Goal: Task Accomplishment & Management: Complete application form

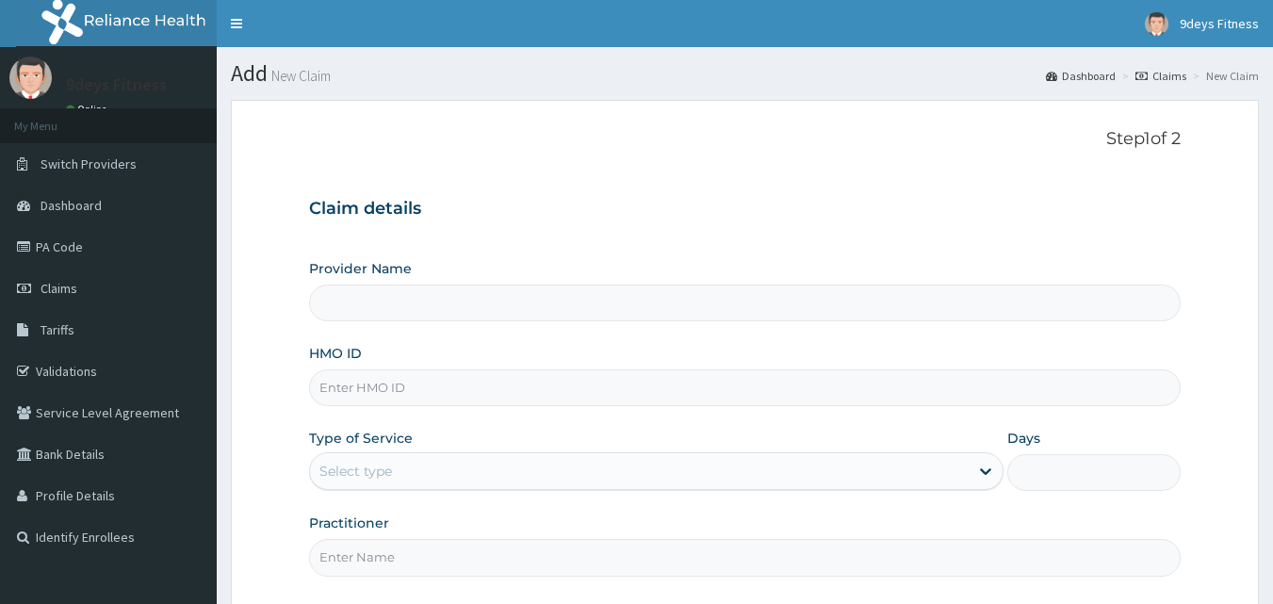
type input "9deys Fitness"
type input "1"
paste input "Ssv/10149/a"
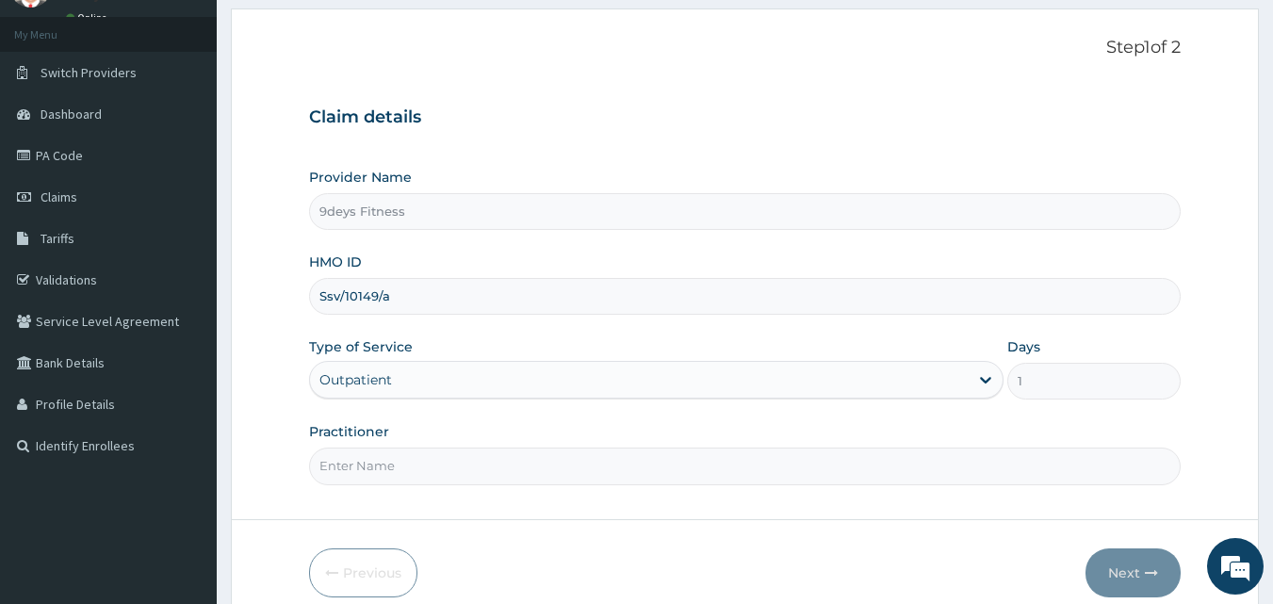
scroll to position [176, 0]
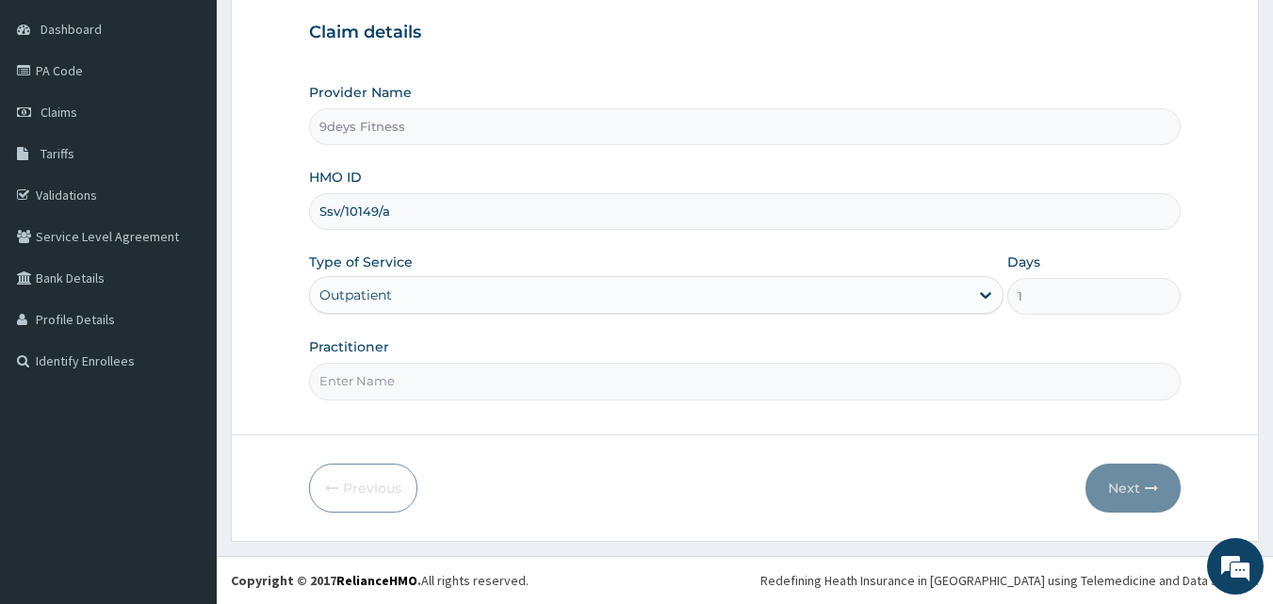
type input "Ssv/10149/a"
click at [410, 382] on input "Practitioner" at bounding box center [745, 381] width 873 height 37
type input "mr ninedeys"
click at [1137, 483] on button "Next" at bounding box center [1133, 488] width 95 height 49
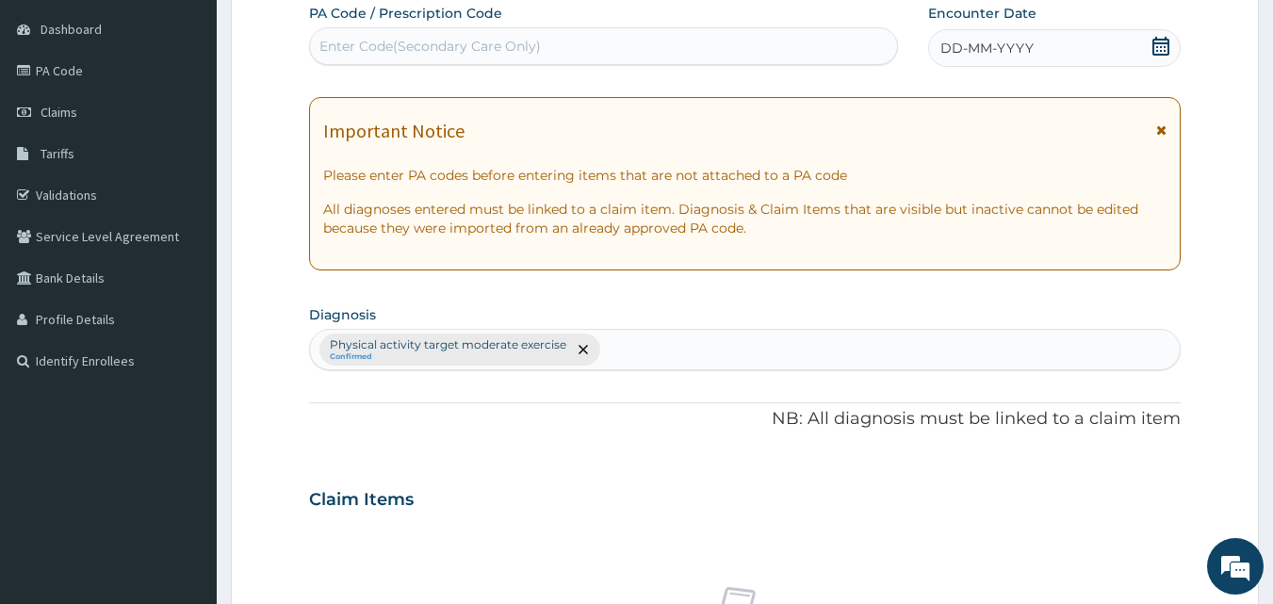
click at [386, 42] on div "Enter Code(Secondary Care Only)" at bounding box center [431, 46] width 222 height 19
type input "PA/C6D239"
click at [1169, 43] on icon at bounding box center [1161, 46] width 17 height 19
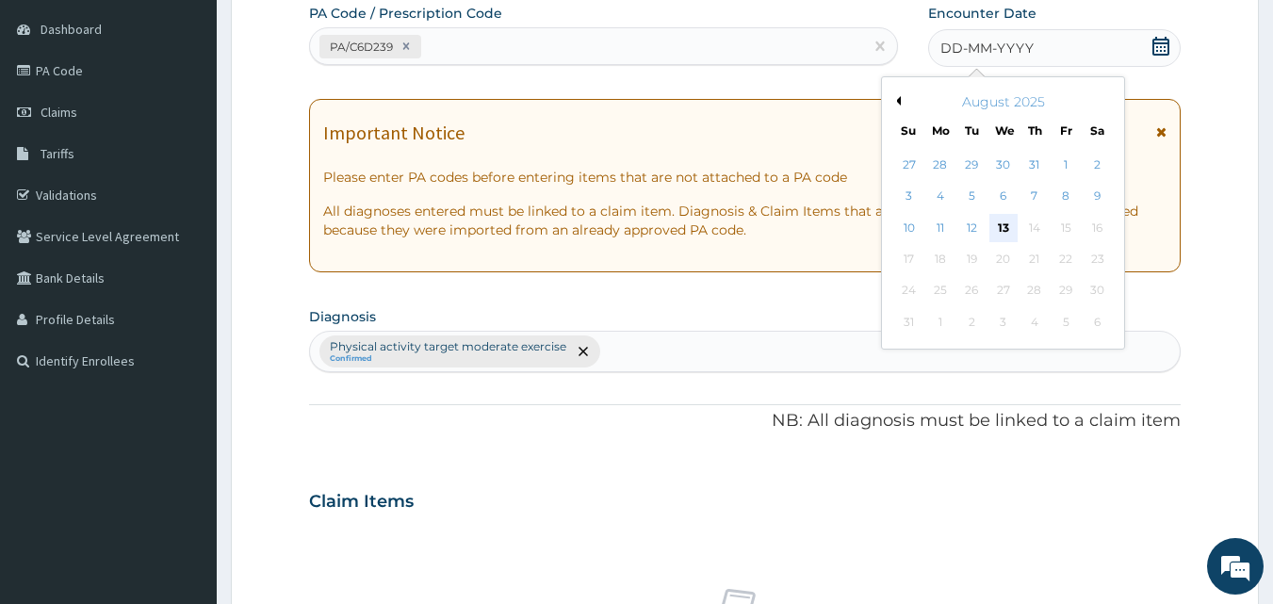
click at [1006, 230] on div "13" at bounding box center [1004, 228] width 28 height 28
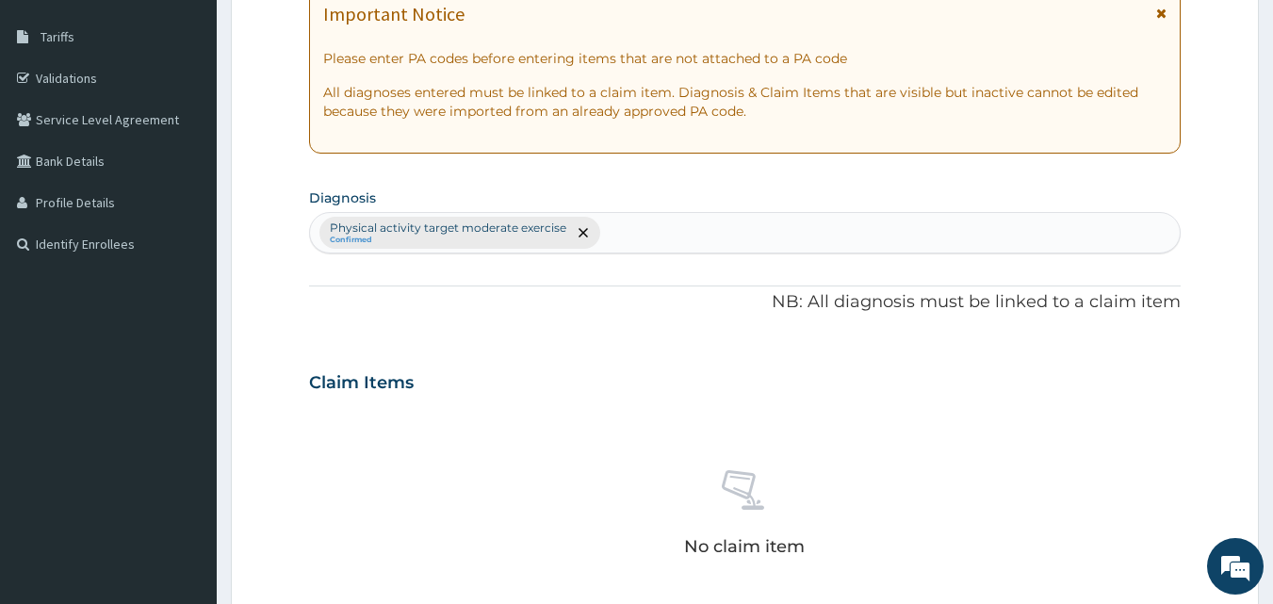
scroll to position [648, 0]
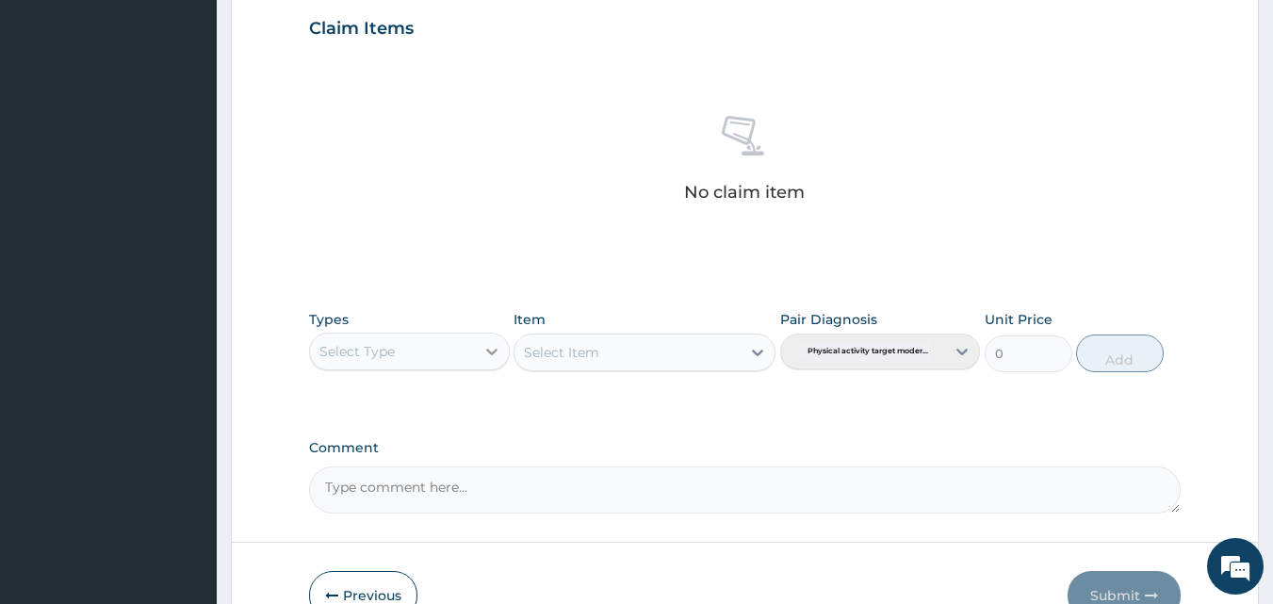
click at [492, 344] on icon at bounding box center [492, 351] width 19 height 19
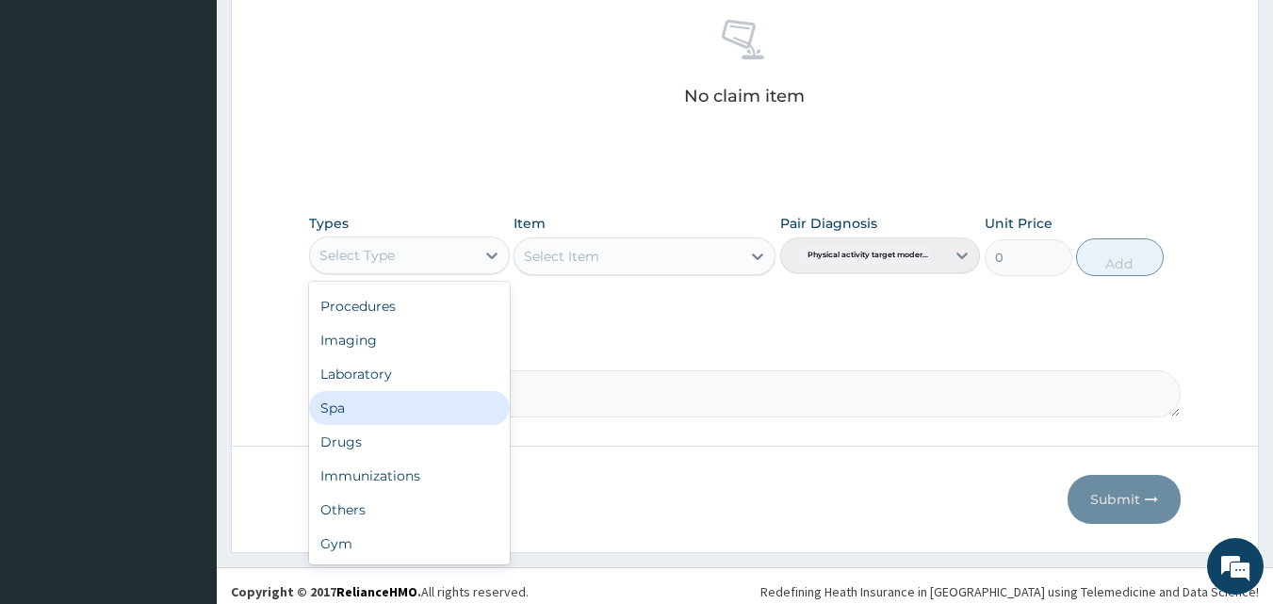
scroll to position [755, 0]
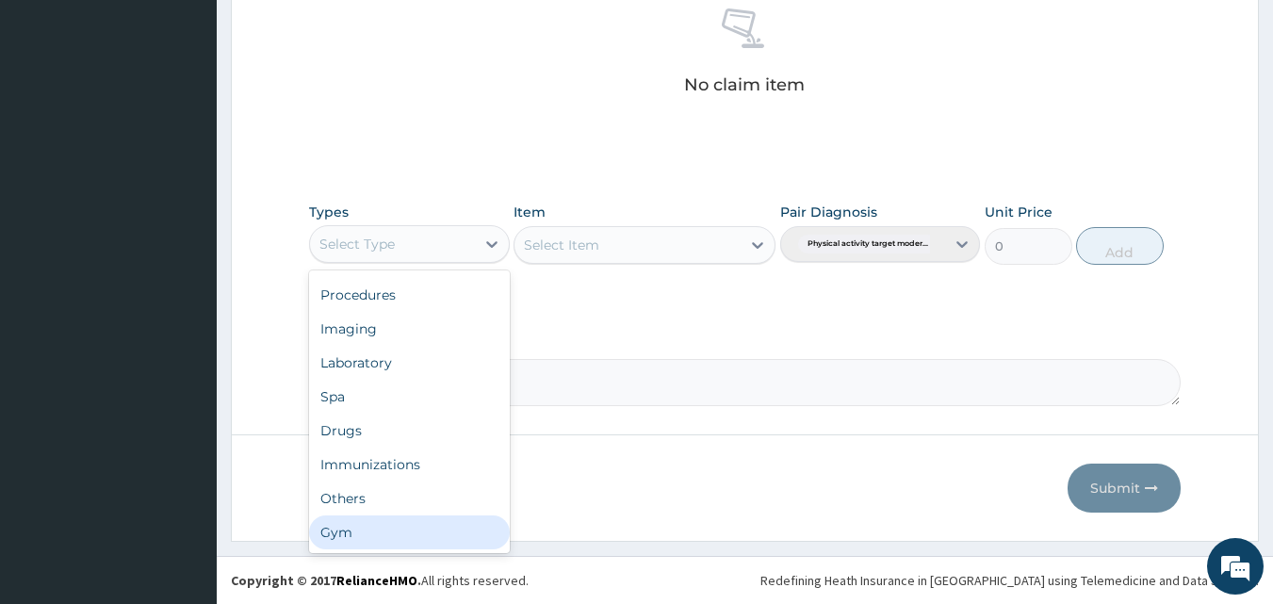
click at [341, 521] on div "Gym" at bounding box center [409, 533] width 201 height 34
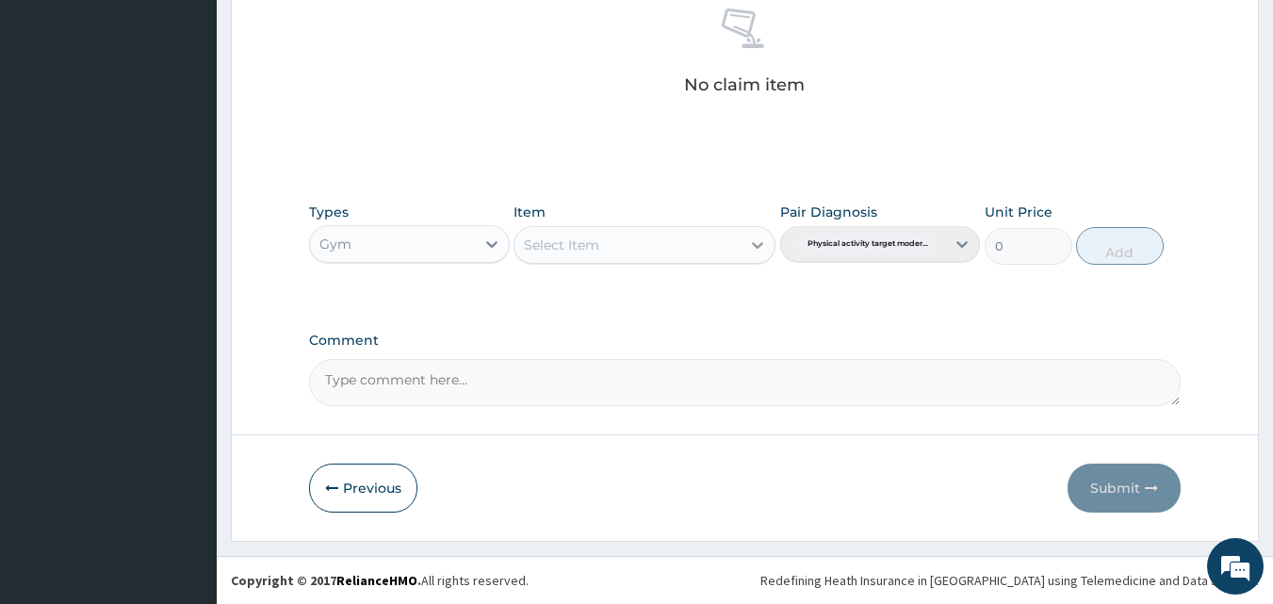
click at [755, 244] on icon at bounding box center [757, 245] width 11 height 7
click at [749, 246] on icon at bounding box center [757, 245] width 19 height 19
click at [700, 290] on div "GYM" at bounding box center [645, 292] width 262 height 34
click at [1133, 248] on button "Add" at bounding box center [1120, 246] width 88 height 38
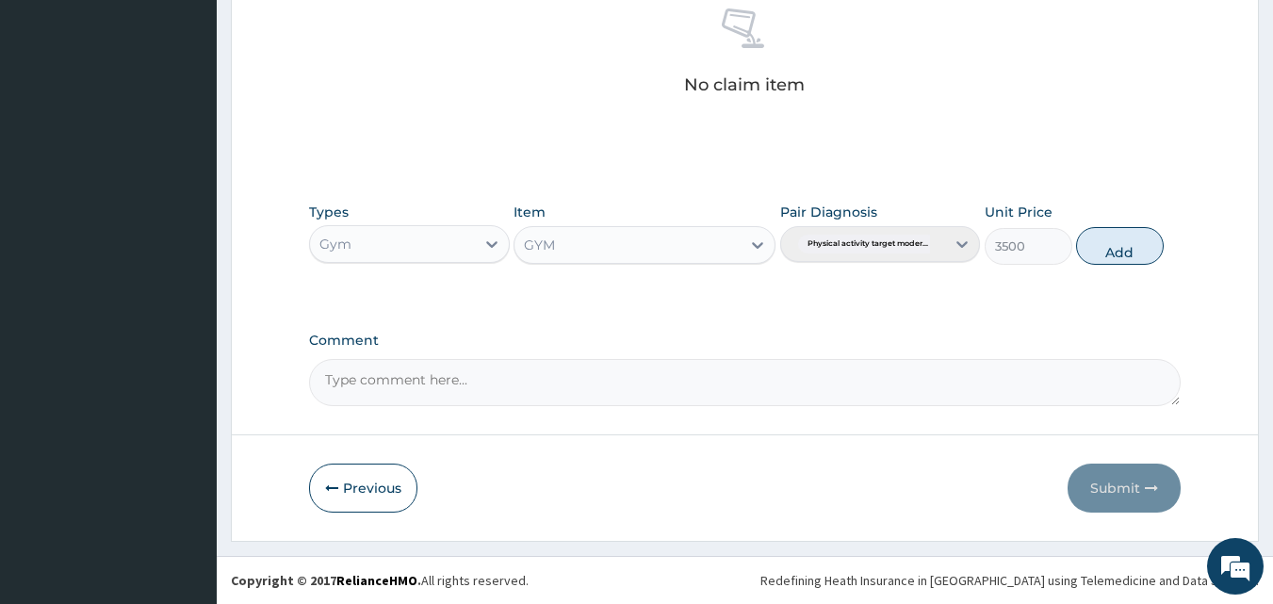
type input "0"
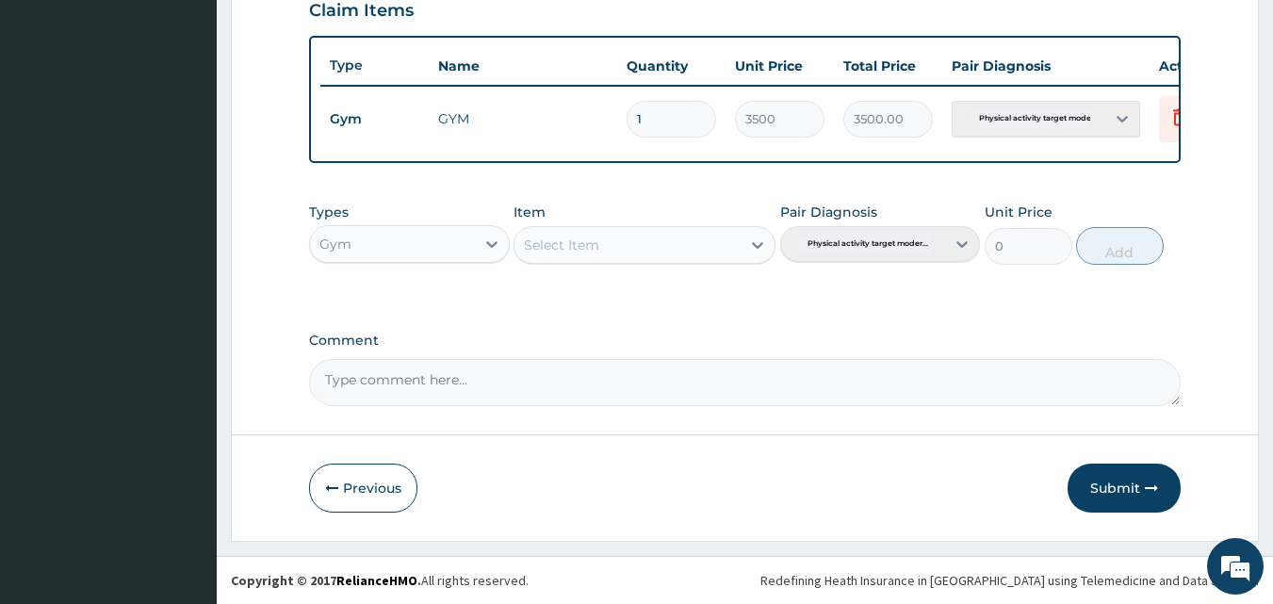
scroll to position [680, 0]
click at [1128, 494] on button "Submit" at bounding box center [1124, 488] width 113 height 49
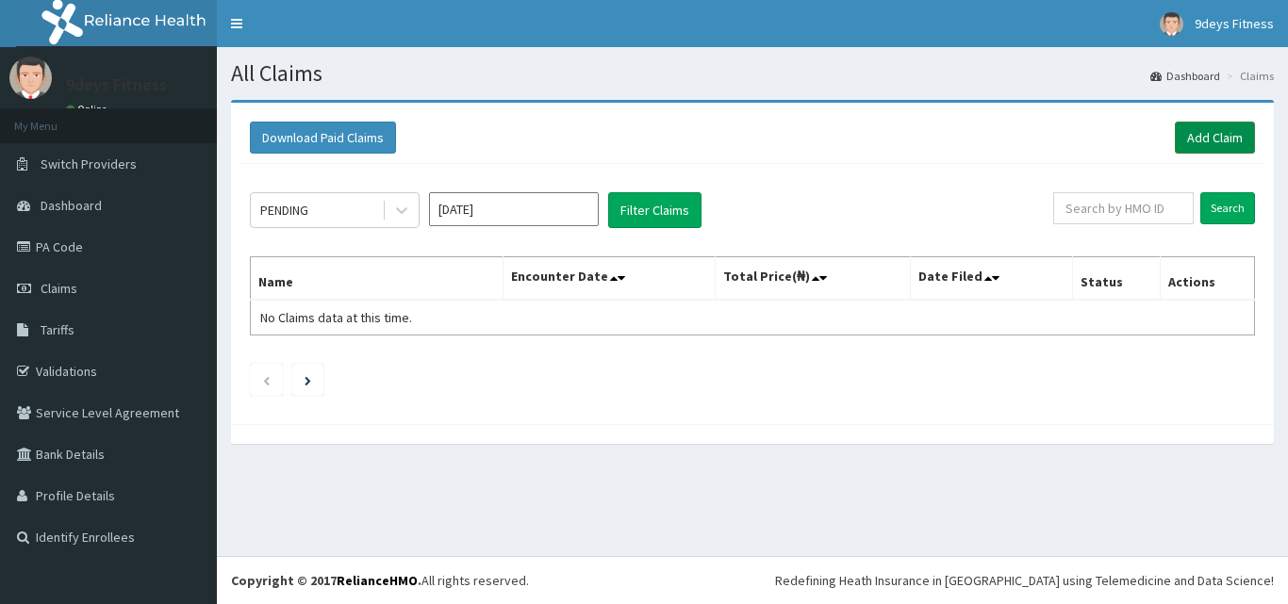
click at [1186, 131] on link "Add Claim" at bounding box center [1215, 138] width 80 height 32
click at [1227, 130] on link "Add Claim" at bounding box center [1215, 138] width 80 height 32
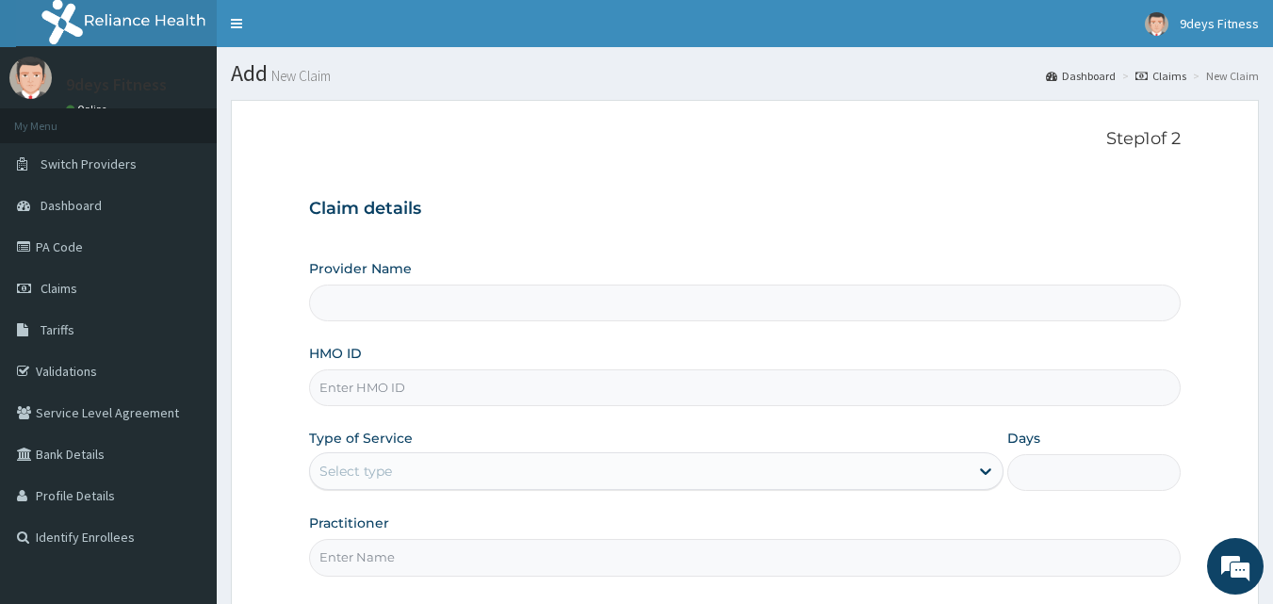
type input "9deys Fitness"
type input "1"
paste input "Ssv/10149/a"
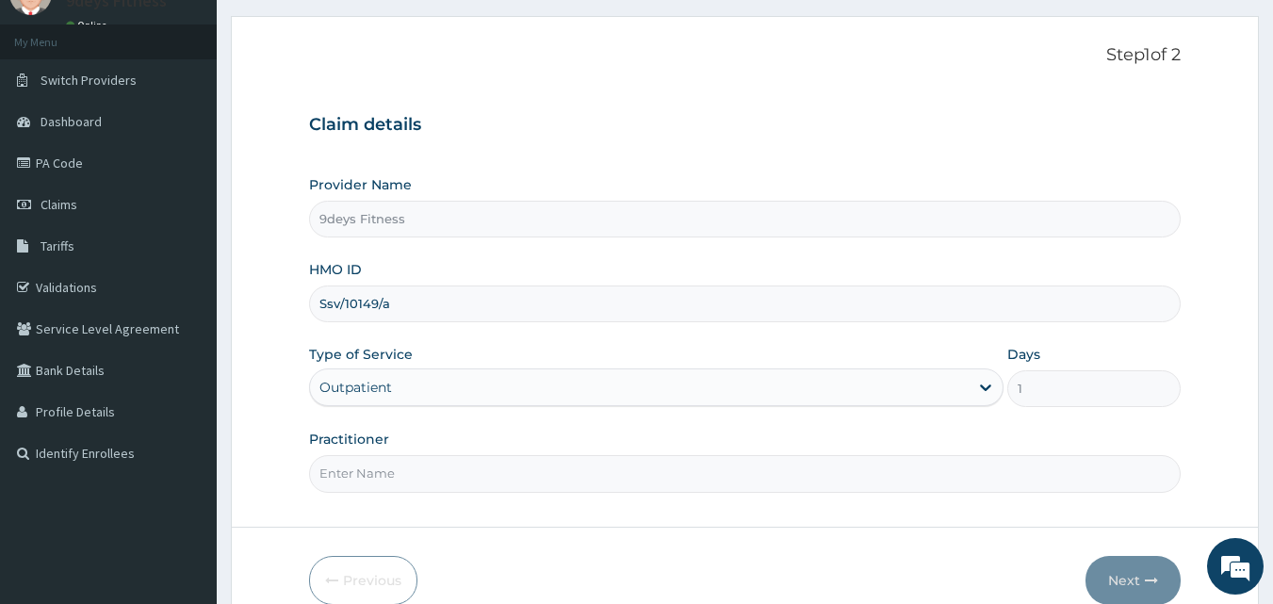
scroll to position [176, 0]
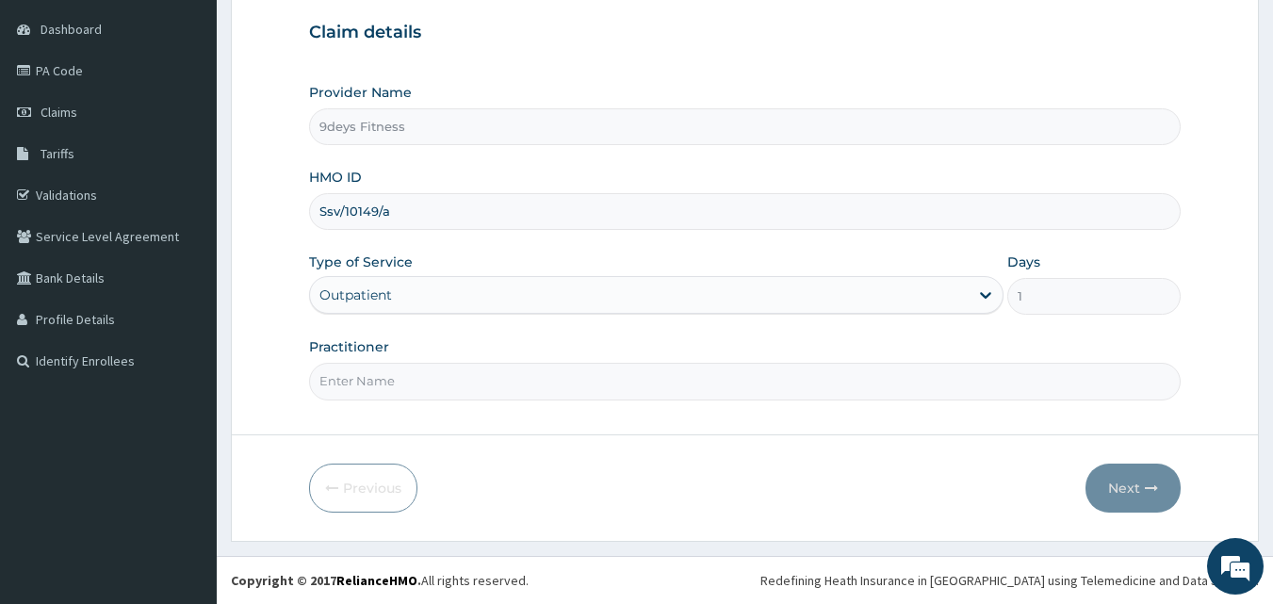
type input "Ssv/10149/a"
click at [381, 382] on input "Practitioner" at bounding box center [745, 381] width 873 height 37
type input "mr ninedeys"
click at [1119, 494] on button "Next" at bounding box center [1133, 488] width 95 height 49
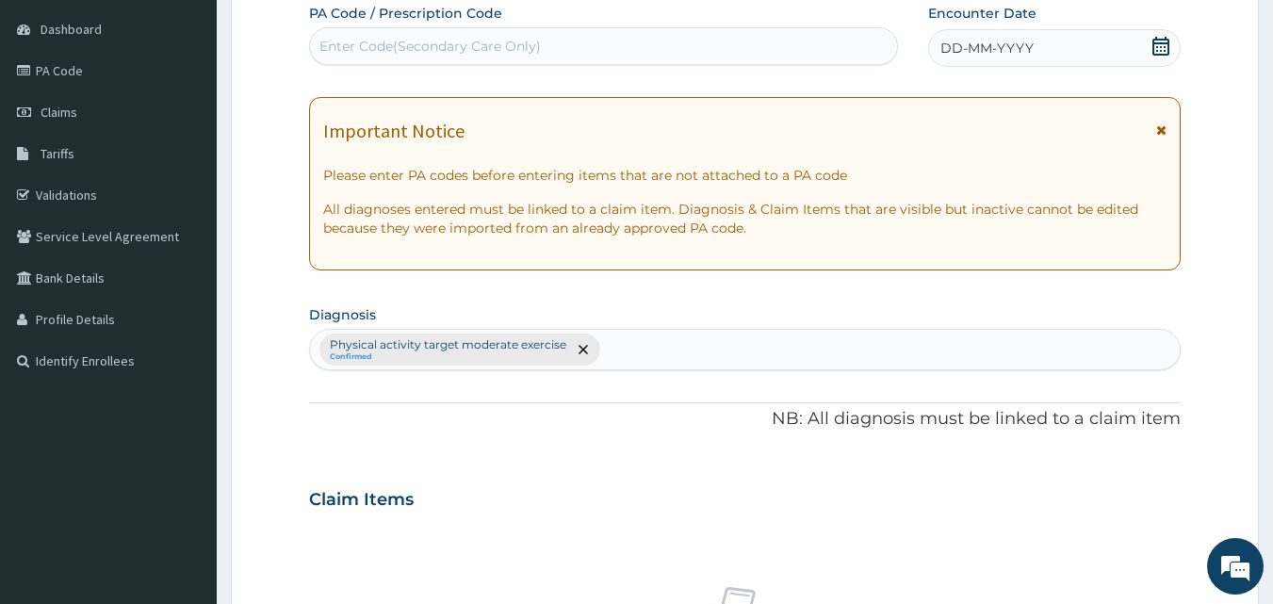
scroll to position [0, 0]
click at [451, 39] on div "Enter Code(Secondary Care Only)" at bounding box center [431, 46] width 222 height 19
type input "PA/FF7AC1"
click at [1158, 56] on span at bounding box center [1161, 49] width 19 height 24
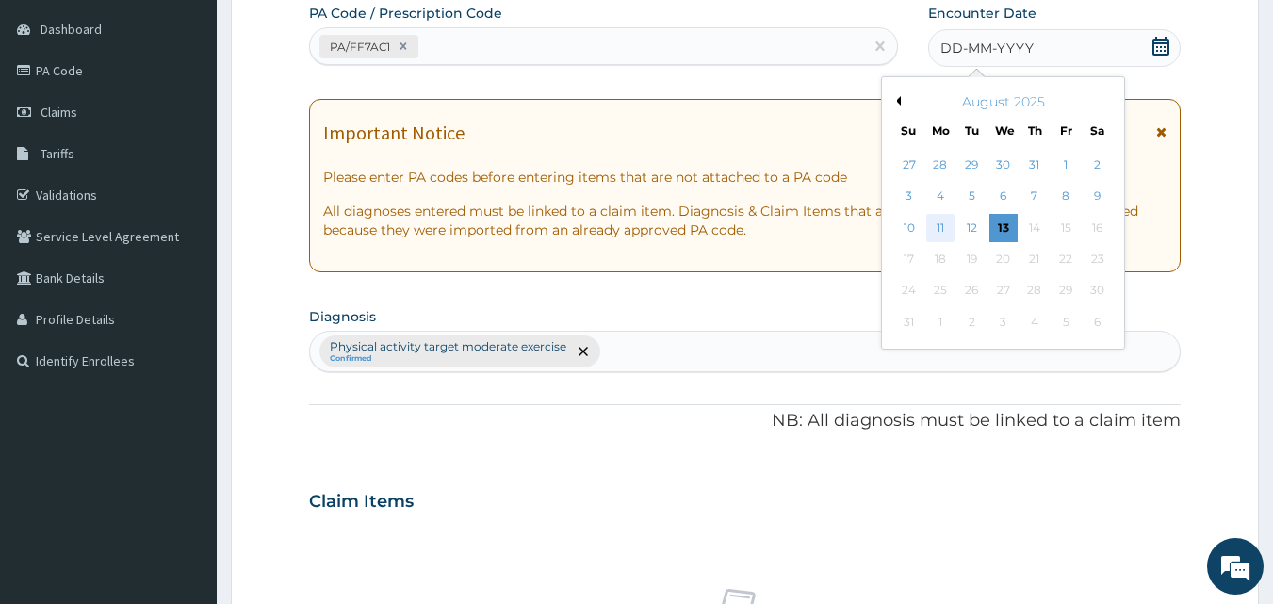
click at [938, 227] on div "11" at bounding box center [941, 228] width 28 height 28
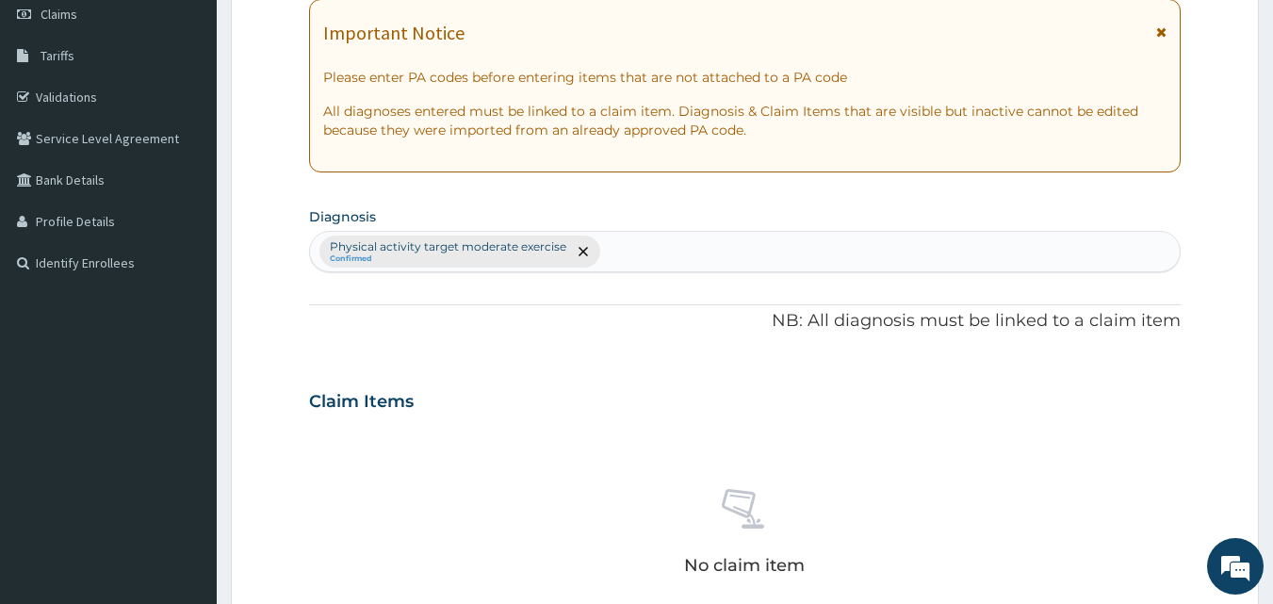
scroll to position [553, 0]
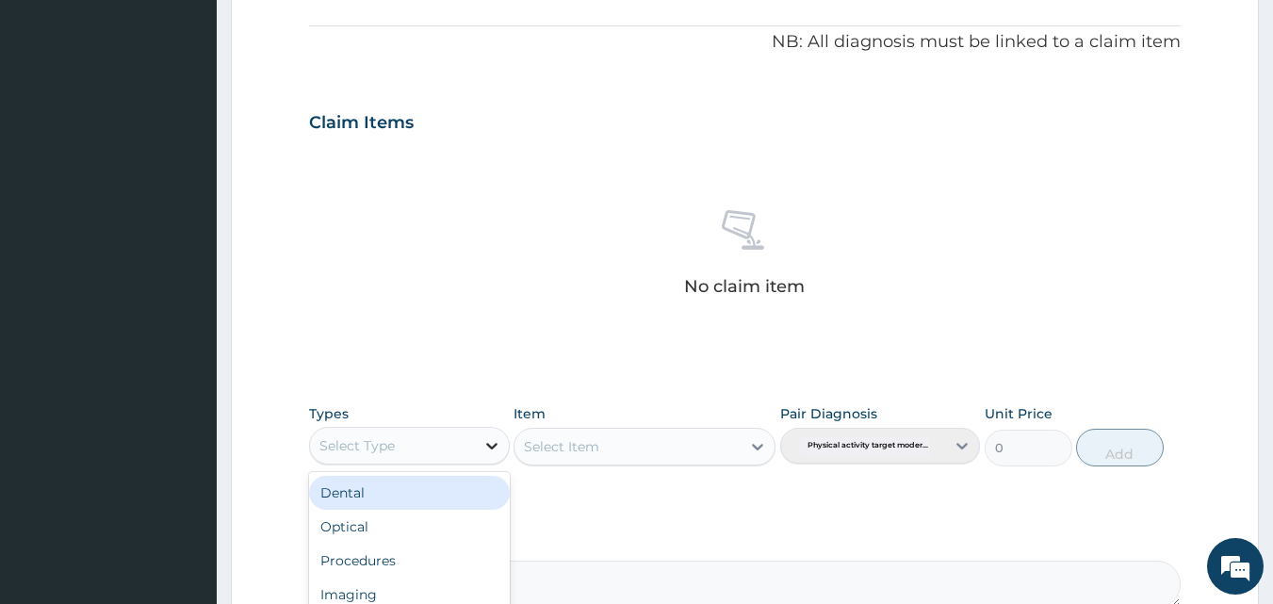
click at [495, 441] on icon at bounding box center [492, 445] width 19 height 19
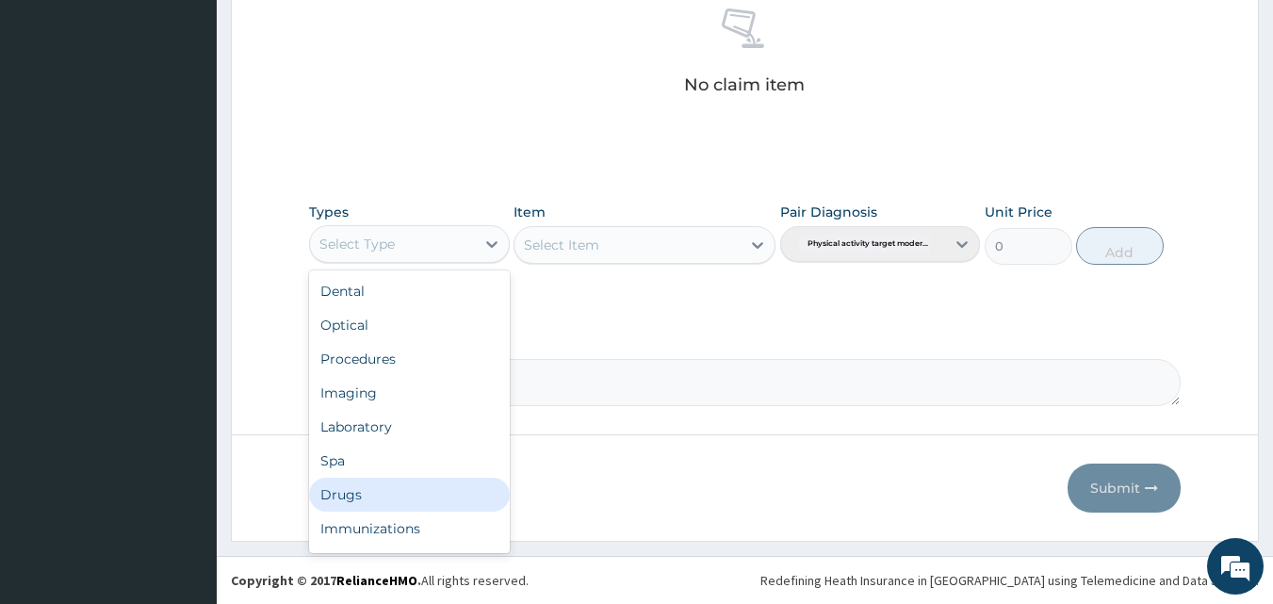
scroll to position [64, 0]
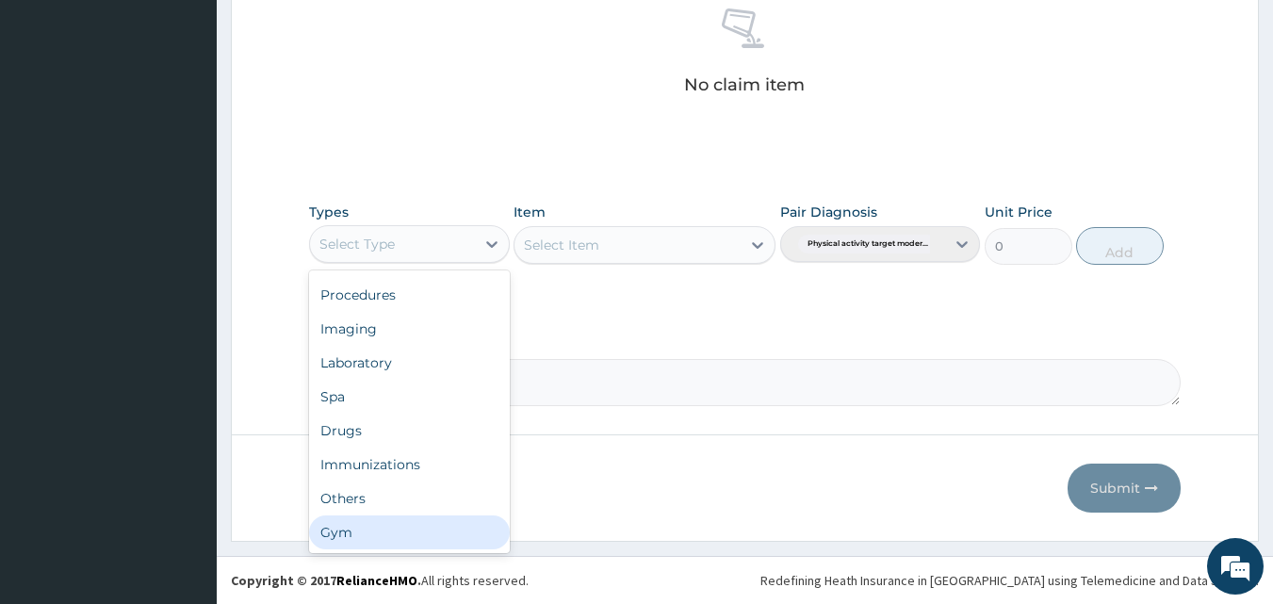
click at [378, 538] on div "Gym" at bounding box center [409, 533] width 201 height 34
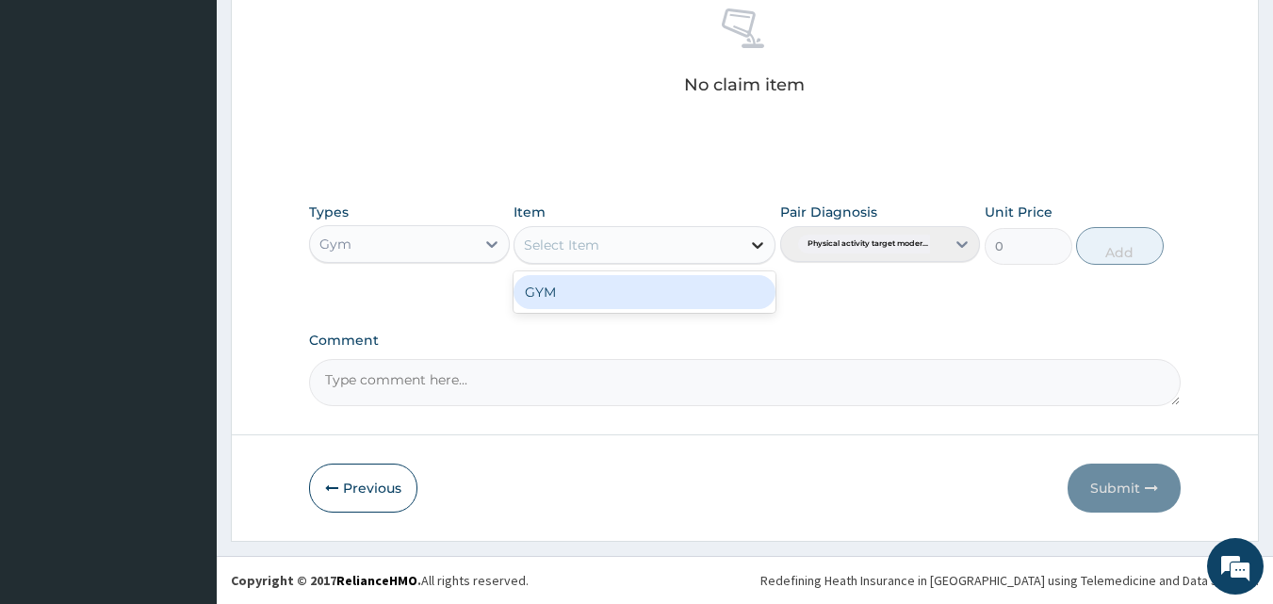
click at [759, 243] on icon at bounding box center [757, 245] width 19 height 19
click at [685, 308] on div "GYM" at bounding box center [645, 292] width 262 height 34
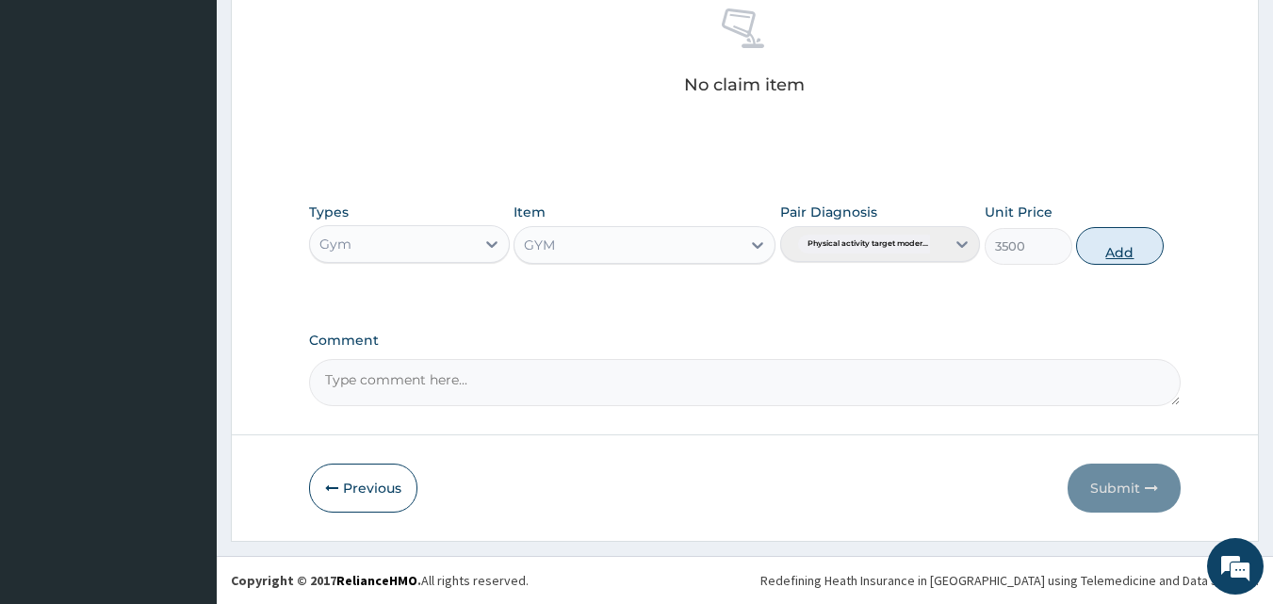
click at [1122, 260] on button "Add" at bounding box center [1120, 246] width 88 height 38
type input "0"
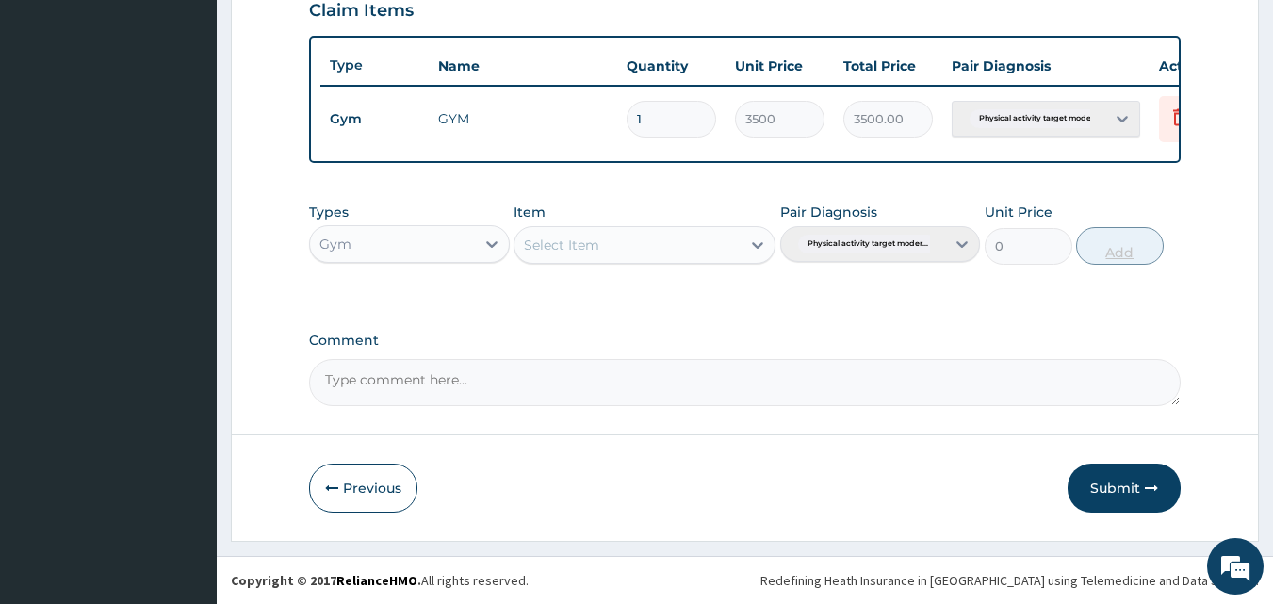
scroll to position [680, 0]
click at [1112, 477] on button "Submit" at bounding box center [1124, 488] width 113 height 49
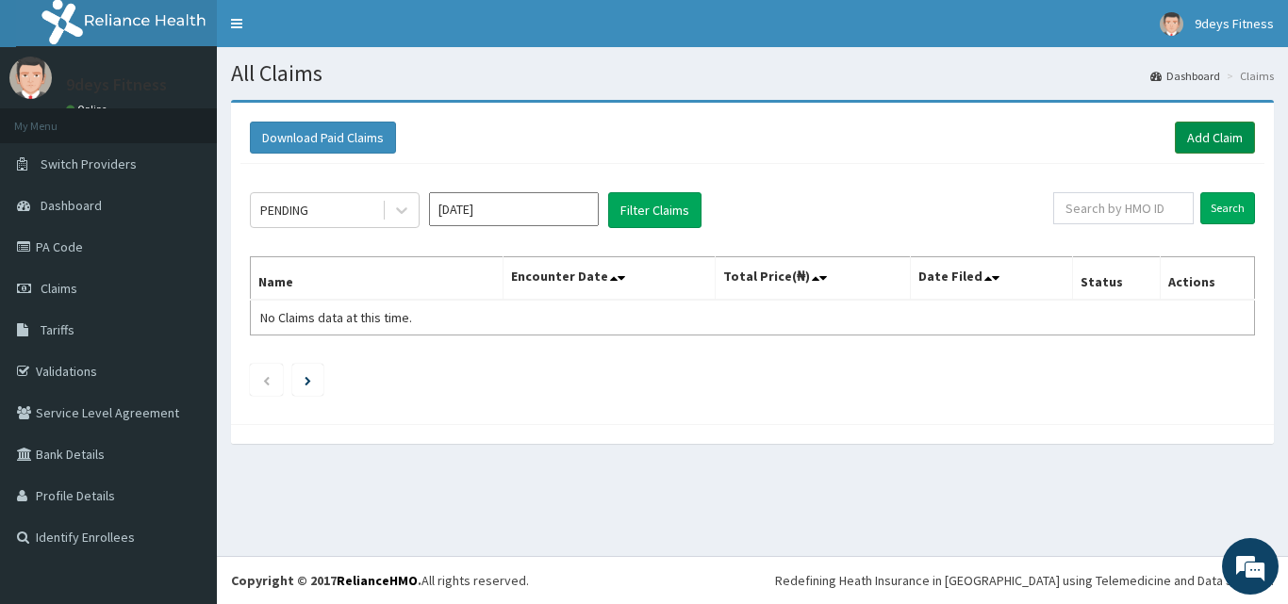
drag, startPoint x: 1201, startPoint y: 121, endPoint x: 1203, endPoint y: 142, distance: 21.8
click at [1201, 122] on div "Download Paid Claims Add Claim" at bounding box center [752, 138] width 1024 height 52
click at [1203, 144] on link "Add Claim" at bounding box center [1215, 138] width 80 height 32
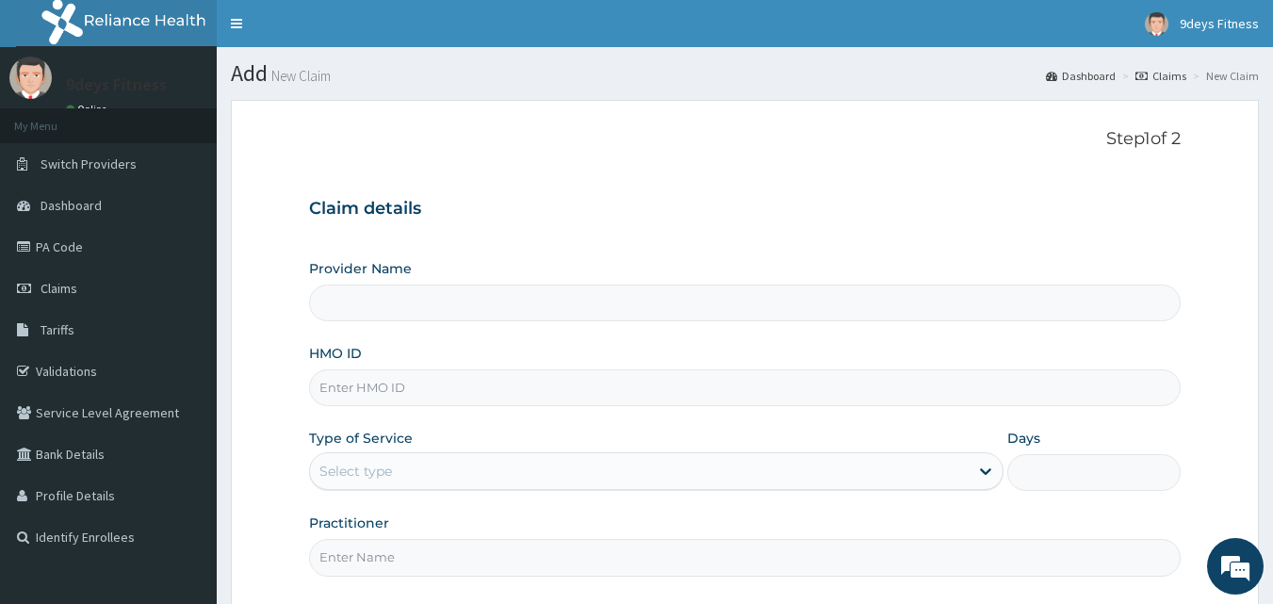
type input "9deys Fitness"
type input "1"
click at [446, 397] on input "HMO ID" at bounding box center [745, 388] width 873 height 37
paste input "Ssv/10149/a"
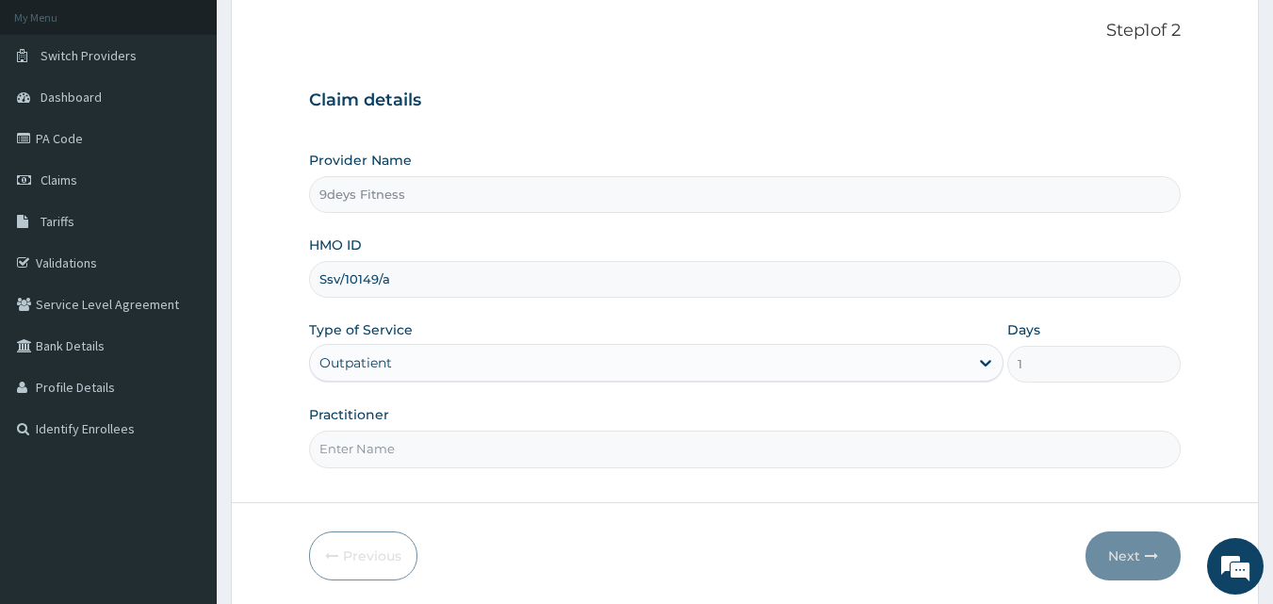
scroll to position [176, 0]
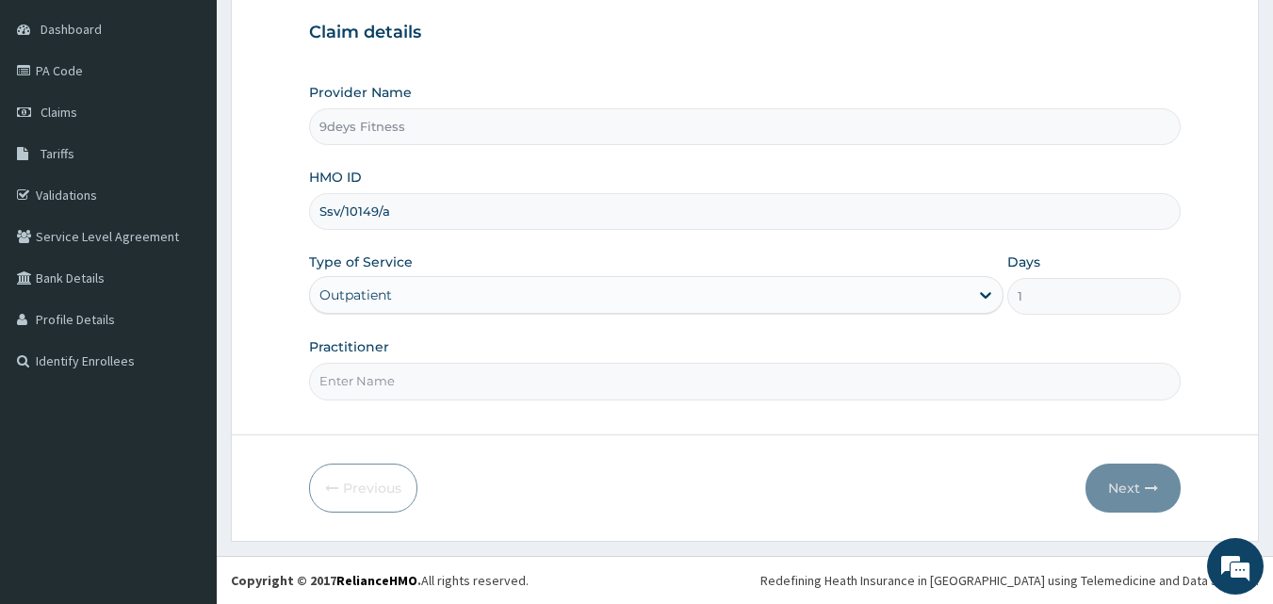
type input "Ssv/10149/a"
click at [784, 382] on input "Practitioner" at bounding box center [745, 381] width 873 height 37
type input "mr ninedeys"
click at [1113, 482] on button "Next" at bounding box center [1133, 488] width 95 height 49
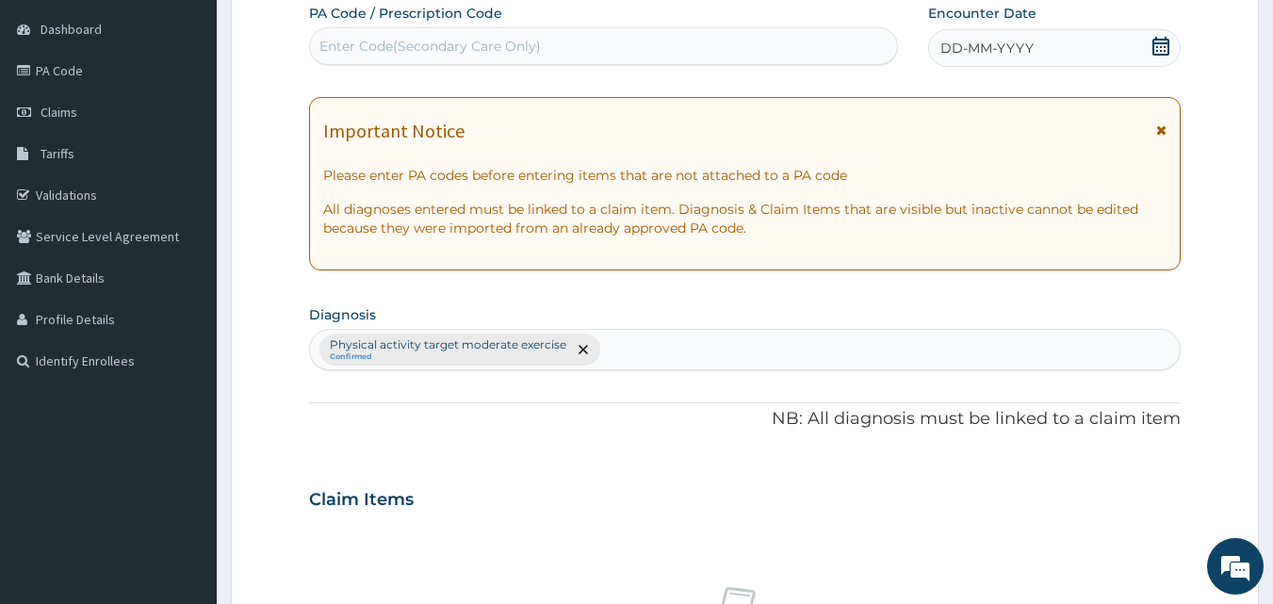
click at [545, 56] on div "Enter Code(Secondary Care Only)" at bounding box center [604, 46] width 588 height 30
click at [523, 50] on div "Enter Code(Secondary Care Only)" at bounding box center [431, 46] width 222 height 19
type input "PA/98FC53"
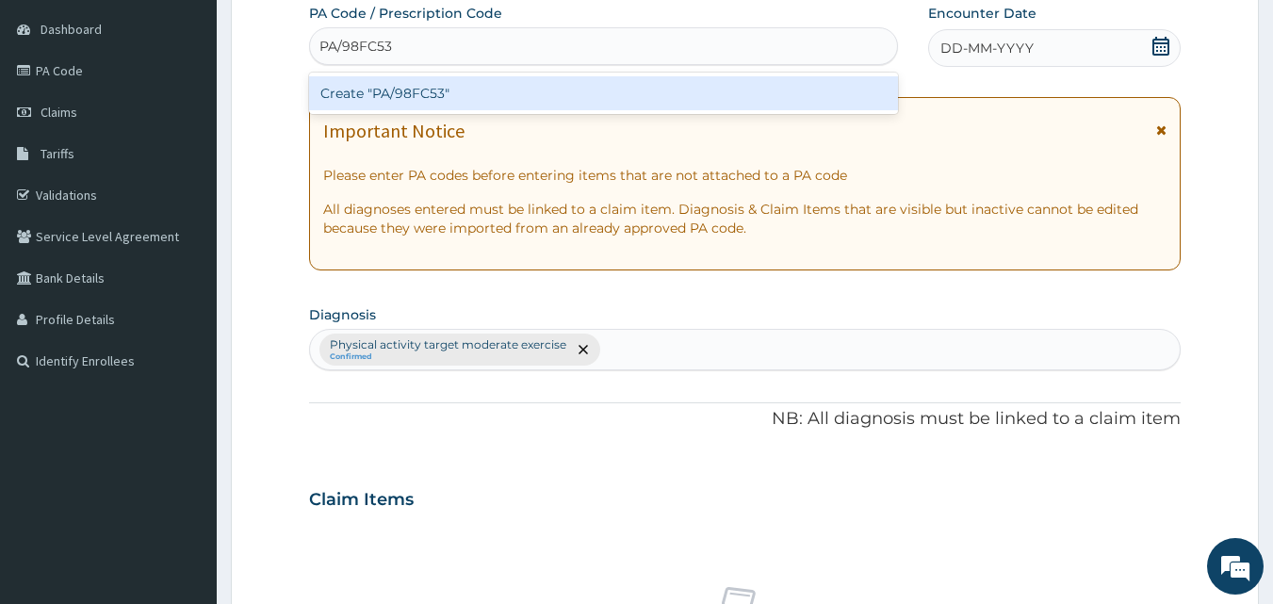
click at [443, 102] on div "Create "PA/98FC53"" at bounding box center [604, 93] width 590 height 34
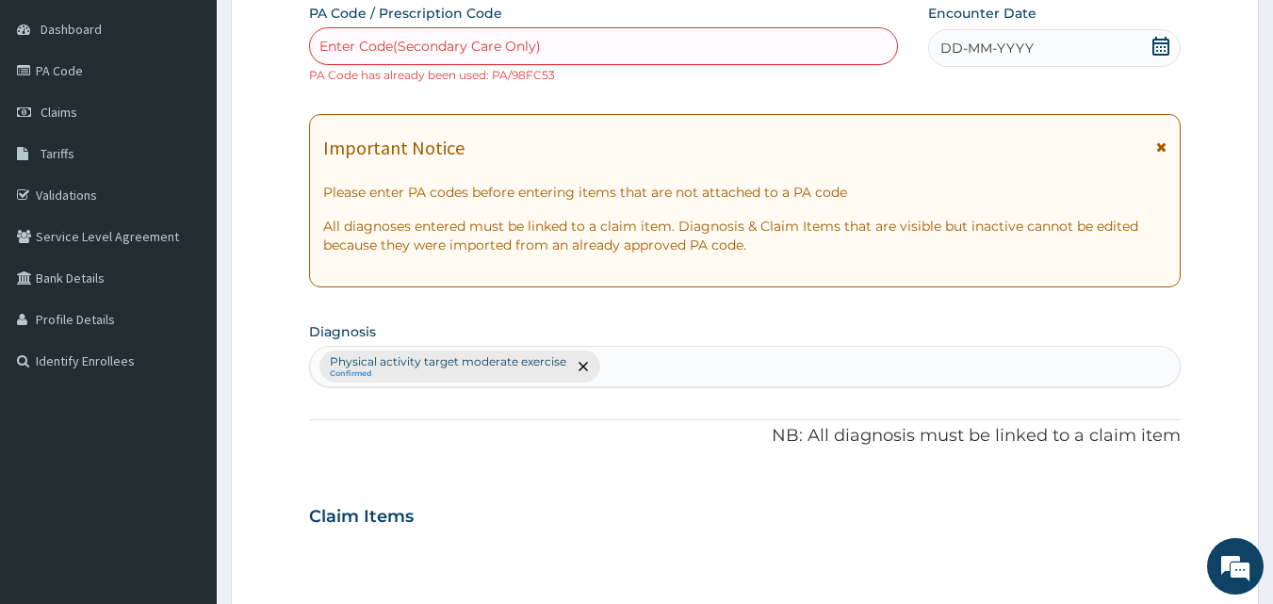
click at [541, 7] on div "PA Code / Prescription Code option Create "PA/98FC53", selected. Select is focu…" at bounding box center [604, 44] width 590 height 80
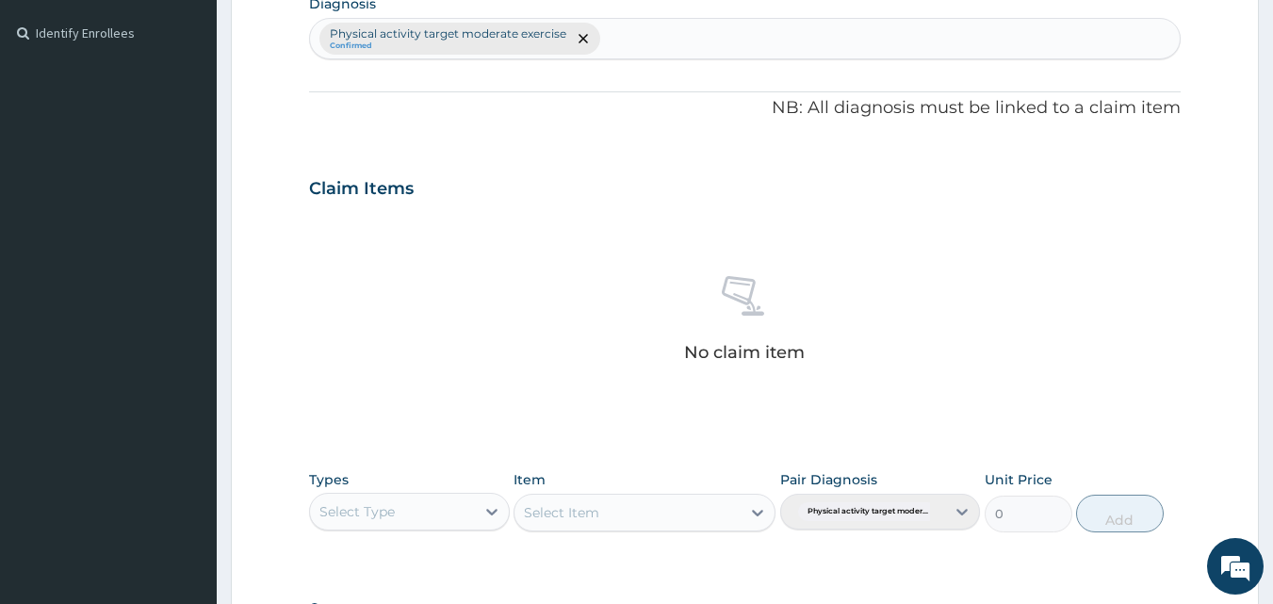
scroll to position [772, 0]
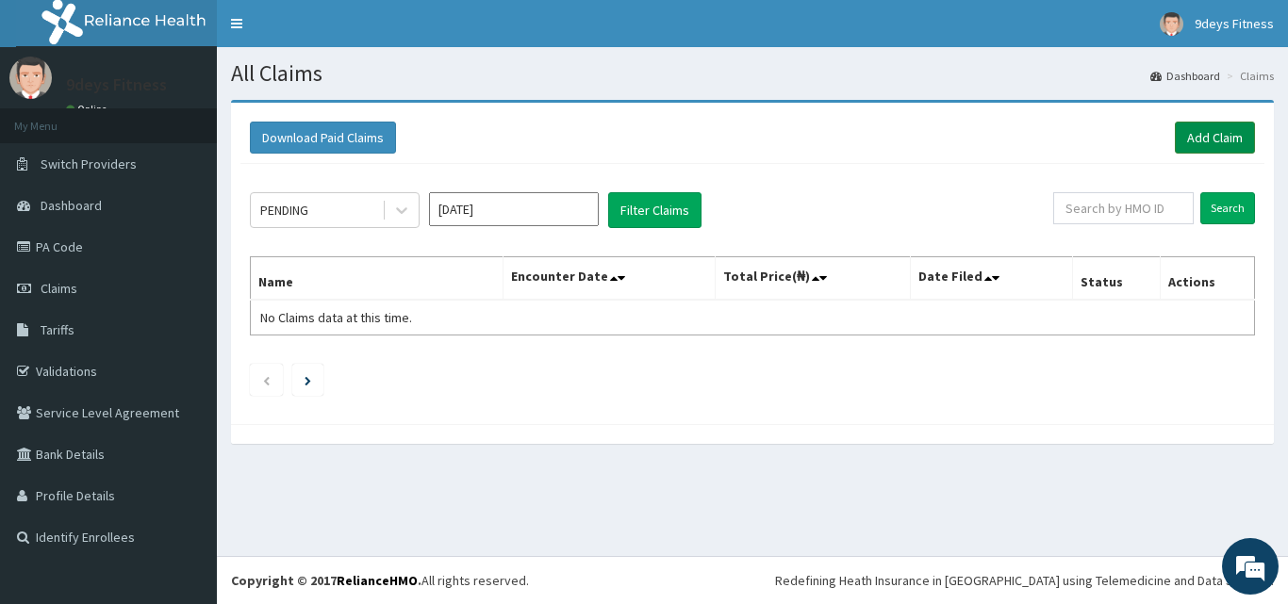
click at [1234, 126] on link "Add Claim" at bounding box center [1215, 138] width 80 height 32
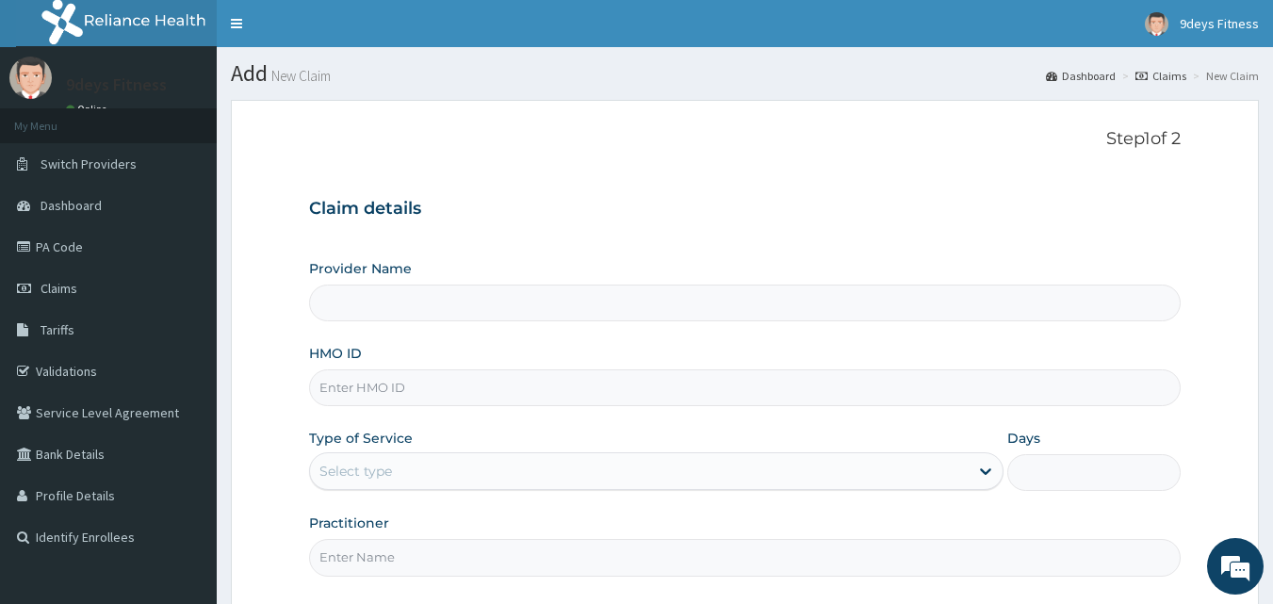
type input "9deys Fitness"
type input "1"
paste input "Vdn/10015/a"
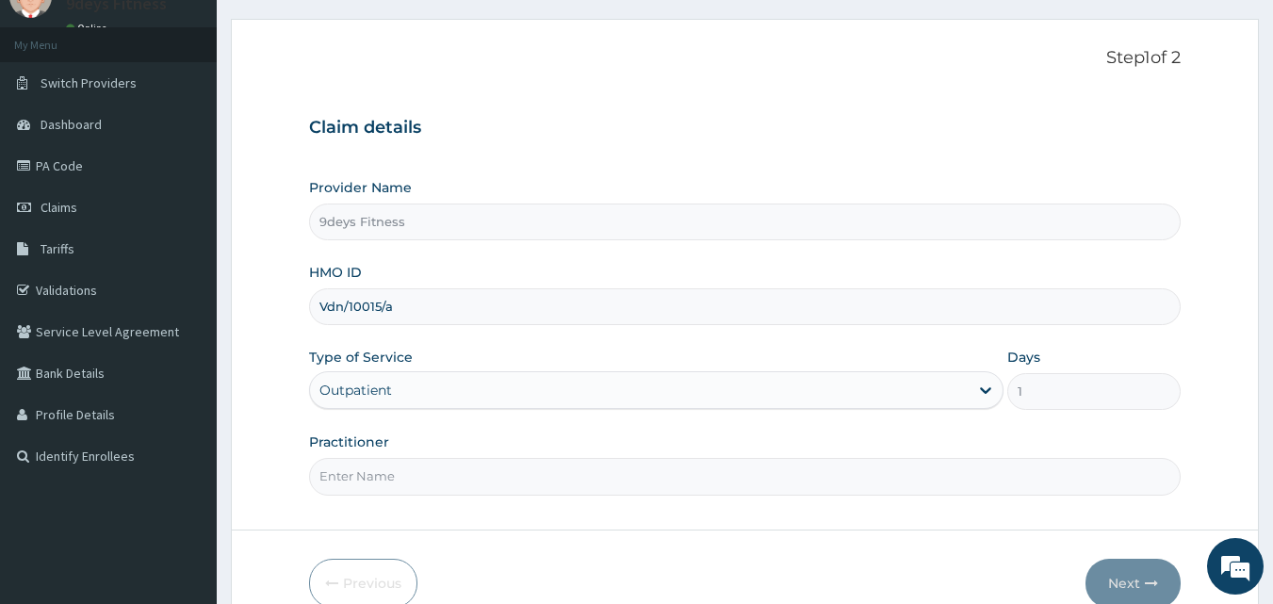
scroll to position [176, 0]
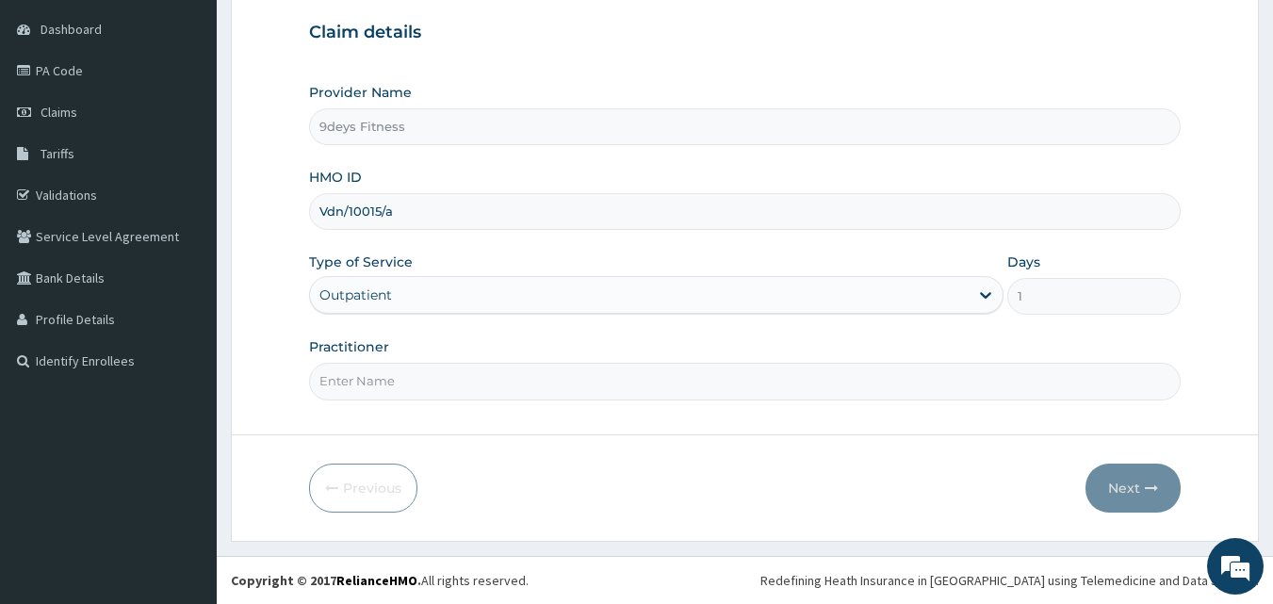
type input "Vdn/10015/a"
click at [402, 382] on input "Practitioner" at bounding box center [745, 381] width 873 height 37
type input "mr [PERSON_NAME]"
click at [1092, 485] on button "Next" at bounding box center [1133, 488] width 95 height 49
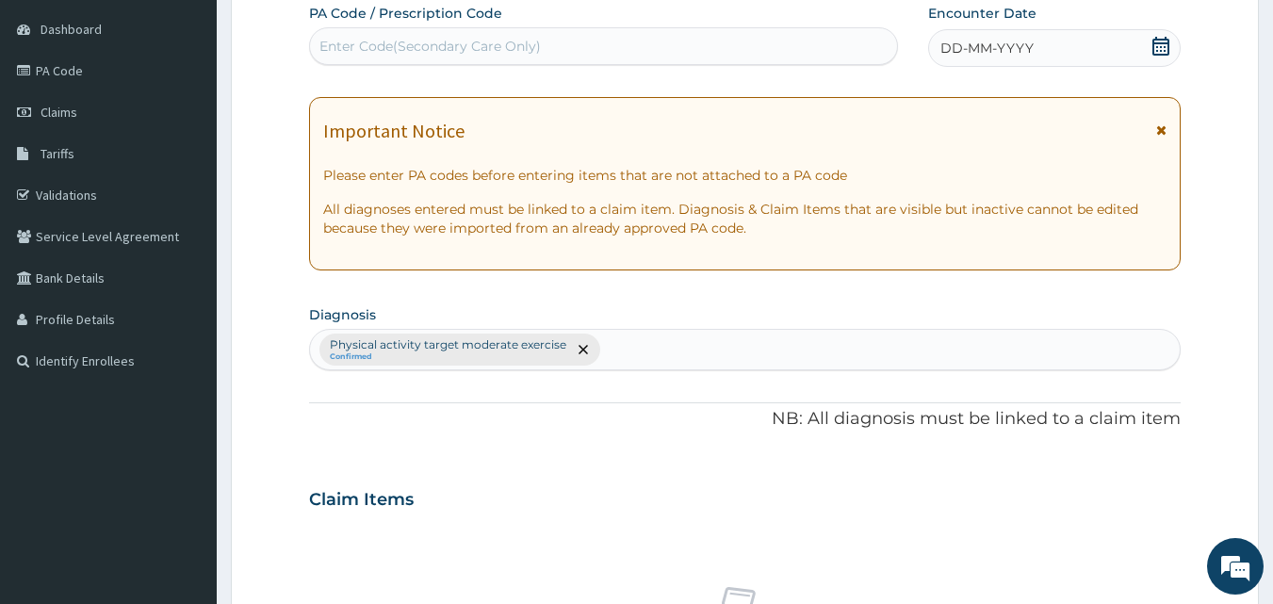
click at [453, 42] on div "Enter Code(Secondary Care Only)" at bounding box center [431, 46] width 222 height 19
type input "V"
paste input "PA/CD1C3B"
type input "PA/CD1C3B"
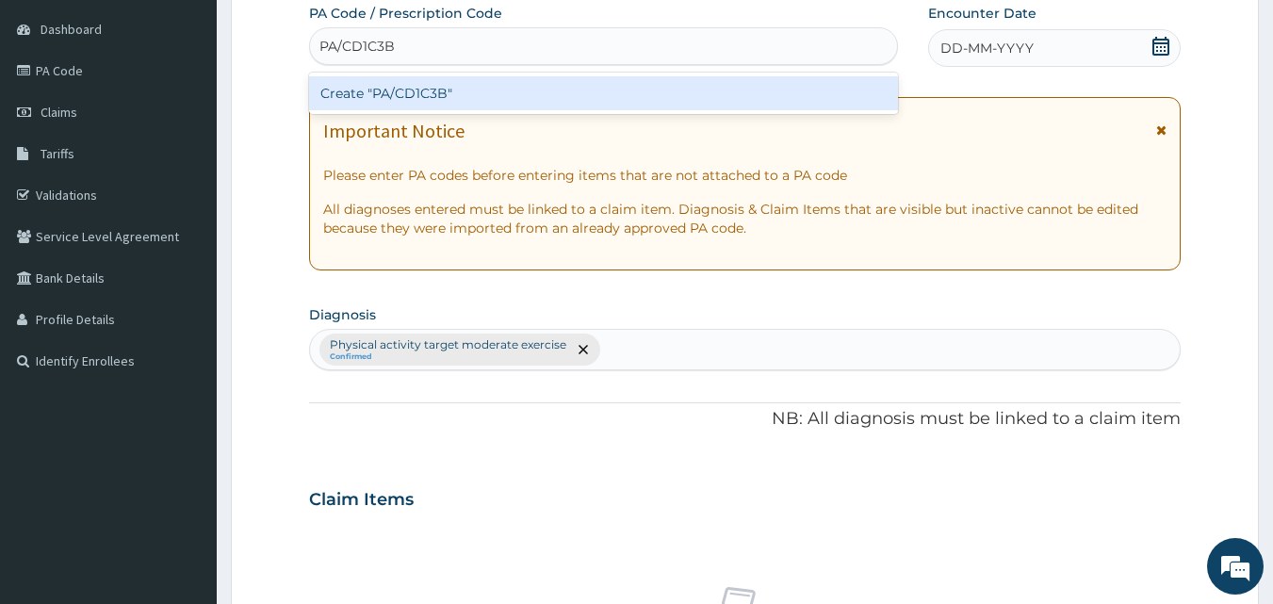
click at [353, 93] on div "Create "PA/CD1C3B"" at bounding box center [604, 93] width 590 height 34
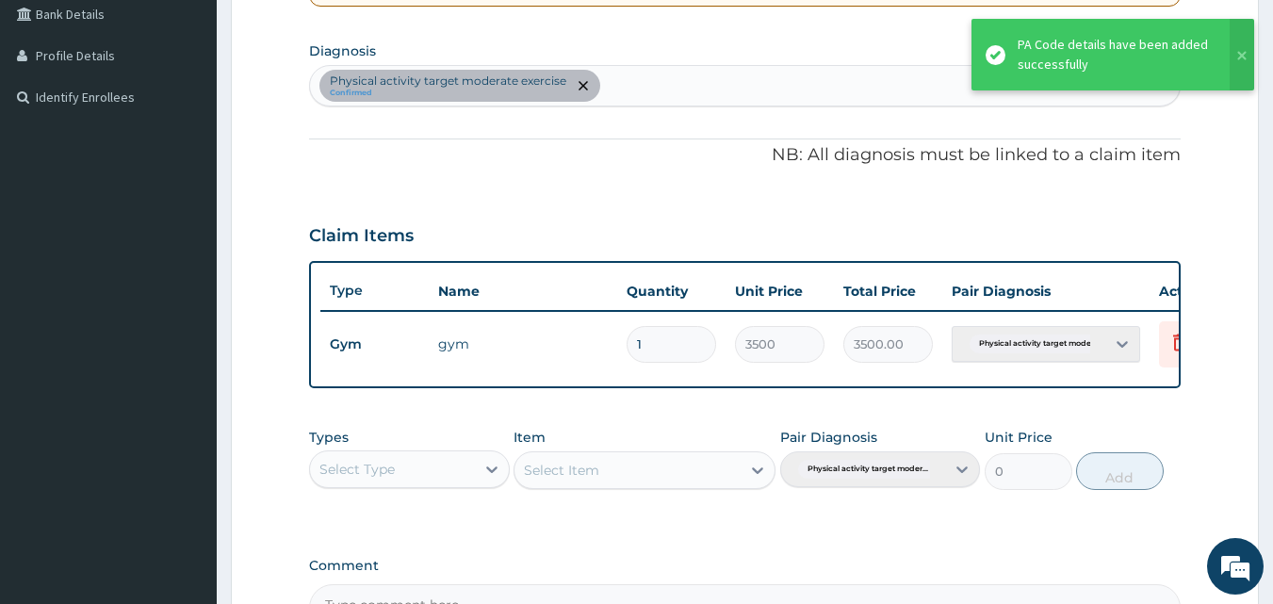
scroll to position [680, 0]
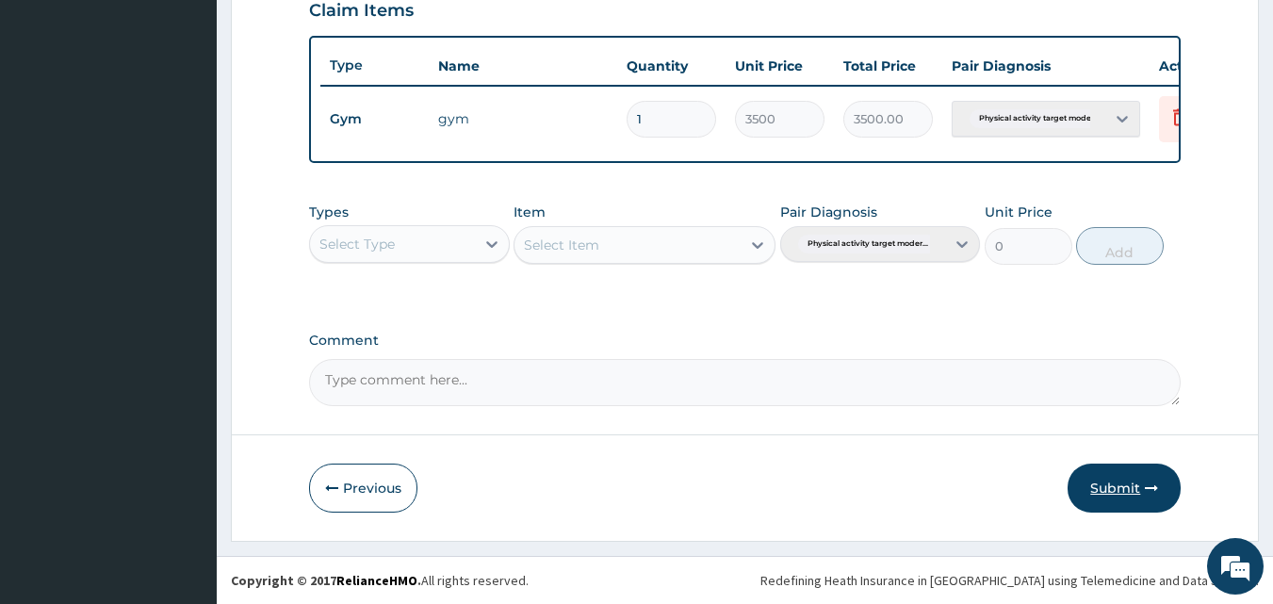
click at [1112, 478] on button "Submit" at bounding box center [1124, 488] width 113 height 49
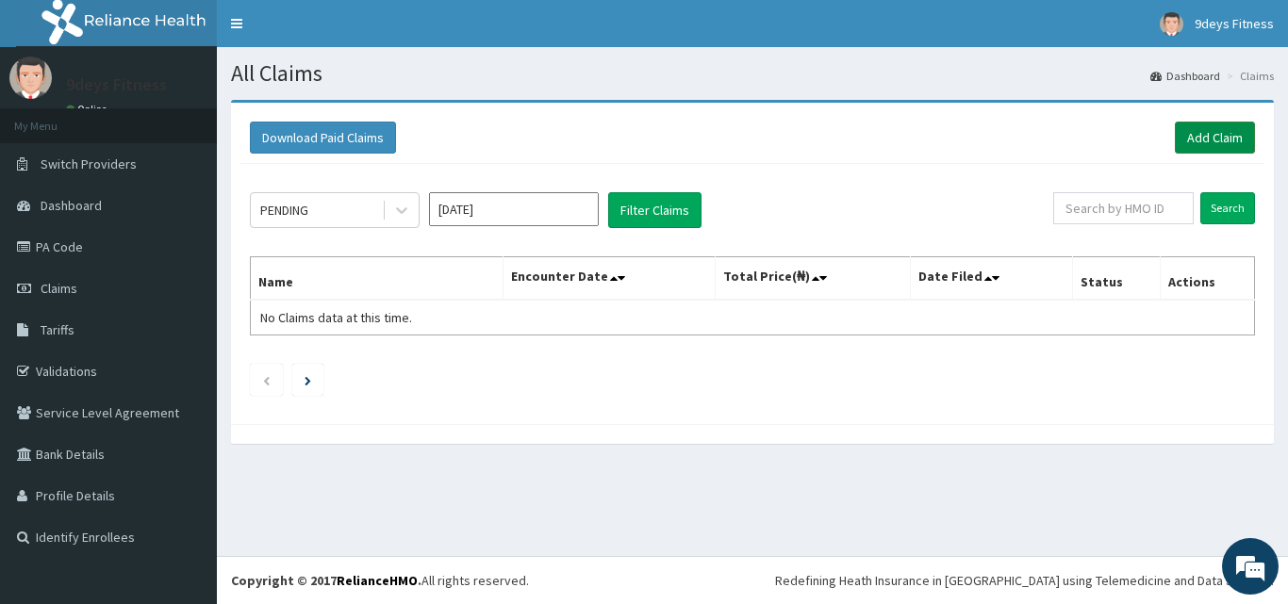
click at [1183, 133] on link "Add Claim" at bounding box center [1215, 138] width 80 height 32
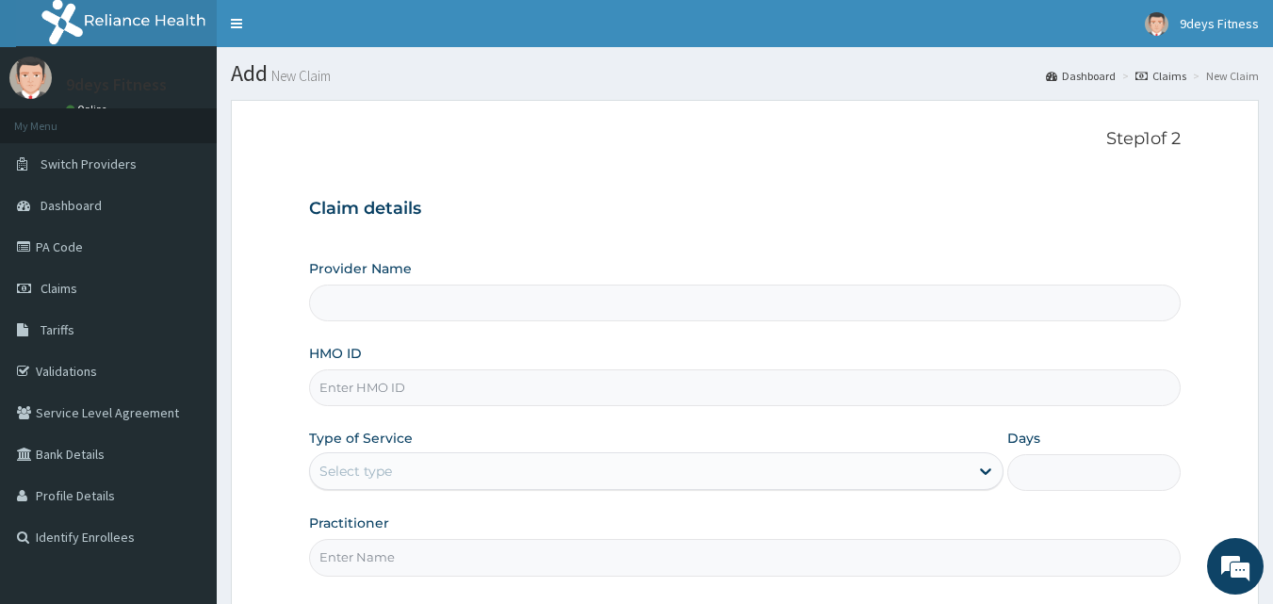
type input "9deys Fitness"
type input "1"
paste input "Vdn/10015/a"
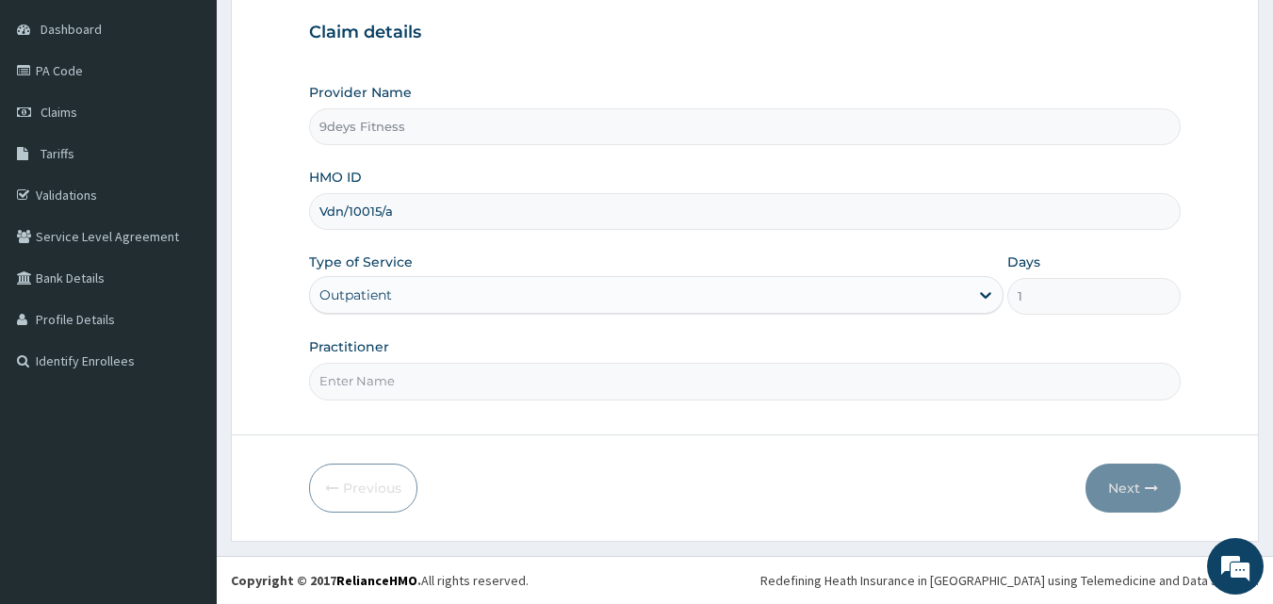
type input "Vdn/10015/a"
click at [423, 381] on input "Practitioner" at bounding box center [745, 381] width 873 height 37
type input "mr ninedeys"
drag, startPoint x: 1145, startPoint y: 472, endPoint x: 1133, endPoint y: 472, distance: 12.3
click at [1133, 472] on button "Next" at bounding box center [1133, 488] width 95 height 49
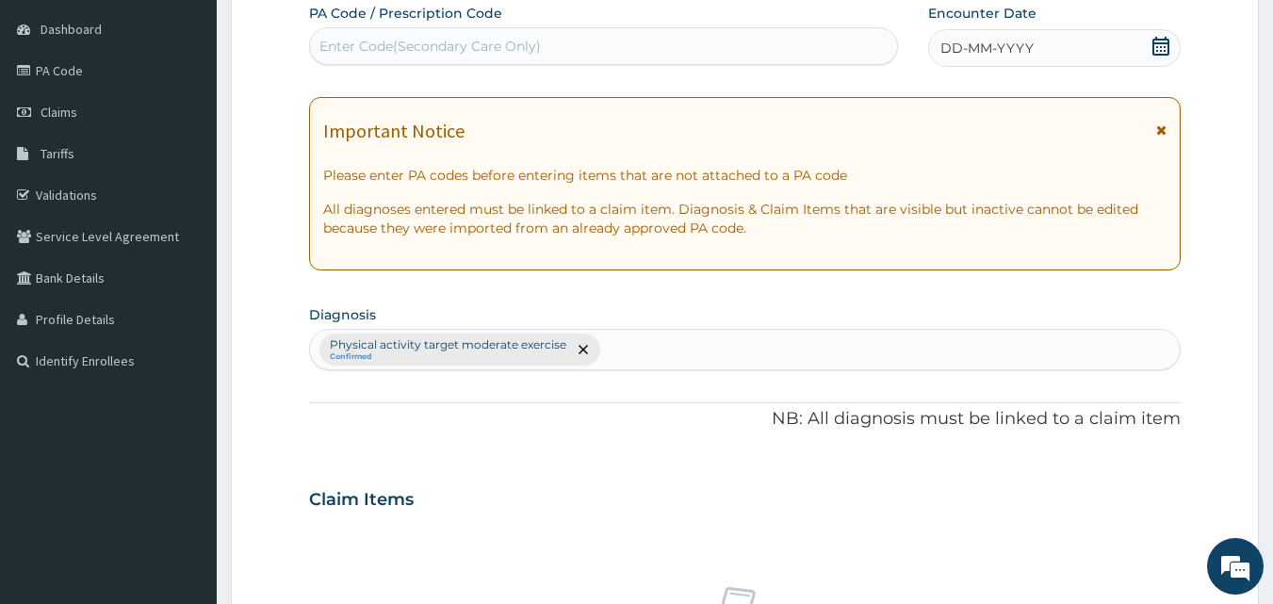
click at [474, 47] on div "Enter Code(Secondary Care Only)" at bounding box center [431, 46] width 222 height 19
paste input "PA/83A248"
type input "PA/83A248"
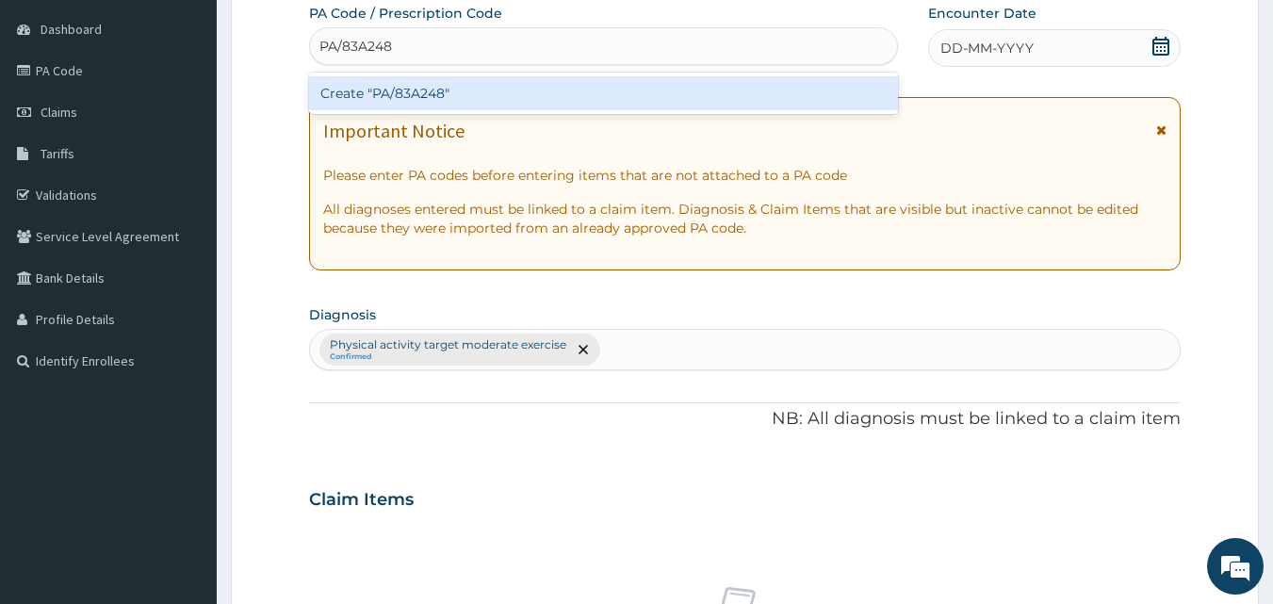
click at [468, 80] on div "Create "PA/83A248"" at bounding box center [604, 93] width 590 height 34
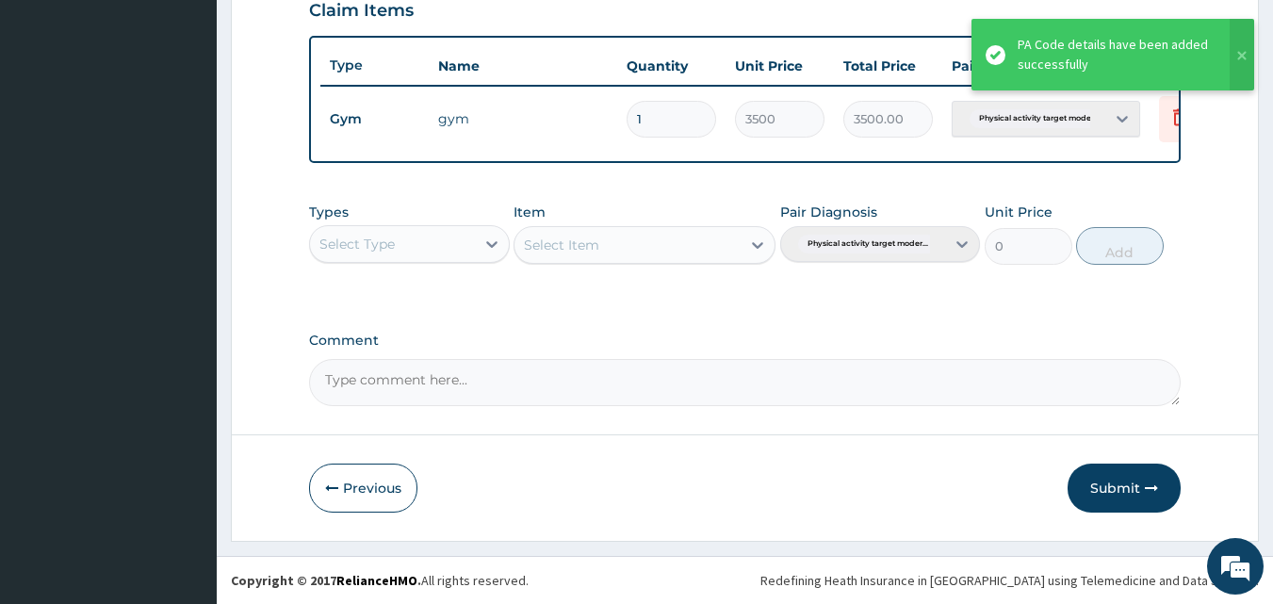
scroll to position [680, 0]
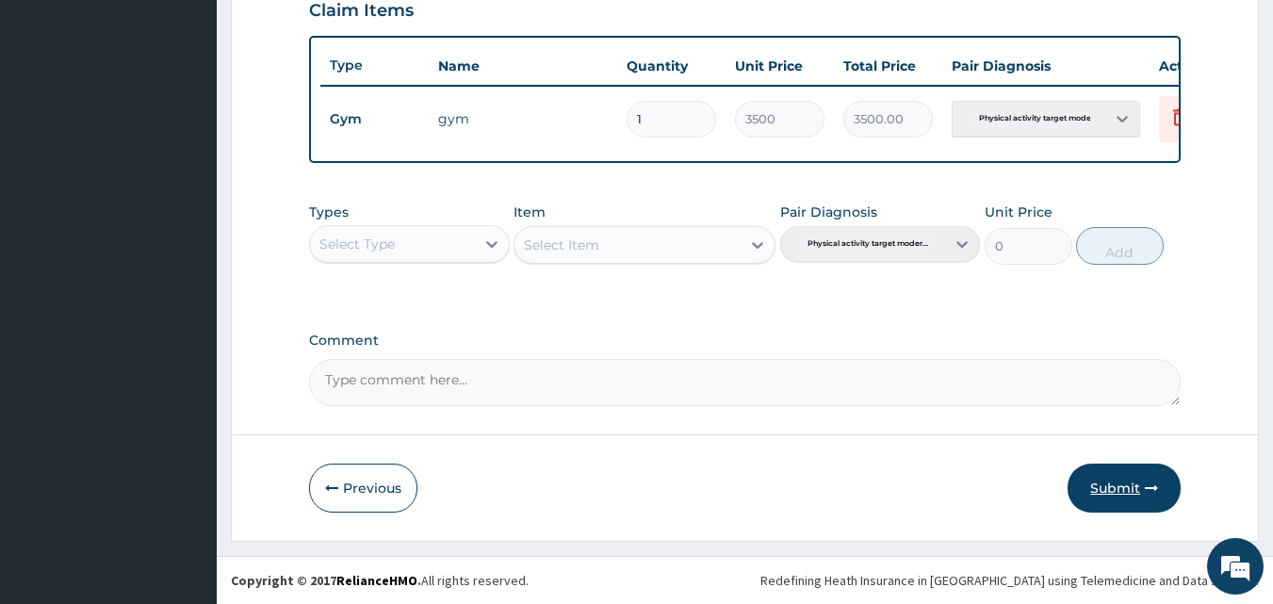
click at [1082, 492] on button "Submit" at bounding box center [1124, 488] width 113 height 49
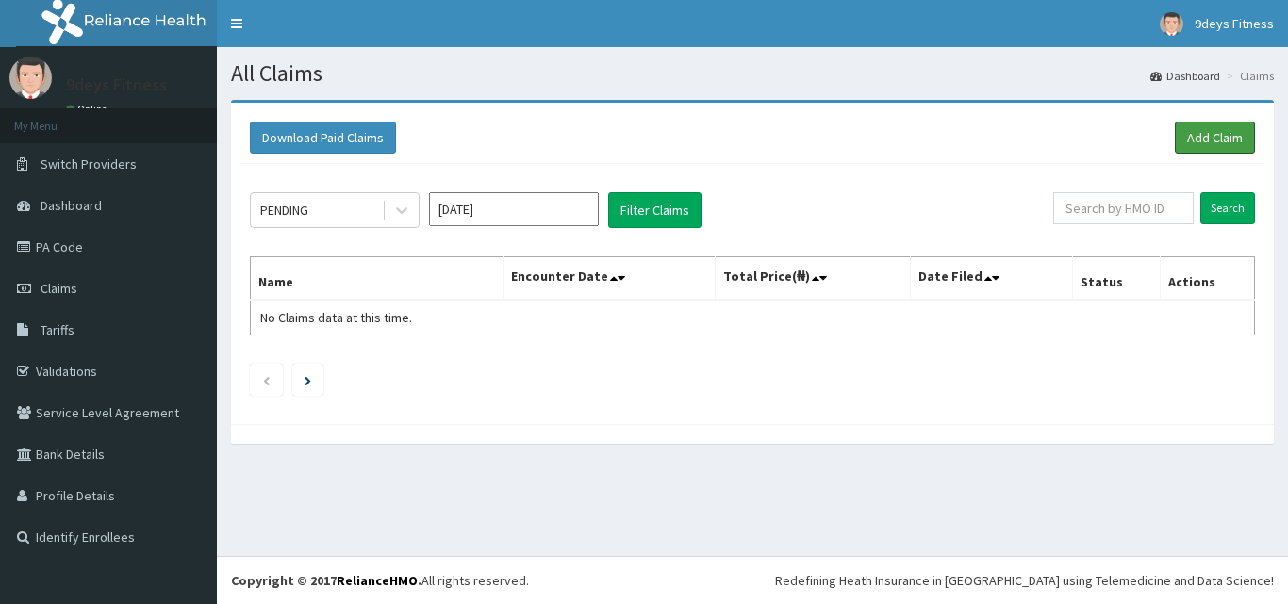
click at [1190, 140] on link "Add Claim" at bounding box center [1215, 138] width 80 height 32
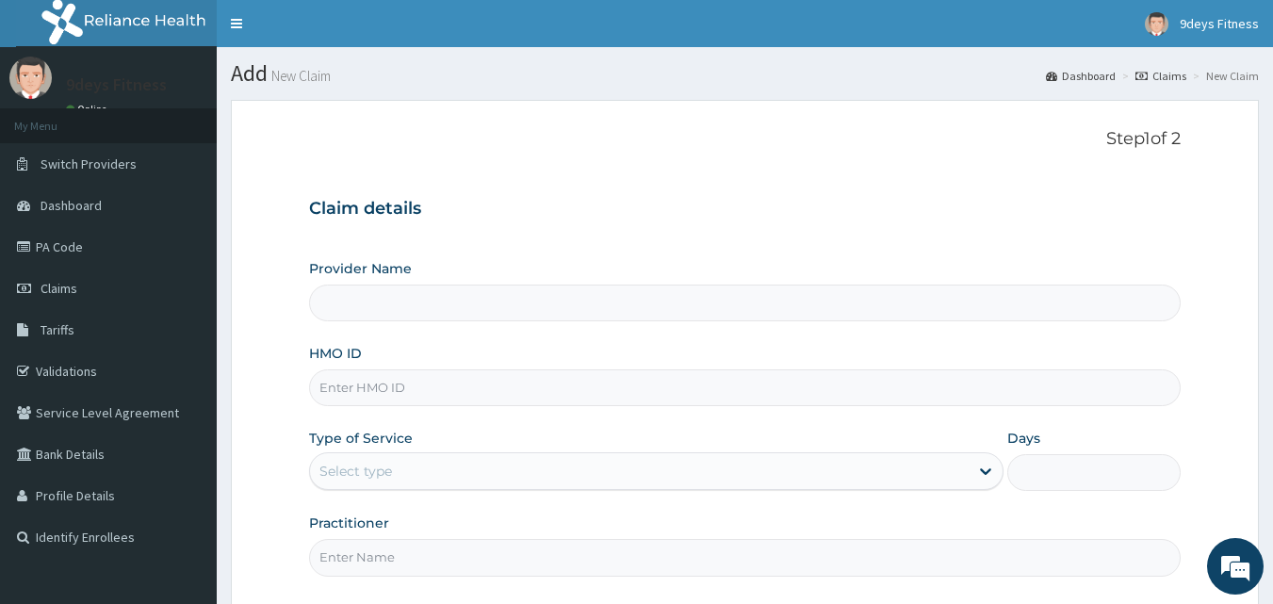
type input "9deys Fitness"
type input "1"
paste input "PA/83A248"
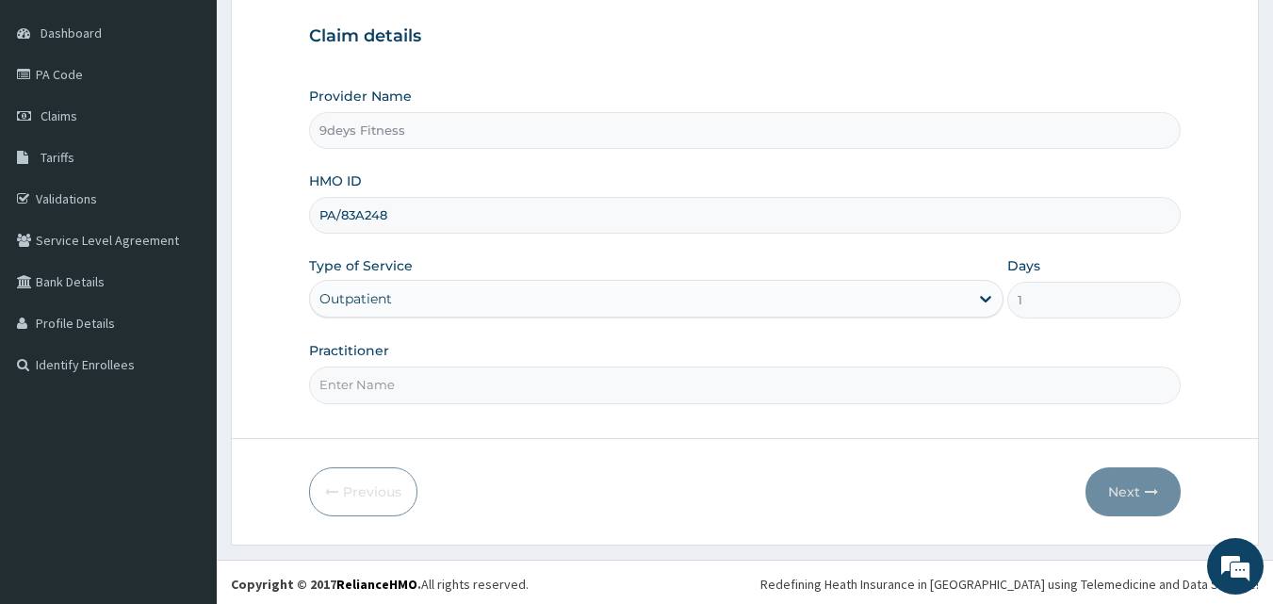
scroll to position [176, 0]
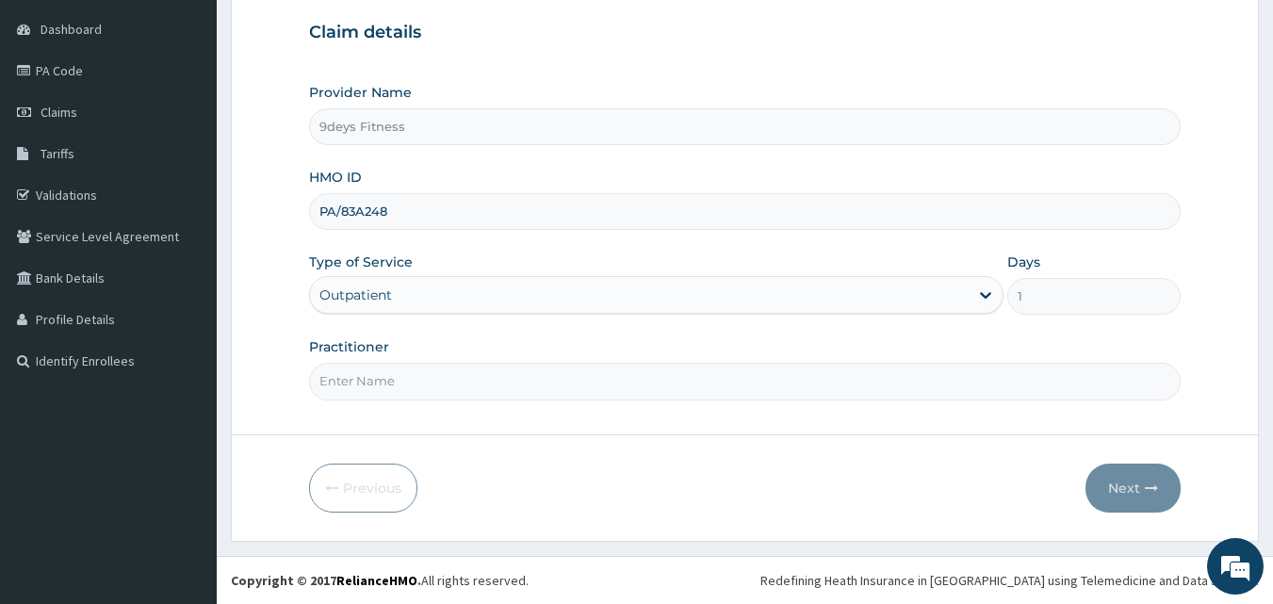
type input "PA/83A248"
click at [453, 389] on input "Practitioner" at bounding box center [745, 381] width 873 height 37
drag, startPoint x: 434, startPoint y: 219, endPoint x: 336, endPoint y: 212, distance: 98.3
click at [336, 212] on input "PA/83A248" at bounding box center [745, 211] width 873 height 37
paste input "Ssv/10149/a"
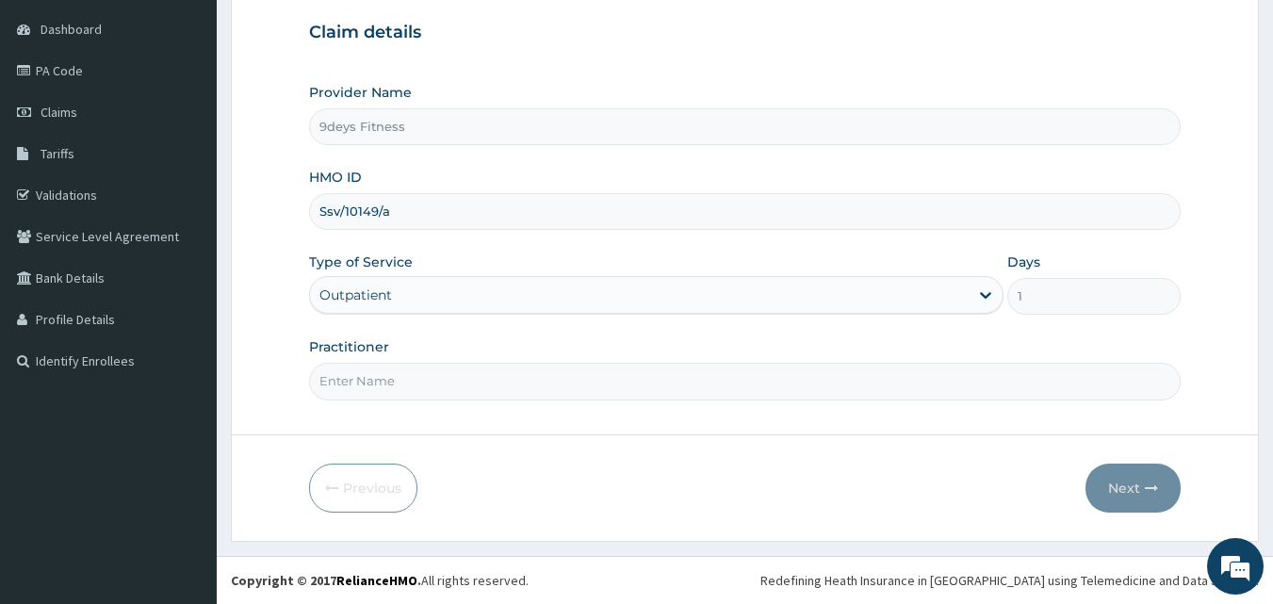
type input "Ssv/10149/a"
click at [395, 387] on input "Practitioner" at bounding box center [745, 381] width 873 height 37
type input "mr [PERSON_NAME]"
click at [1128, 487] on button "Next" at bounding box center [1133, 488] width 95 height 49
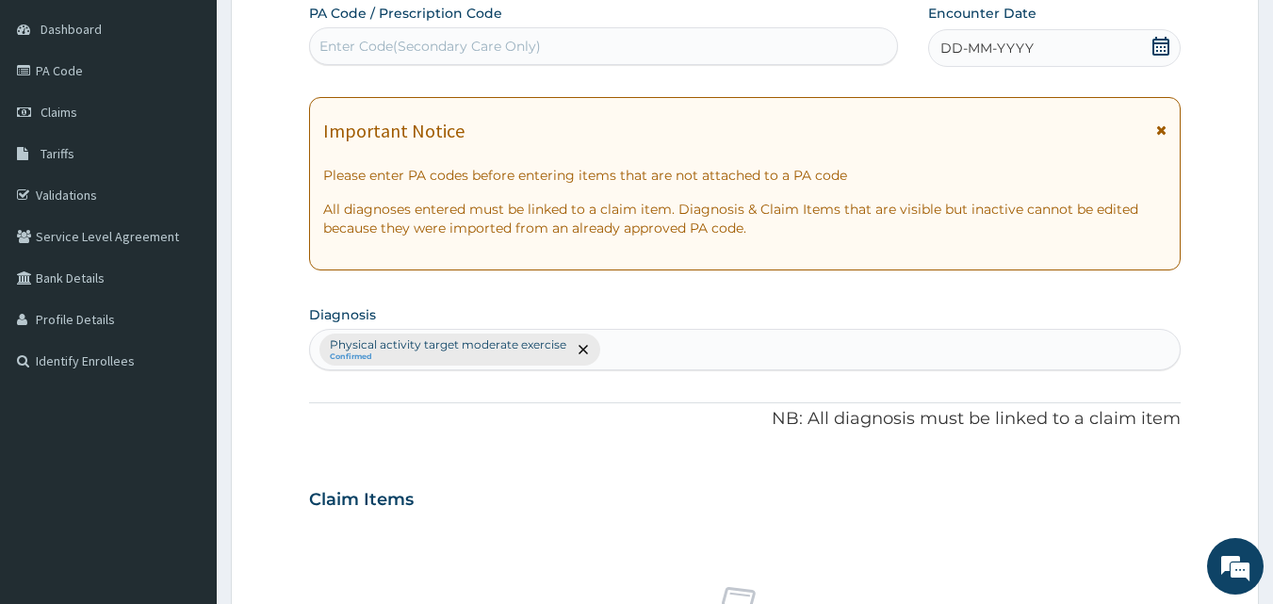
click at [355, 52] on div "Enter Code(Secondary Care Only)" at bounding box center [431, 46] width 222 height 19
paste input "PA/E45C46"
type input "PA/E45C46"
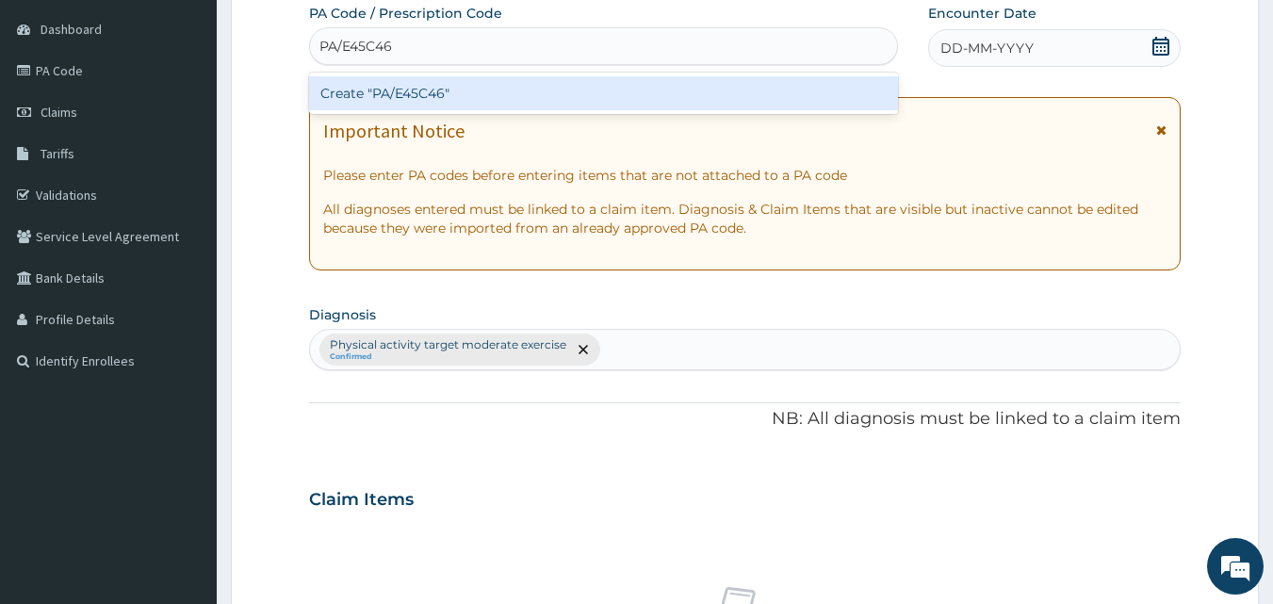
drag, startPoint x: 472, startPoint y: 94, endPoint x: 468, endPoint y: 106, distance: 11.9
click at [468, 106] on div "Create "PA/E45C46"" at bounding box center [604, 93] width 590 height 34
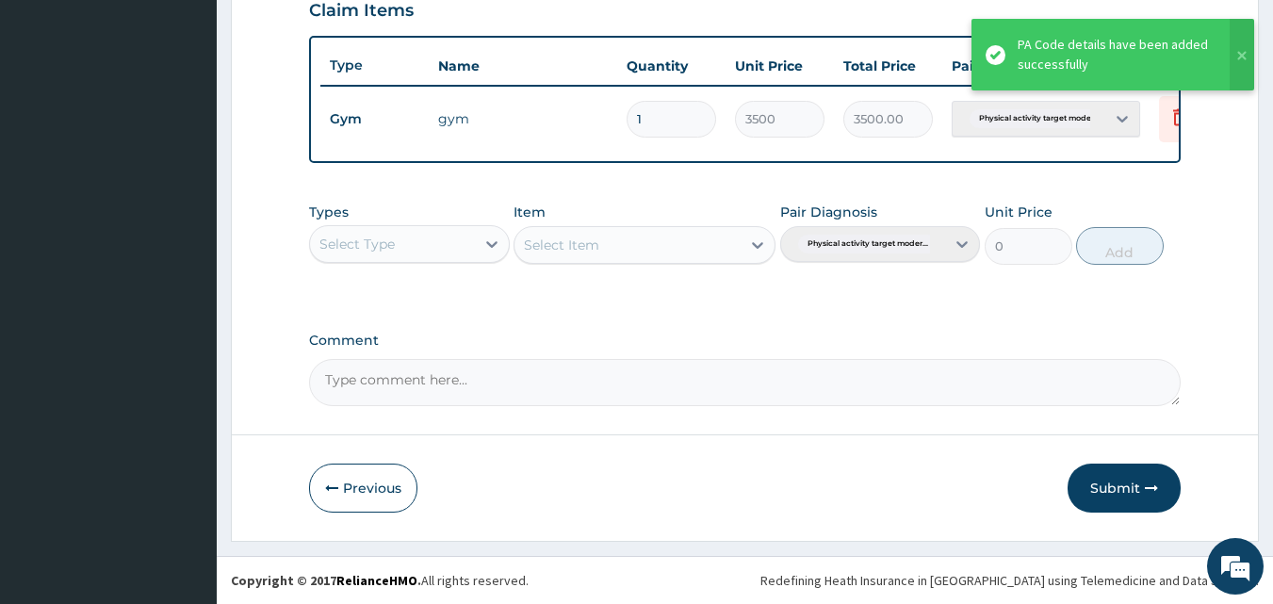
scroll to position [680, 0]
click at [1117, 485] on button "Submit" at bounding box center [1124, 488] width 113 height 49
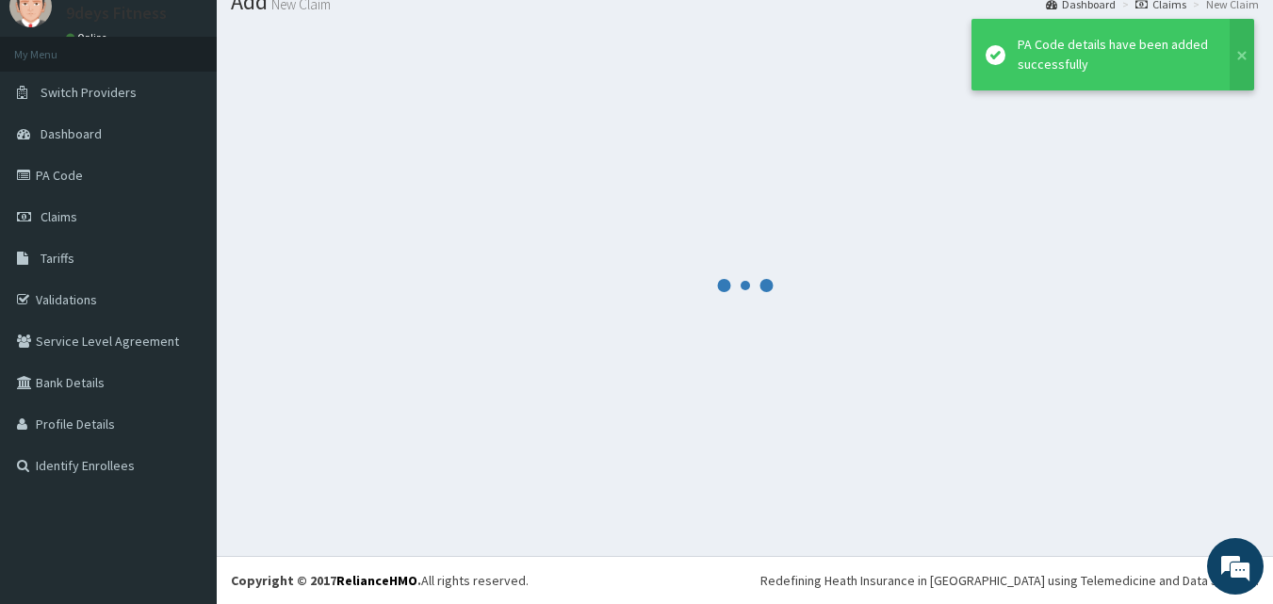
scroll to position [72, 0]
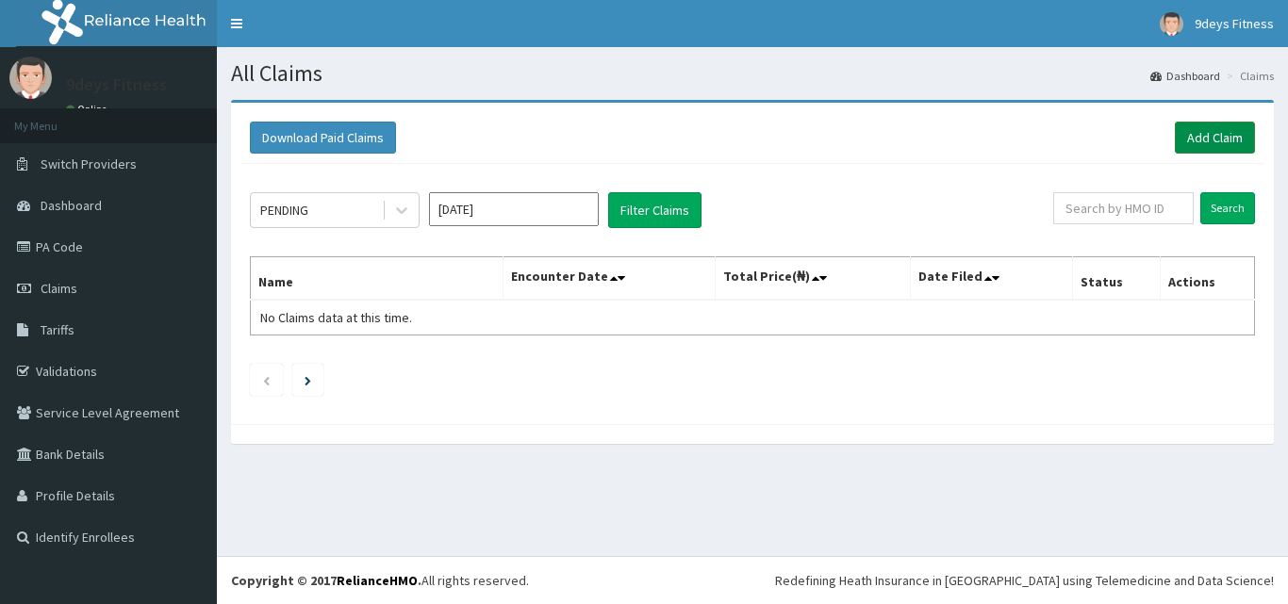
click at [1228, 136] on link "Add Claim" at bounding box center [1215, 138] width 80 height 32
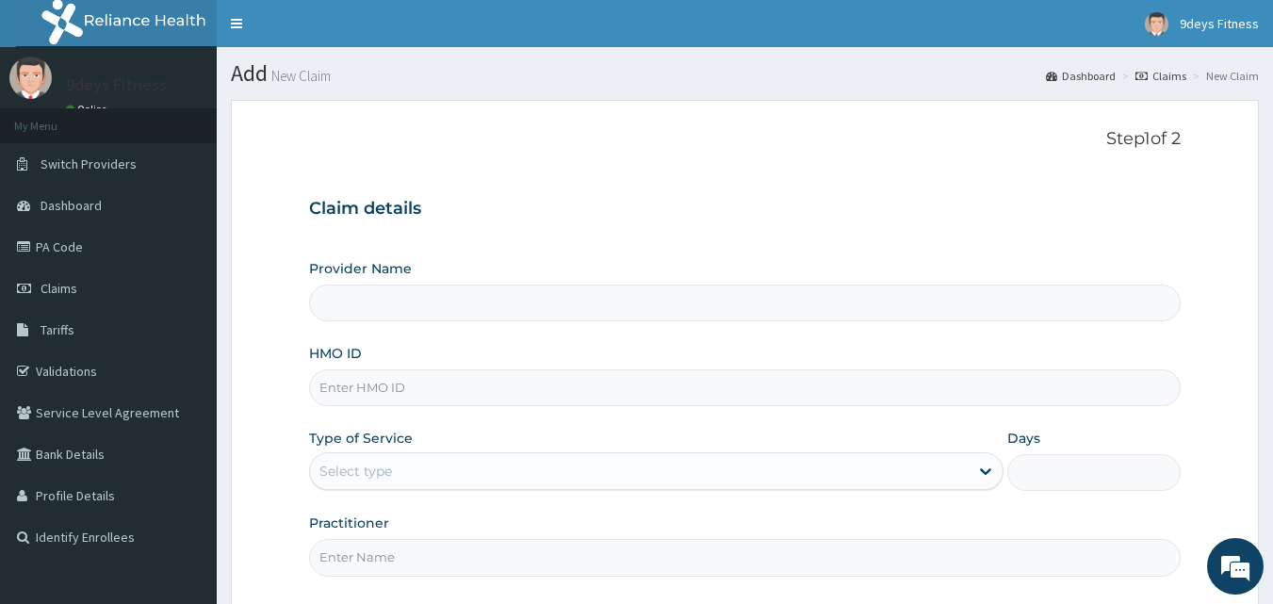
type input "9deys Fitness"
type input "1"
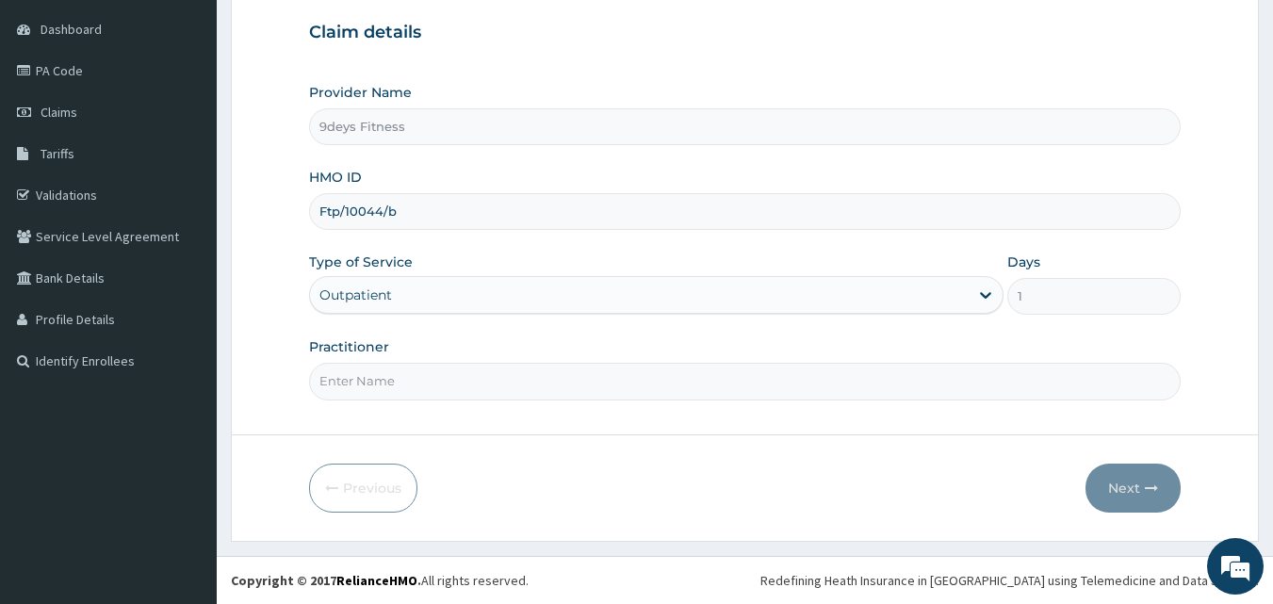
type input "Ftp/10044/b"
click at [469, 381] on input "Practitioner" at bounding box center [745, 381] width 873 height 37
type input "mr [PERSON_NAME]"
click at [1120, 504] on button "Next" at bounding box center [1133, 488] width 95 height 49
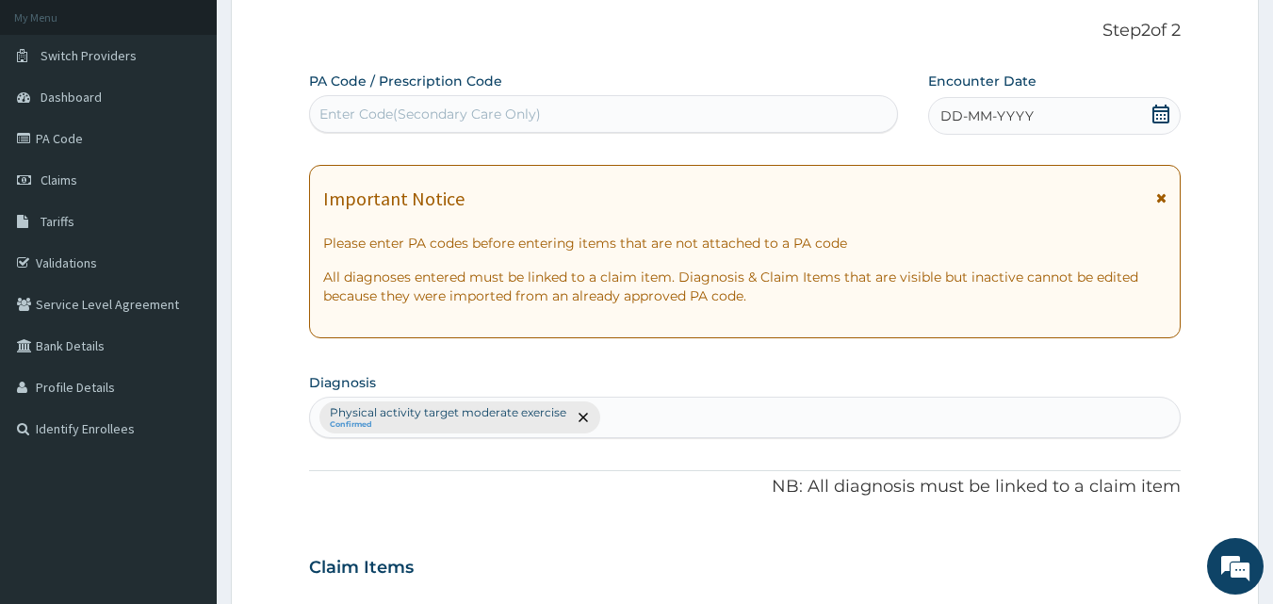
scroll to position [0, 0]
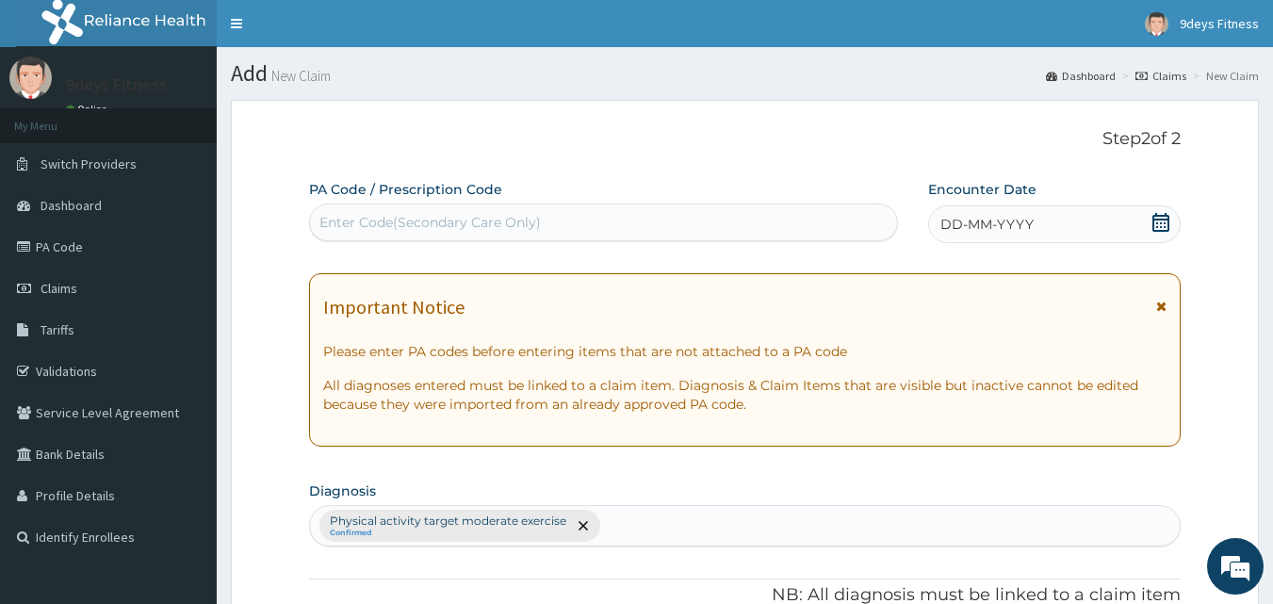
click at [444, 243] on div "PA Code / Prescription Code Enter Code(Secondary Care Only)" at bounding box center [604, 211] width 590 height 63
click at [447, 211] on div "Enter Code(Secondary Care Only)" at bounding box center [604, 222] width 588 height 30
click at [412, 223] on div "Enter Code(Secondary Care Only)" at bounding box center [431, 222] width 222 height 19
paste input "PA/A77276"
type input "PA/A77276"
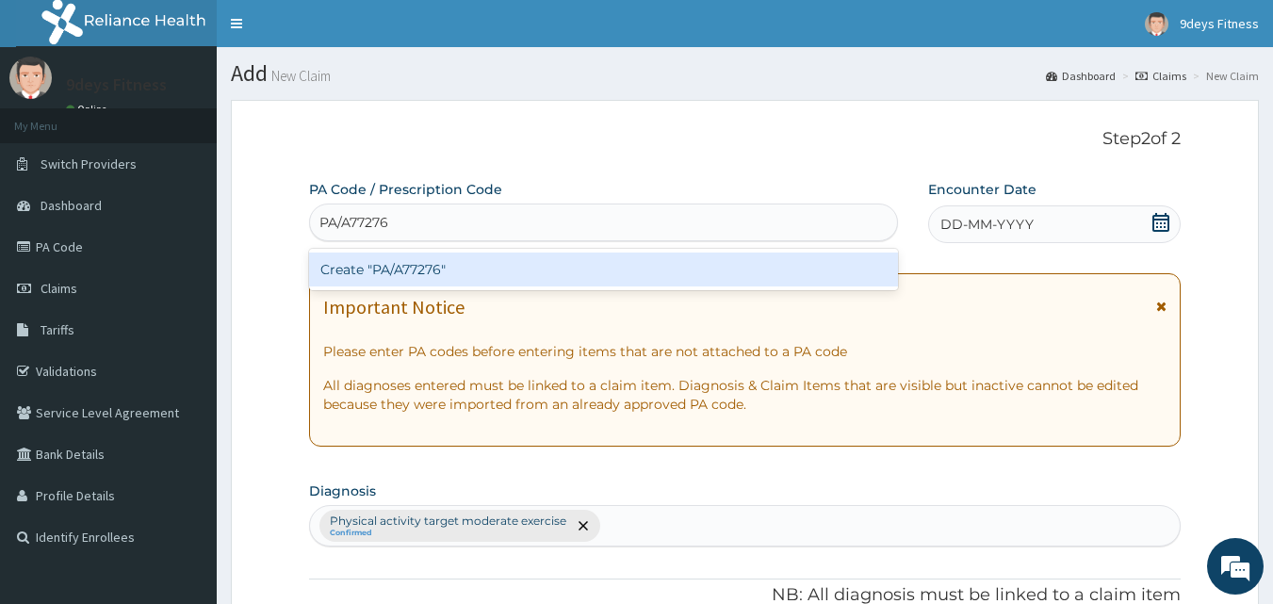
click at [418, 273] on div "Create "PA/A77276"" at bounding box center [604, 270] width 590 height 34
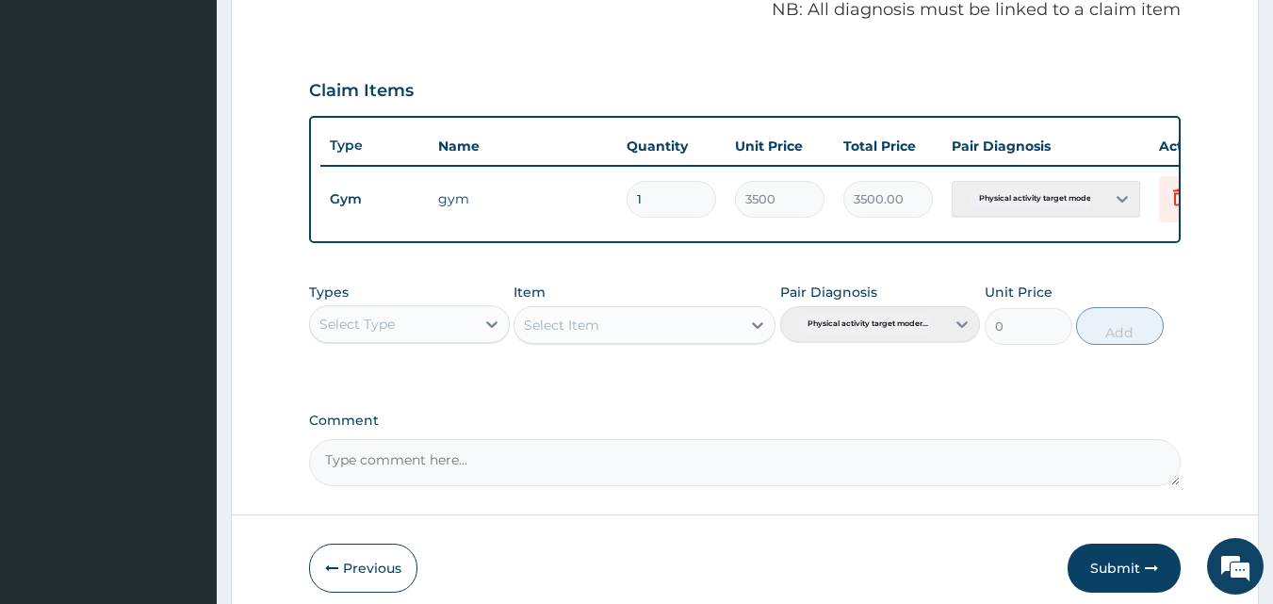
scroll to position [680, 0]
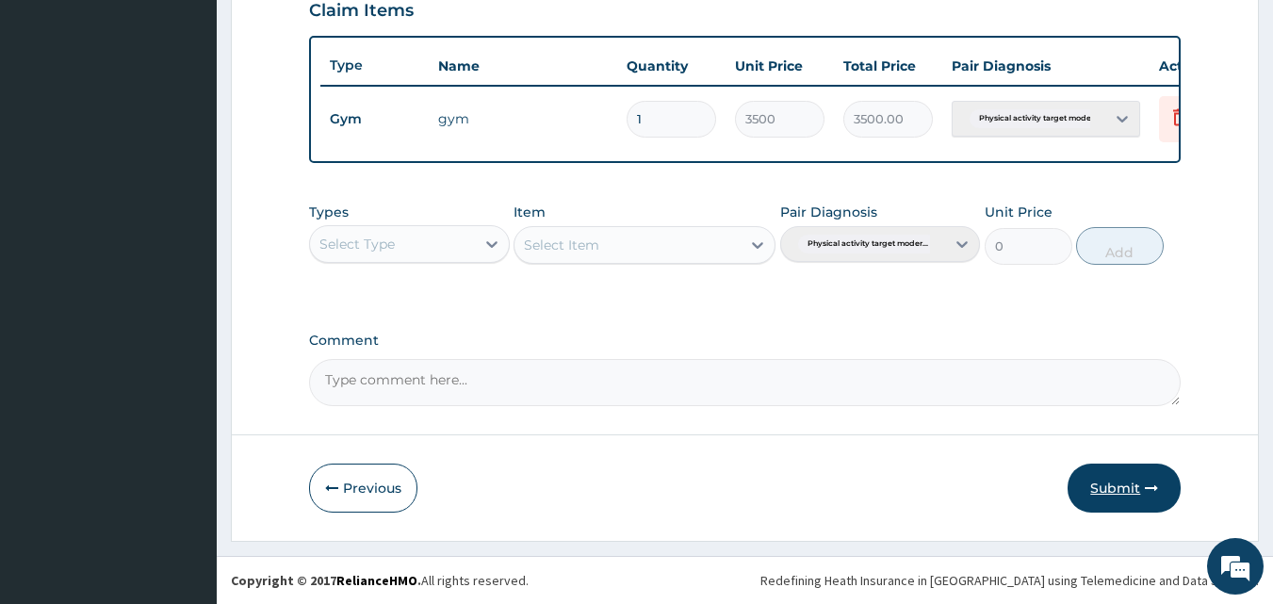
click at [1133, 485] on button "Submit" at bounding box center [1124, 488] width 113 height 49
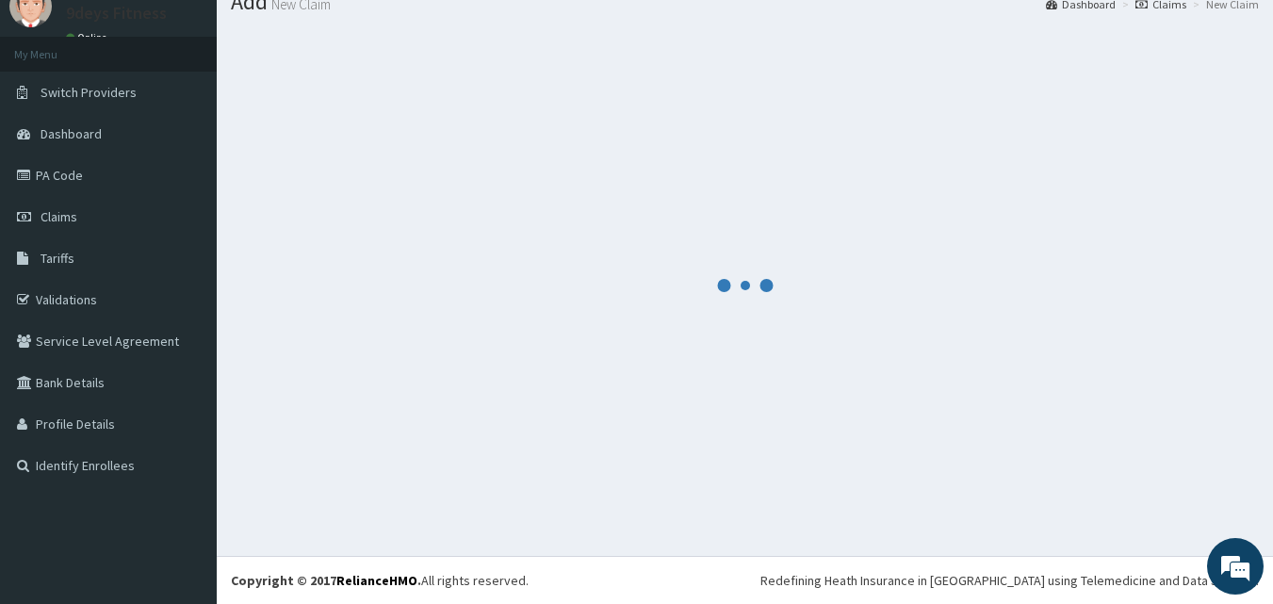
scroll to position [72, 0]
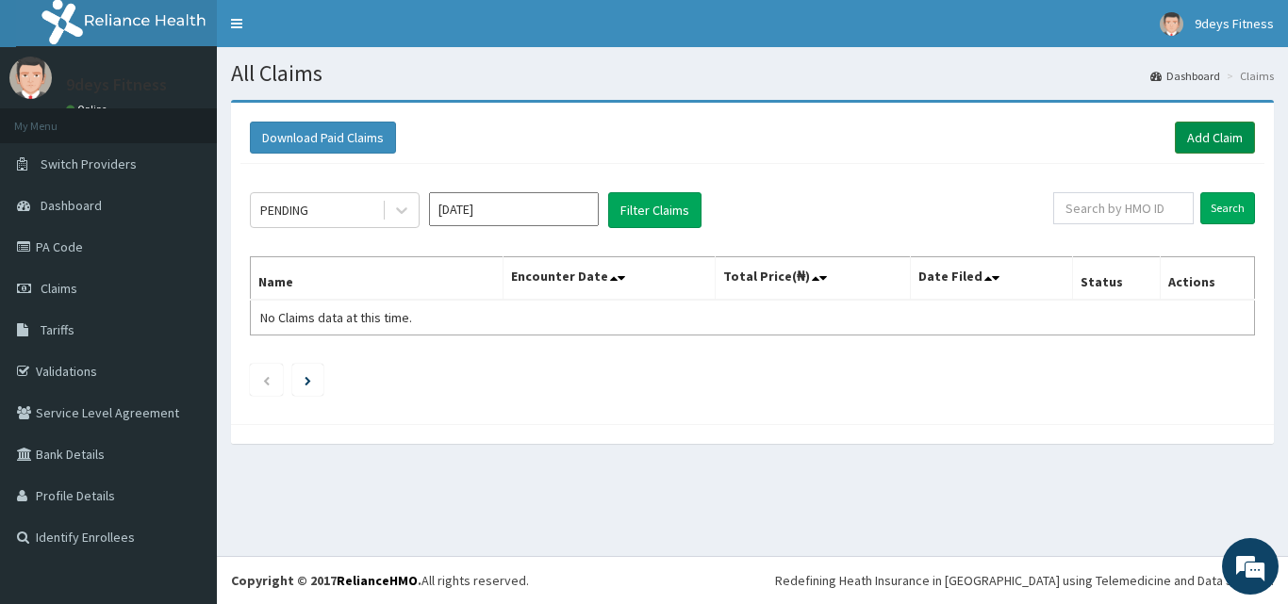
click at [1224, 140] on link "Add Claim" at bounding box center [1215, 138] width 80 height 32
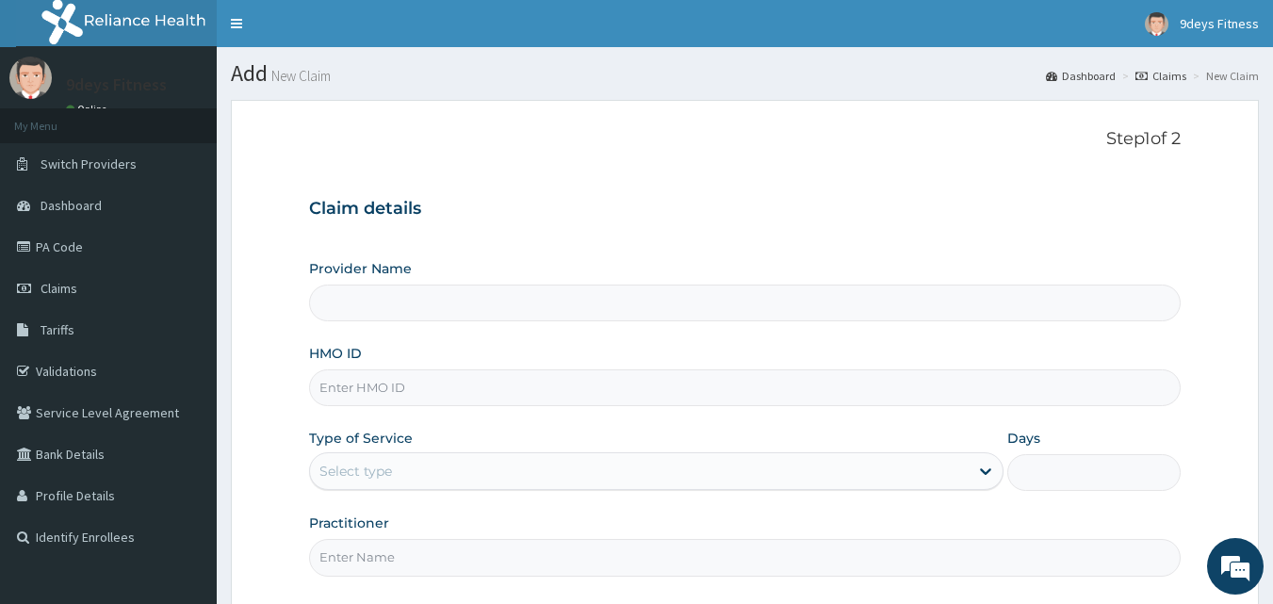
type input "9deys Fitness"
type input "1"
paste input "Wkp/10076/a"
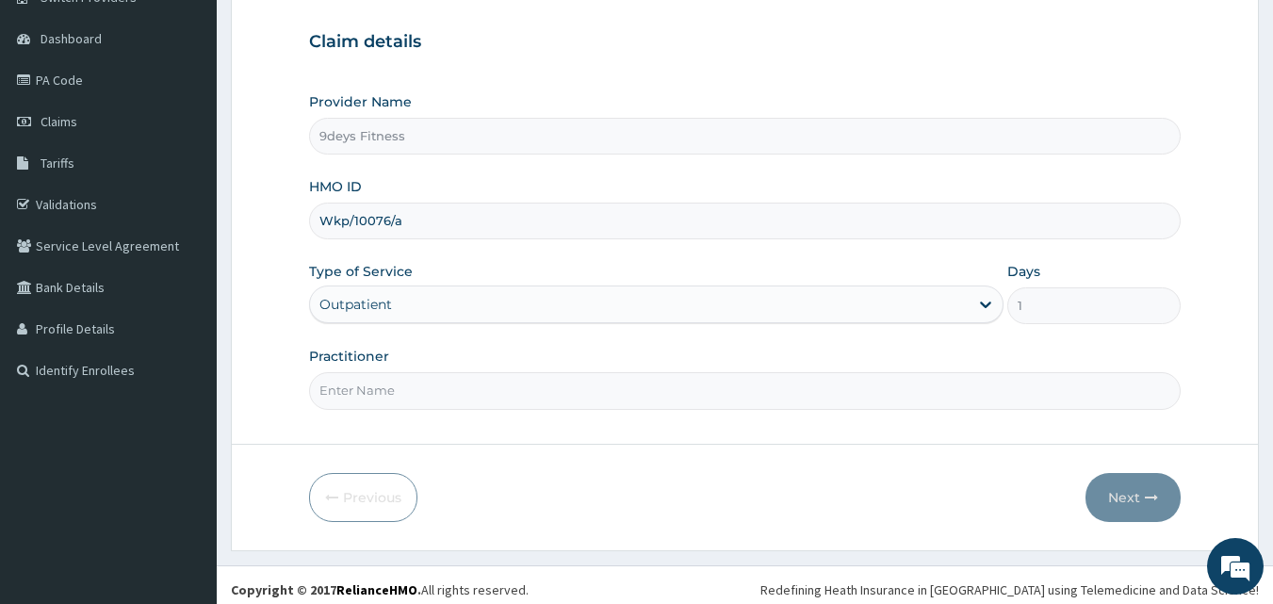
scroll to position [176, 0]
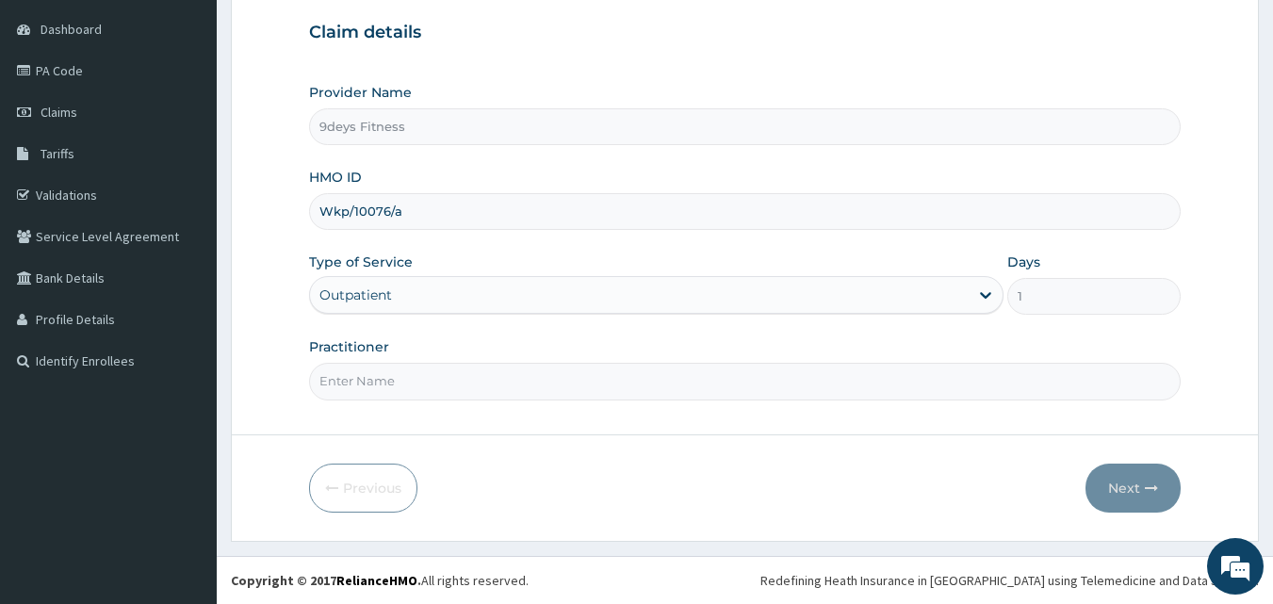
type input "Wkp/10076/a"
click at [403, 384] on input "Practitioner" at bounding box center [745, 381] width 873 height 37
type input "mr [PERSON_NAME]"
click at [1112, 491] on button "Next" at bounding box center [1133, 488] width 95 height 49
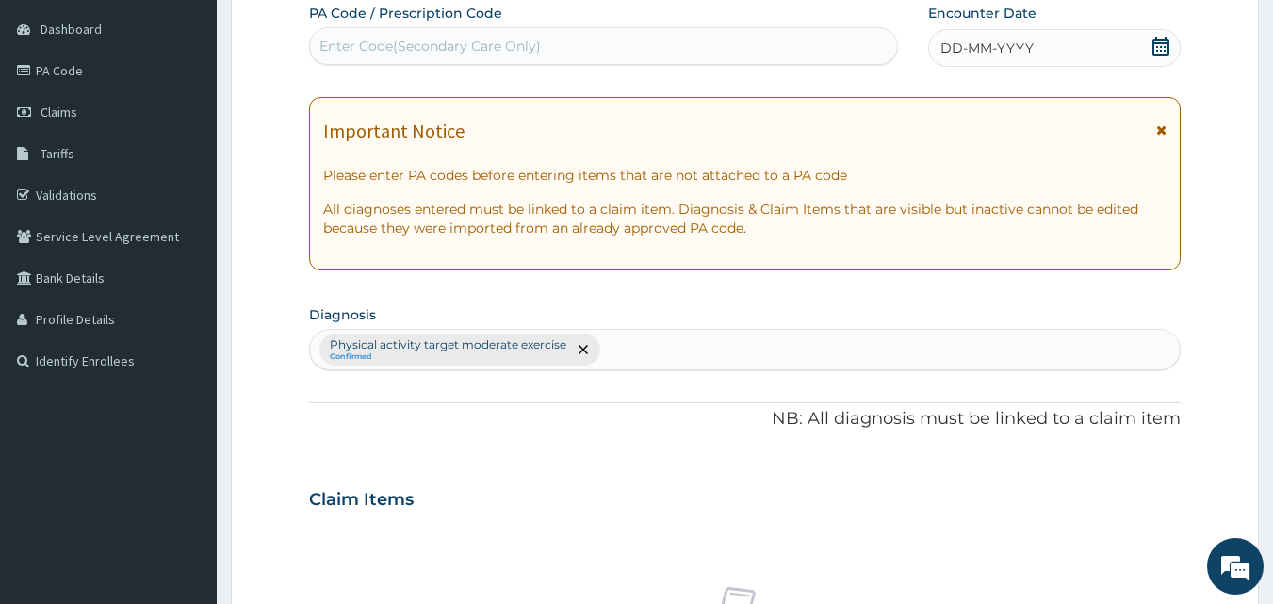
click at [468, 52] on div "Enter Code(Secondary Care Only)" at bounding box center [431, 46] width 222 height 19
click at [440, 49] on div "Enter Code(Secondary Care Only)" at bounding box center [431, 46] width 222 height 19
paste input "PA/91F848"
type input "PA/91F848"
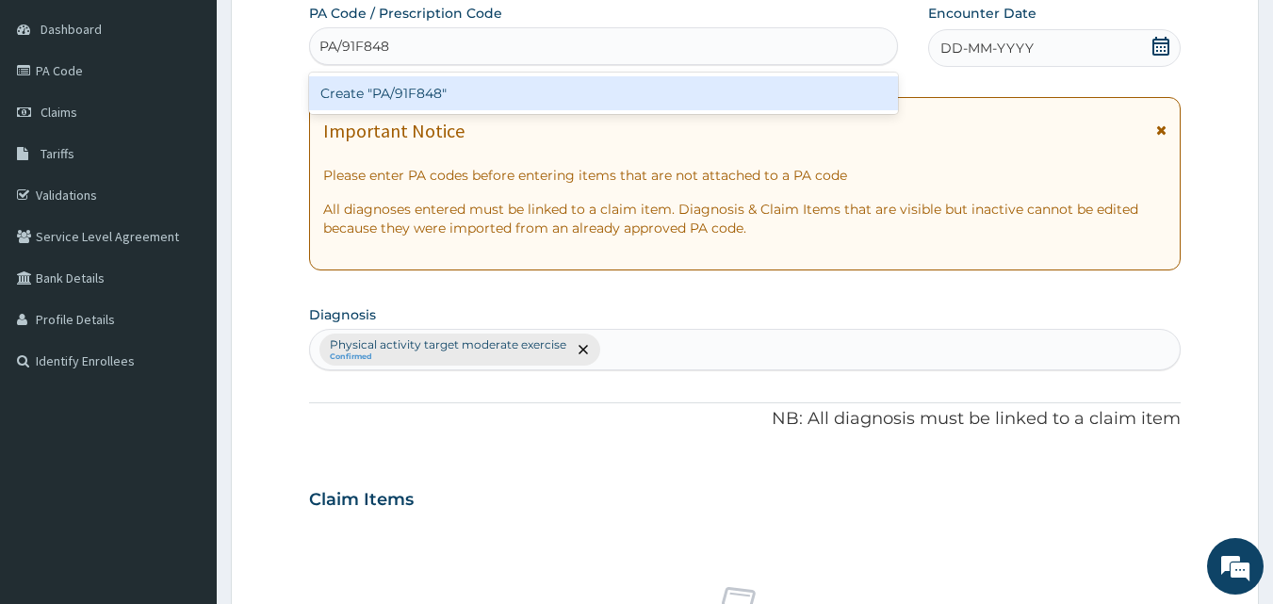
click at [455, 94] on div "Create "PA/91F848"" at bounding box center [604, 93] width 590 height 34
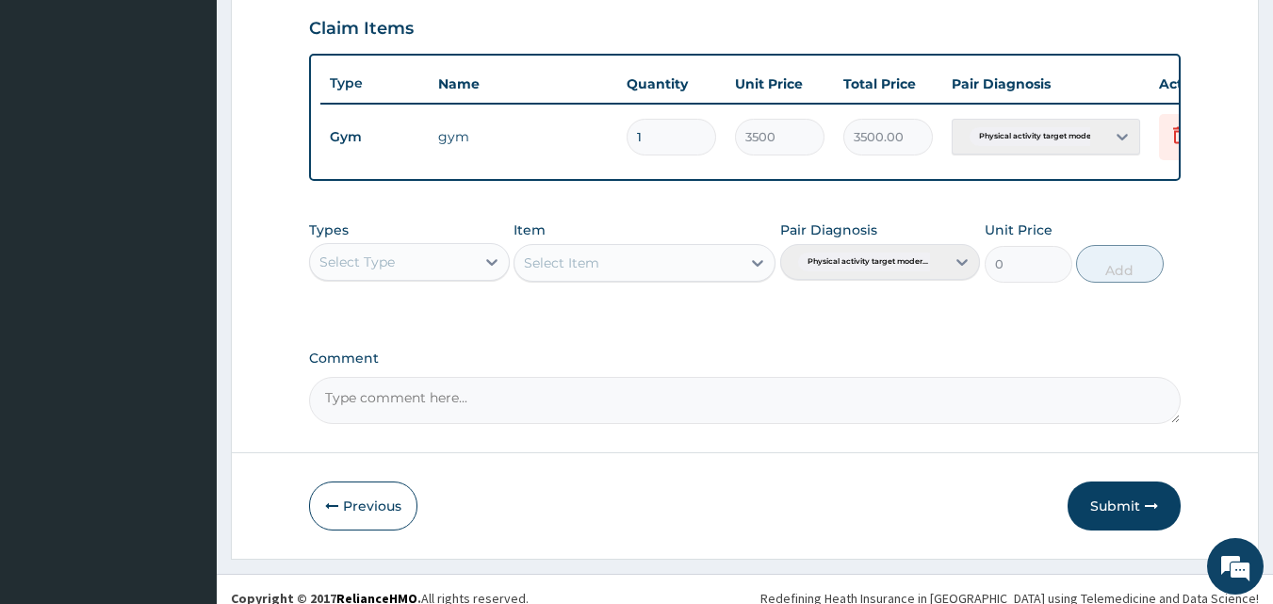
scroll to position [680, 0]
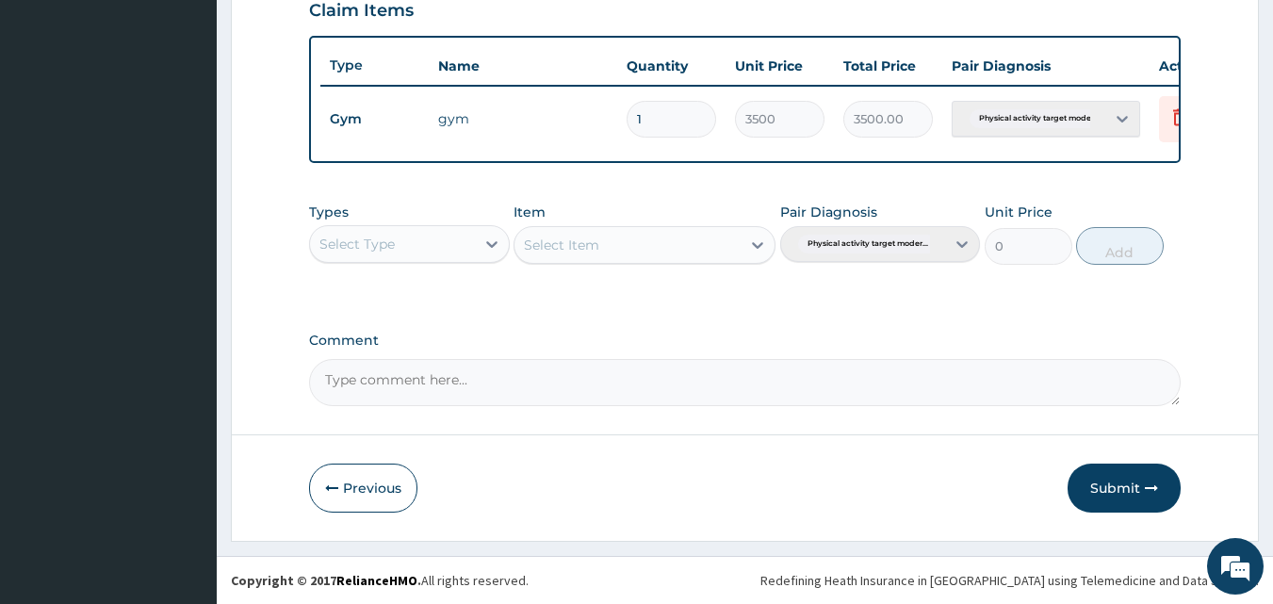
click at [1136, 472] on button "Submit" at bounding box center [1124, 488] width 113 height 49
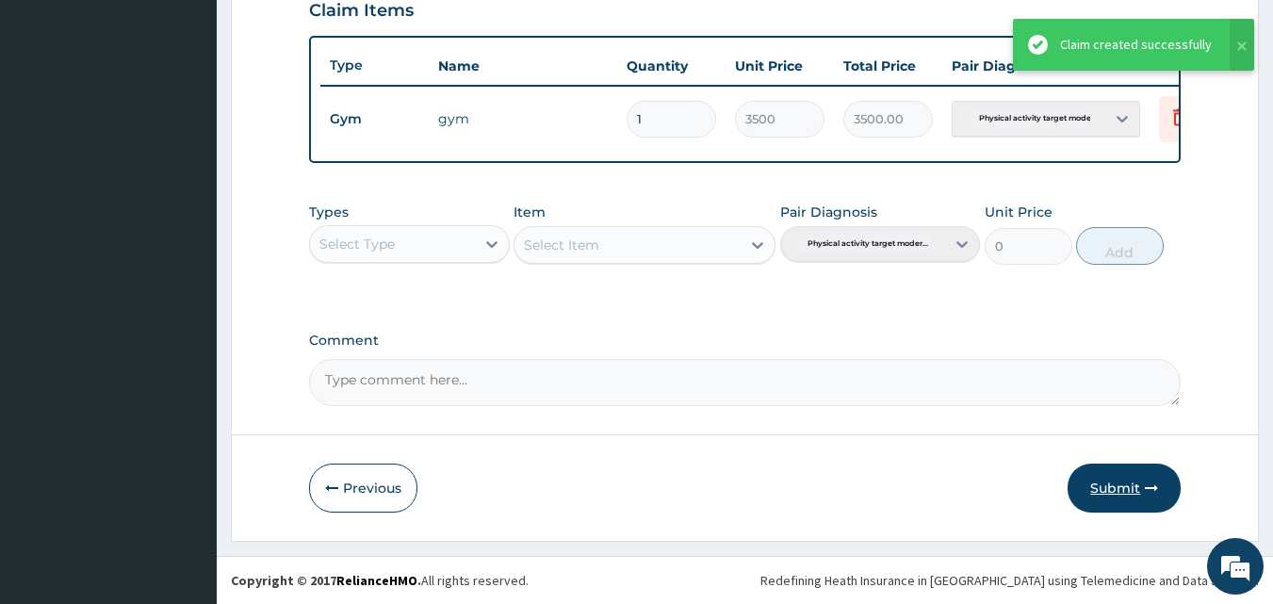
click at [1135, 476] on button "Submit" at bounding box center [1124, 488] width 113 height 49
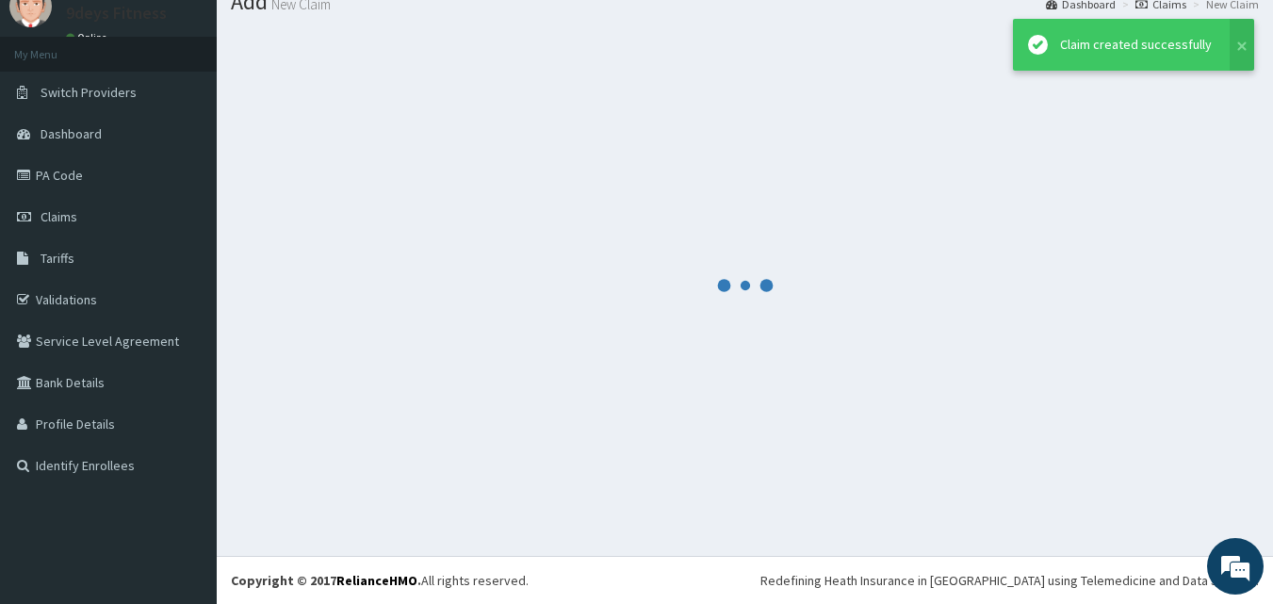
scroll to position [72, 0]
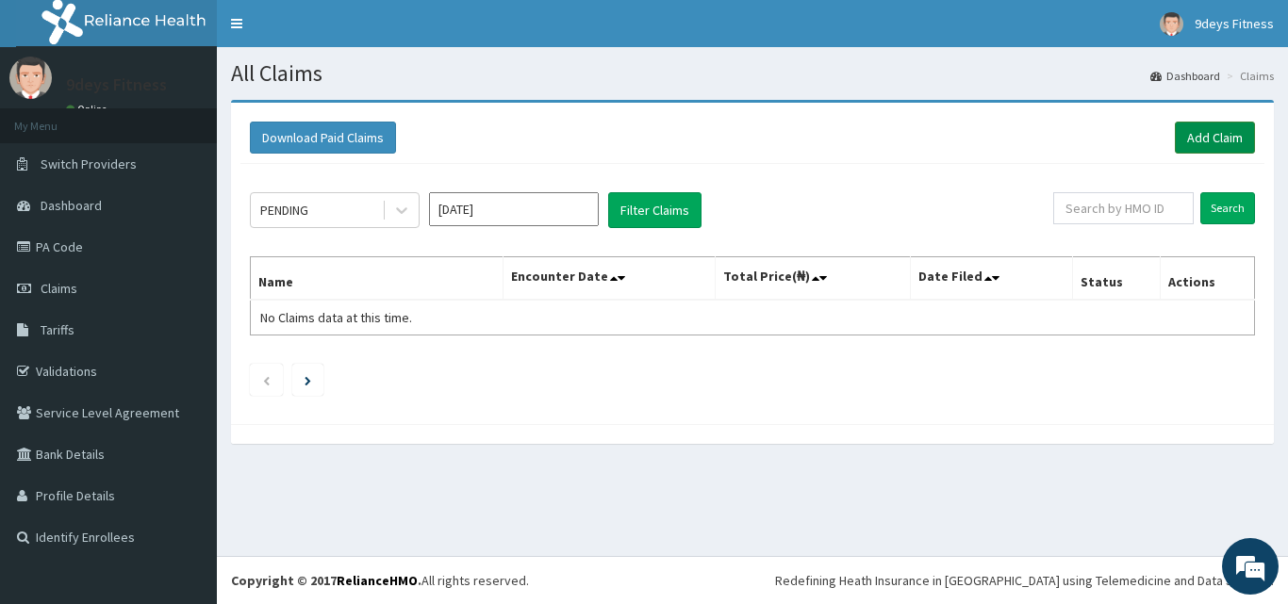
click at [1227, 137] on link "Add Claim" at bounding box center [1215, 138] width 80 height 32
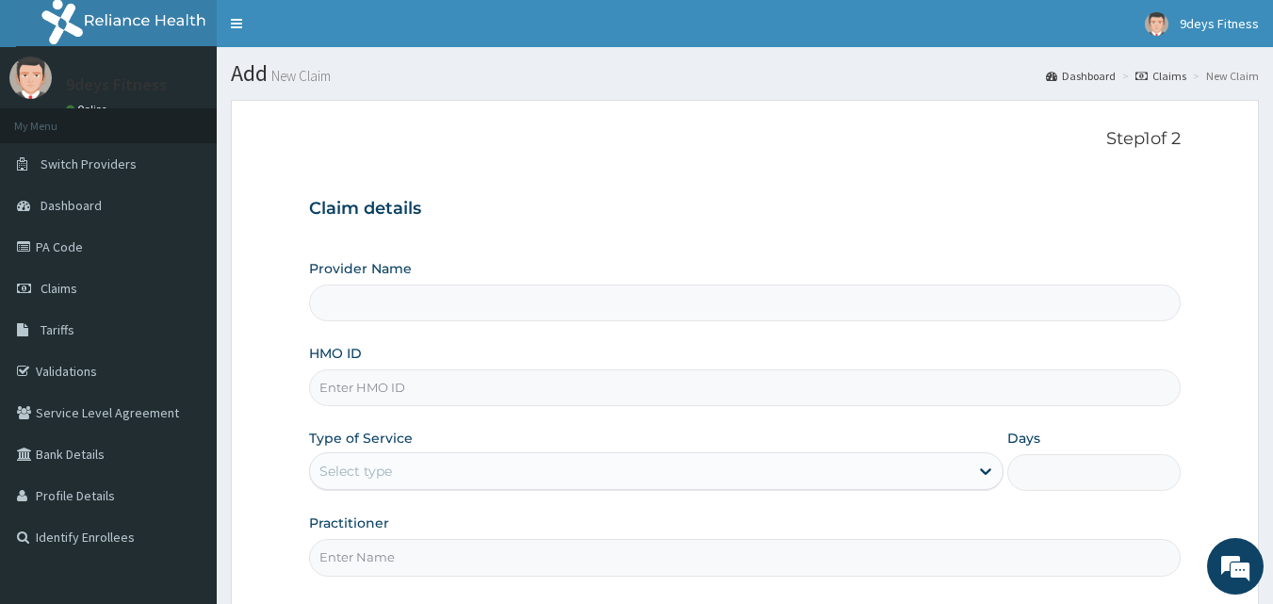
type input "9deys Fitness"
type input "1"
paste input "wPP/10109/a"
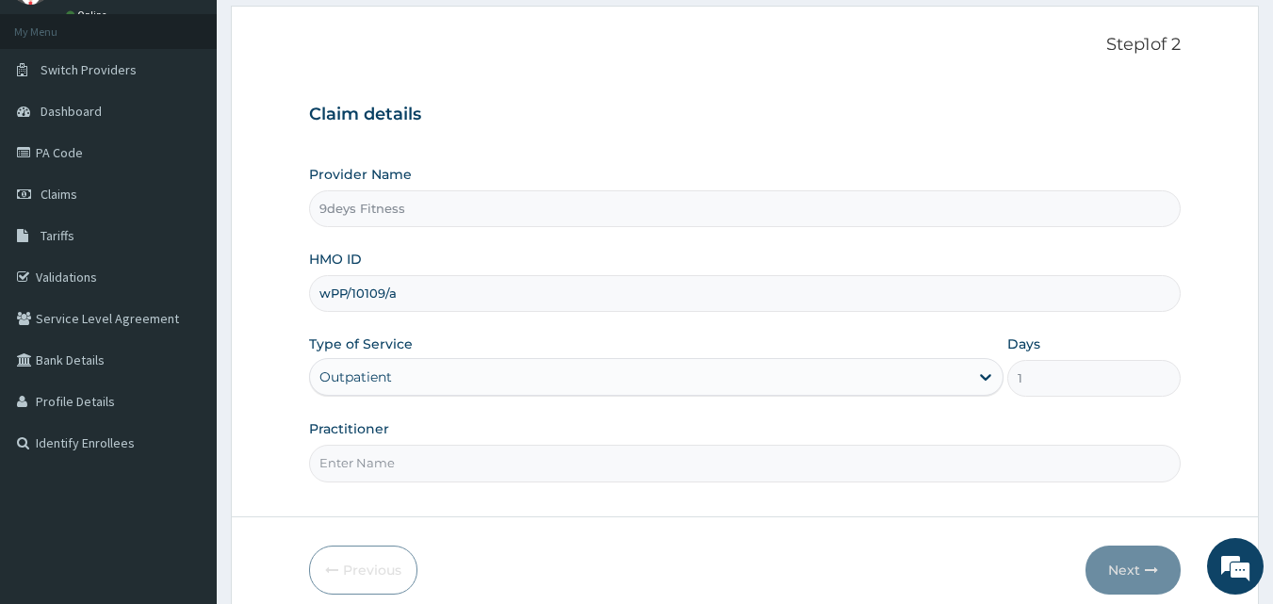
type input "wPP/10109/a"
click at [372, 465] on input "Practitioner" at bounding box center [745, 463] width 873 height 37
type input "mr [PERSON_NAME]"
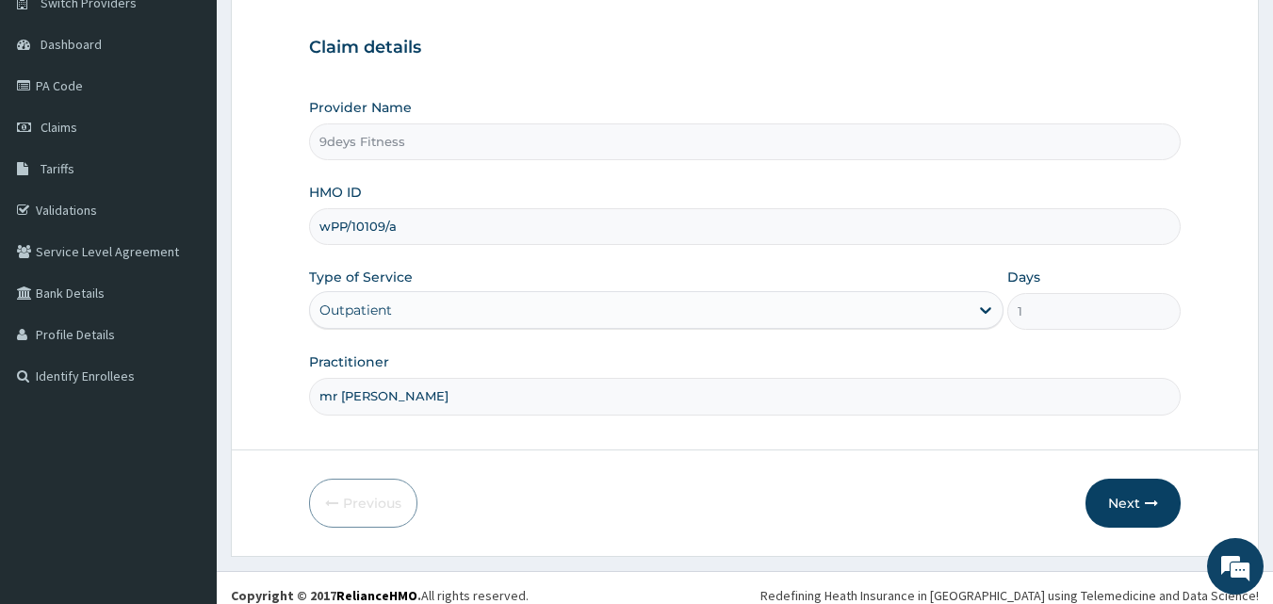
scroll to position [176, 0]
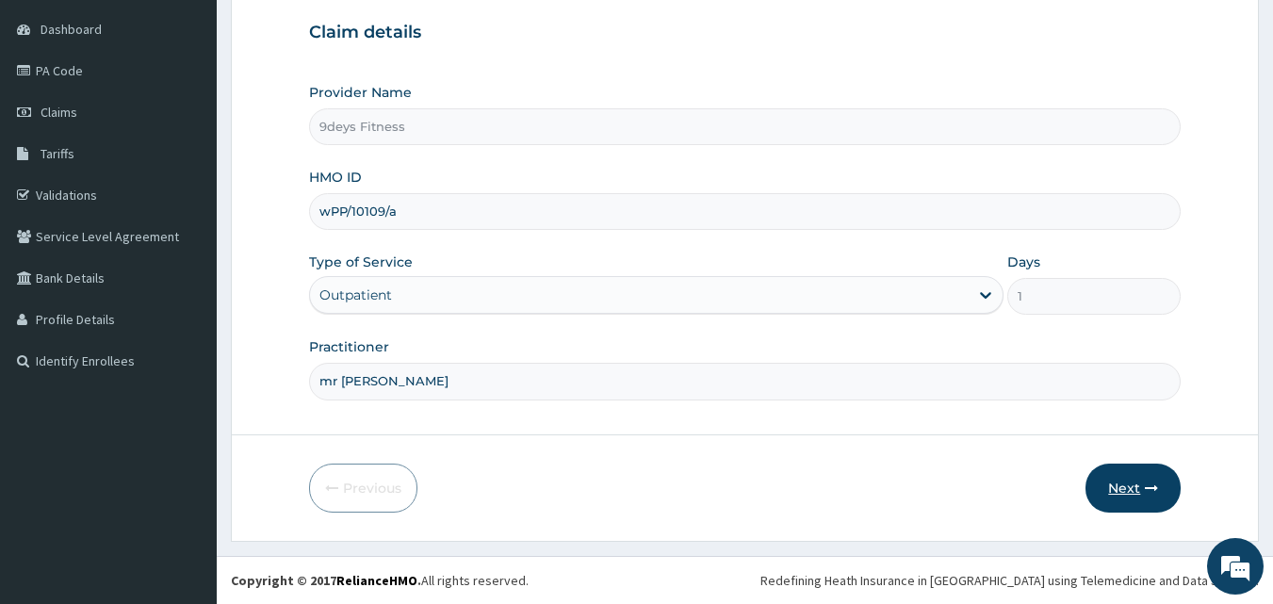
click at [1117, 499] on button "Next" at bounding box center [1133, 488] width 95 height 49
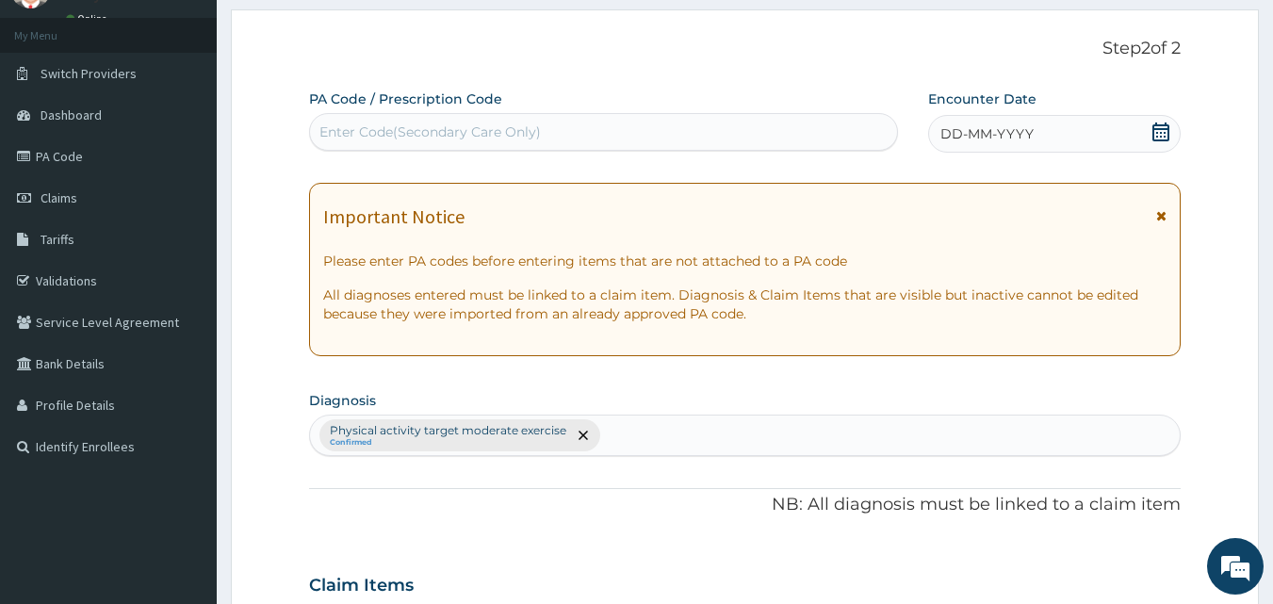
scroll to position [82, 0]
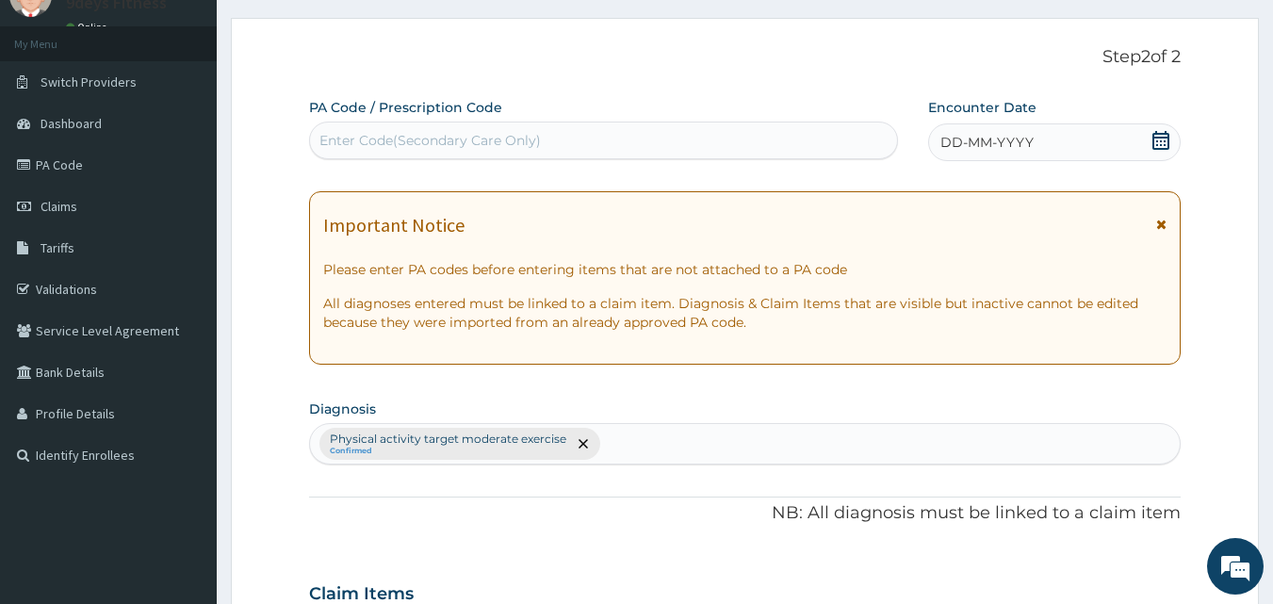
click at [452, 144] on div "Enter Code(Secondary Care Only)" at bounding box center [431, 140] width 222 height 19
click at [447, 150] on div "Enter Code(Secondary Care Only)" at bounding box center [431, 140] width 222 height 19
paste input "PA/F016C4"
type input "PA/F016C4"
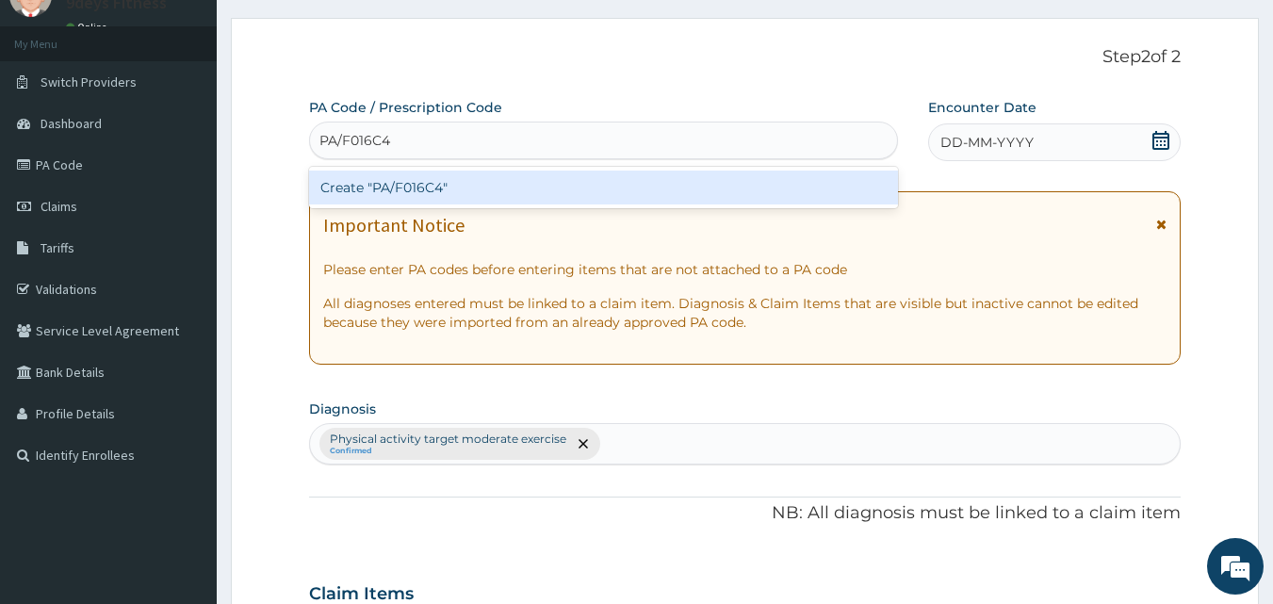
click at [369, 187] on div "Create "PA/F016C4"" at bounding box center [604, 188] width 590 height 34
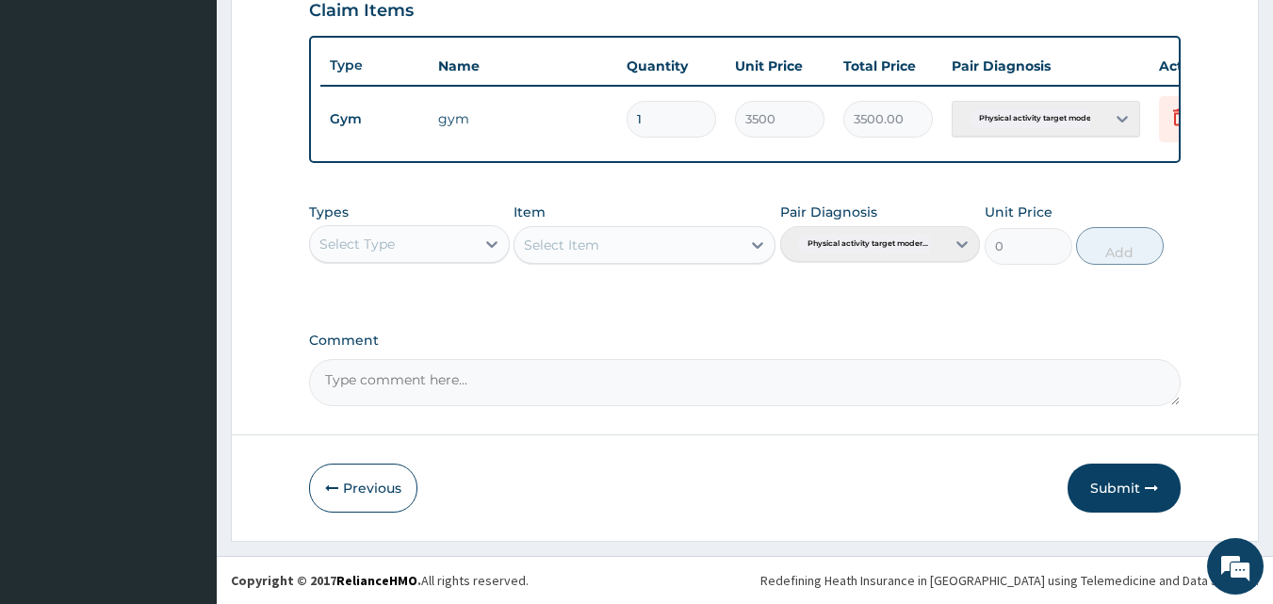
scroll to position [680, 0]
click at [1116, 473] on button "Submit" at bounding box center [1124, 488] width 113 height 49
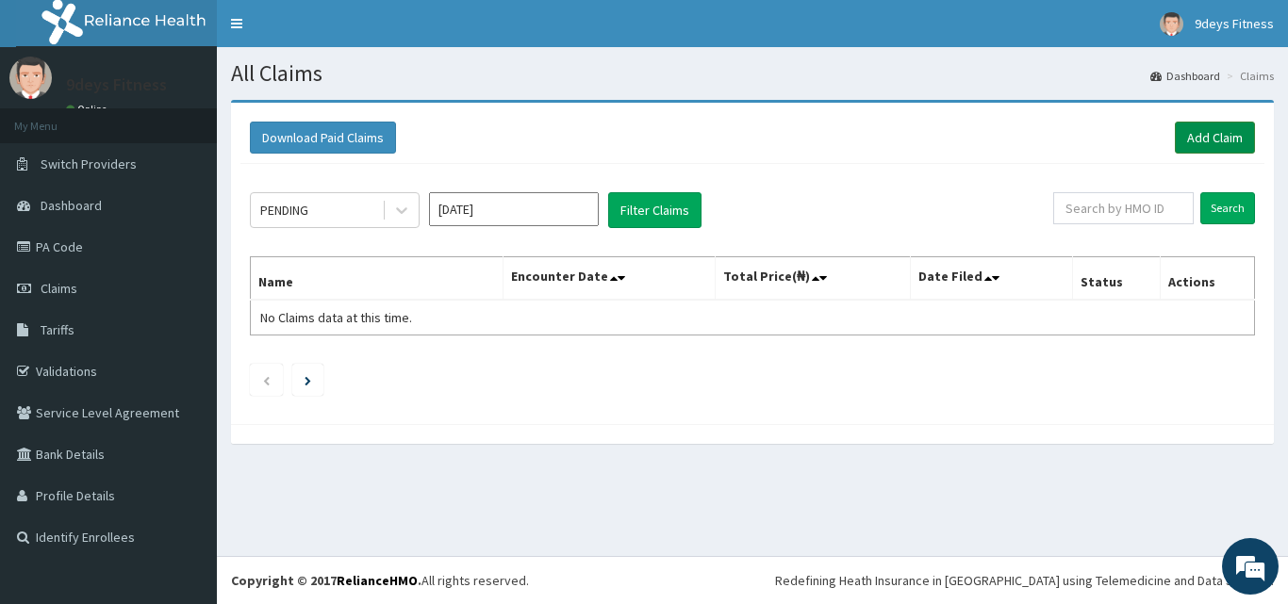
click at [1182, 124] on link "Add Claim" at bounding box center [1215, 138] width 80 height 32
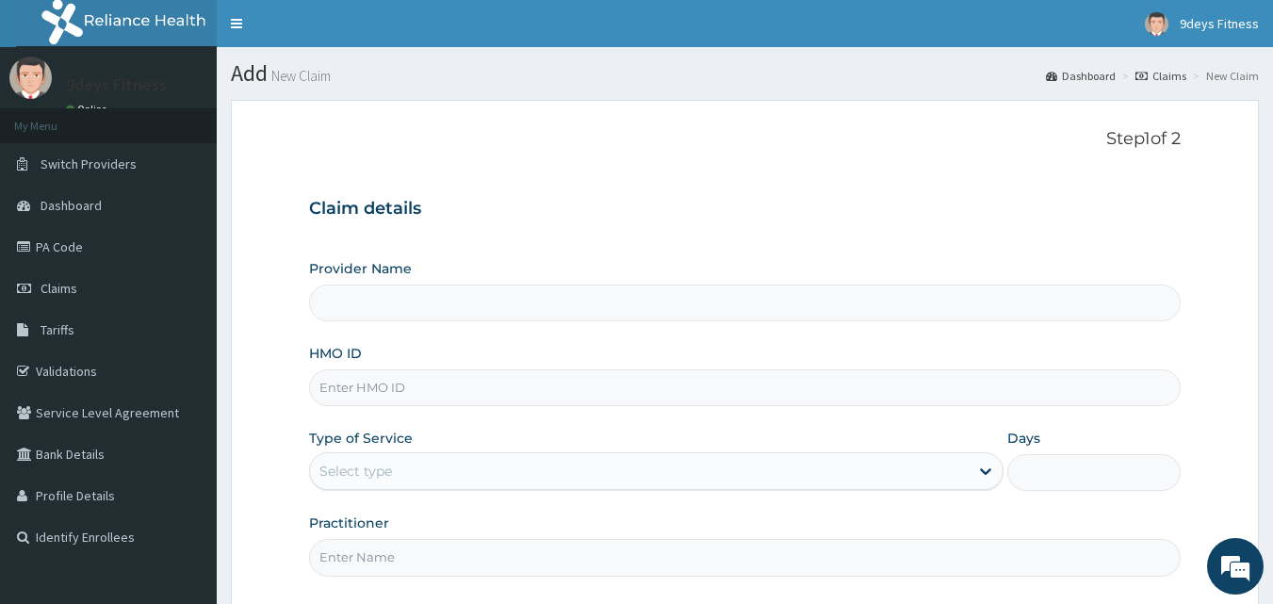
type input "9deys Fitness"
type input "1"
paste input "wPP/10109/b"
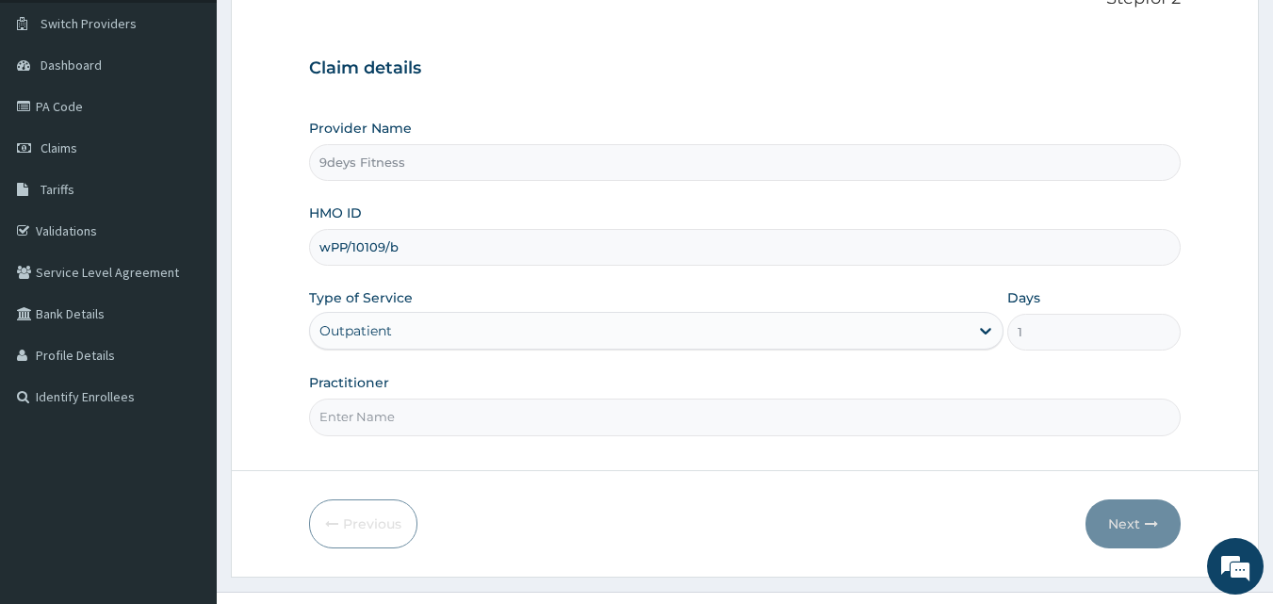
scroll to position [176, 0]
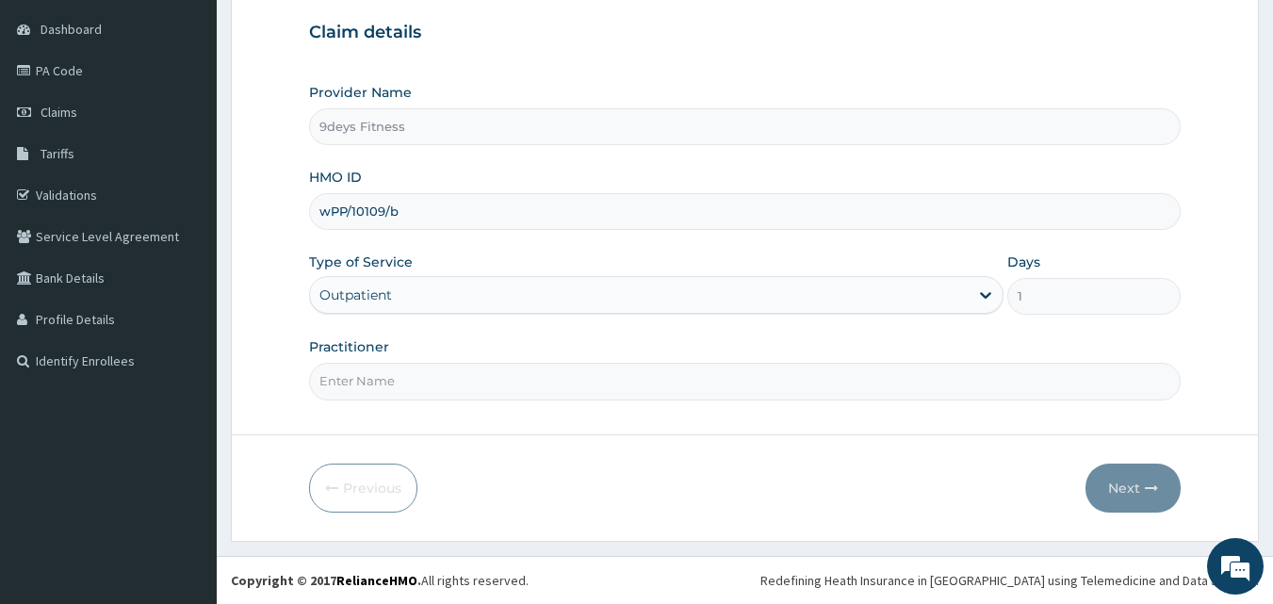
type input "wPP/10109/b"
click at [375, 392] on input "Practitioner" at bounding box center [745, 381] width 873 height 37
type input "mr [PERSON_NAME]"
click at [1129, 498] on button "Next" at bounding box center [1133, 488] width 95 height 49
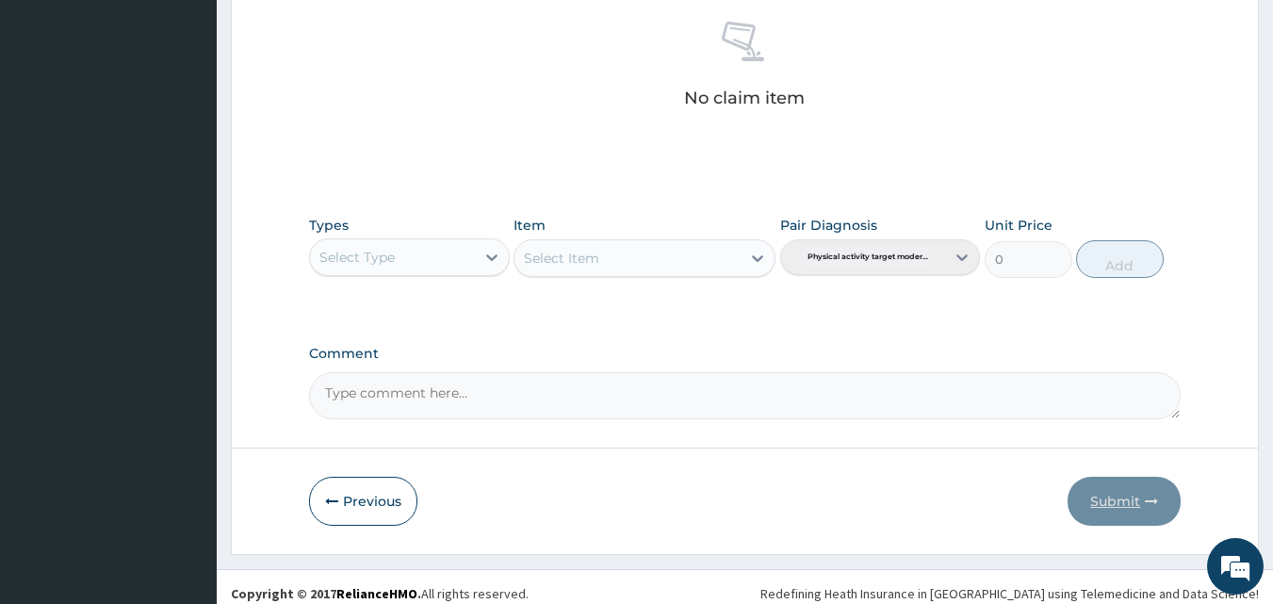
scroll to position [755, 0]
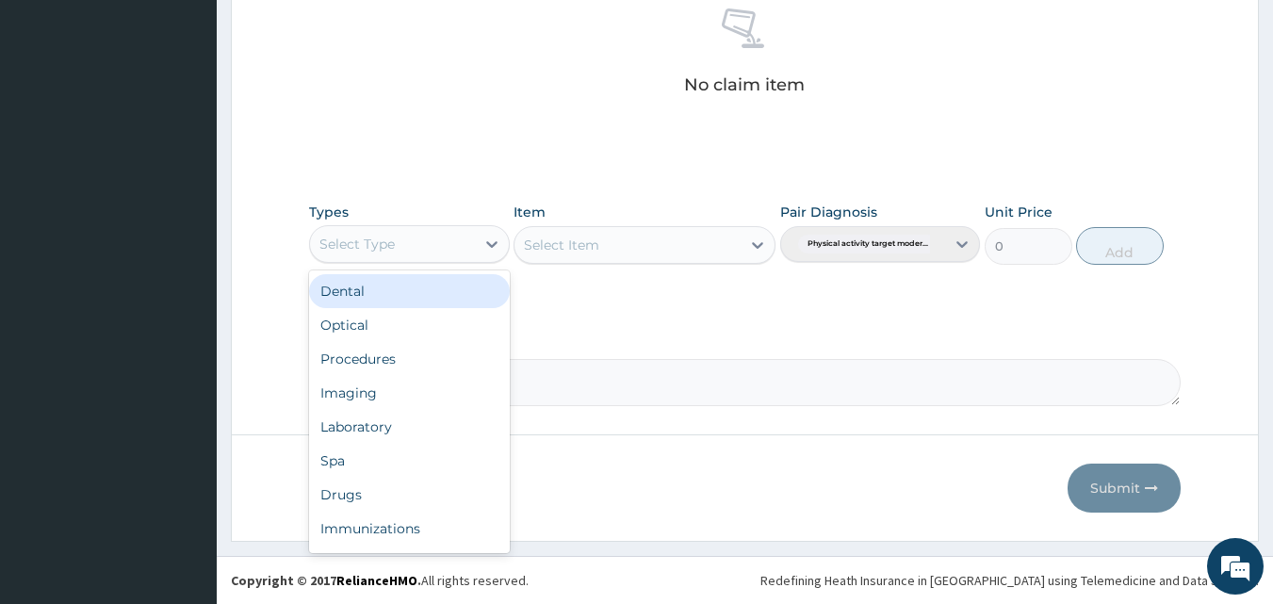
click at [474, 250] on div "Select Type" at bounding box center [392, 244] width 165 height 30
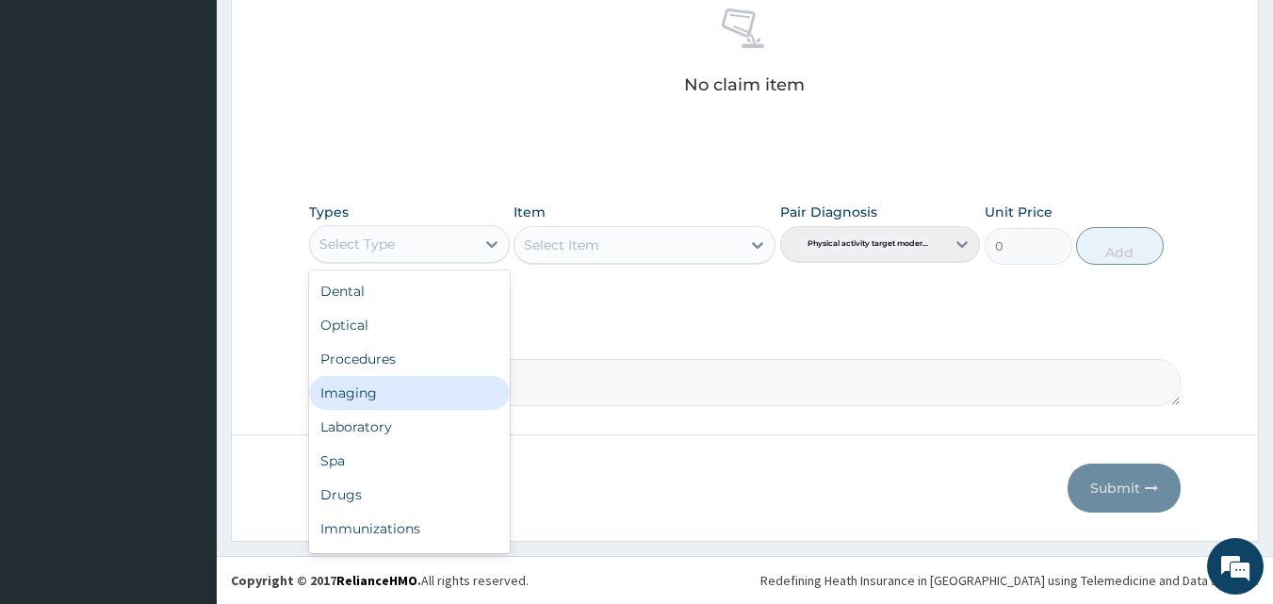
scroll to position [64, 0]
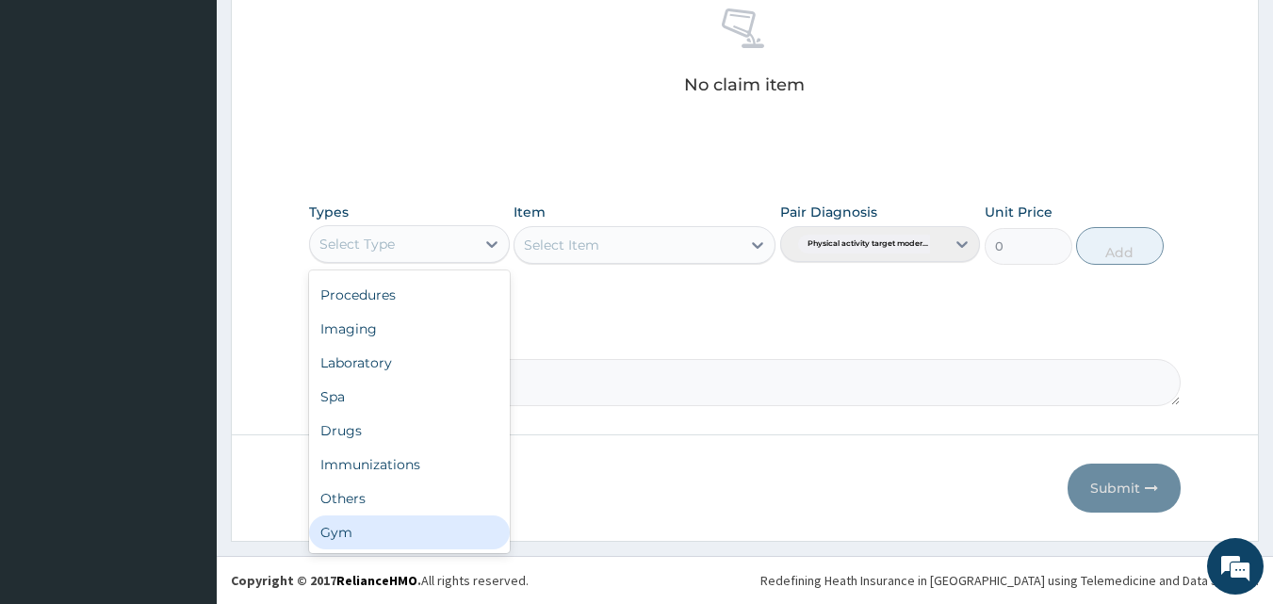
click at [386, 530] on div "Gym" at bounding box center [409, 533] width 201 height 34
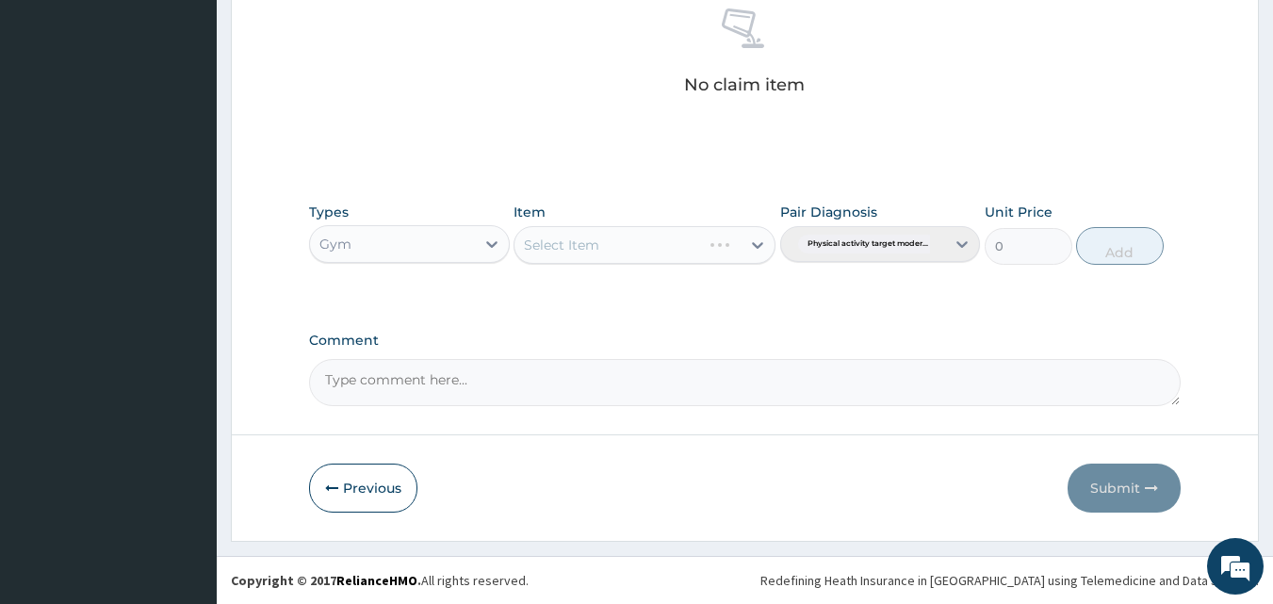
click at [763, 249] on div "Select Item" at bounding box center [645, 245] width 262 height 38
click at [755, 246] on icon at bounding box center [757, 245] width 11 height 7
click at [668, 286] on div "GYM" at bounding box center [645, 292] width 262 height 34
click at [1149, 242] on button "Add" at bounding box center [1120, 246] width 88 height 38
type input "0"
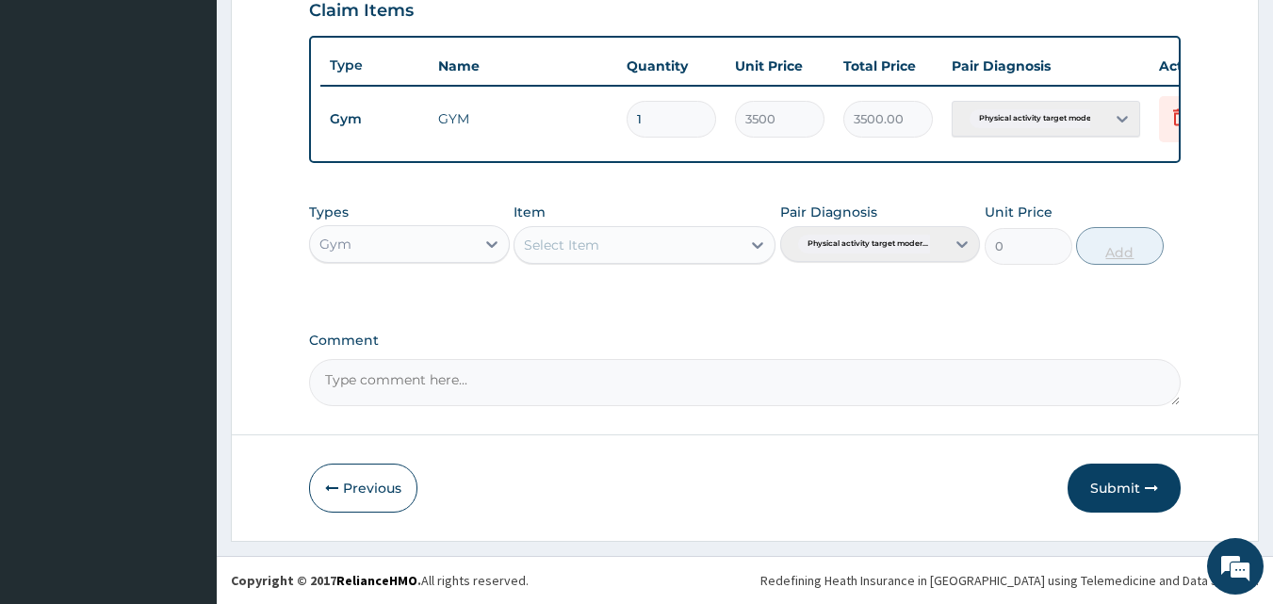
scroll to position [680, 0]
click at [1093, 502] on button "Submit" at bounding box center [1124, 488] width 113 height 49
click at [1093, 500] on button "Submit" at bounding box center [1124, 488] width 113 height 49
click at [1117, 485] on button "Submit" at bounding box center [1124, 488] width 113 height 49
click at [1136, 487] on button "Submit" at bounding box center [1124, 488] width 113 height 49
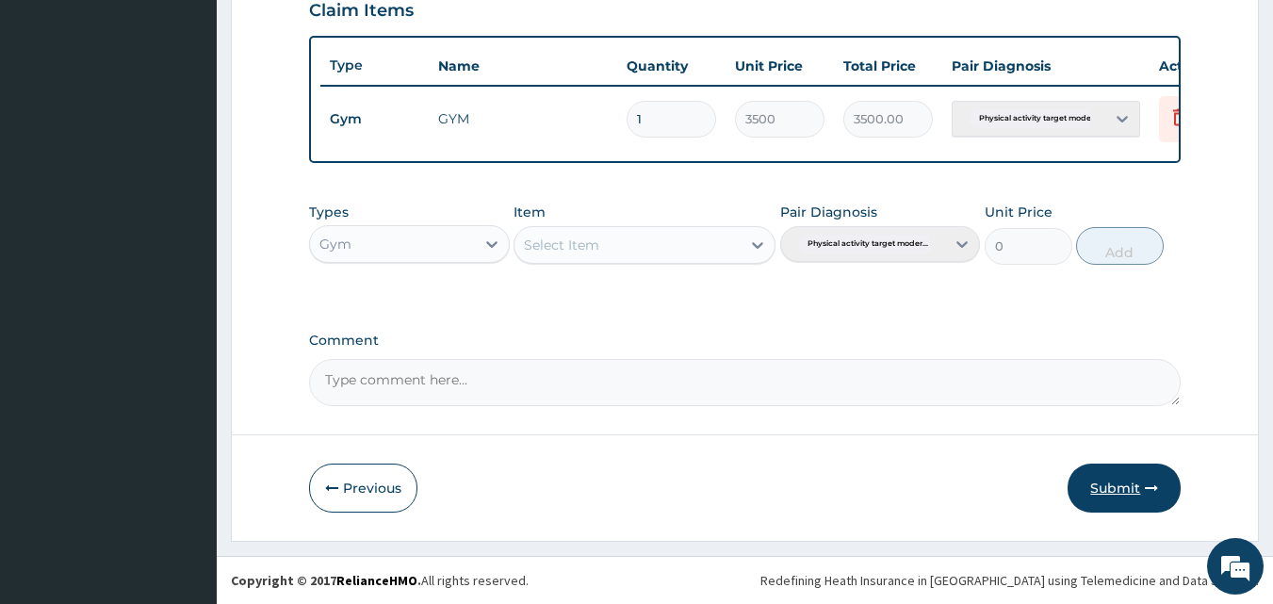
click at [1125, 502] on button "Submit" at bounding box center [1124, 488] width 113 height 49
drag, startPoint x: 1124, startPoint y: 501, endPoint x: 1132, endPoint y: 532, distance: 32.2
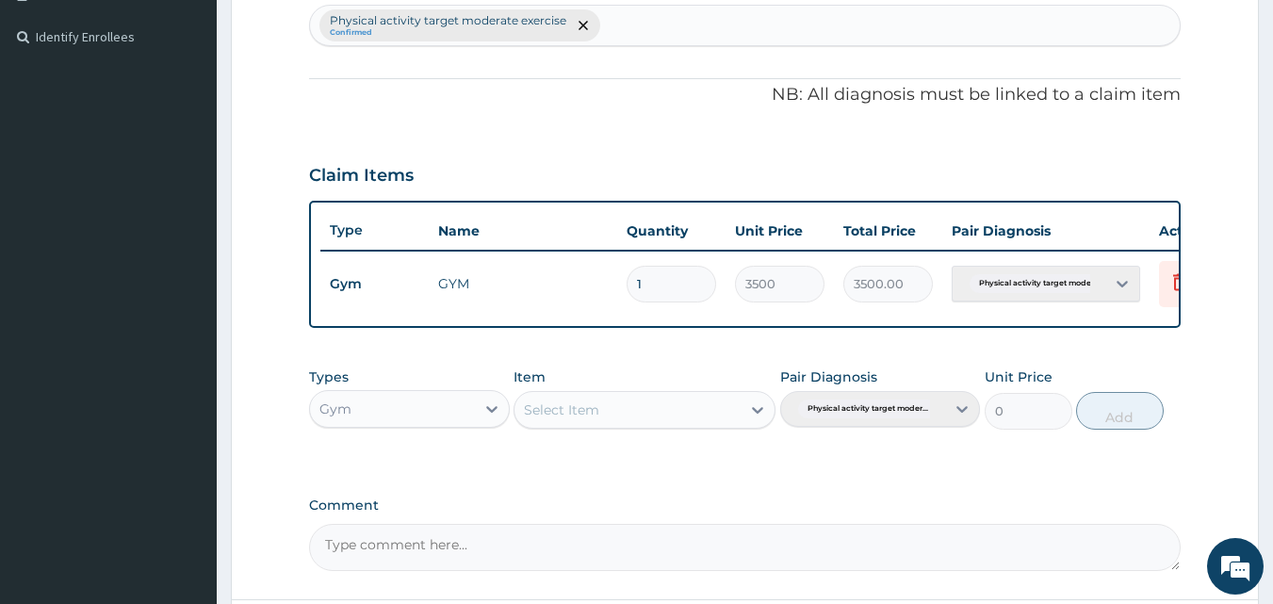
scroll to position [0, 0]
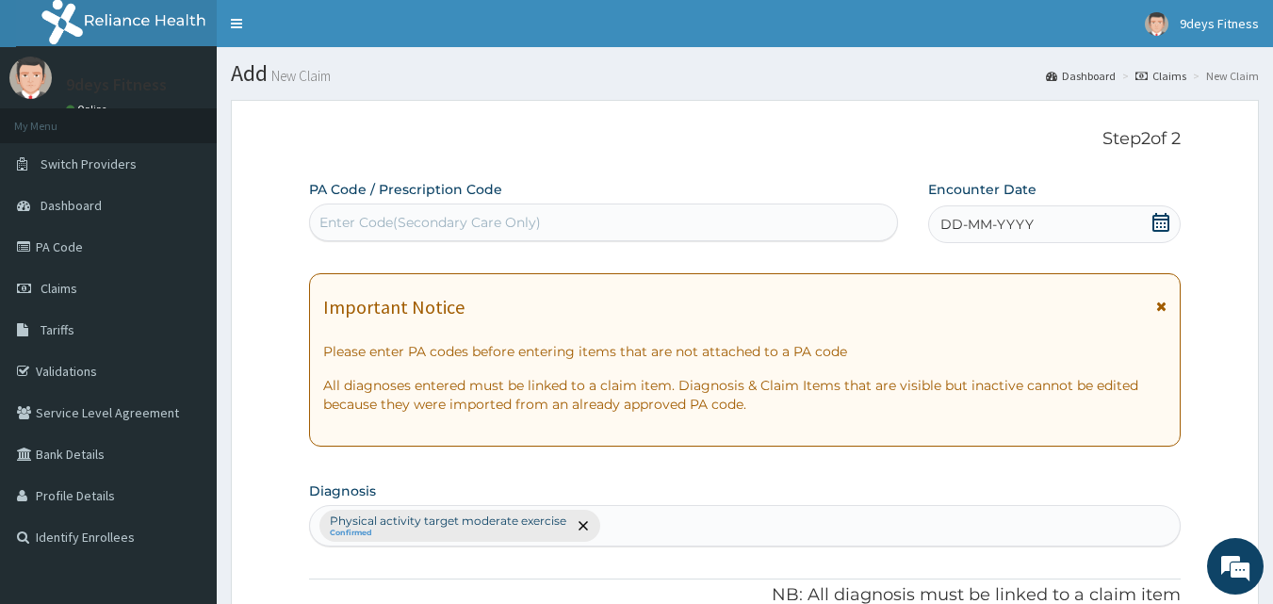
click at [501, 222] on div "Enter Code(Secondary Care Only)" at bounding box center [431, 222] width 222 height 19
click at [501, 226] on div "Enter Code(Secondary Care Only)" at bounding box center [431, 222] width 222 height 19
paste input "WPP/10109/B"
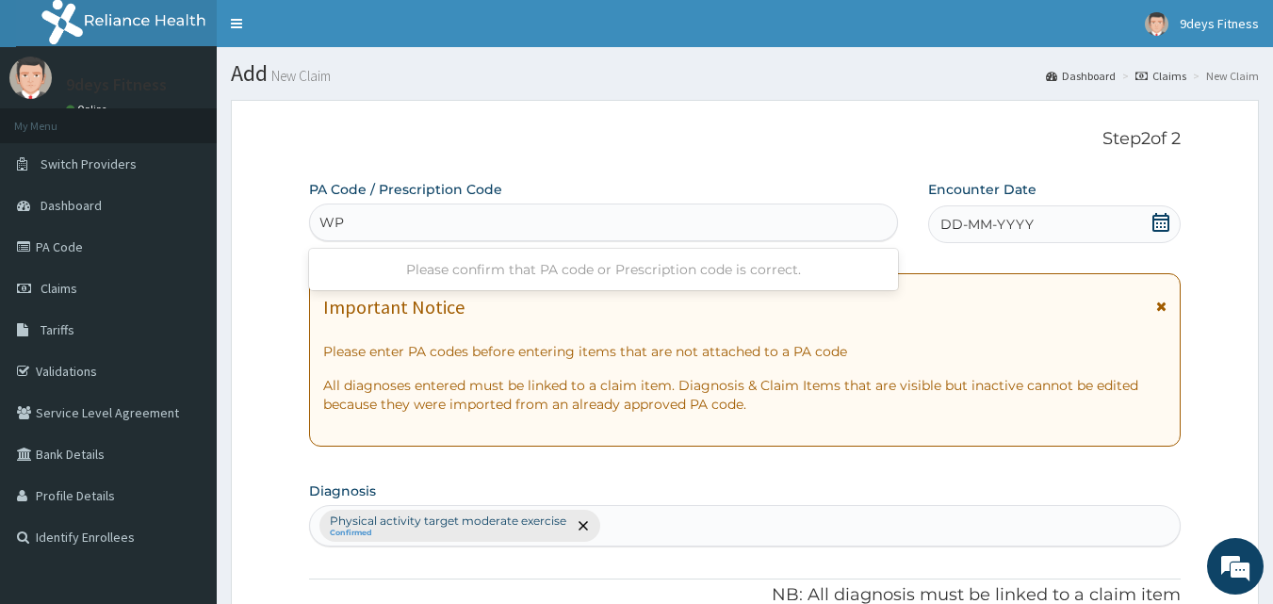
type input "W"
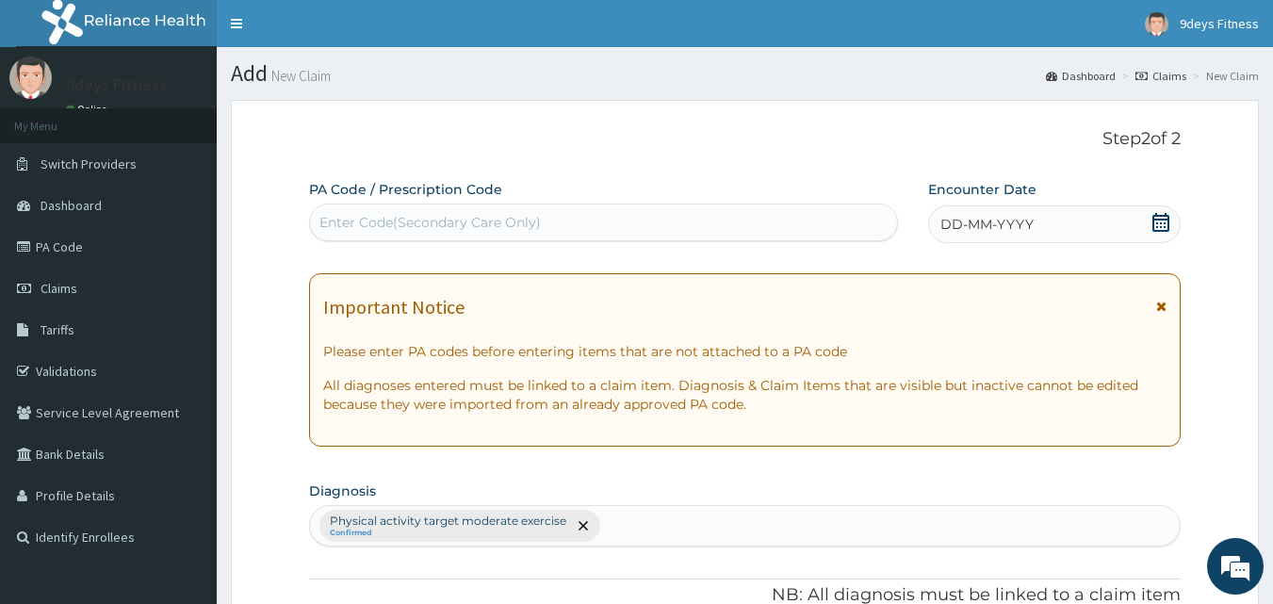
click at [377, 217] on div "Enter Code(Secondary Care Only)" at bounding box center [431, 222] width 222 height 19
paste input "PA/1F524E"
type input "PA/1F524E"
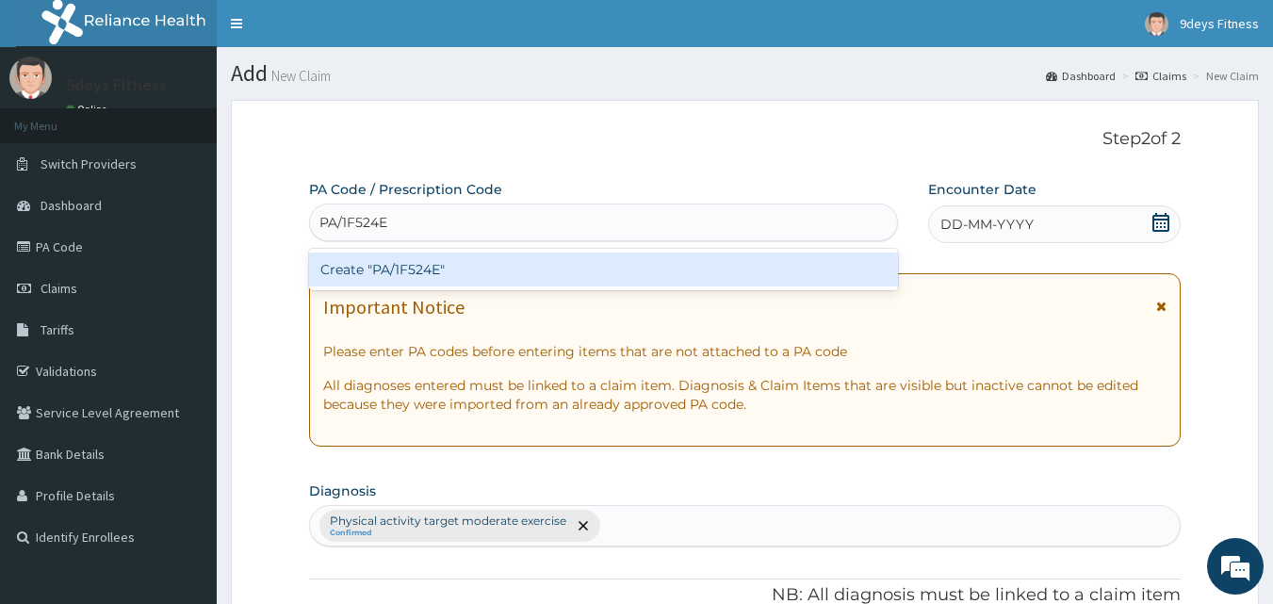
click at [393, 274] on div "Create "PA/1F524E"" at bounding box center [604, 270] width 590 height 34
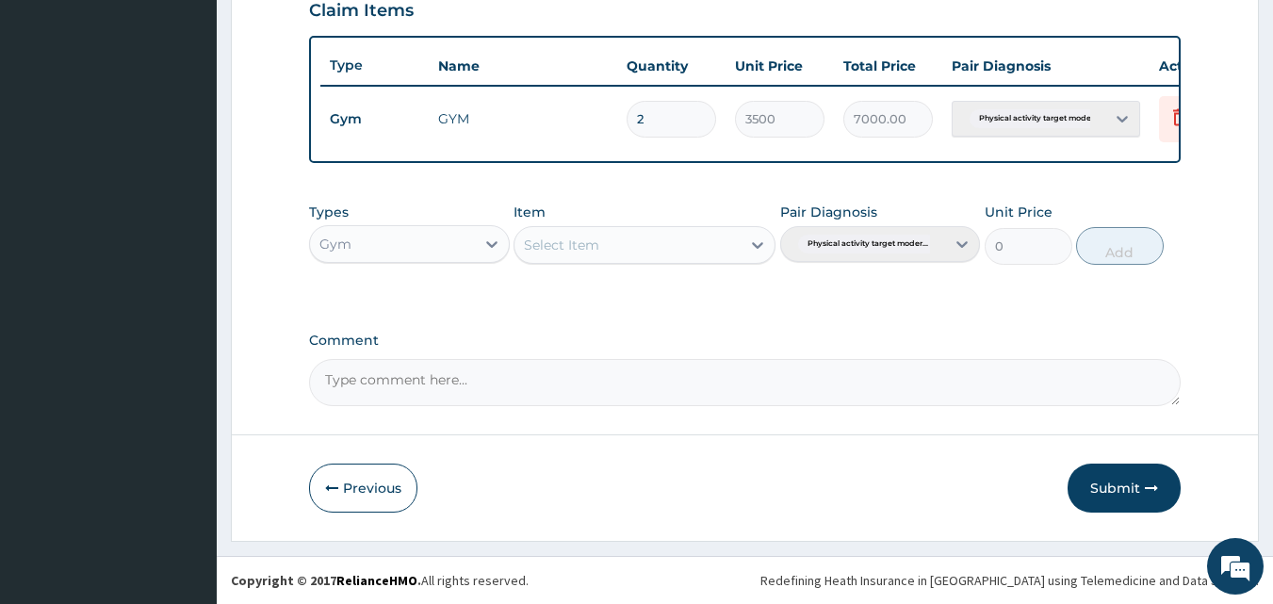
scroll to position [680, 0]
drag, startPoint x: 1109, startPoint y: 496, endPoint x: 1093, endPoint y: 492, distance: 17.4
click at [1109, 495] on button "Submit" at bounding box center [1124, 488] width 113 height 49
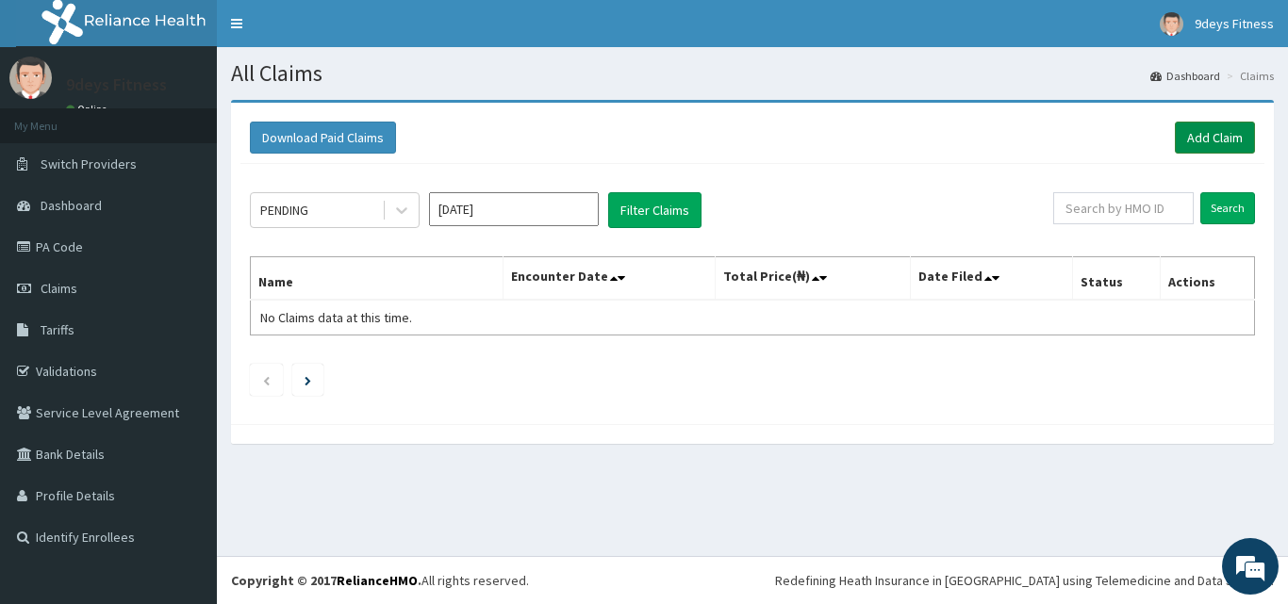
click at [1214, 132] on link "Add Claim" at bounding box center [1215, 138] width 80 height 32
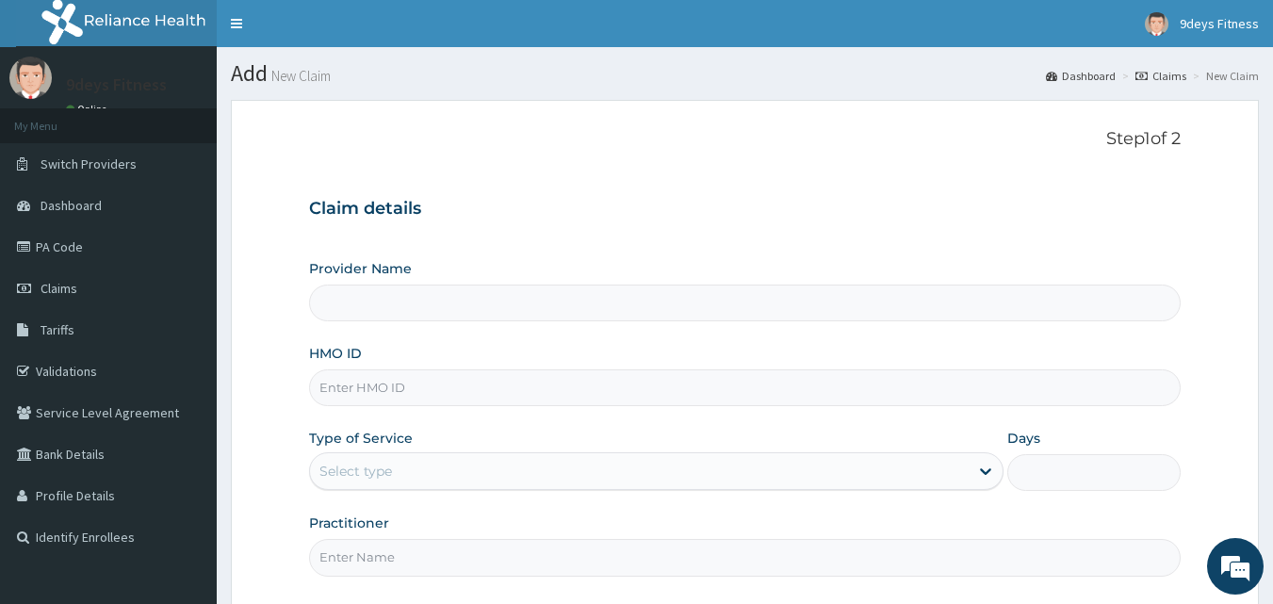
type input "9deys Fitness"
type input "1"
paste input "shC/10016/C"
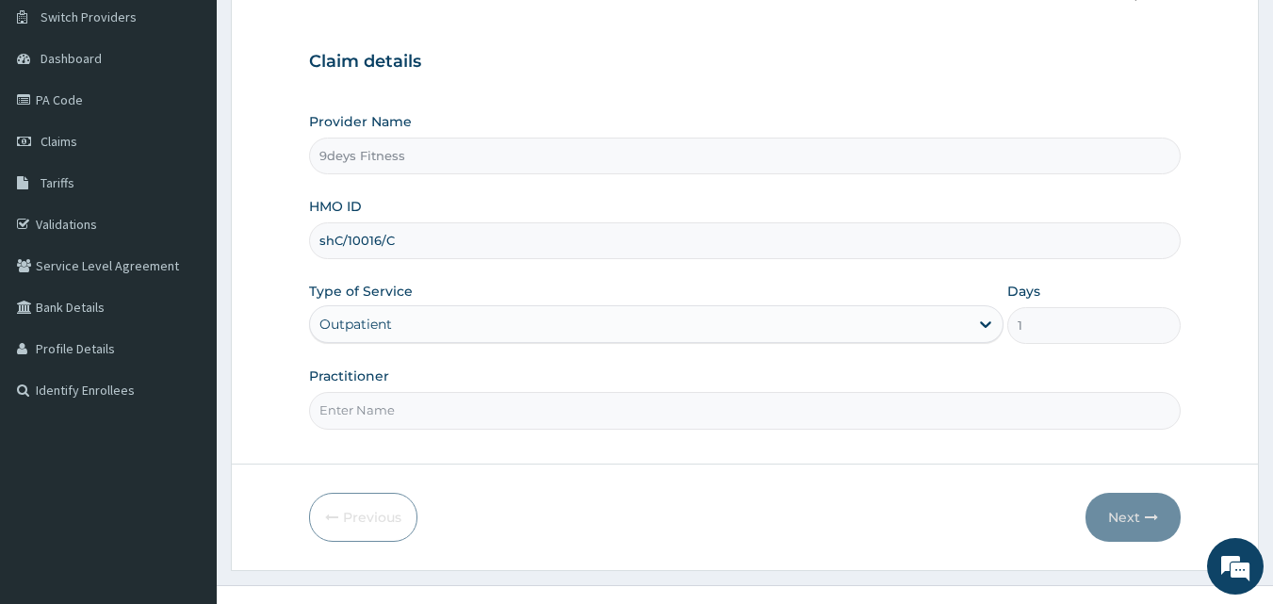
scroll to position [176, 0]
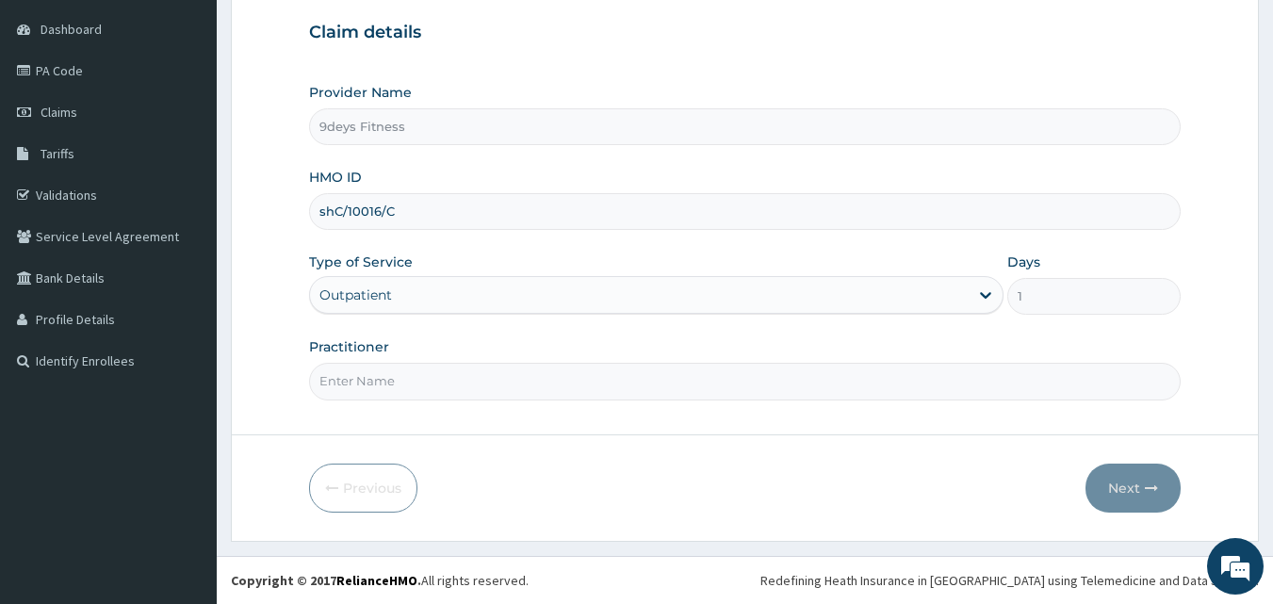
type input "shC/10016/C"
click at [349, 389] on input "Practitioner" at bounding box center [745, 381] width 873 height 37
type input "mr [PERSON_NAME]"
click at [1153, 477] on button "Next" at bounding box center [1133, 488] width 95 height 49
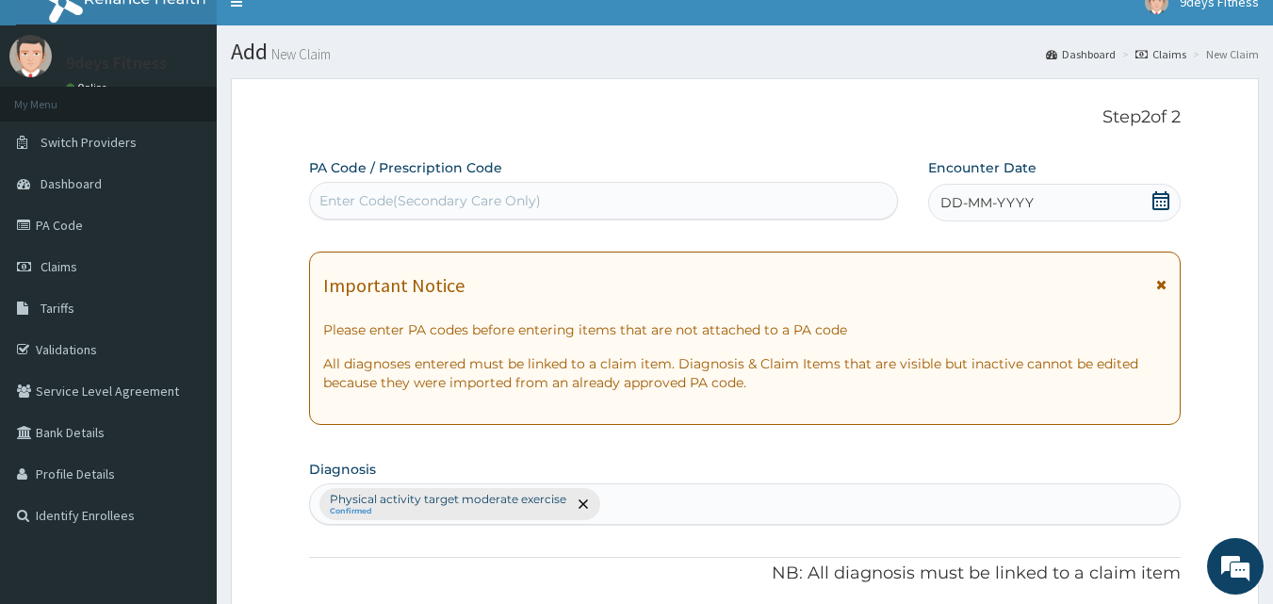
scroll to position [0, 0]
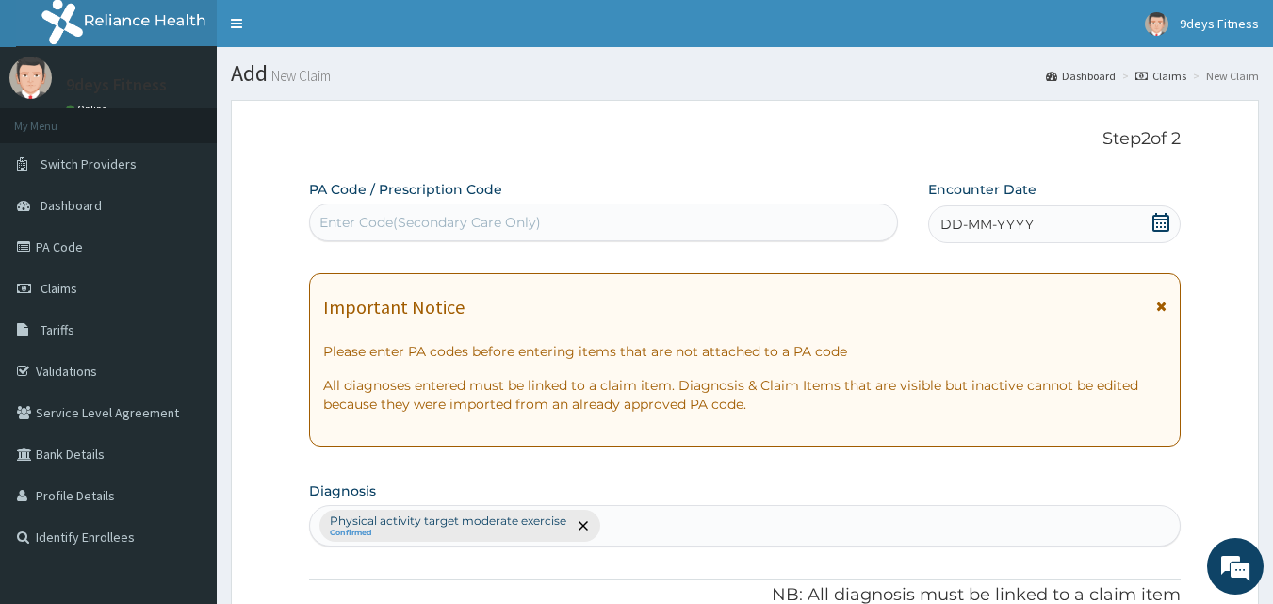
click at [435, 229] on div "Enter Code(Secondary Care Only)" at bounding box center [431, 222] width 222 height 19
drag, startPoint x: 393, startPoint y: 227, endPoint x: 352, endPoint y: 268, distance: 58.0
click at [391, 231] on div "Enter Code(Secondary Care Only)" at bounding box center [431, 222] width 222 height 19
paste input "PA/2B234E"
type input "PA/2B234E"
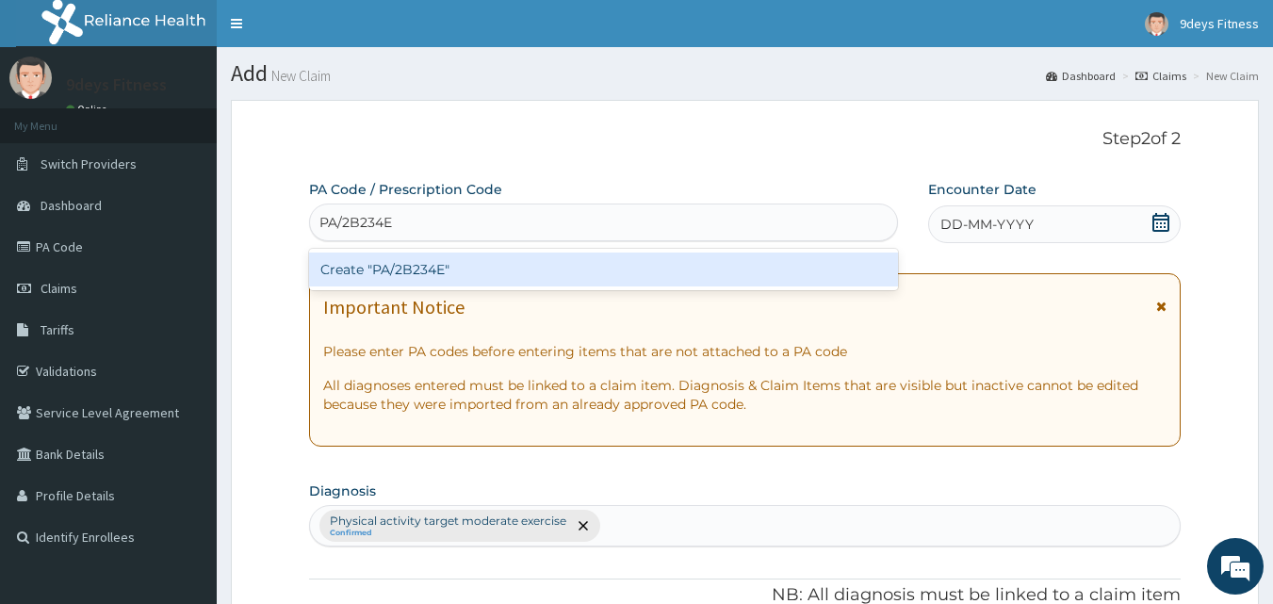
click at [352, 268] on div "Create "PA/2B234E"" at bounding box center [604, 270] width 590 height 34
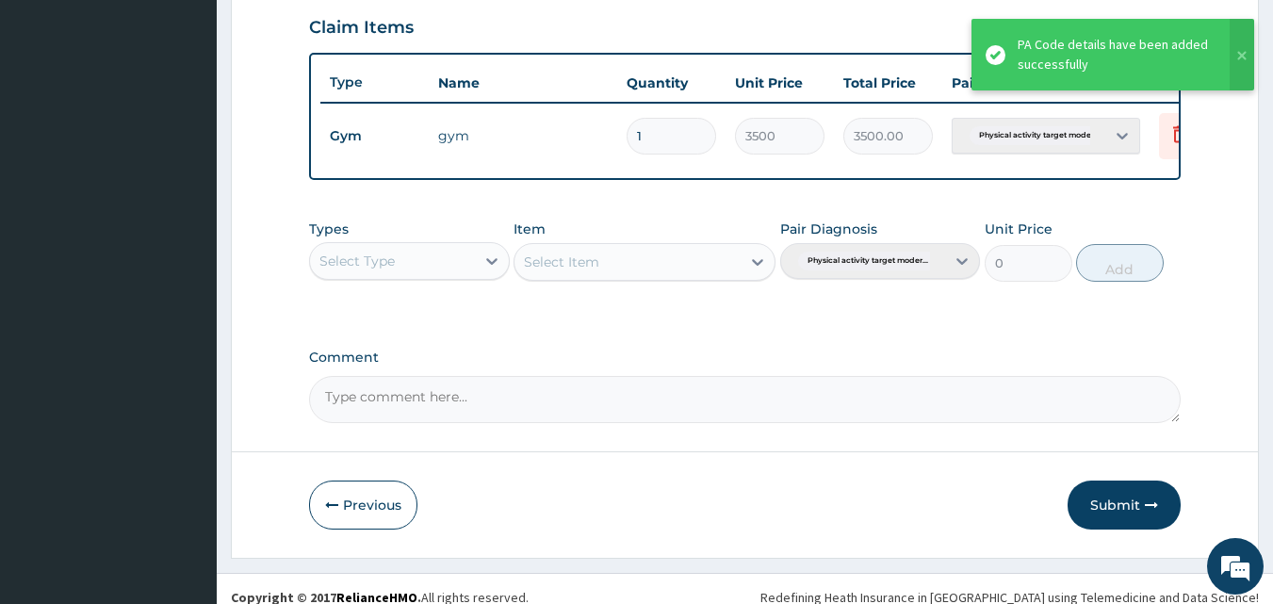
scroll to position [680, 0]
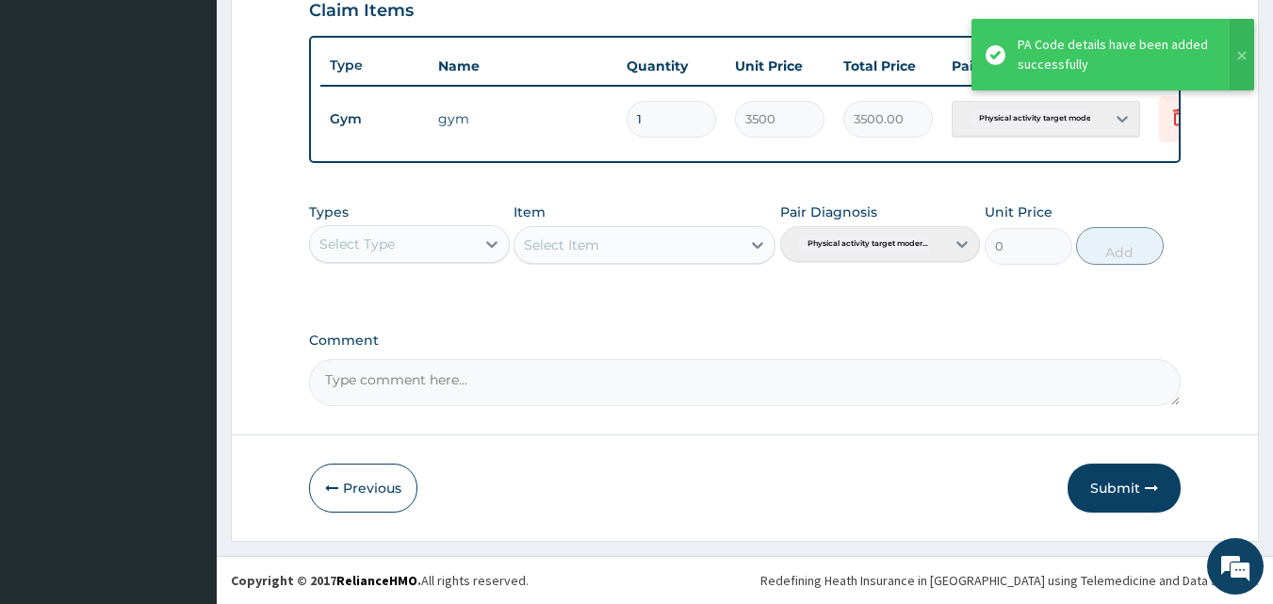
drag, startPoint x: 1131, startPoint y: 492, endPoint x: 731, endPoint y: 475, distance: 401.0
click at [1121, 495] on button "Submit" at bounding box center [1124, 488] width 113 height 49
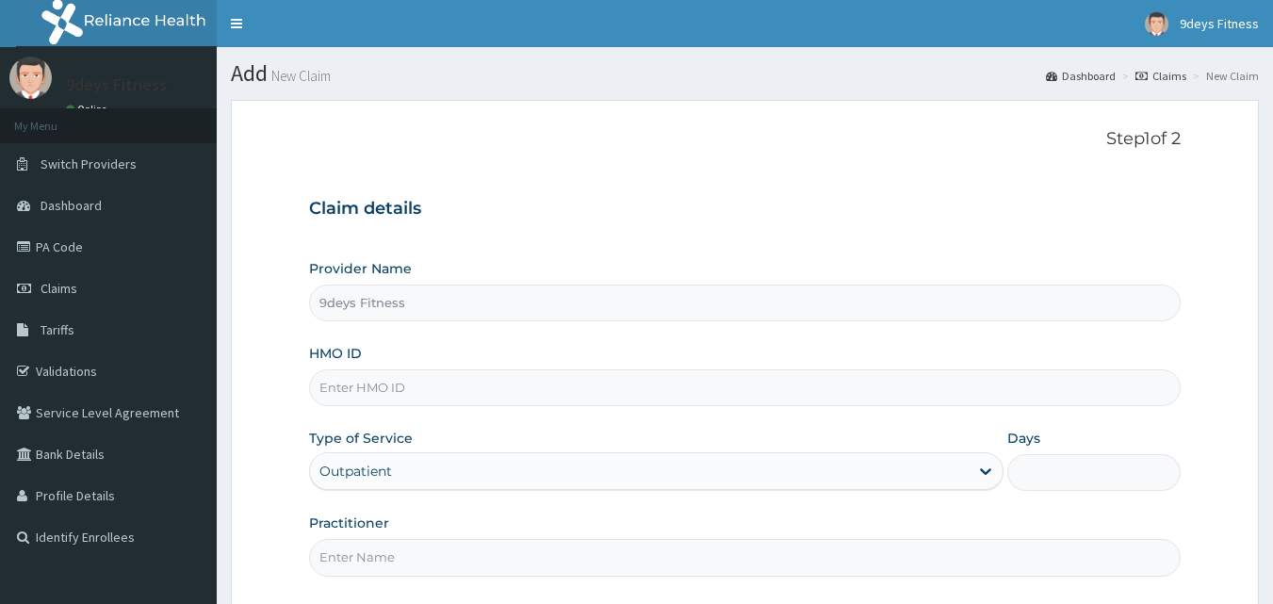
type input "9deys Fitness"
type input "1"
paste input "shC/10016/e"
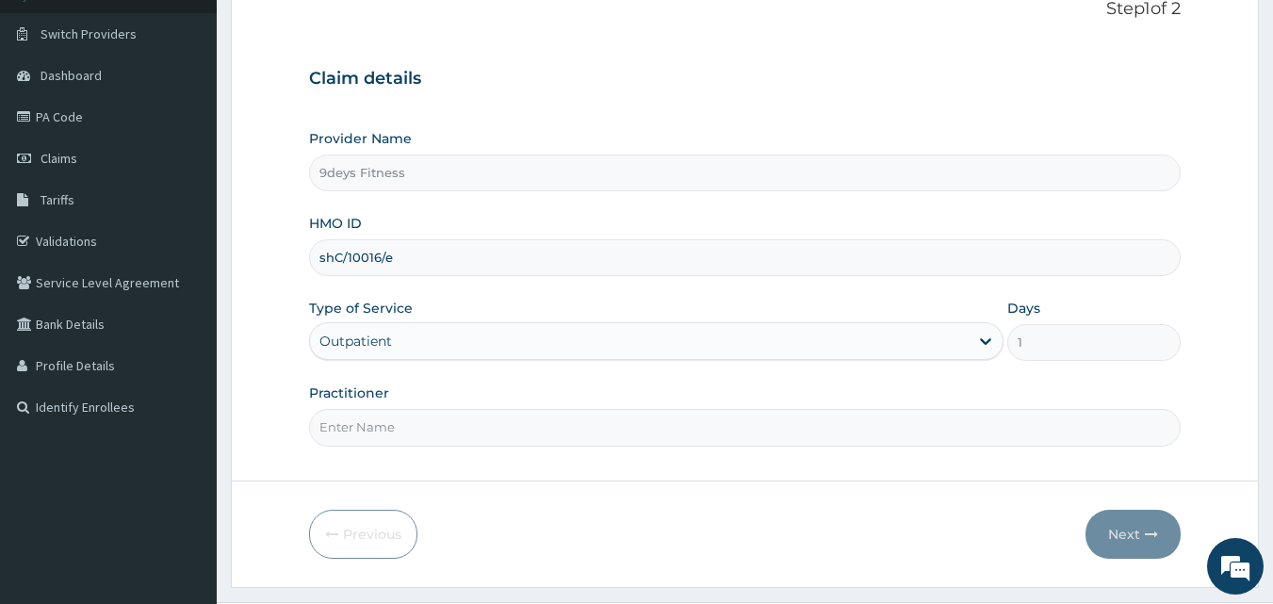
scroll to position [176, 0]
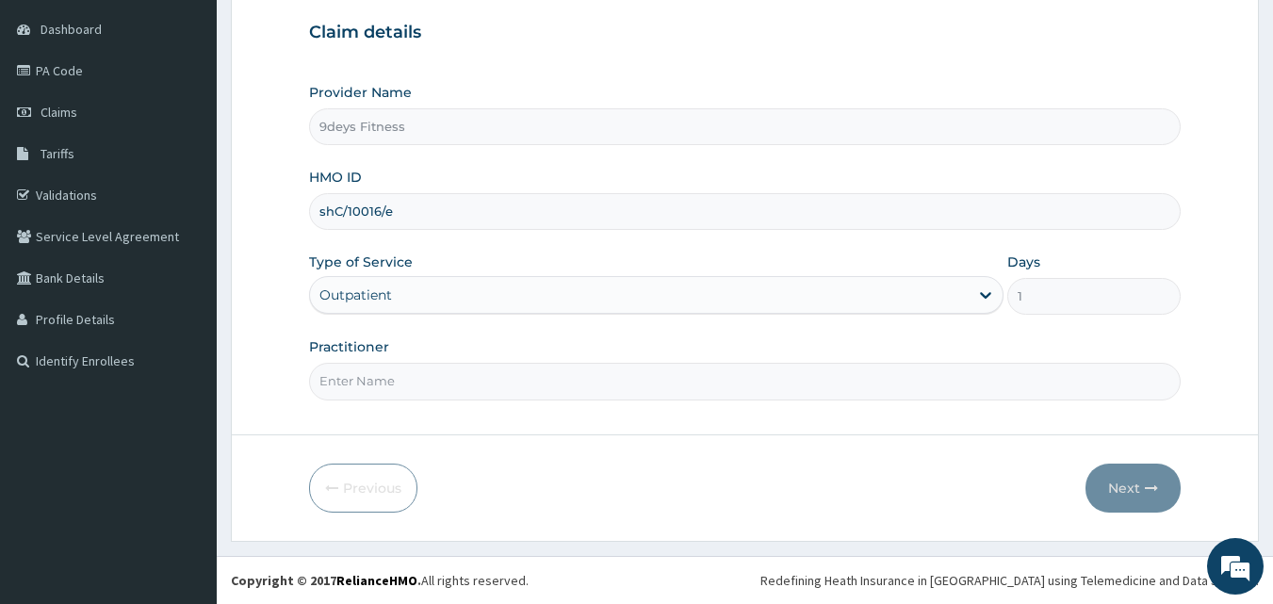
type input "shC/10016/e"
click at [400, 378] on input "Practitioner" at bounding box center [745, 381] width 873 height 37
type input "mr [PERSON_NAME]"
click at [1162, 495] on button "Next" at bounding box center [1133, 488] width 95 height 49
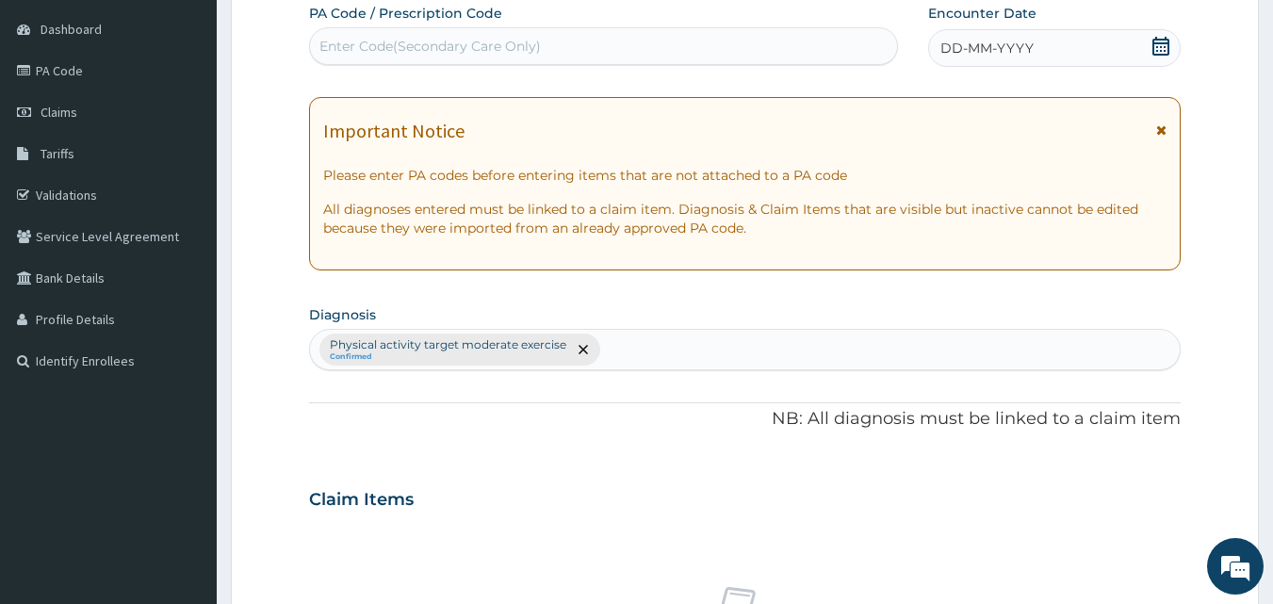
click at [413, 55] on div "Enter Code(Secondary Care Only)" at bounding box center [431, 46] width 222 height 19
paste input "PA/787CF6"
type input "PA/787CF6"
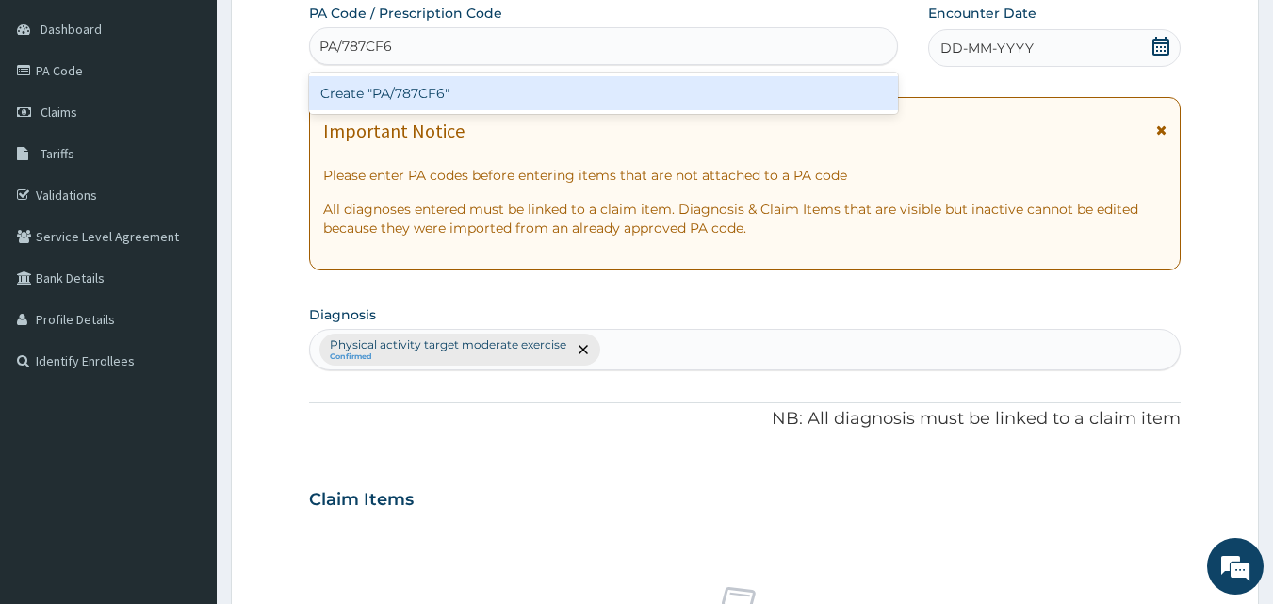
click at [388, 92] on div "Create "PA/787CF6"" at bounding box center [604, 93] width 590 height 34
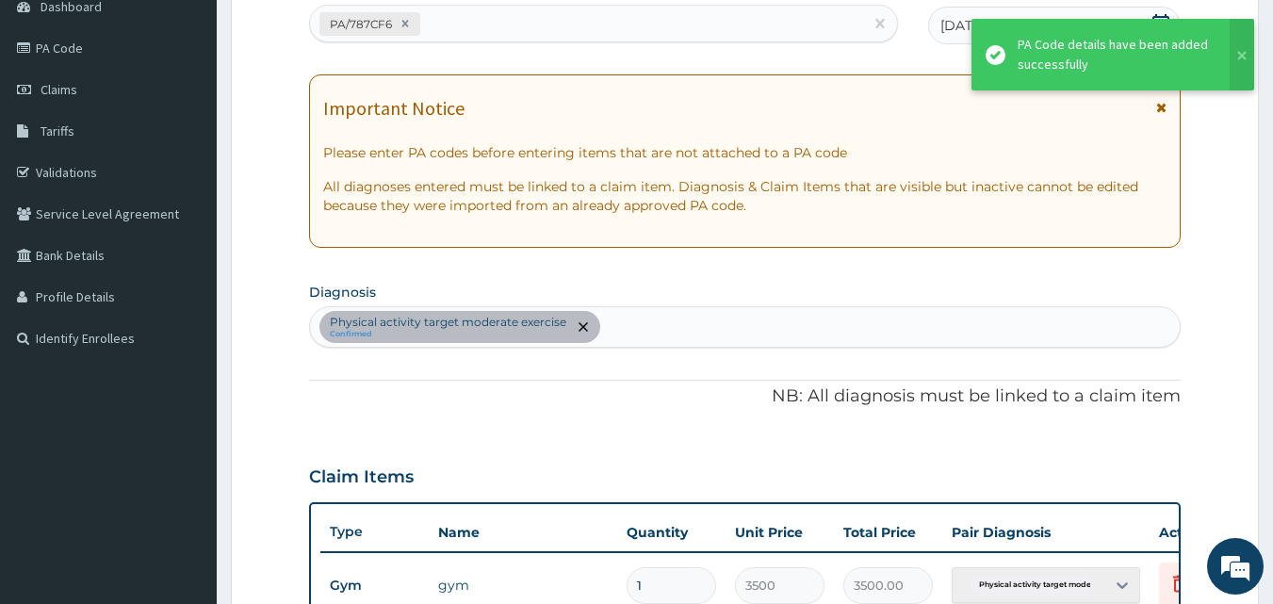
scroll to position [680, 0]
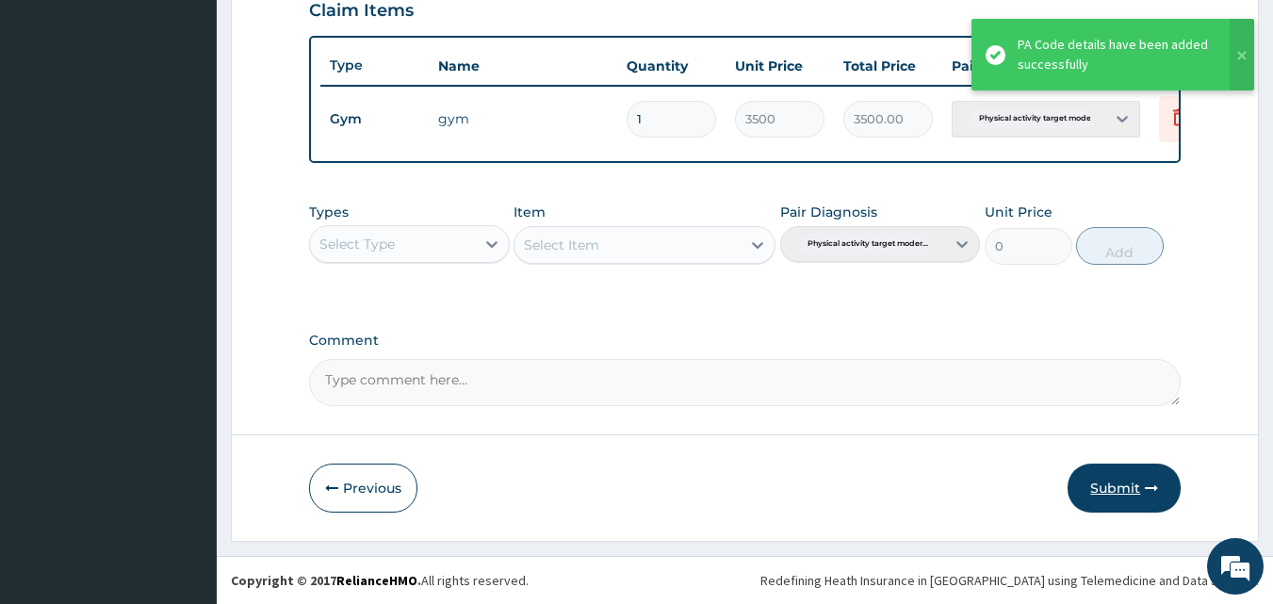
click at [1114, 467] on button "Submit" at bounding box center [1124, 488] width 113 height 49
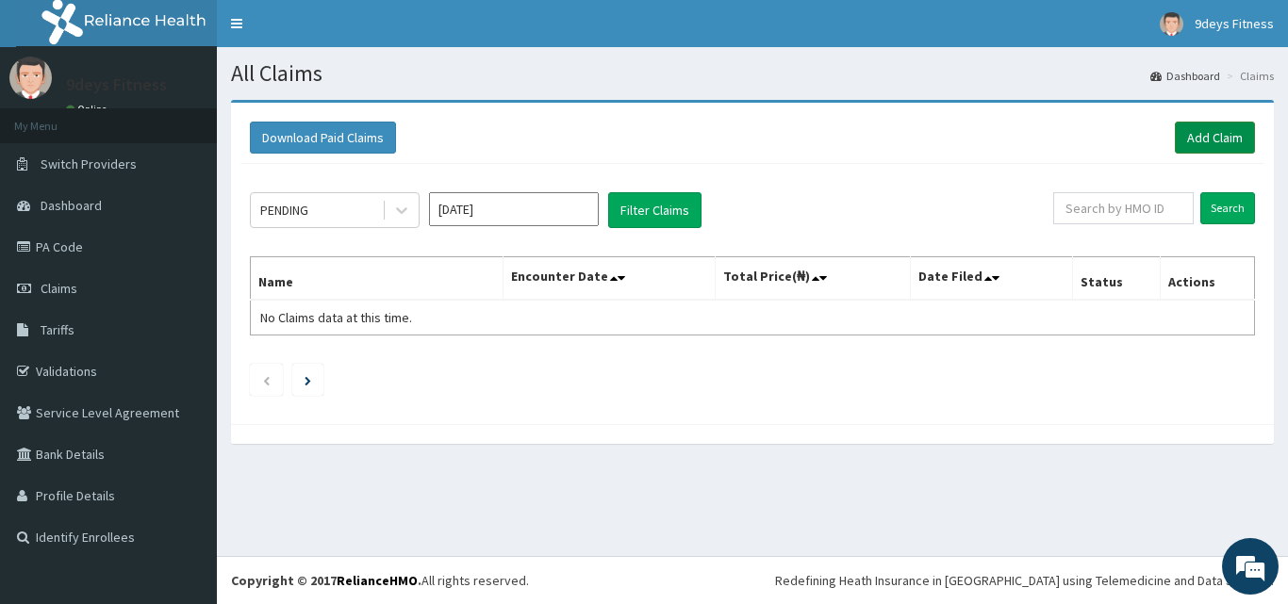
click at [1226, 140] on link "Add Claim" at bounding box center [1215, 138] width 80 height 32
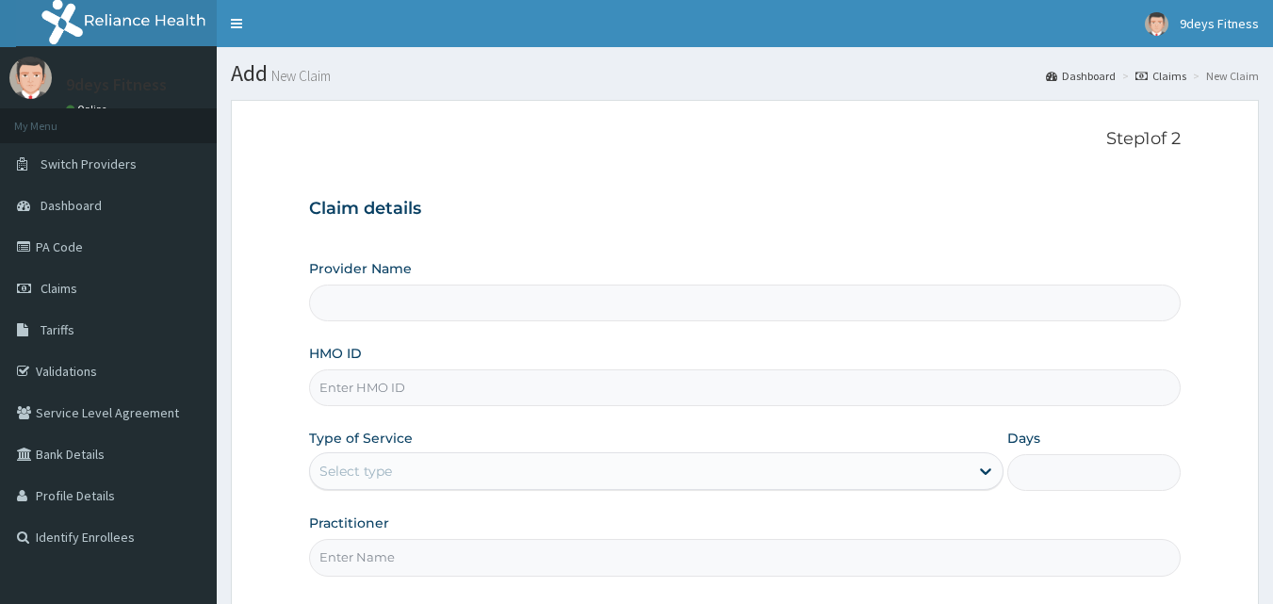
drag, startPoint x: 397, startPoint y: 387, endPoint x: 389, endPoint y: 416, distance: 29.3
paste input "shC/10016/d"
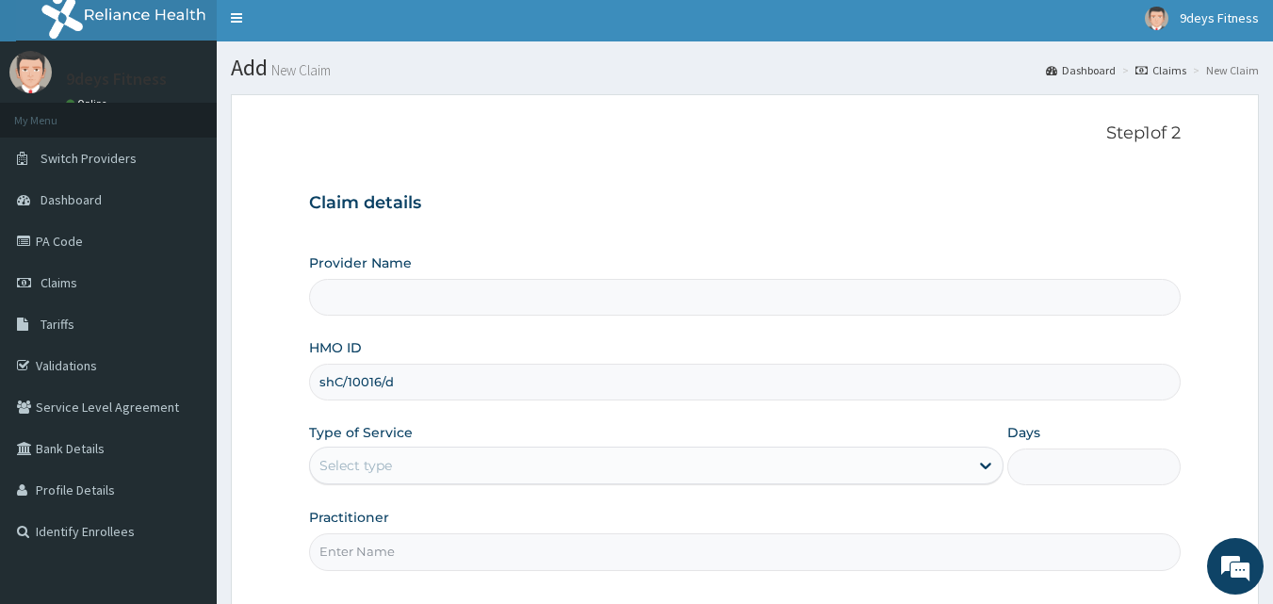
scroll to position [176, 0]
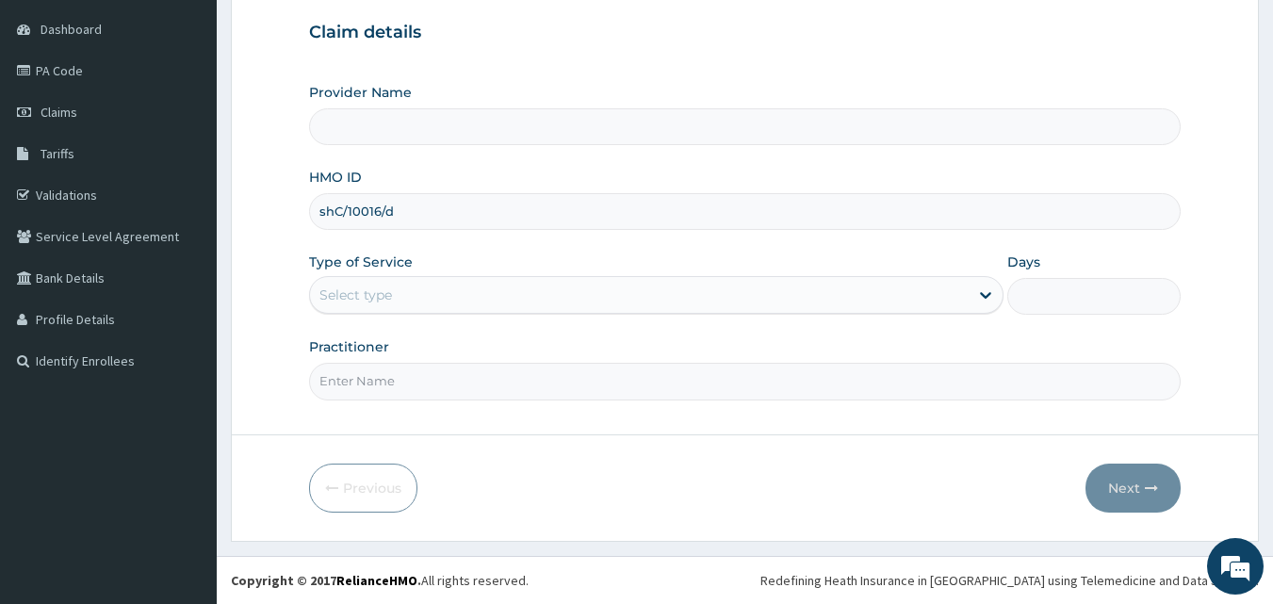
type input "shC/10016/d"
click at [380, 402] on div "Step 1 of 2 Claim details Provider Name HMO ID shC/10016/d Type of Service Sele…" at bounding box center [745, 179] width 873 height 453
type input "9deys Fitness"
type input "1"
click at [401, 385] on input "Practitioner" at bounding box center [745, 381] width 873 height 37
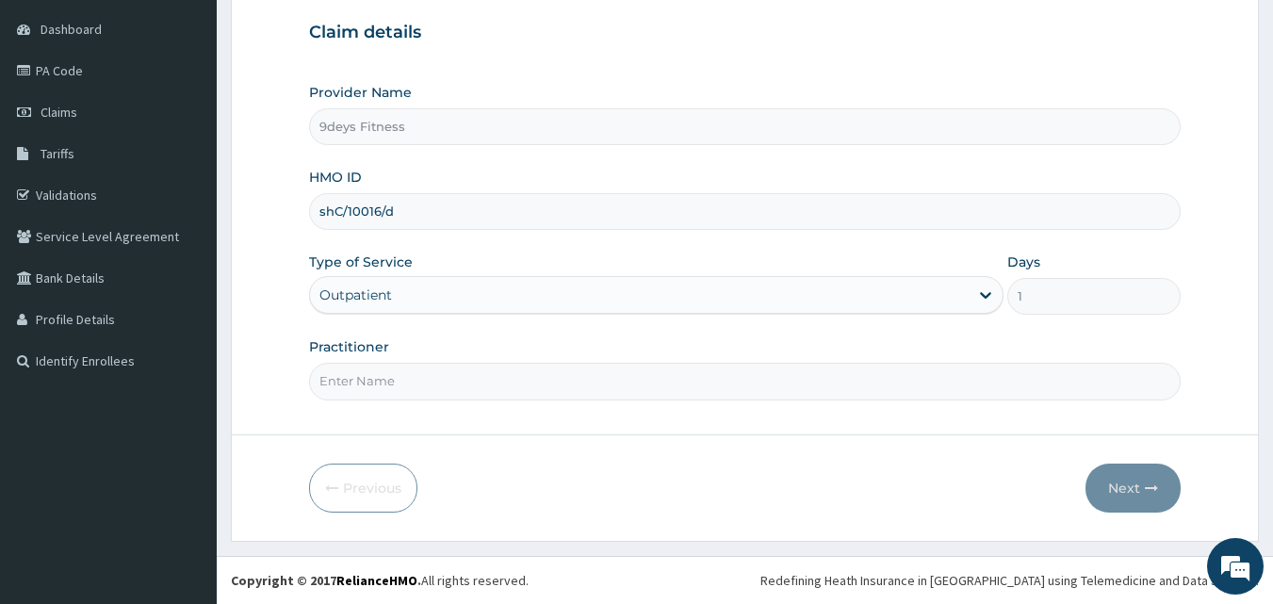
type input "mr [PERSON_NAME]"
click at [1159, 485] on button "Next" at bounding box center [1133, 488] width 95 height 49
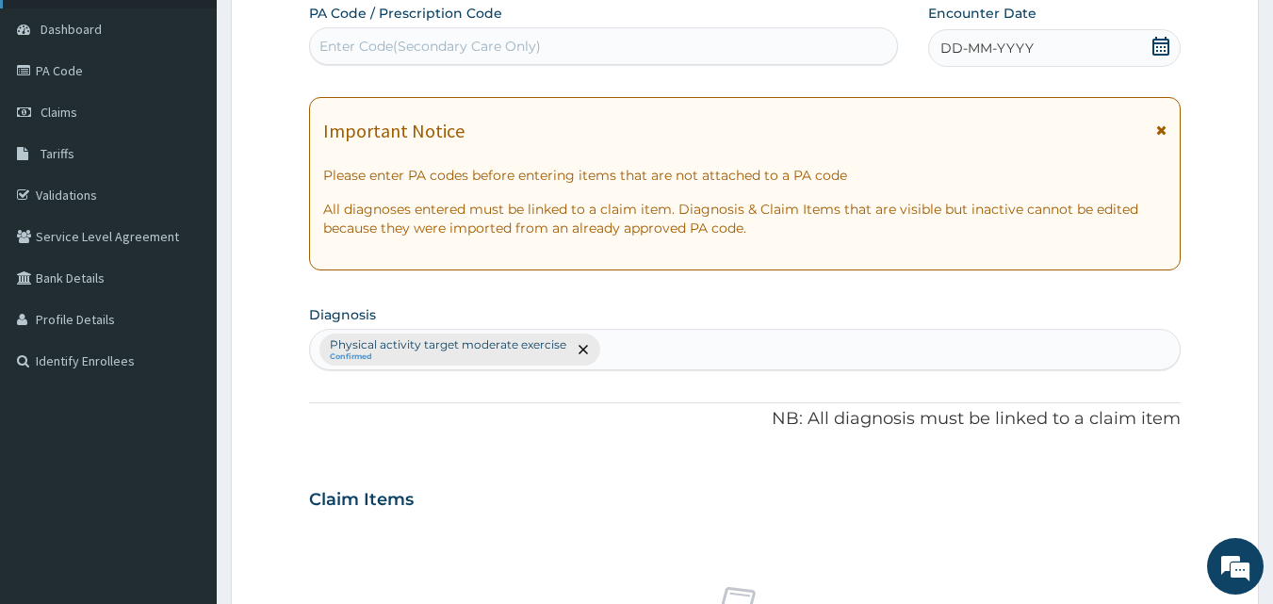
scroll to position [0, 0]
drag, startPoint x: 361, startPoint y: 54, endPoint x: 314, endPoint y: 139, distance: 97.0
click at [351, 77] on div "PA Code / Prescription Code Use Up and Down to choose options, press Enter to s…" at bounding box center [745, 494] width 873 height 981
paste input "PA/DDF335"
type input "PA/DDF335"
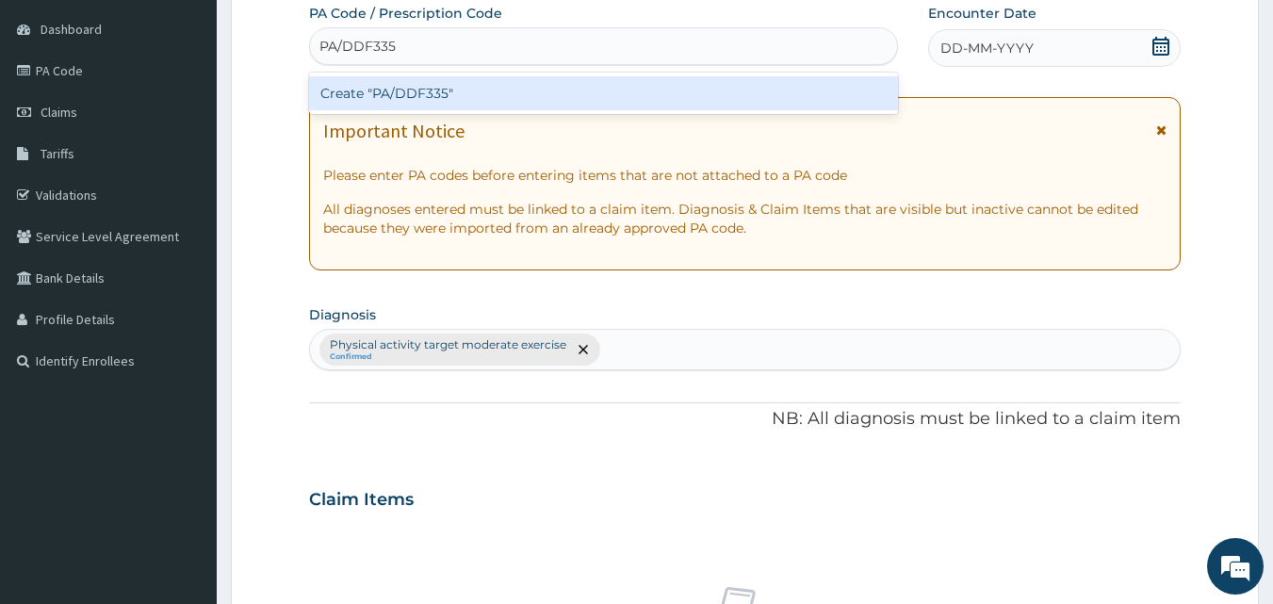
drag, startPoint x: 393, startPoint y: 98, endPoint x: 303, endPoint y: 215, distance: 147.8
click at [379, 115] on div "PA Code / Prescription Code option Create "PA/DDF335" focused, 1 of 1. 1 result…" at bounding box center [745, 494] width 873 height 981
click at [432, 91] on div "Create "PA/DDF335"" at bounding box center [604, 93] width 590 height 34
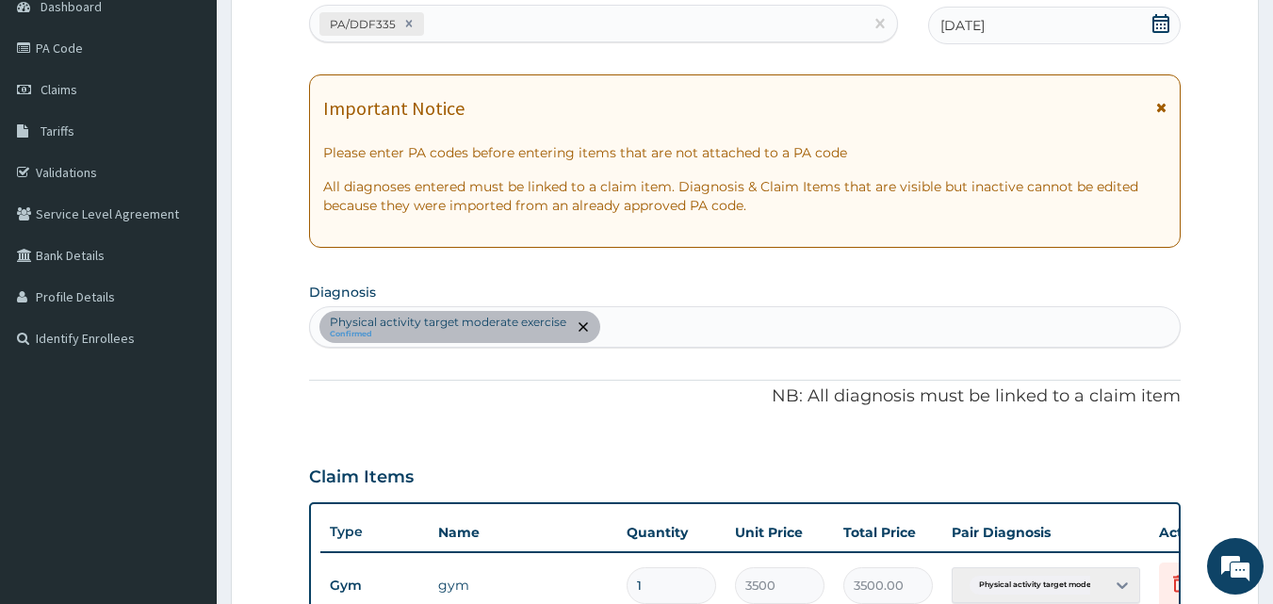
scroll to position [680, 0]
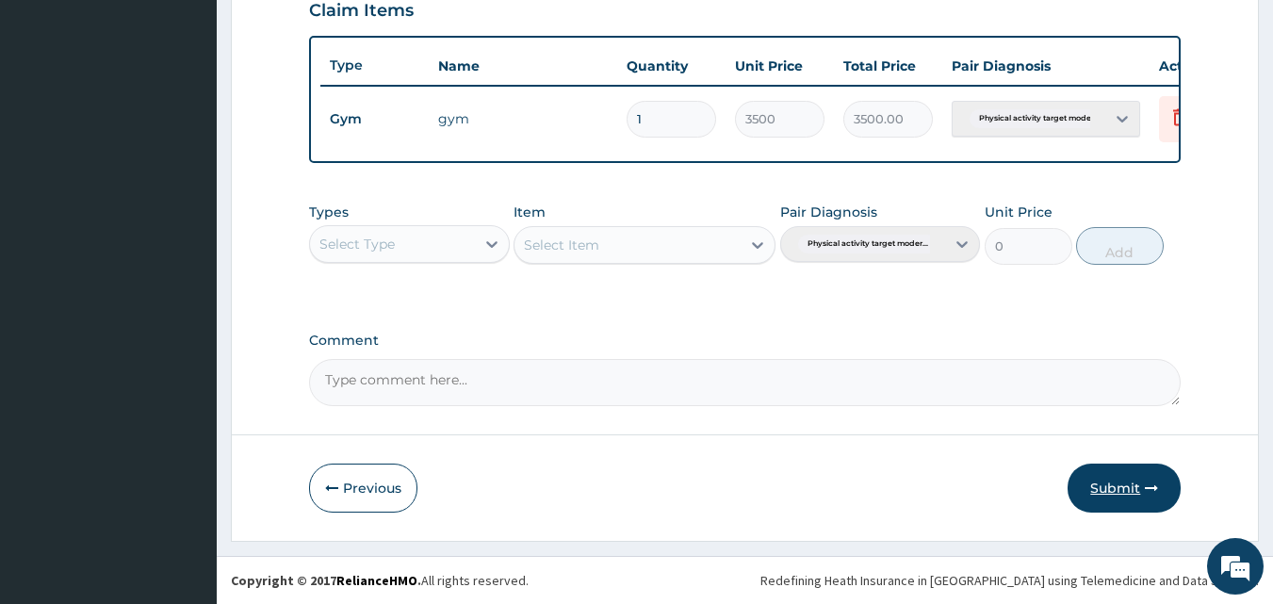
click at [1129, 480] on button "Submit" at bounding box center [1124, 488] width 113 height 49
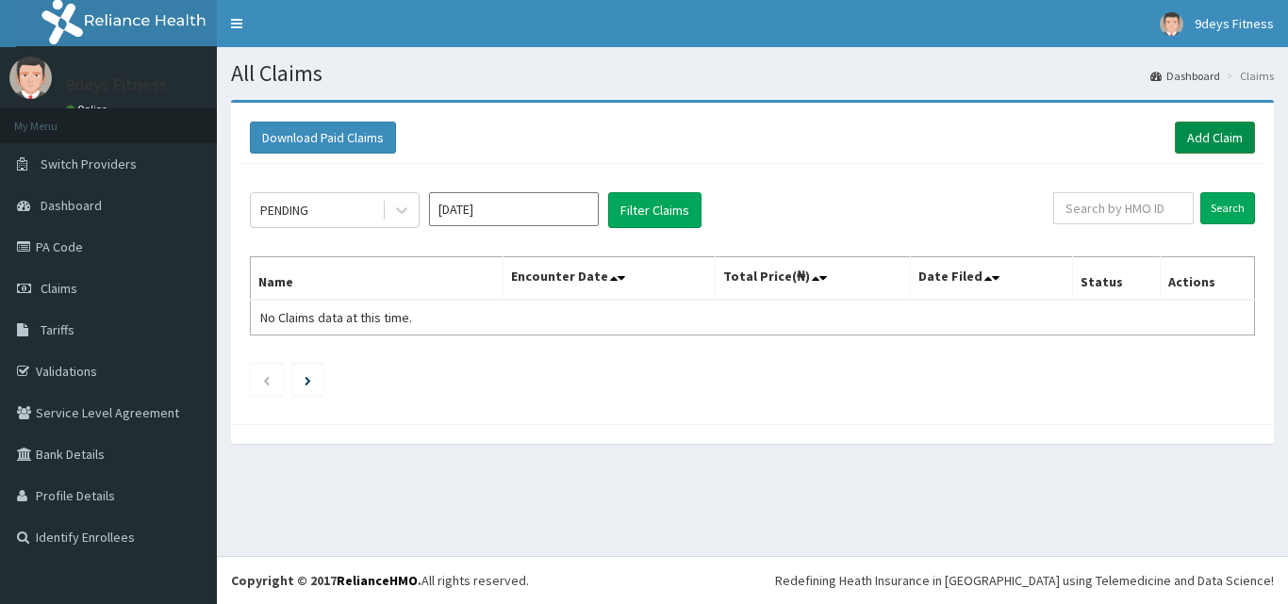
click at [1227, 127] on link "Add Claim" at bounding box center [1215, 138] width 80 height 32
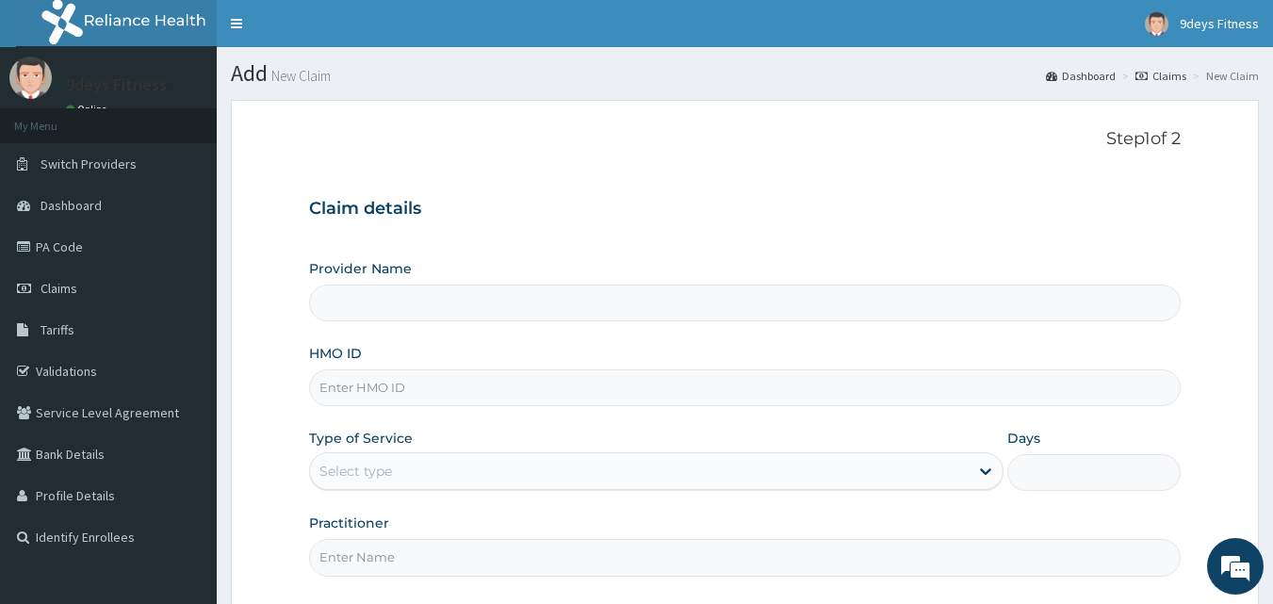
type input "9deys Fitness"
type input "1"
click at [436, 560] on input "Practitioner" at bounding box center [745, 557] width 873 height 37
type input "mr [PERSON_NAME]"
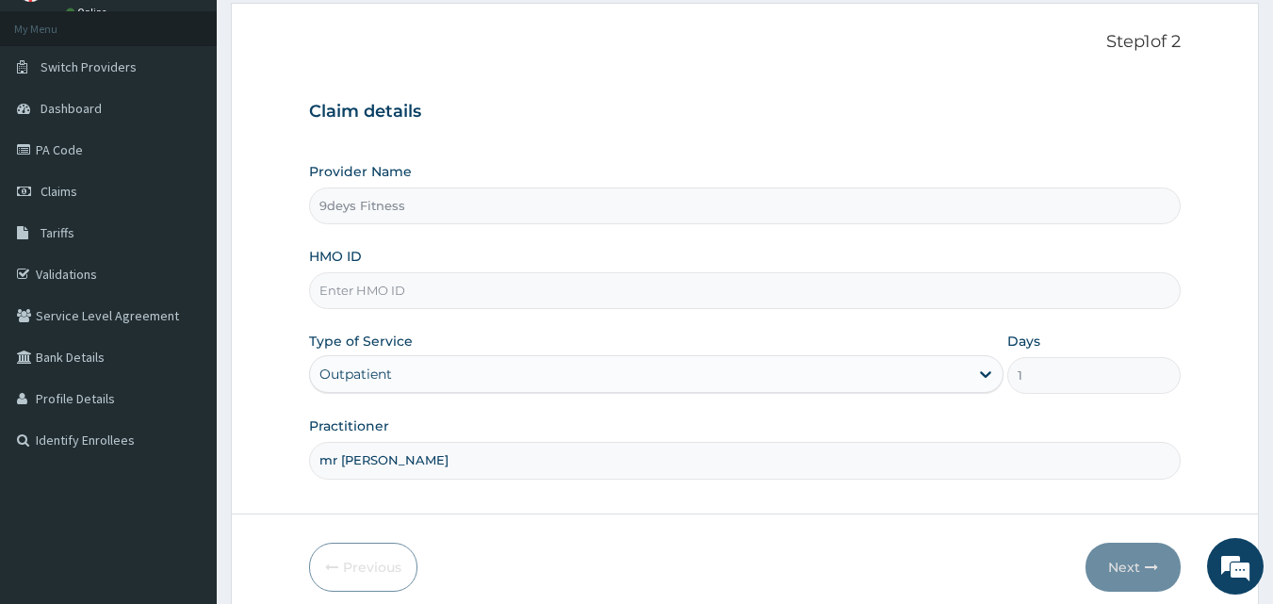
scroll to position [176, 0]
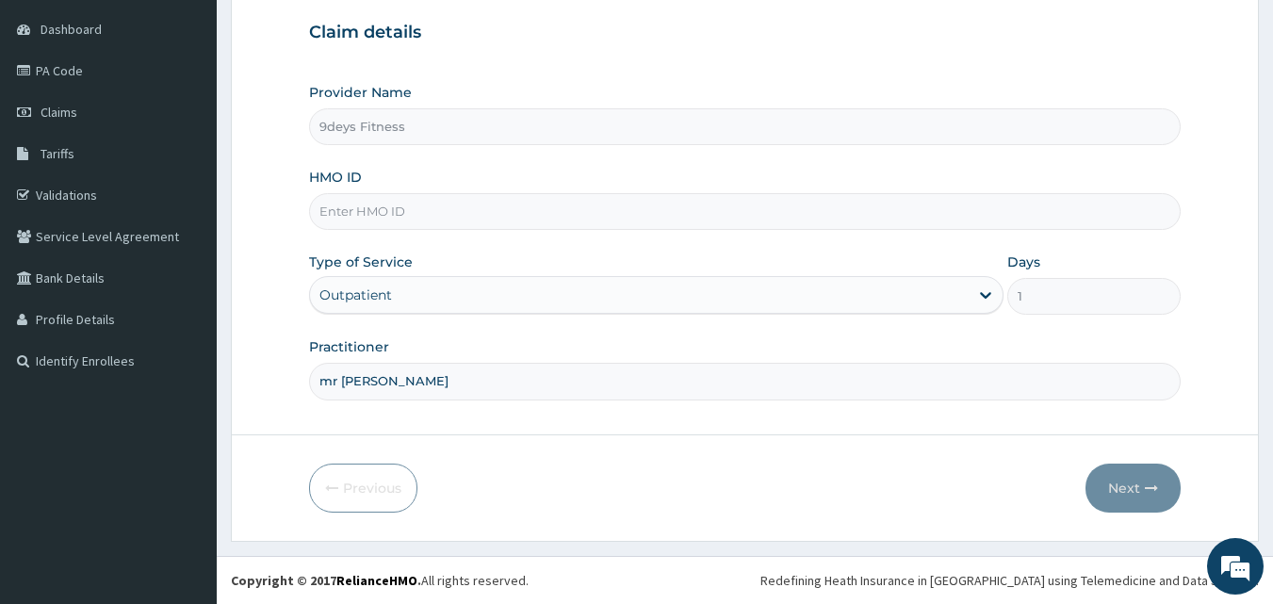
click at [487, 215] on input "HMO ID" at bounding box center [745, 211] width 873 height 37
paste input "PA/DDF335"
type input "P"
paste input "ShC/10016/a"
type input "ShC/10016/a"
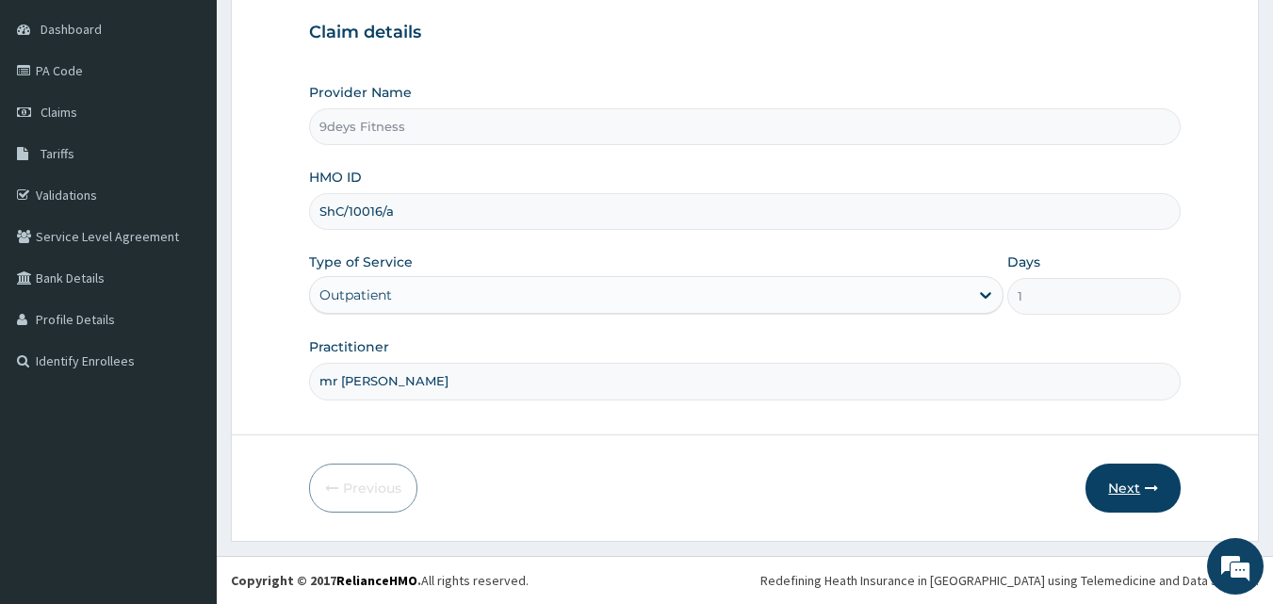
click at [1102, 488] on button "Next" at bounding box center [1133, 488] width 95 height 49
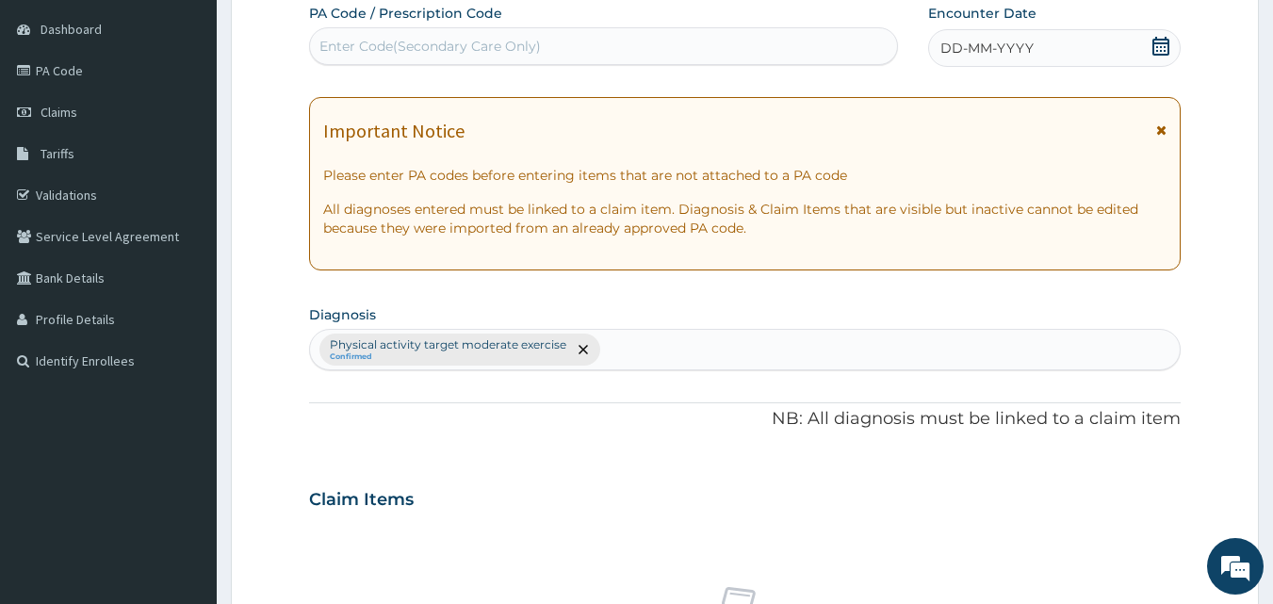
drag, startPoint x: 434, startPoint y: 48, endPoint x: 433, endPoint y: 63, distance: 15.1
click at [434, 57] on div "Enter Code(Secondary Care Only)" at bounding box center [604, 46] width 588 height 30
paste input "PA/5FC06D"
type input "XPA/5FC06D"
drag, startPoint x: 429, startPoint y: 43, endPoint x: 335, endPoint y: 60, distance: 95.8
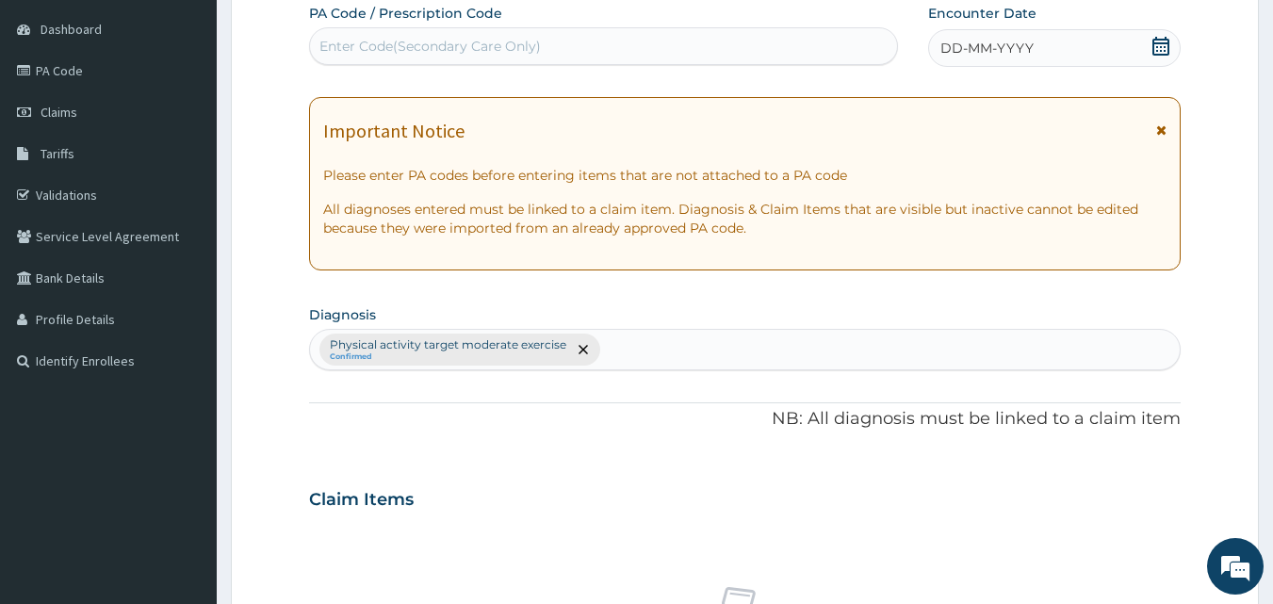
click at [335, 60] on div "Enter Code(Secondary Care Only)" at bounding box center [604, 46] width 588 height 30
click at [399, 41] on div "Enter Code(Secondary Care Only)" at bounding box center [431, 46] width 222 height 19
paste input "PA/5FC06D"
type input "PA/5FC06D"
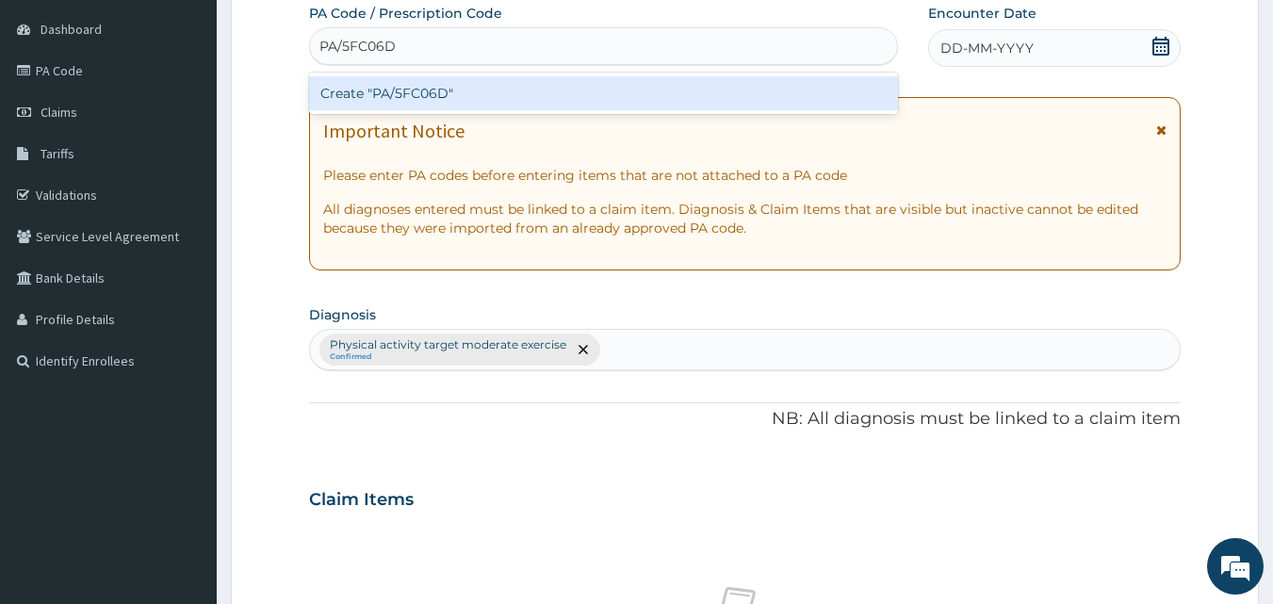
click at [439, 112] on div "Create "PA/5FC06D"" at bounding box center [604, 93] width 590 height 41
drag, startPoint x: 435, startPoint y: 79, endPoint x: 452, endPoint y: 90, distance: 20.4
click at [452, 90] on div "Create "PA/5FC06D"" at bounding box center [604, 93] width 590 height 34
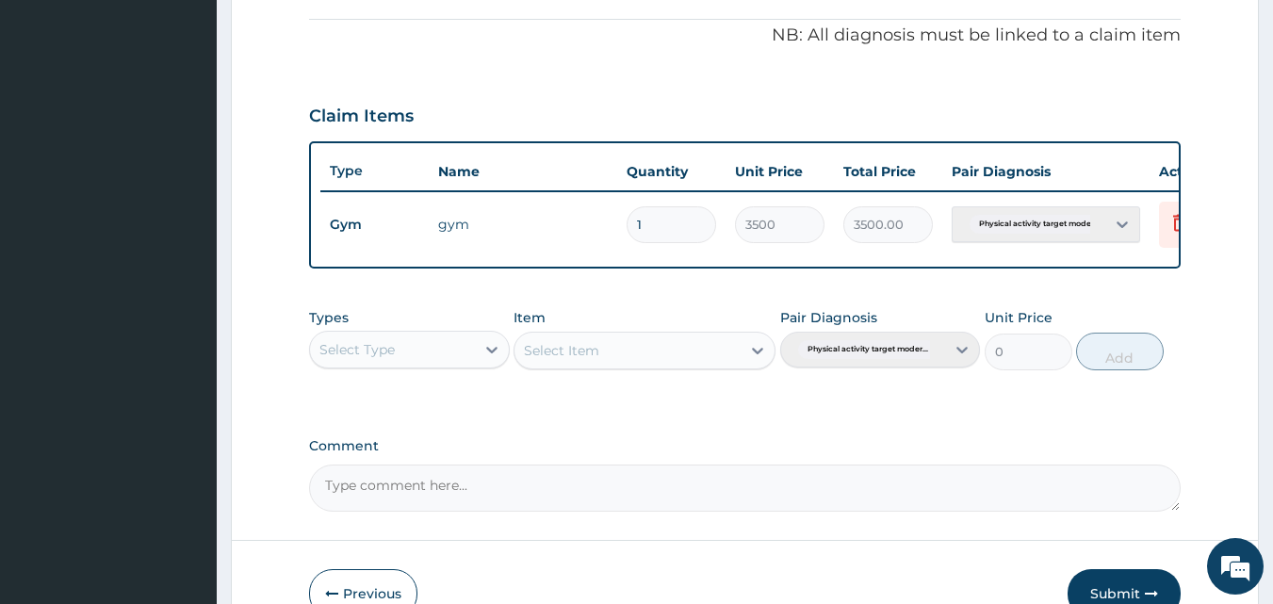
scroll to position [680, 0]
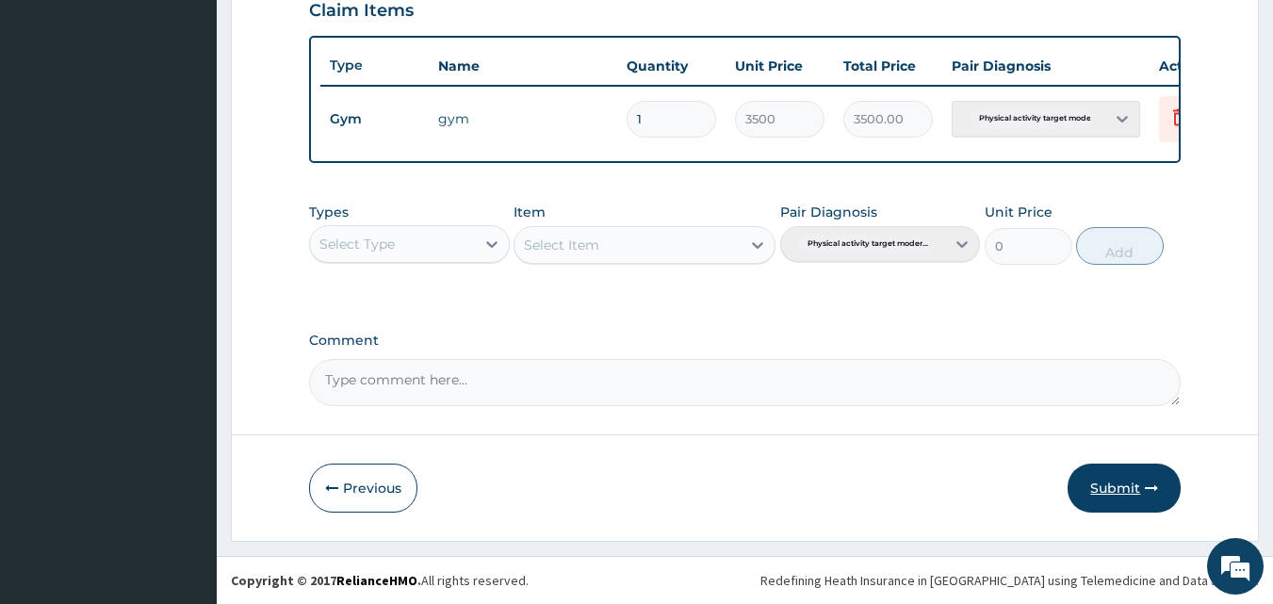
click at [1140, 490] on button "Submit" at bounding box center [1124, 488] width 113 height 49
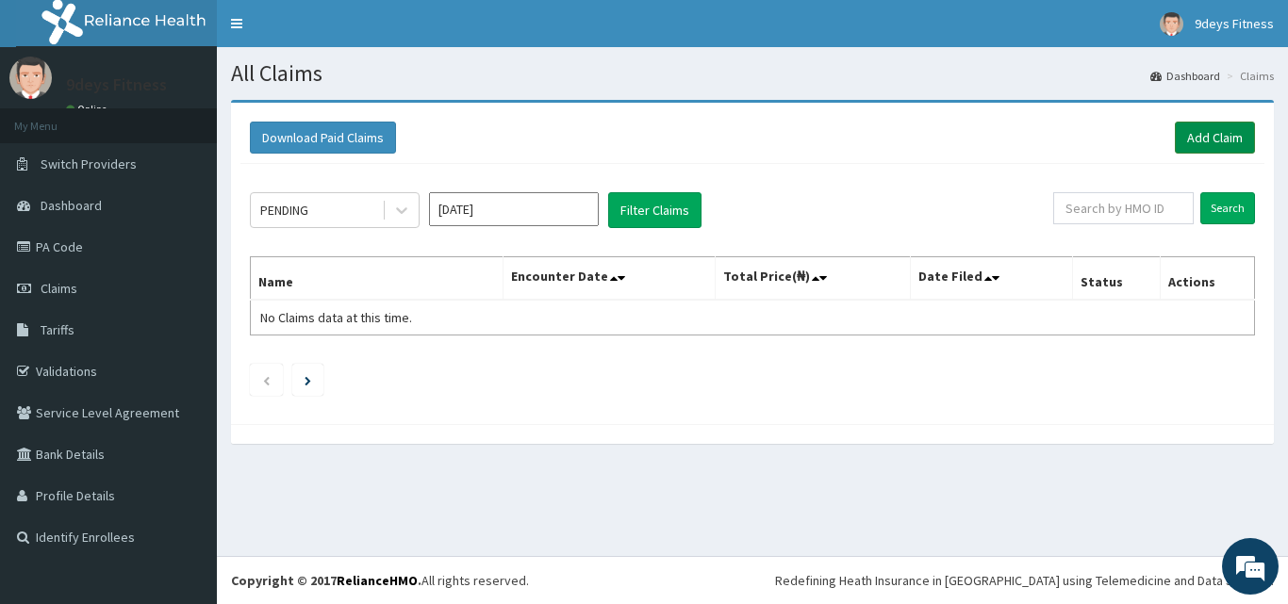
click at [1224, 133] on link "Add Claim" at bounding box center [1215, 138] width 80 height 32
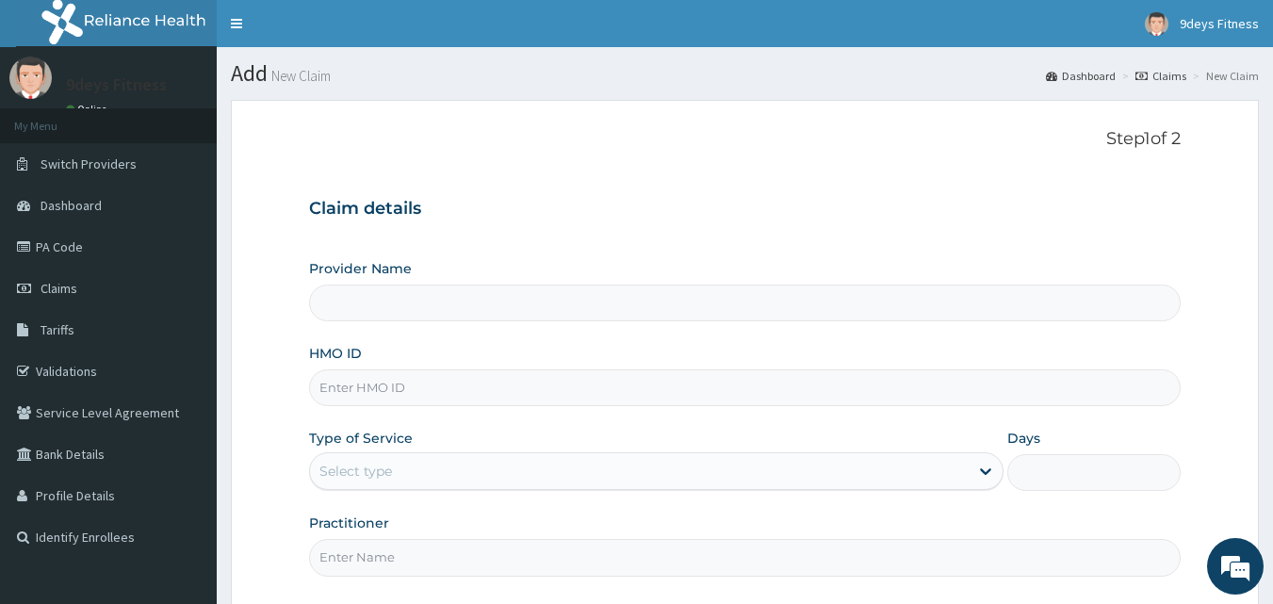
type input "9deys Fitness"
type input "1"
paste input "vDN/10004/A"
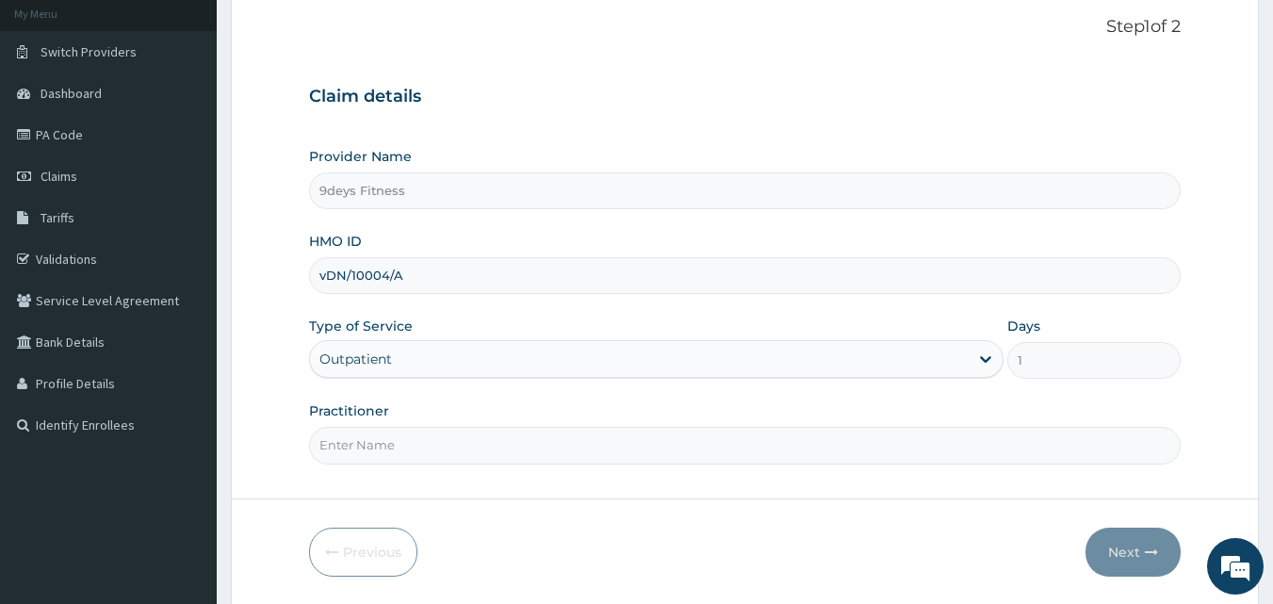
scroll to position [176, 0]
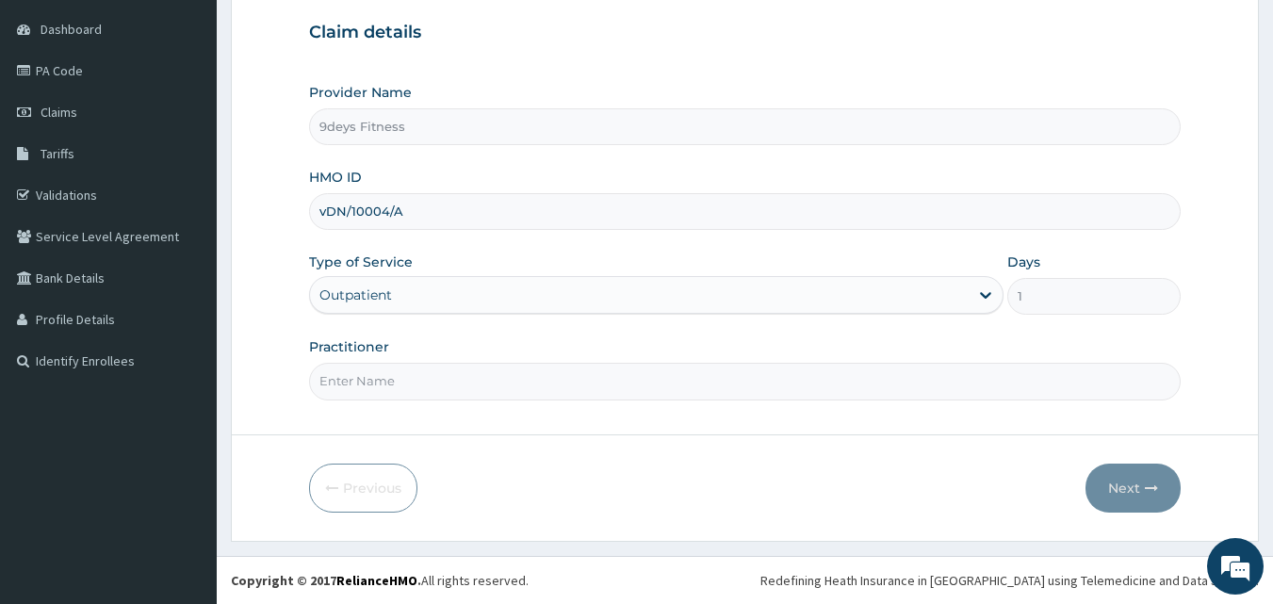
type input "vDN/10004/A"
click at [418, 386] on input "Practitioner" at bounding box center [745, 381] width 873 height 37
type input "mr [PERSON_NAME]"
click at [1149, 475] on button "Next" at bounding box center [1133, 488] width 95 height 49
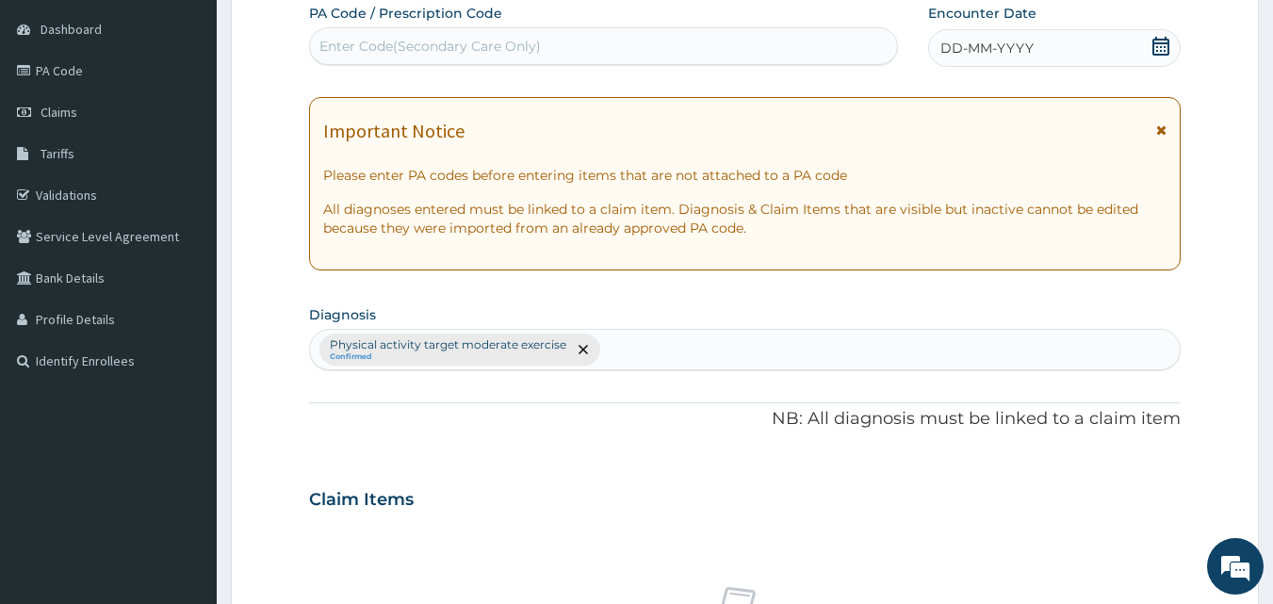
click at [499, 41] on div "Enter Code(Secondary Care Only)" at bounding box center [431, 46] width 222 height 19
drag, startPoint x: 404, startPoint y: 42, endPoint x: 393, endPoint y: 59, distance: 20.4
click at [403, 43] on div "Enter Code(Secondary Care Only)" at bounding box center [431, 46] width 222 height 19
paste input "PA/E44119"
type input "PA/E44119"
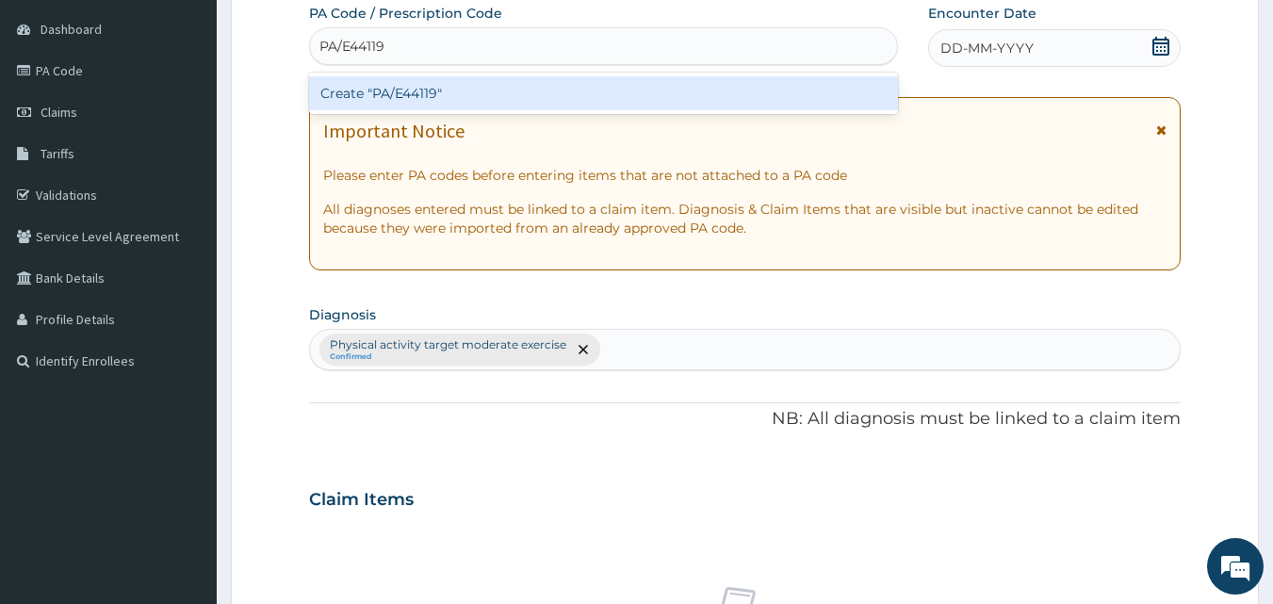
click at [397, 93] on div "Create "PA/E44119"" at bounding box center [604, 93] width 590 height 34
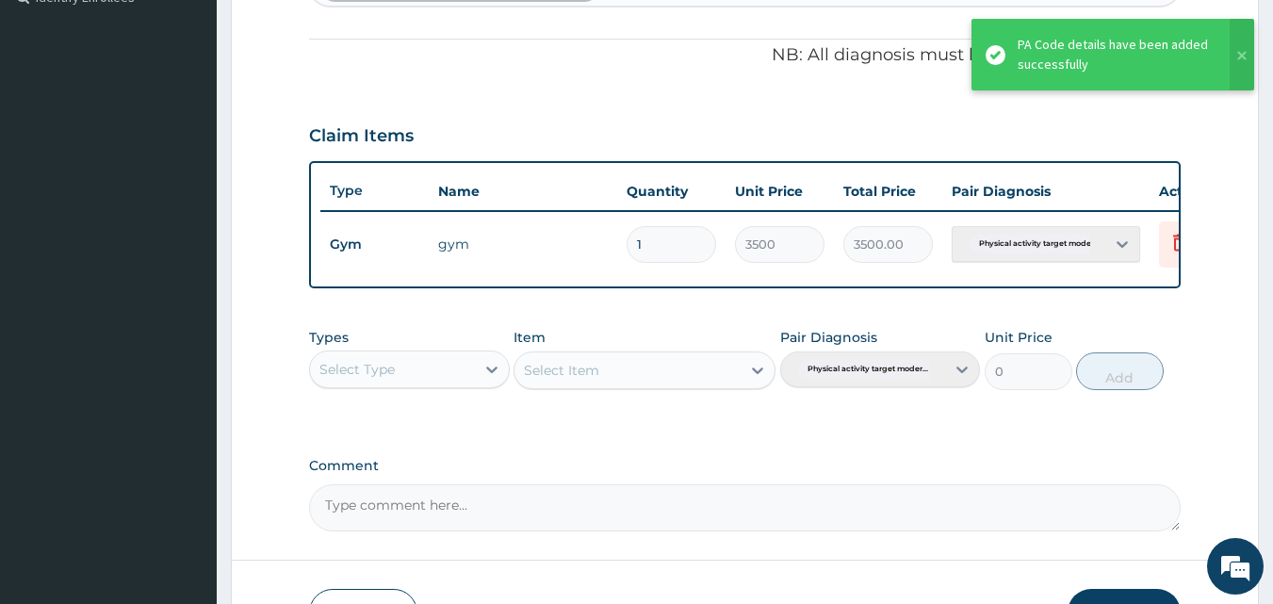
scroll to position [680, 0]
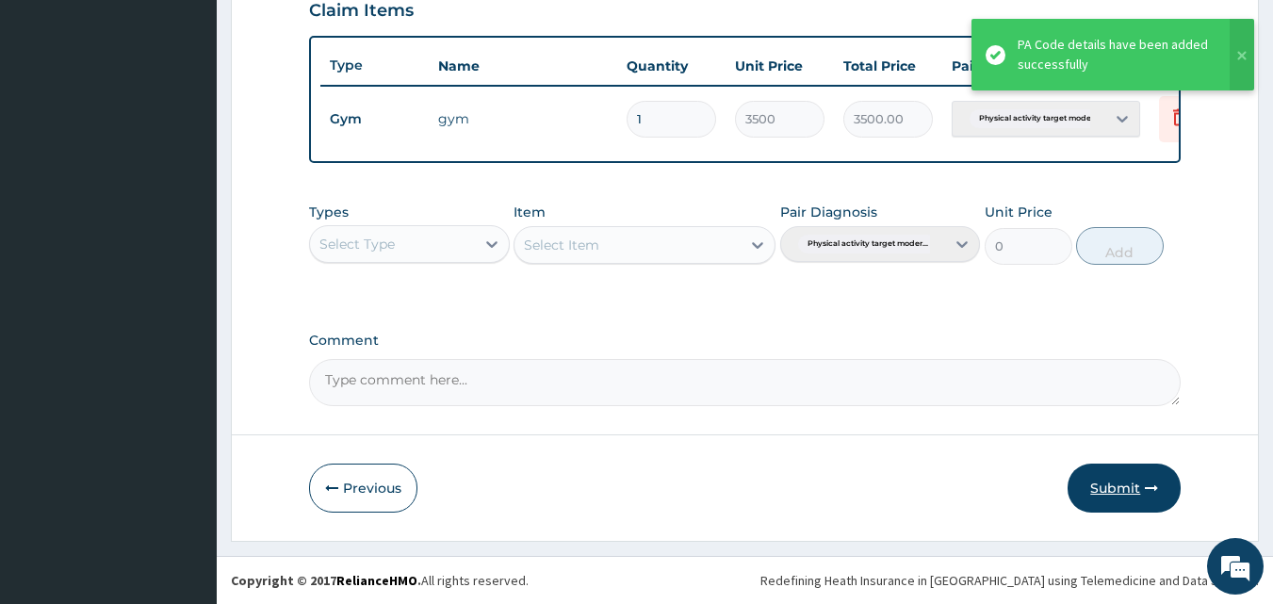
click at [1093, 485] on button "Submit" at bounding box center [1124, 488] width 113 height 49
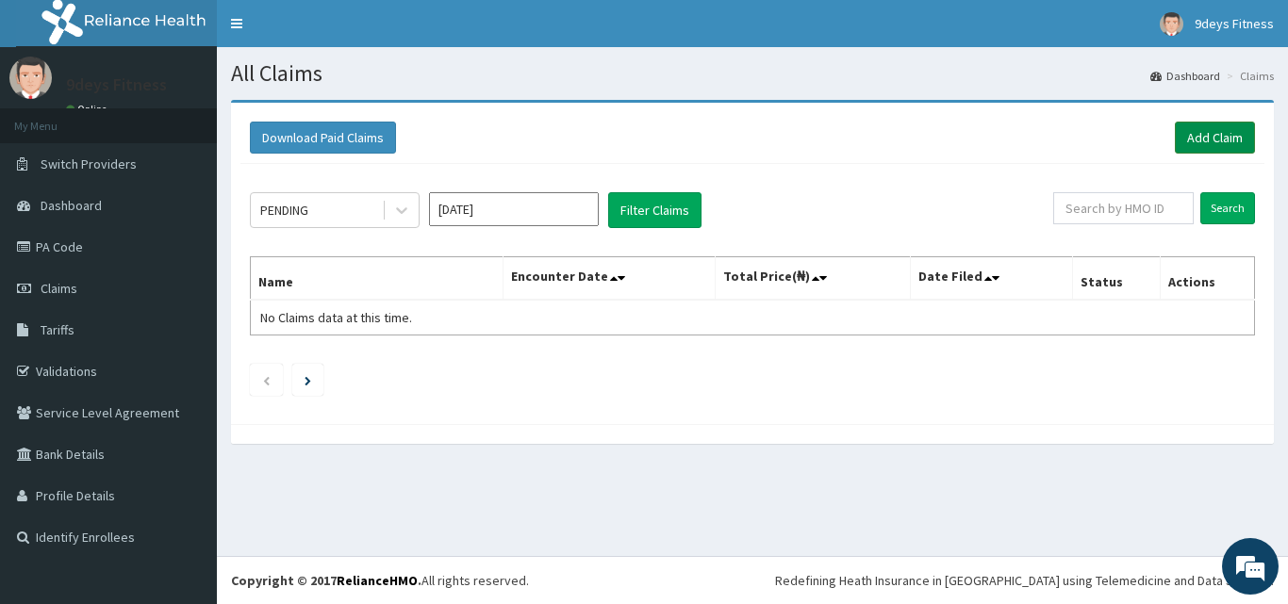
click at [1214, 138] on link "Add Claim" at bounding box center [1215, 138] width 80 height 32
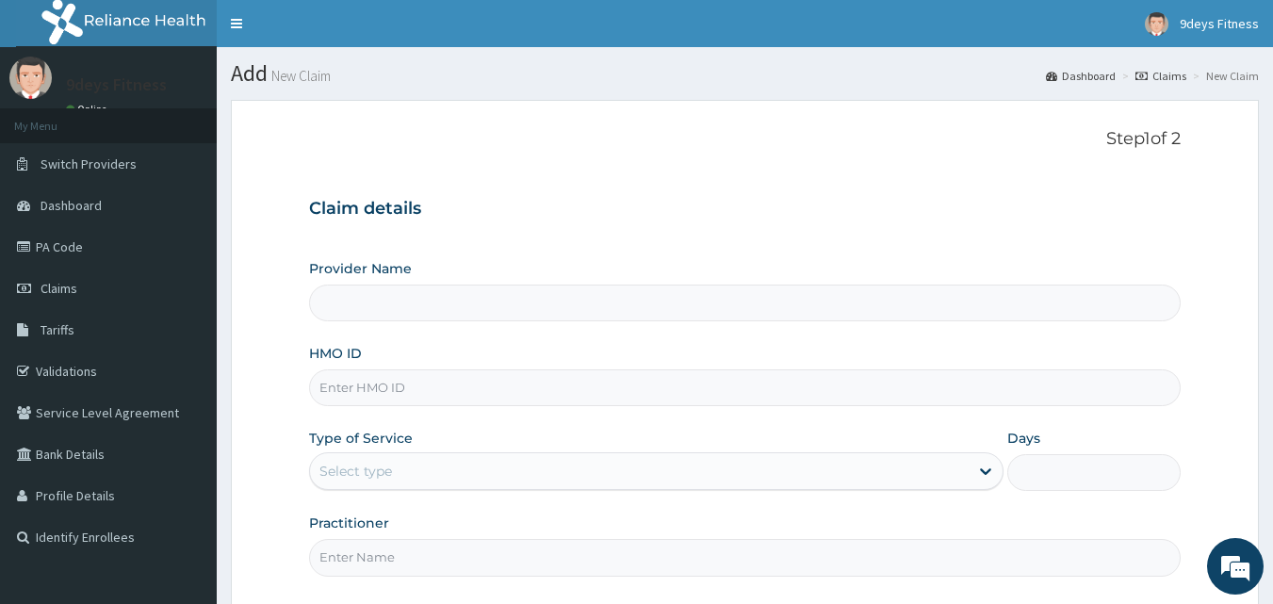
type input "9deys Fitness"
type input "1"
click at [419, 395] on input "HMO ID" at bounding box center [745, 388] width 873 height 37
paste input "Ftp/10044/a"
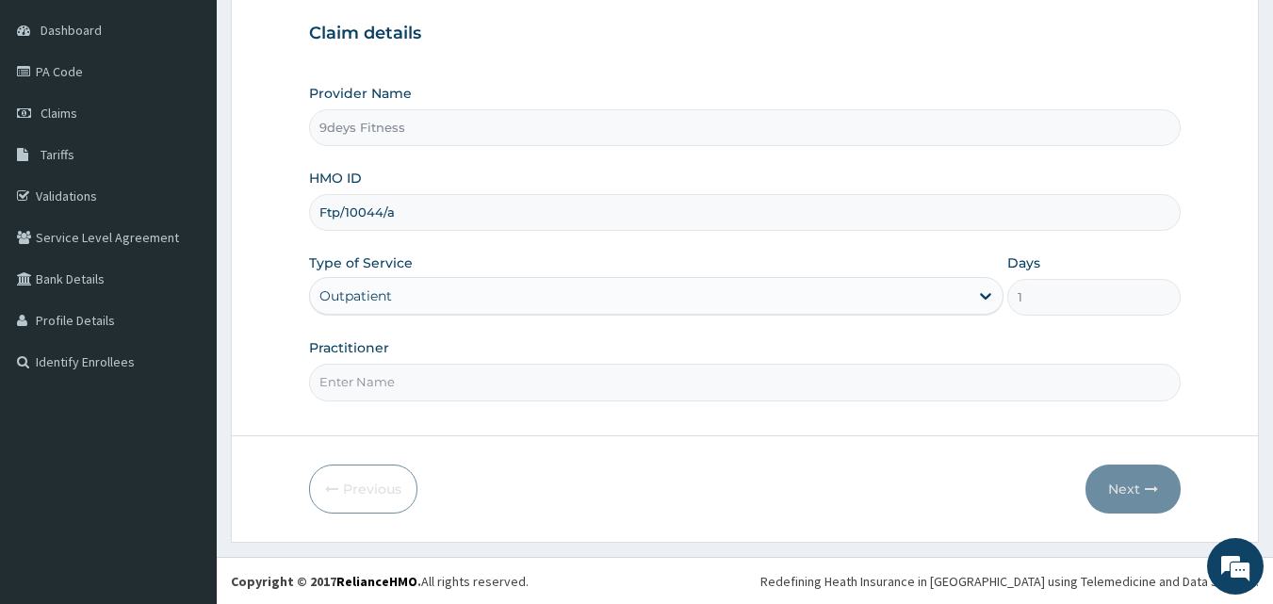
scroll to position [176, 0]
type input "Ftp/10044/a"
click at [411, 386] on input "Practitioner" at bounding box center [745, 381] width 873 height 37
type input "mr [PERSON_NAME]"
click at [1149, 501] on button "Next" at bounding box center [1133, 488] width 95 height 49
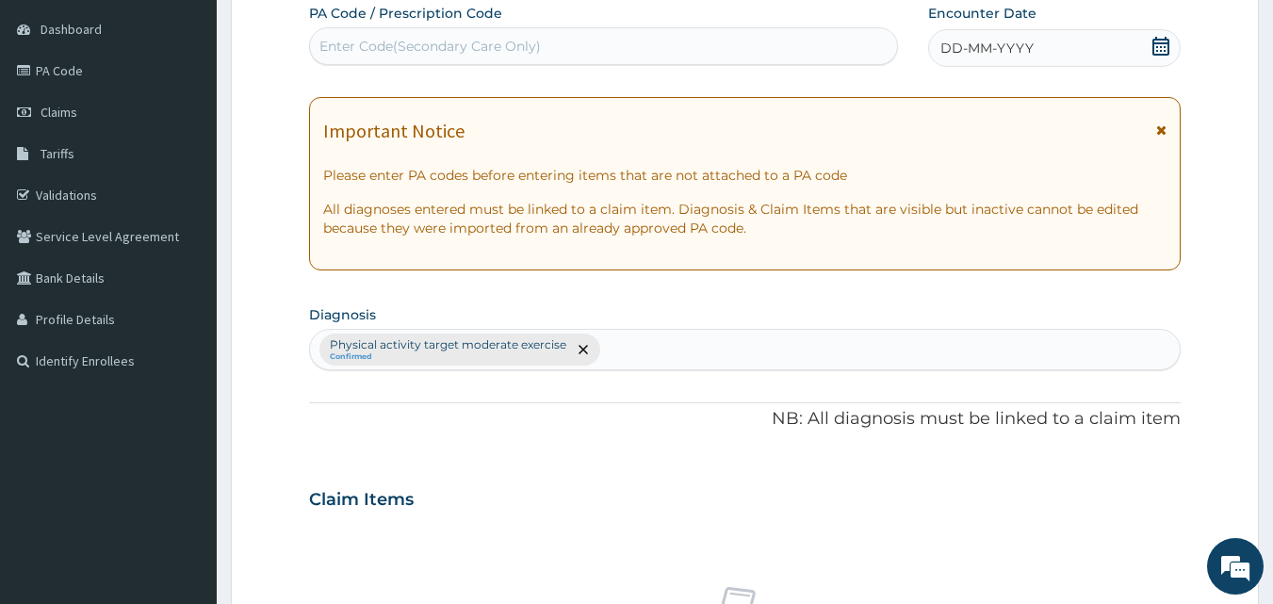
drag, startPoint x: 446, startPoint y: 51, endPoint x: 435, endPoint y: 68, distance: 19.9
click at [445, 52] on div "Enter Code(Secondary Care Only)" at bounding box center [431, 46] width 222 height 19
paste input "PA/A3F261"
type input "PA/A3F261"
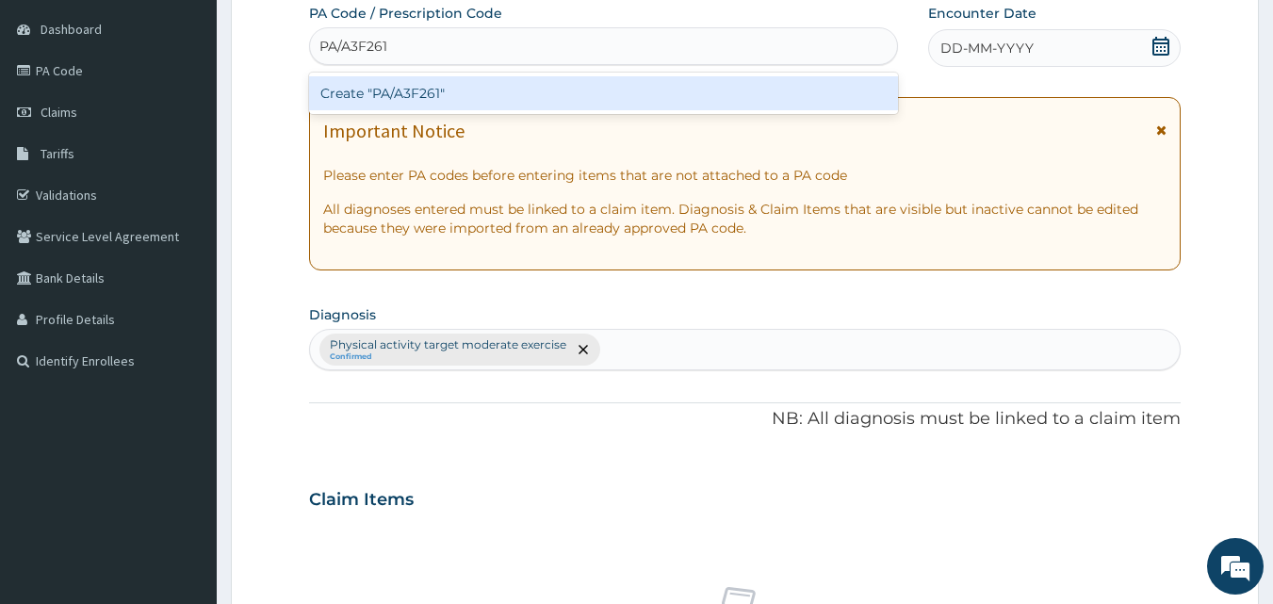
click at [438, 97] on div "Create "PA/A3F261"" at bounding box center [604, 93] width 590 height 34
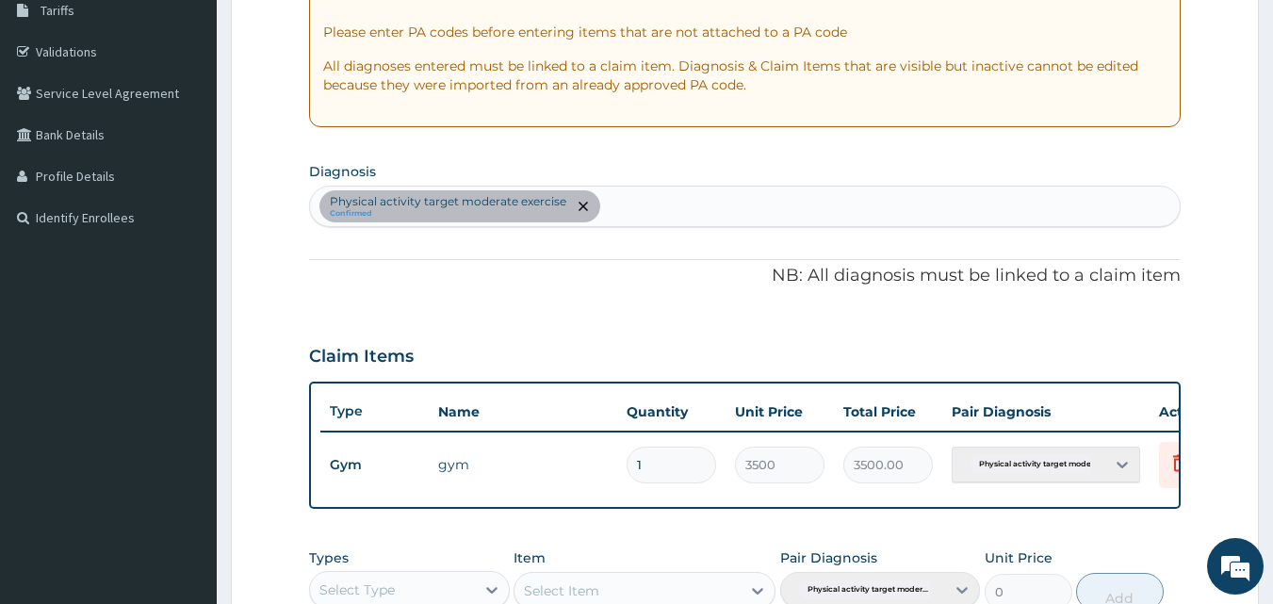
scroll to position [680, 0]
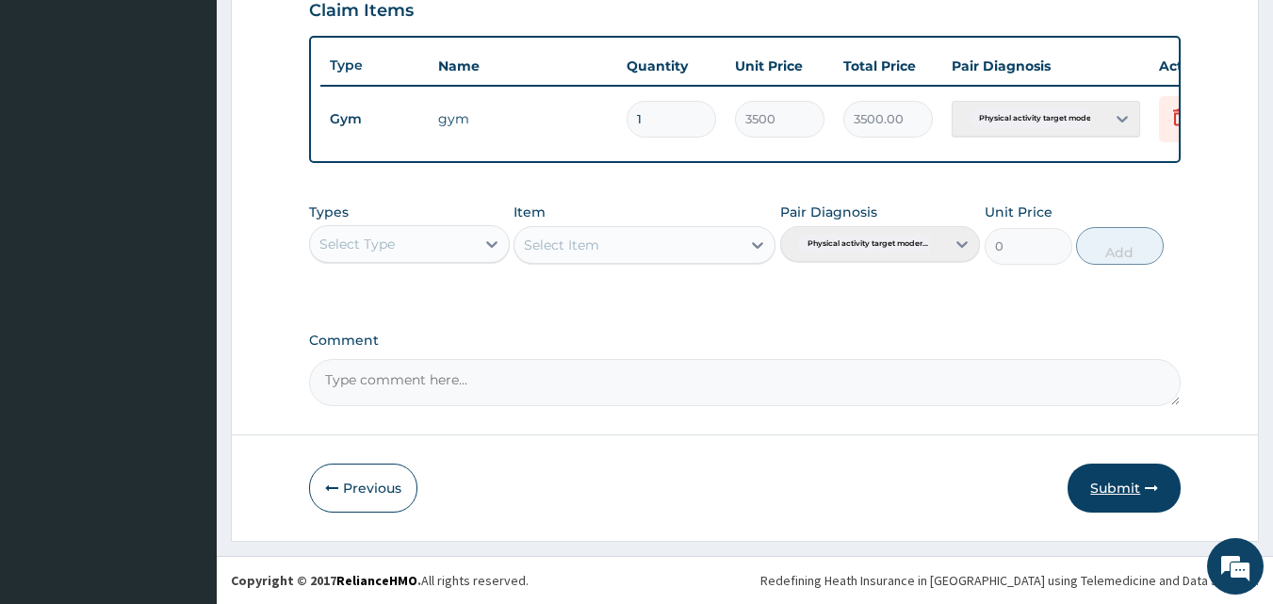
click at [1152, 487] on icon "button" at bounding box center [1151, 488] width 13 height 13
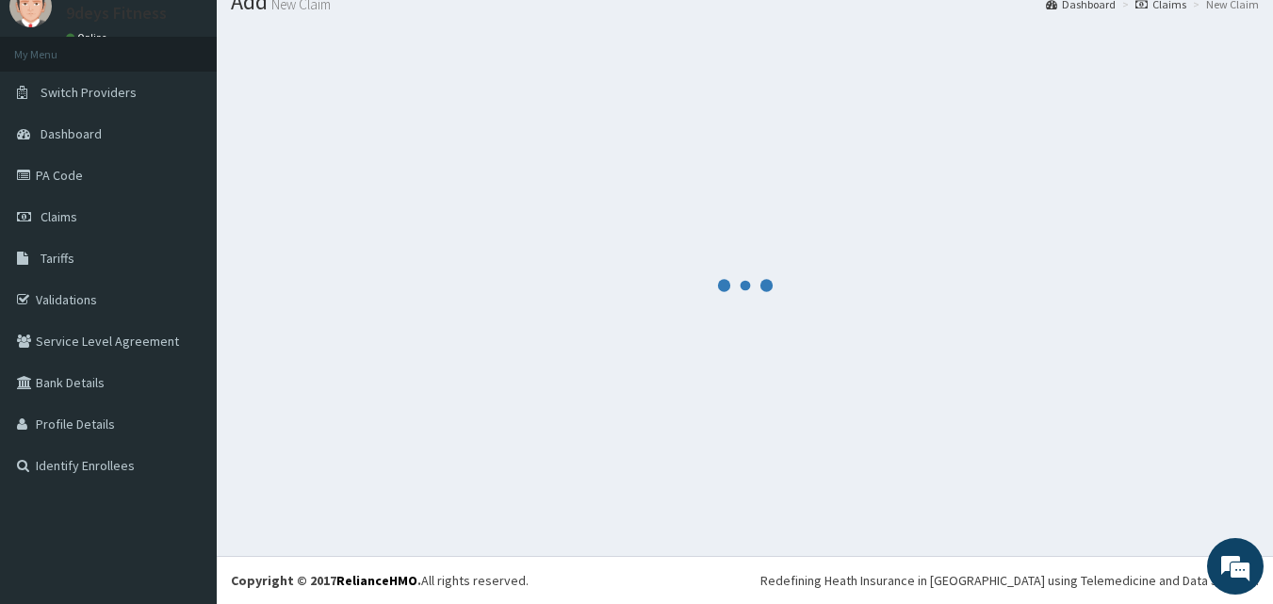
scroll to position [72, 0]
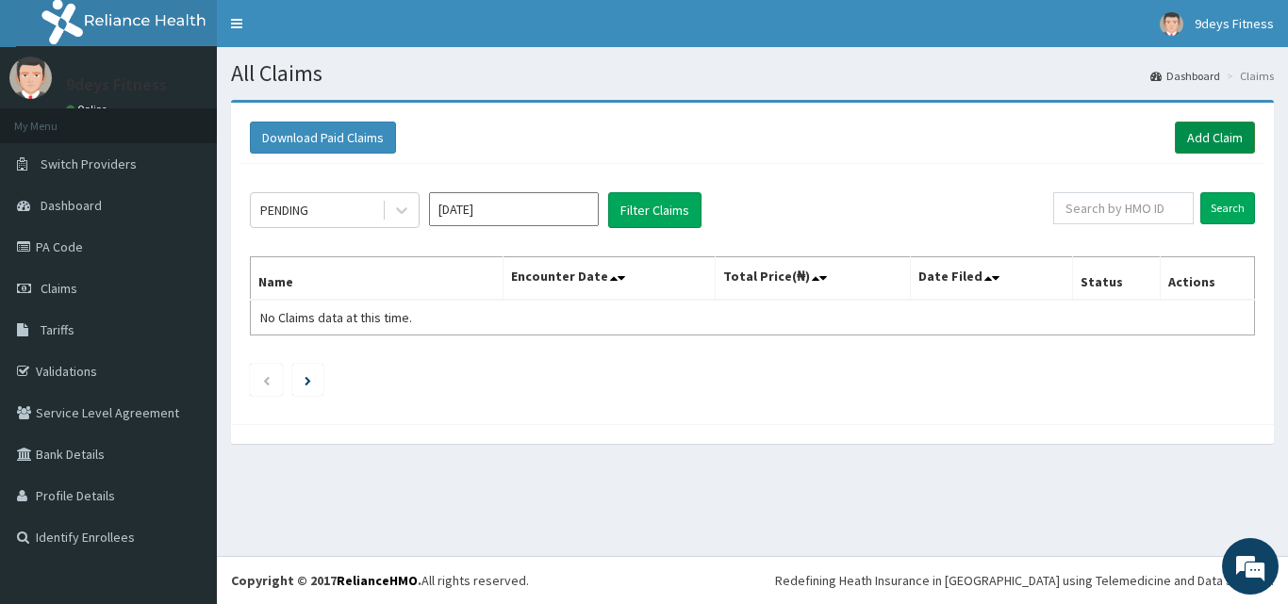
click at [1210, 130] on link "Add Claim" at bounding box center [1215, 138] width 80 height 32
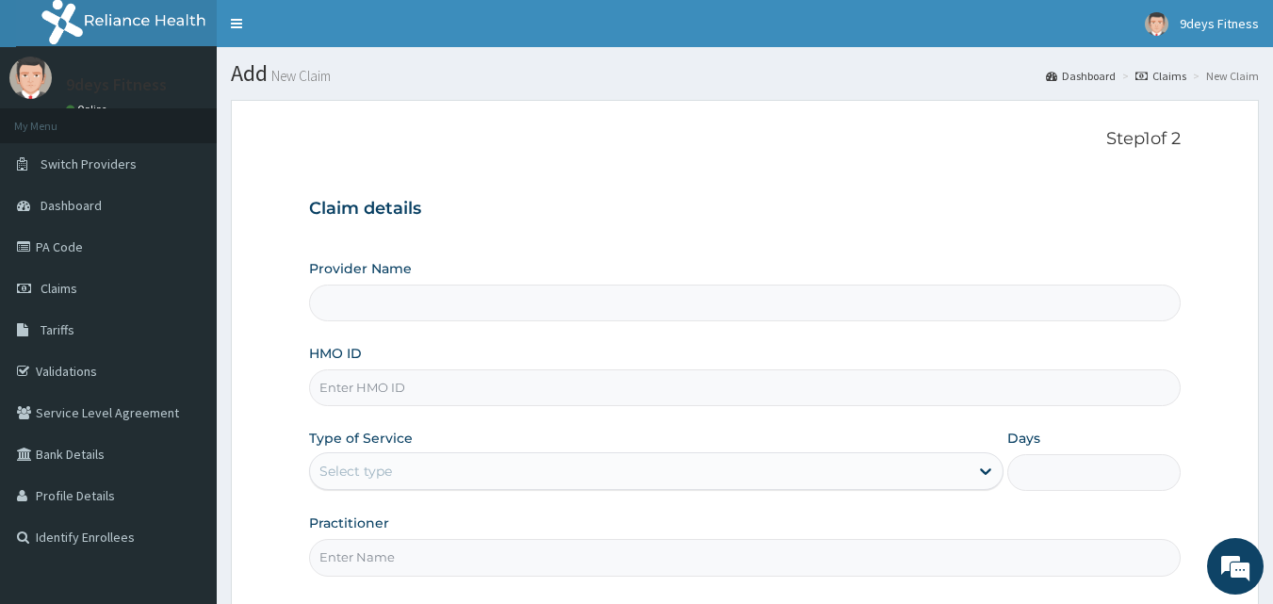
type input "9deys Fitness"
type input "1"
paste input "cam/10187/a"
type input "cam/10187/a"
click at [383, 555] on input "Practitioner" at bounding box center [745, 557] width 873 height 37
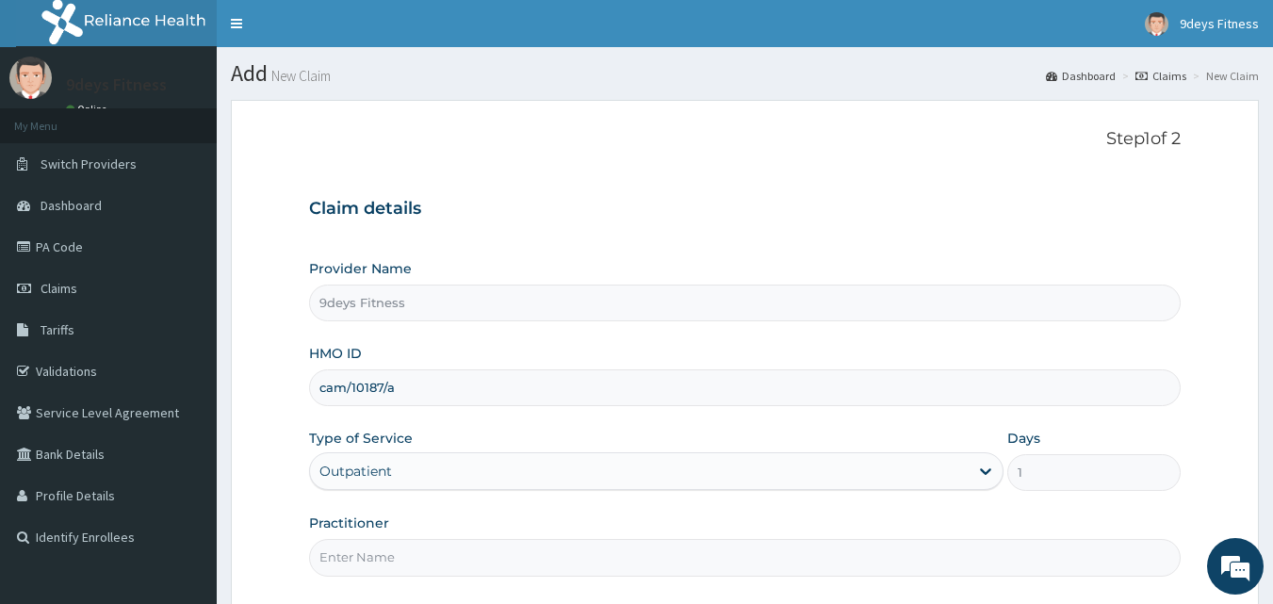
type input "mr [PERSON_NAME]"
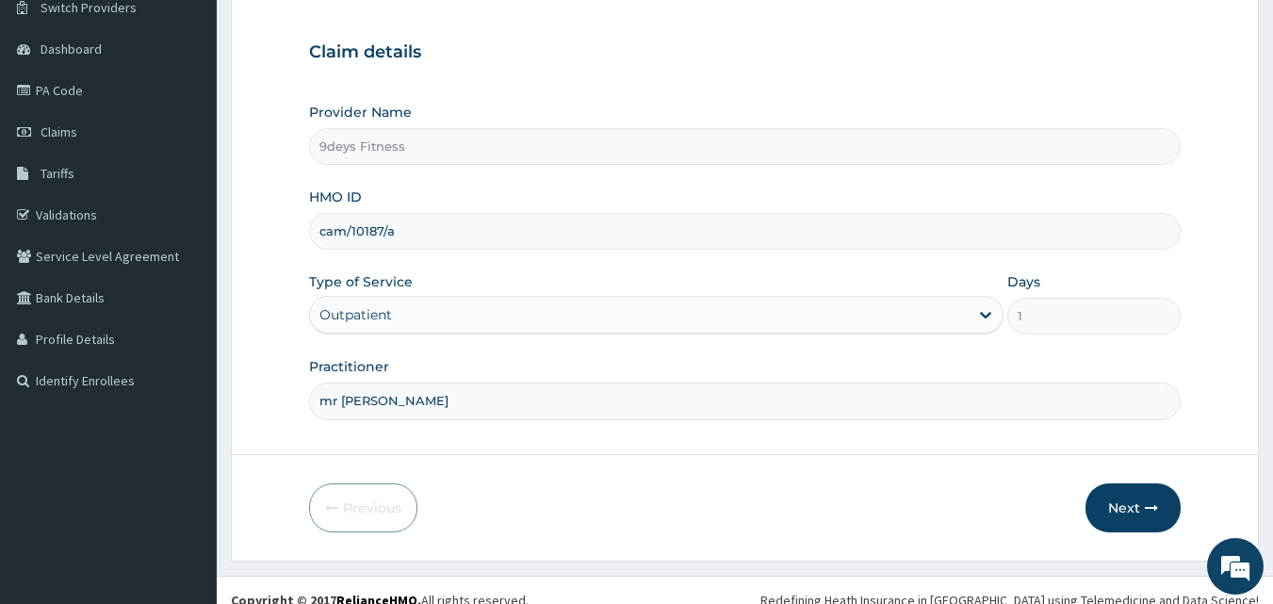
scroll to position [176, 0]
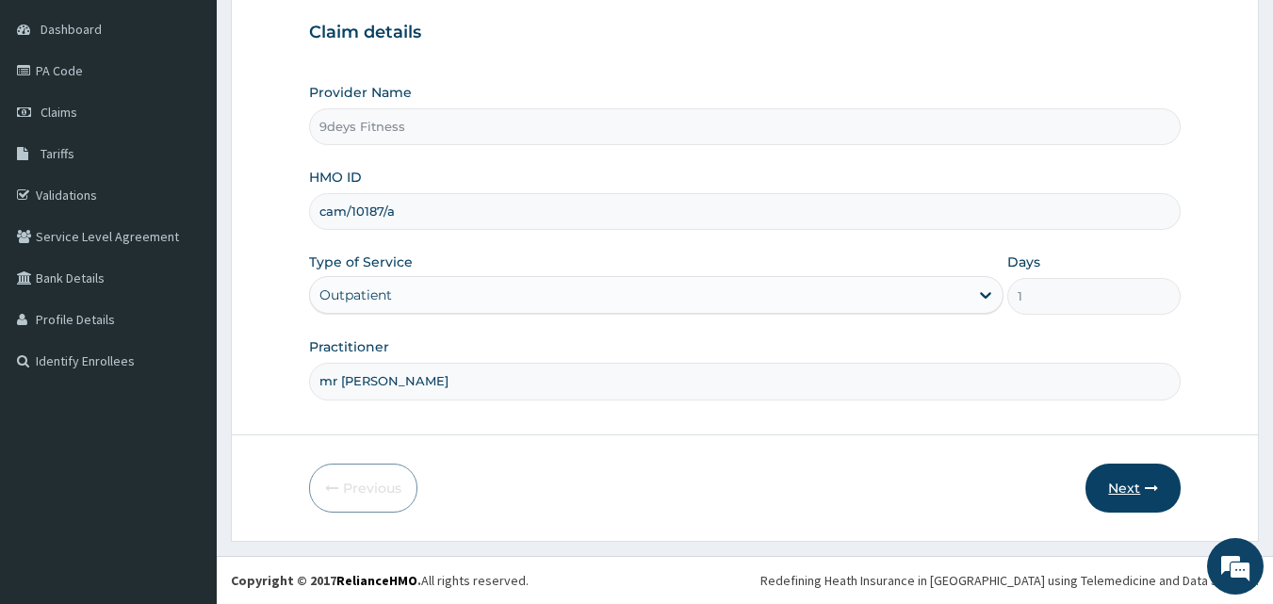
click at [1125, 487] on button "Next" at bounding box center [1133, 488] width 95 height 49
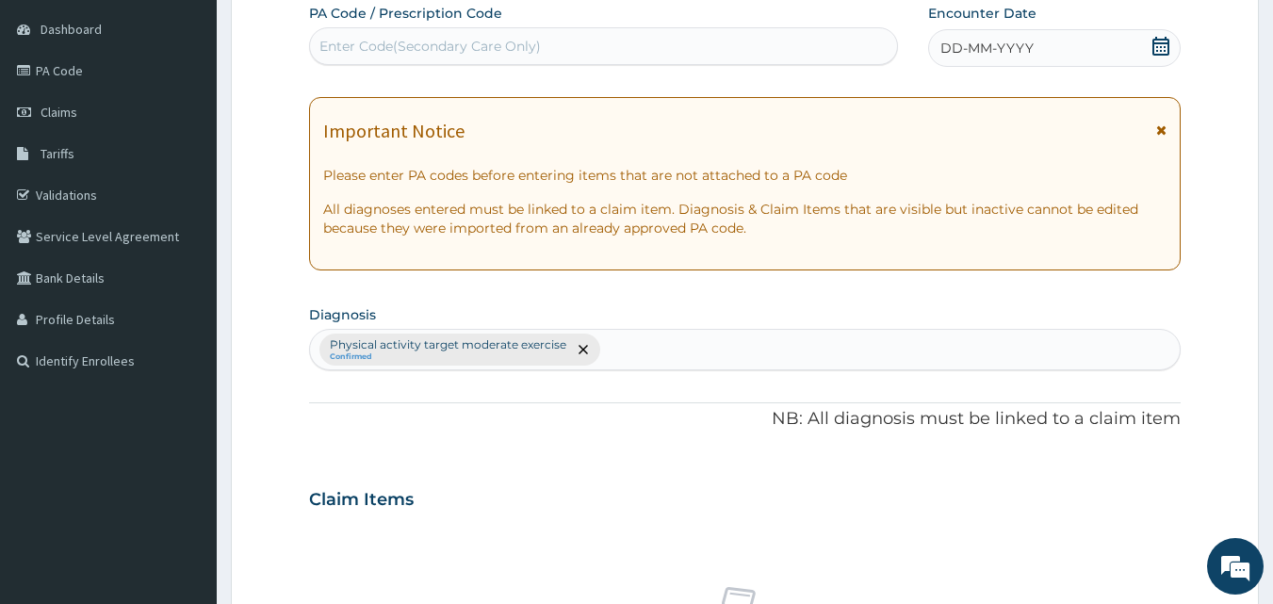
scroll to position [0, 0]
click at [382, 41] on div "Enter Code(Secondary Care Only)" at bounding box center [431, 46] width 222 height 19
paste input "PA/A42AF1"
type input "PA/A42AF1"
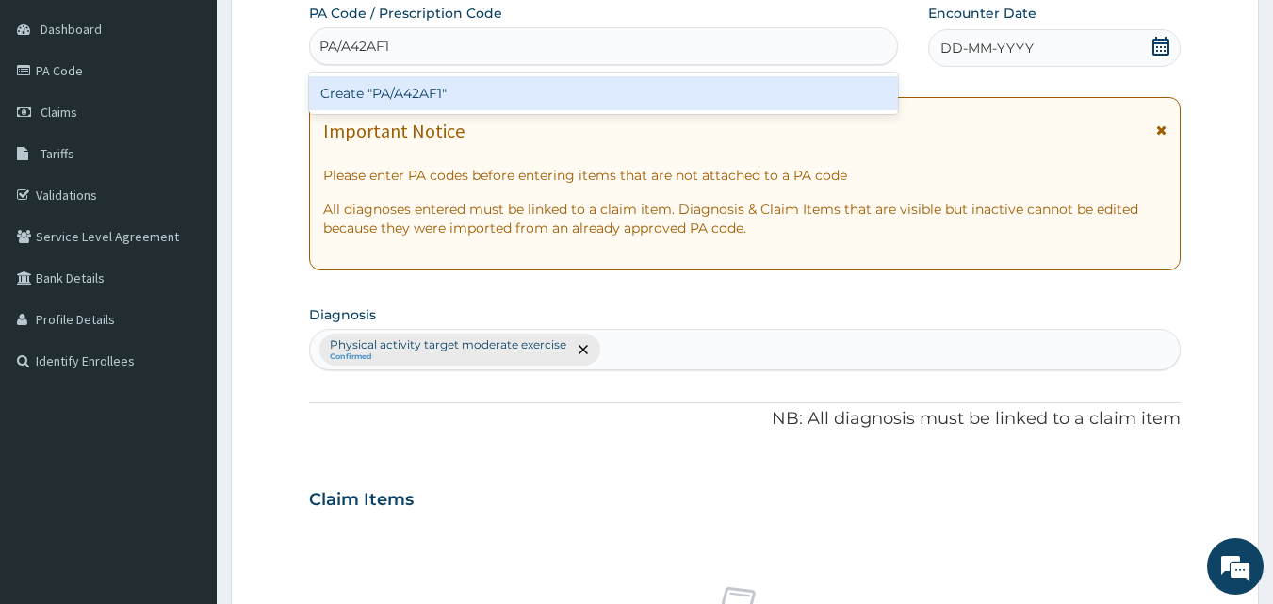
click at [402, 77] on div "Create "PA/A42AF1"" at bounding box center [604, 93] width 590 height 34
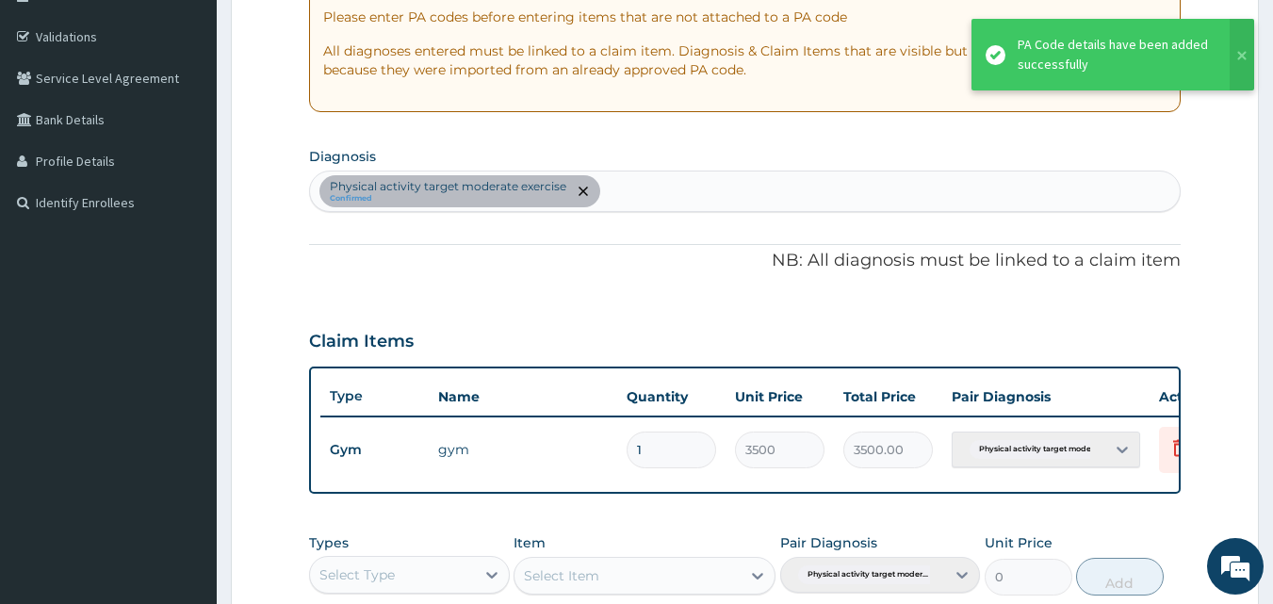
scroll to position [670, 0]
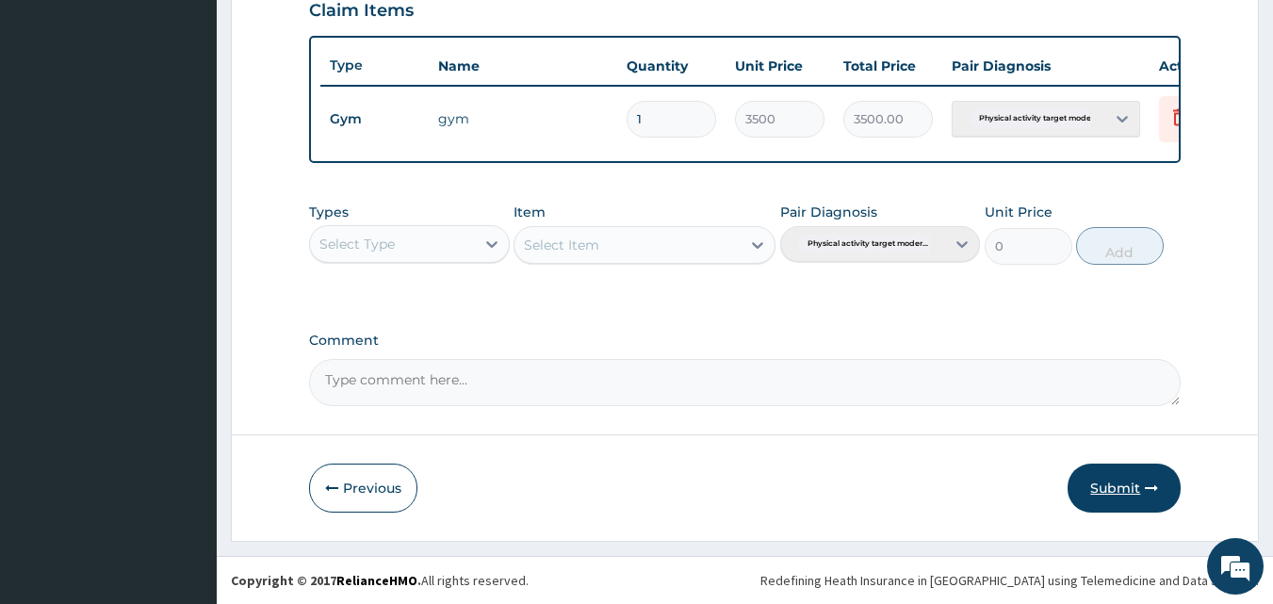
click at [1102, 489] on button "Submit" at bounding box center [1124, 488] width 113 height 49
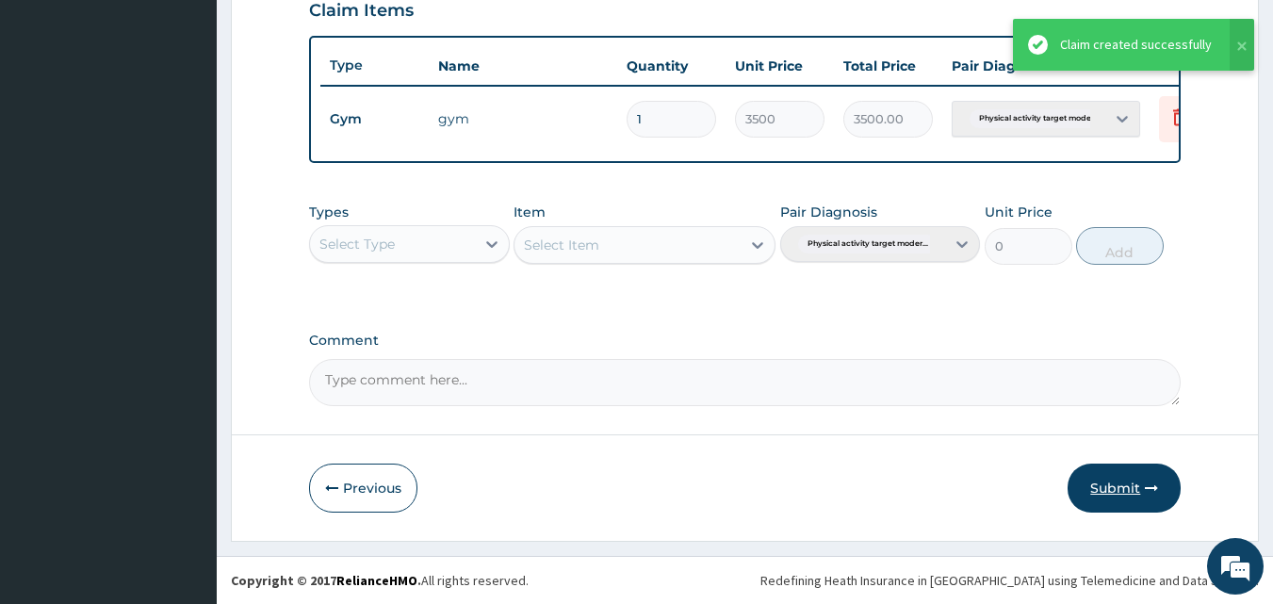
click at [1149, 495] on icon "button" at bounding box center [1151, 488] width 13 height 13
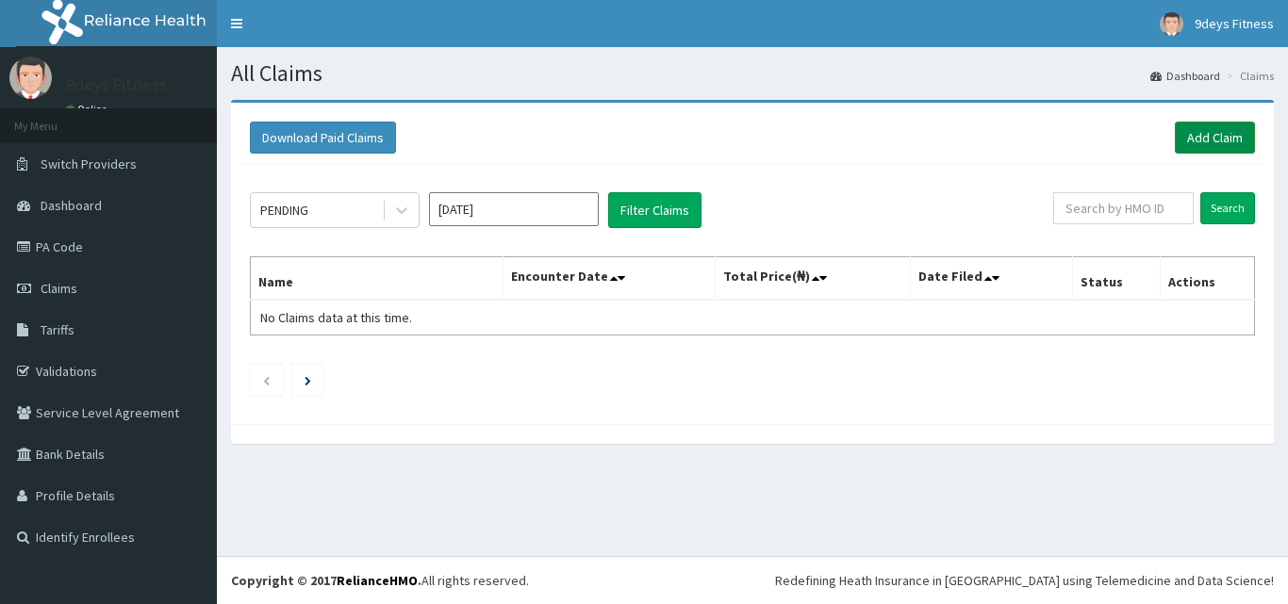
click at [1218, 140] on link "Add Claim" at bounding box center [1215, 138] width 80 height 32
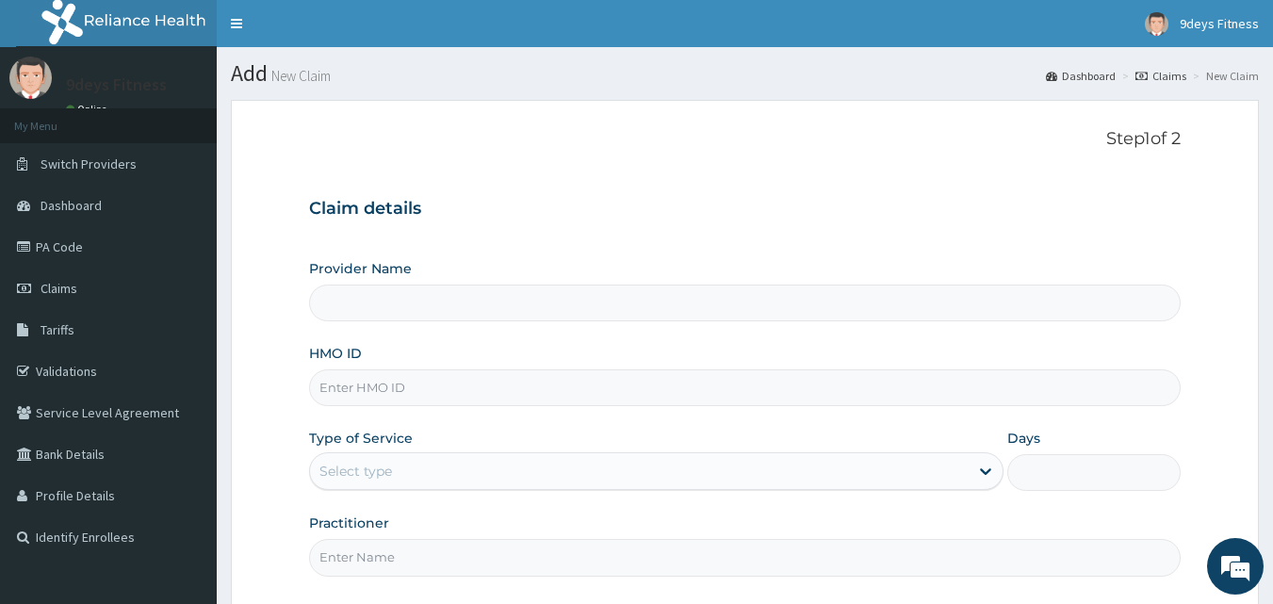
type input "9deys Fitness"
type input "1"
paste input "mOP/10089/A"
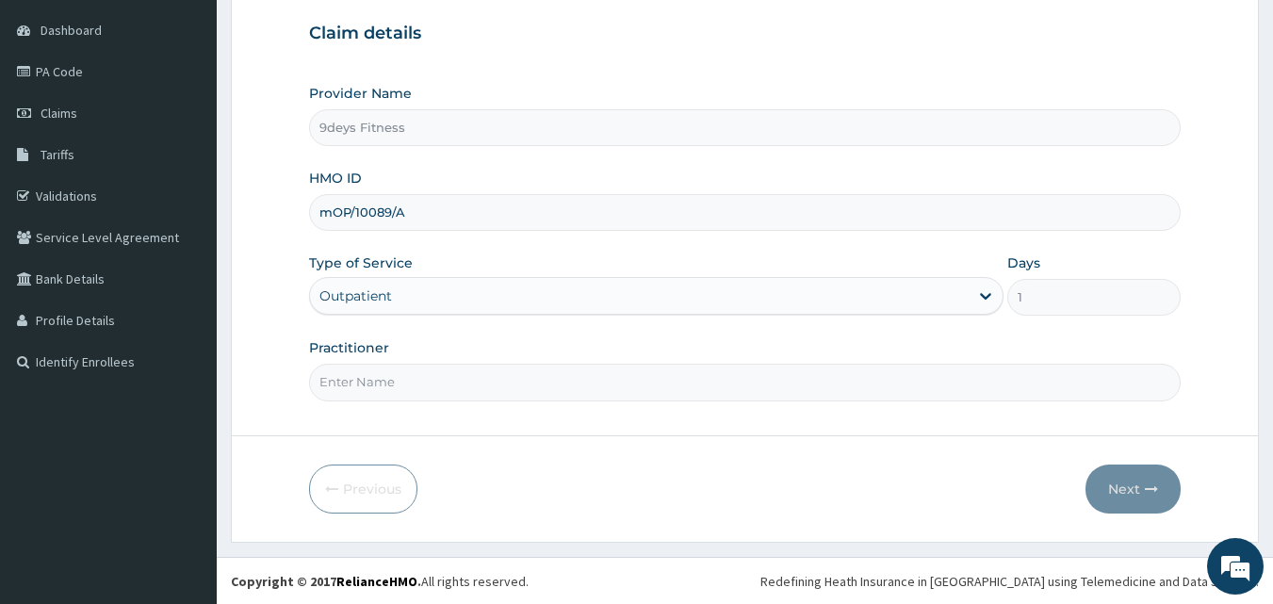
scroll to position [176, 0]
type input "mOP/10089/A"
click at [393, 382] on input "Practitioner" at bounding box center [745, 381] width 873 height 37
type input "mr [PERSON_NAME]"
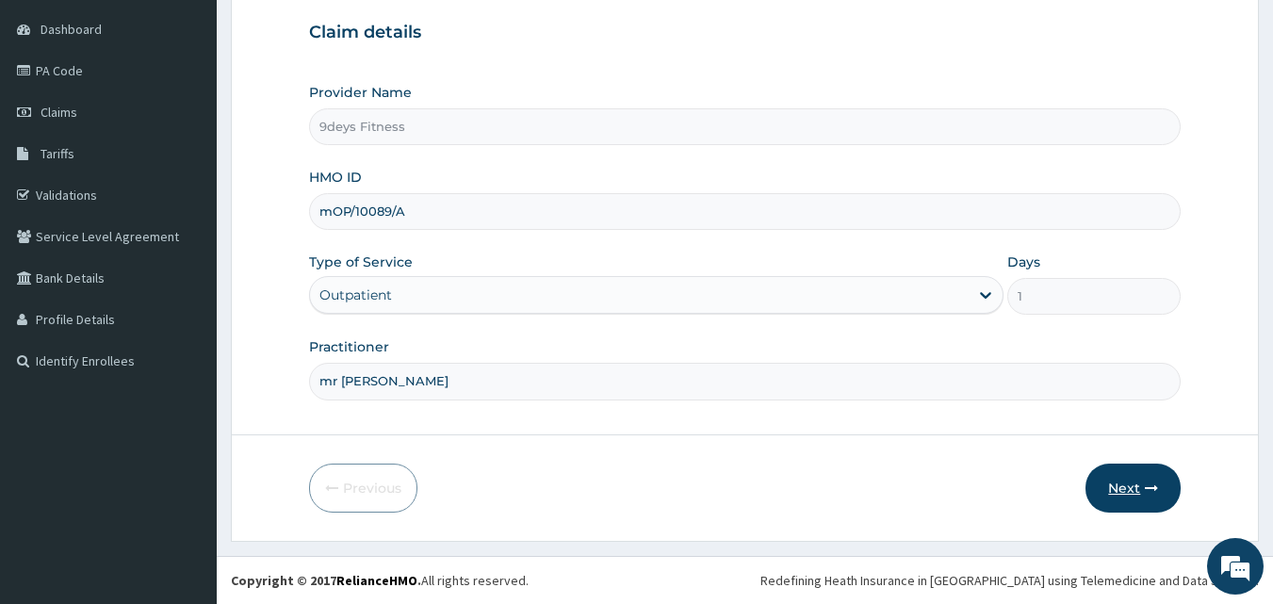
click at [1123, 486] on button "Next" at bounding box center [1133, 488] width 95 height 49
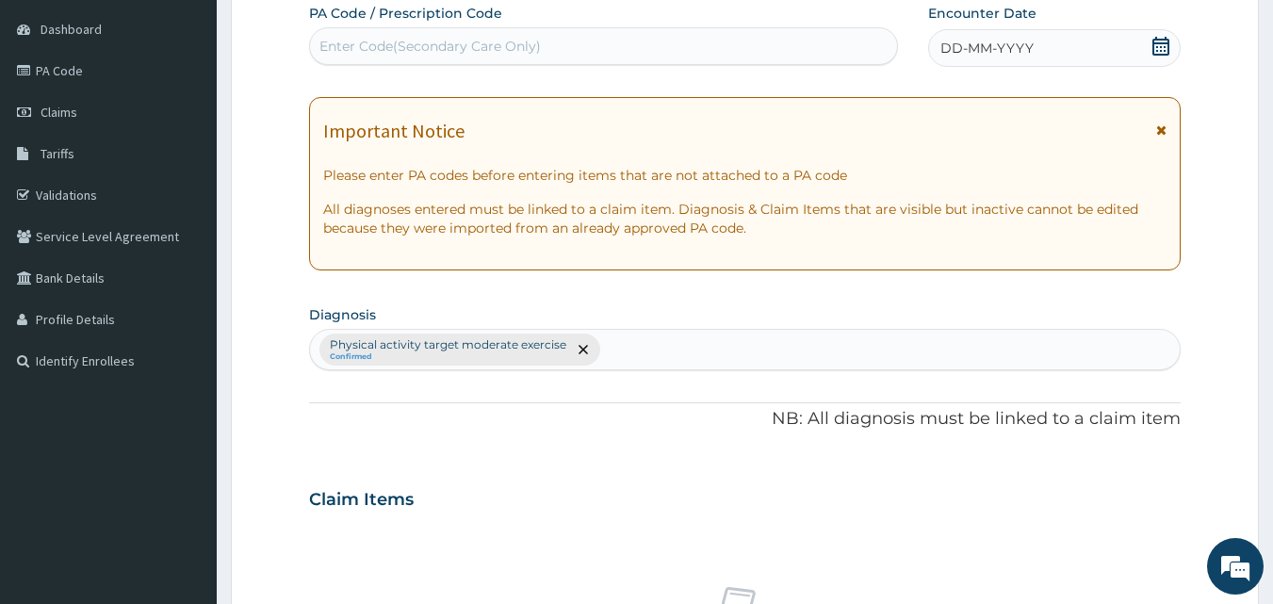
click at [453, 52] on div "Enter Code(Secondary Care Only)" at bounding box center [431, 46] width 222 height 19
paste input "PA/11C50C"
type input "PA/11C50C"
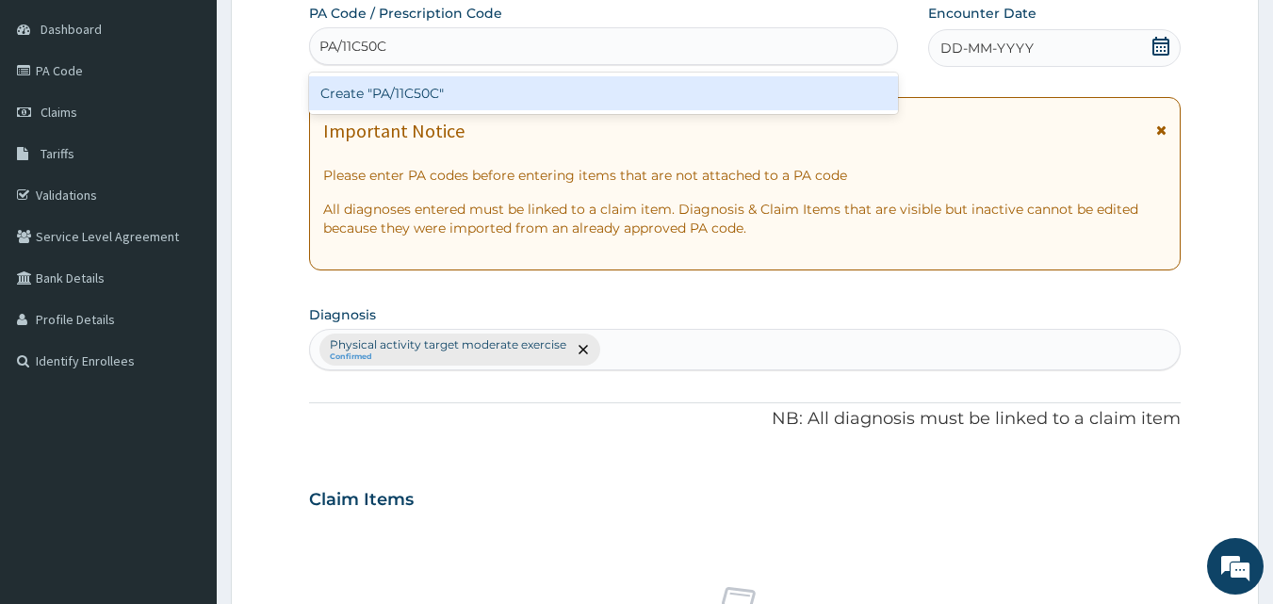
drag, startPoint x: 411, startPoint y: 93, endPoint x: 402, endPoint y: 102, distance: 12.7
click at [402, 102] on div "Create "PA/11C50C"" at bounding box center [604, 93] width 590 height 34
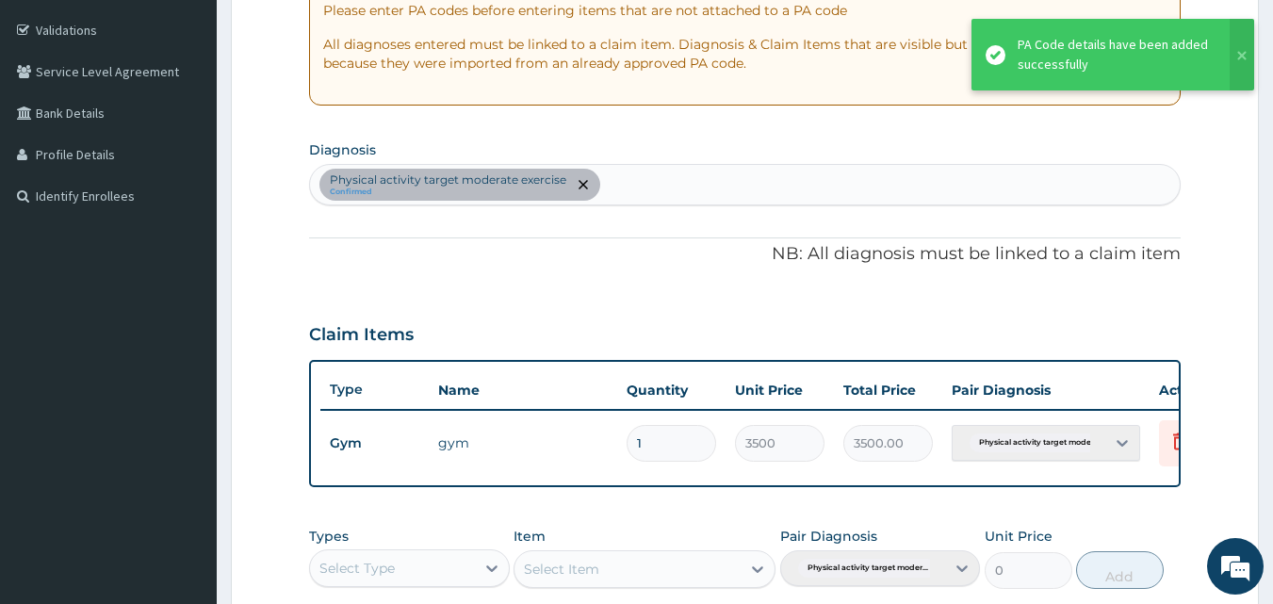
scroll to position [680, 0]
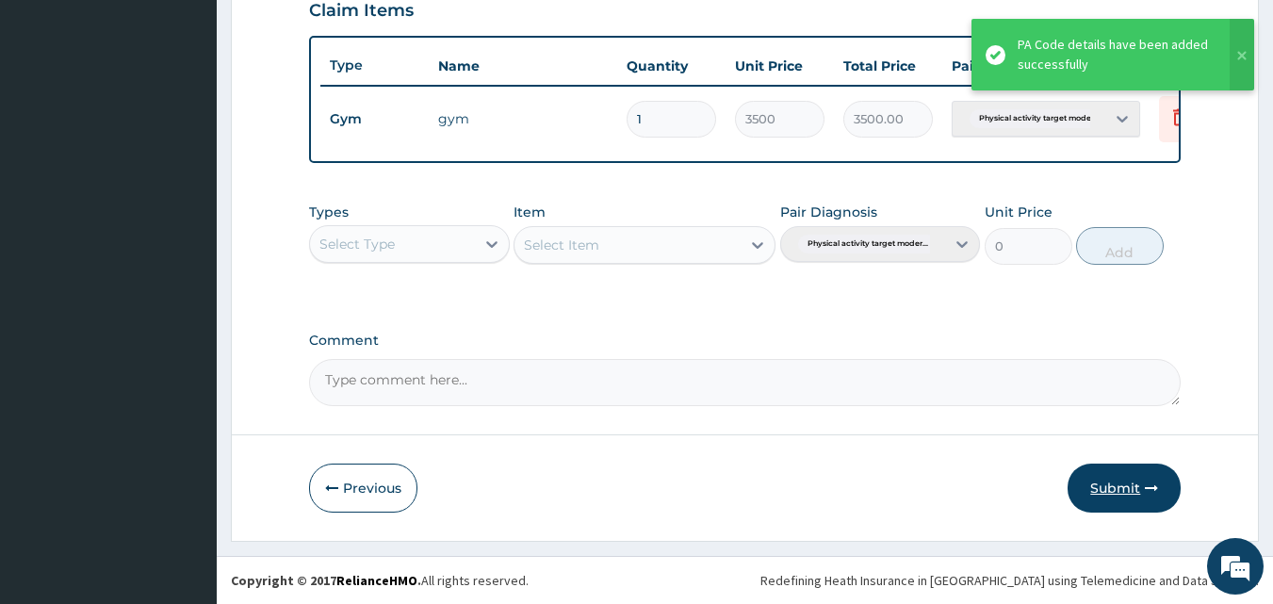
click at [1104, 489] on button "Submit" at bounding box center [1124, 488] width 113 height 49
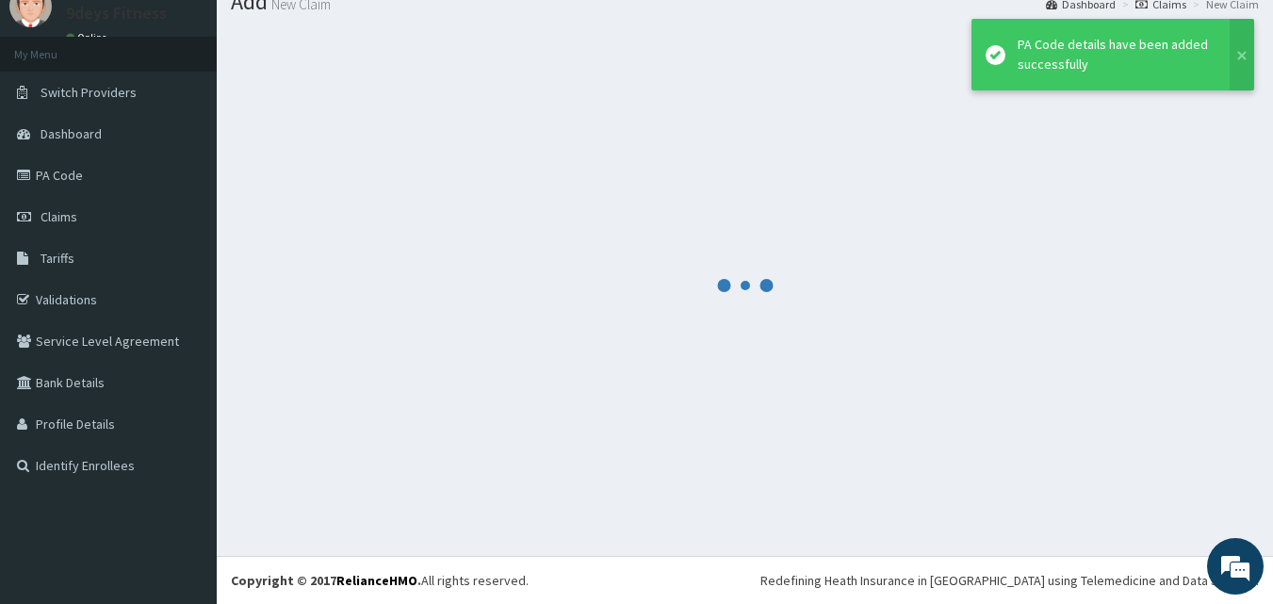
scroll to position [72, 0]
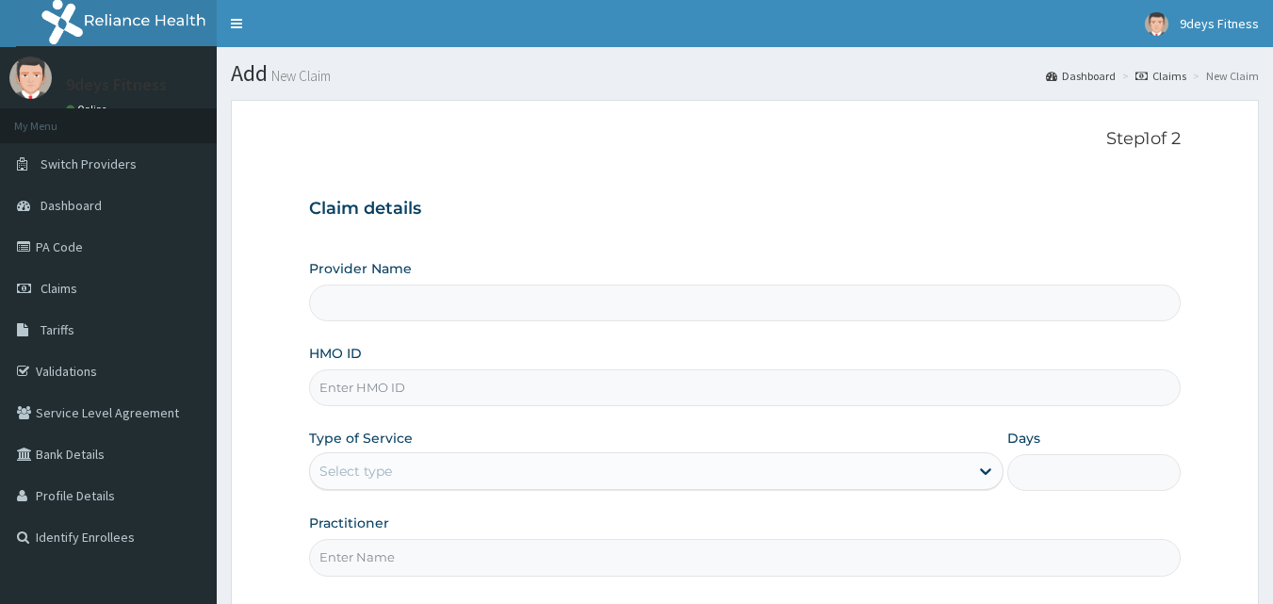
paste input "mOP/10089/A"
type input "mOP/10089/A"
type input "9deys Fitness"
type input "1"
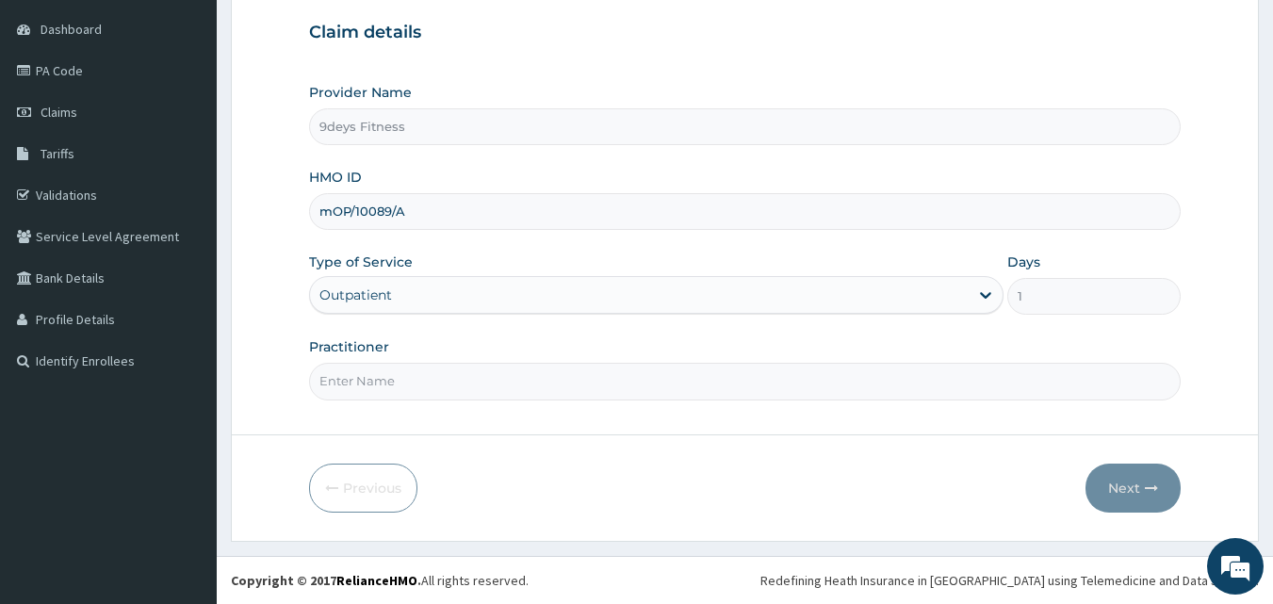
type input "mOP/10089/A"
drag, startPoint x: 346, startPoint y: 381, endPoint x: 350, endPoint y: 390, distance: 10.2
click at [346, 381] on input "Practitioner" at bounding box center [745, 381] width 873 height 37
type input "mr [PERSON_NAME]"
click at [1132, 481] on button "Next" at bounding box center [1133, 488] width 95 height 49
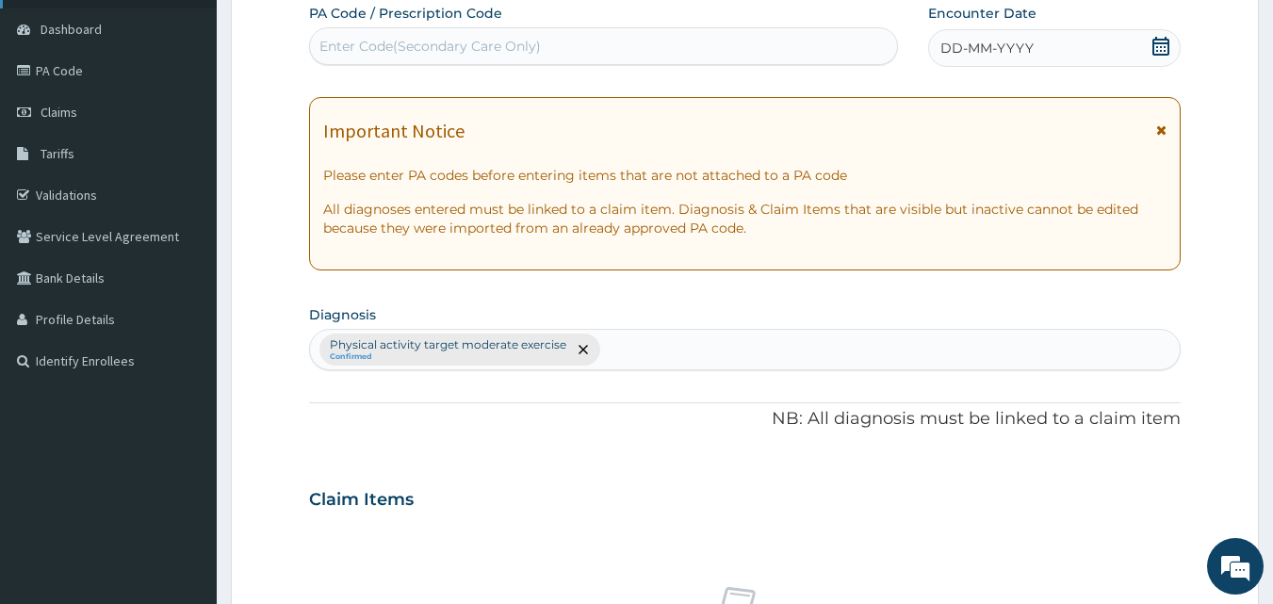
scroll to position [0, 0]
click at [393, 55] on div "Enter Code(Secondary Care Only)" at bounding box center [431, 46] width 222 height 19
paste input "PA/6C1C58"
type input "PA/6C1C58"
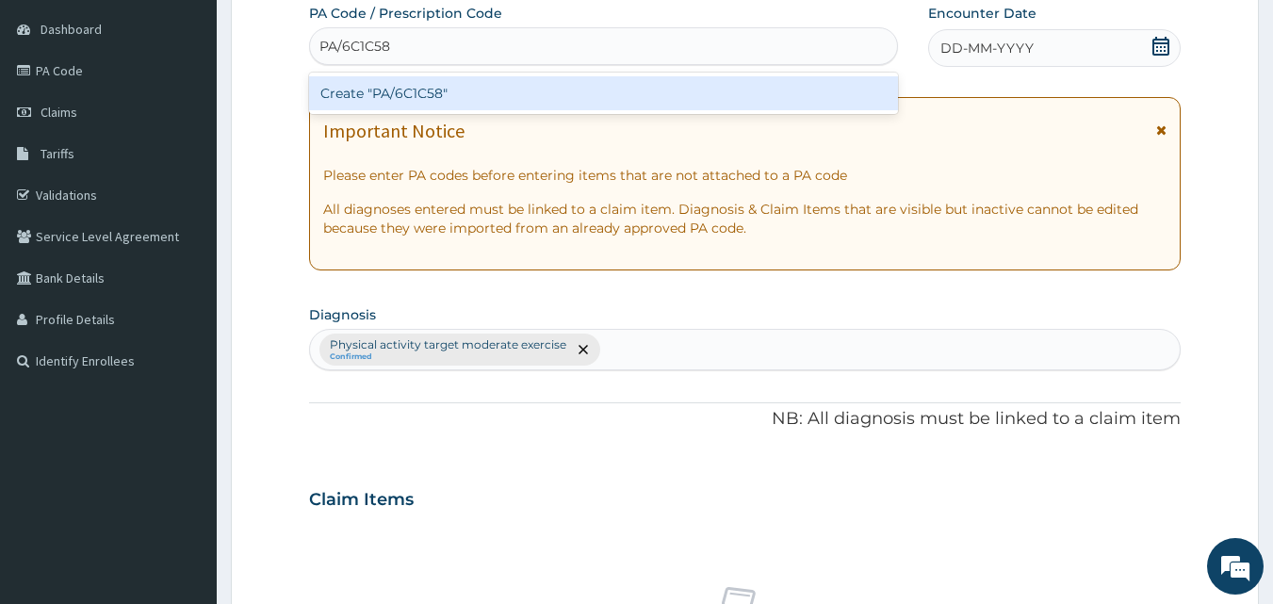
click at [347, 95] on div "Create "PA/6C1C58"" at bounding box center [604, 93] width 590 height 34
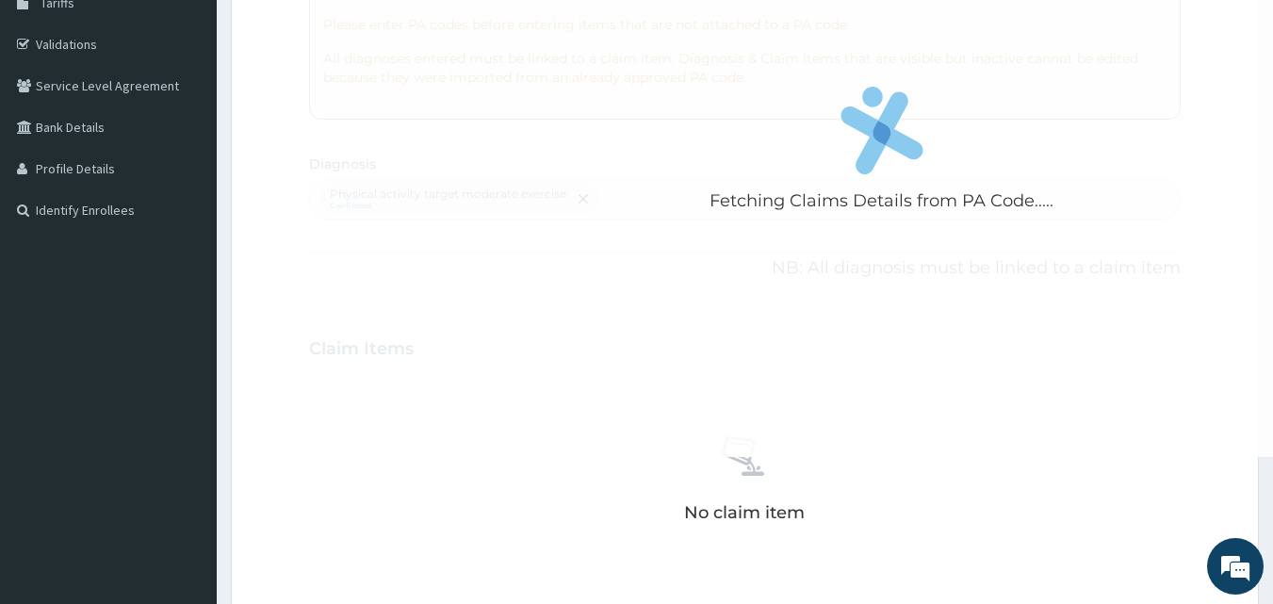
scroll to position [648, 0]
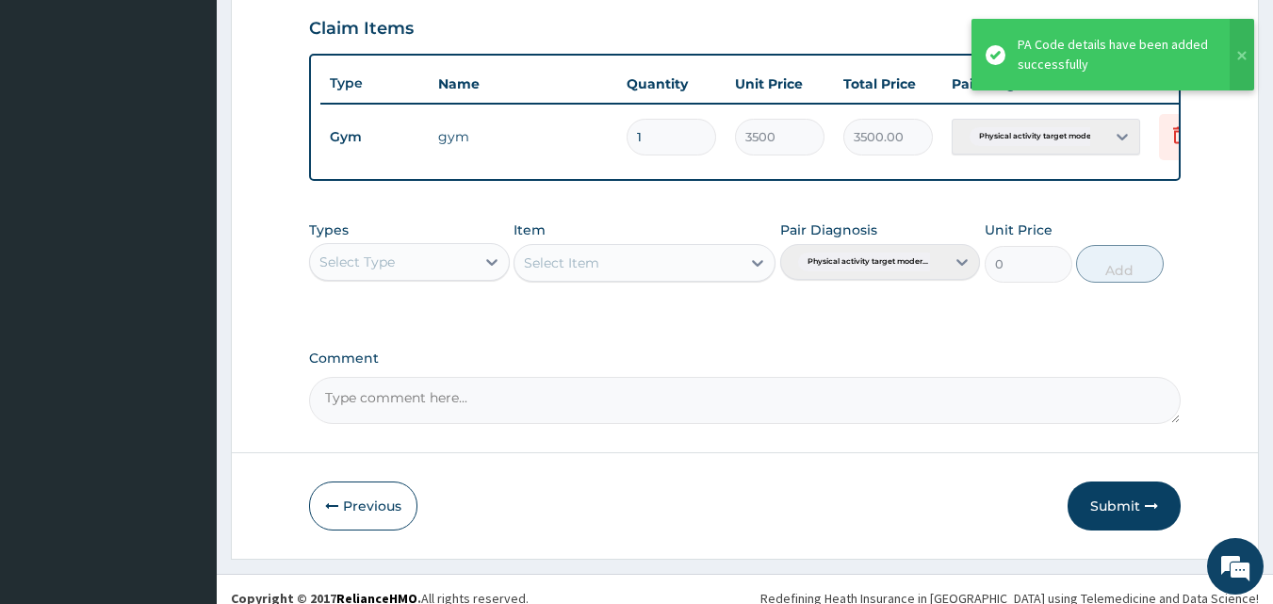
drag, startPoint x: 1130, startPoint y: 519, endPoint x: 436, endPoint y: 96, distance: 812.7
click at [1131, 500] on button "Submit" at bounding box center [1124, 506] width 113 height 49
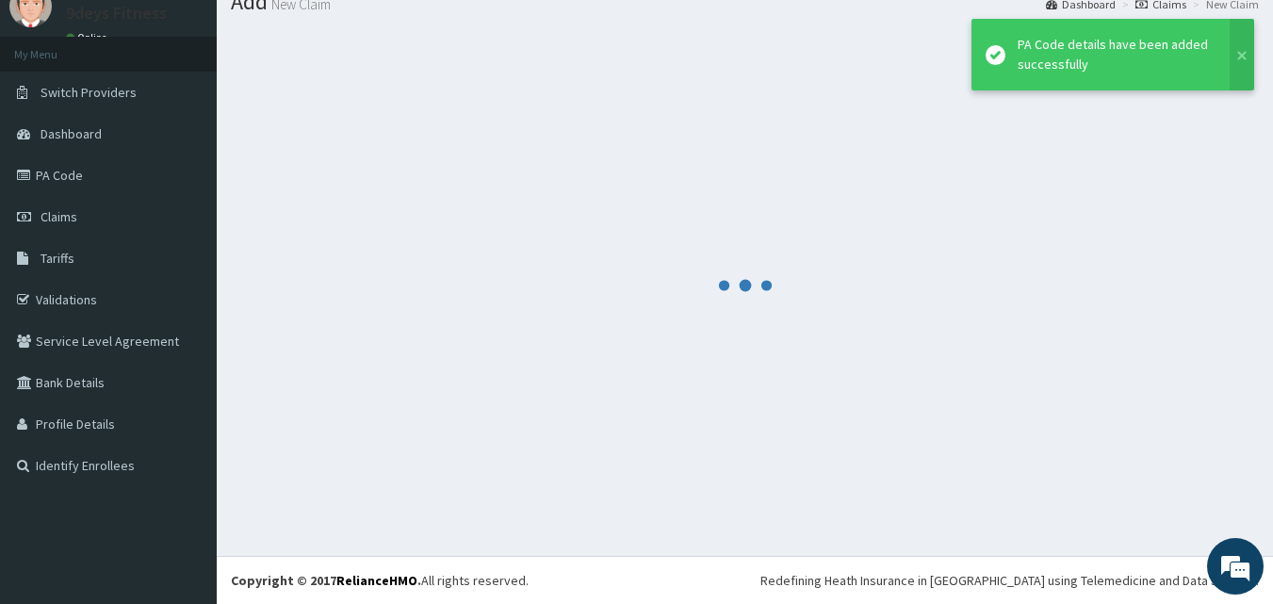
scroll to position [72, 0]
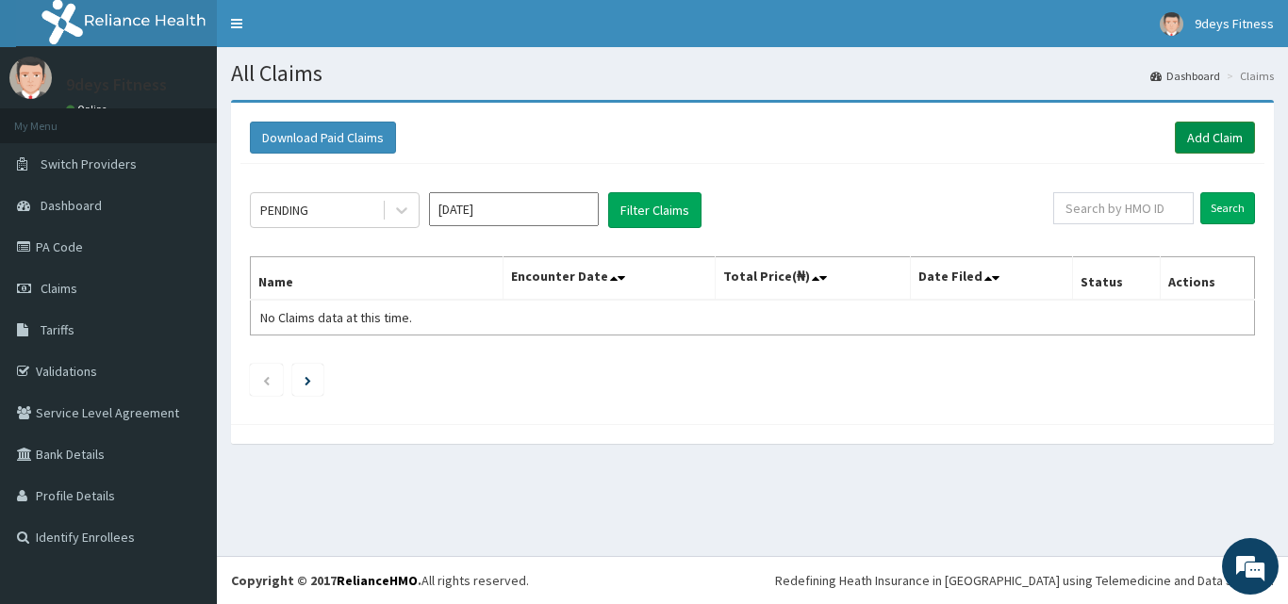
click at [1240, 144] on link "Add Claim" at bounding box center [1215, 138] width 80 height 32
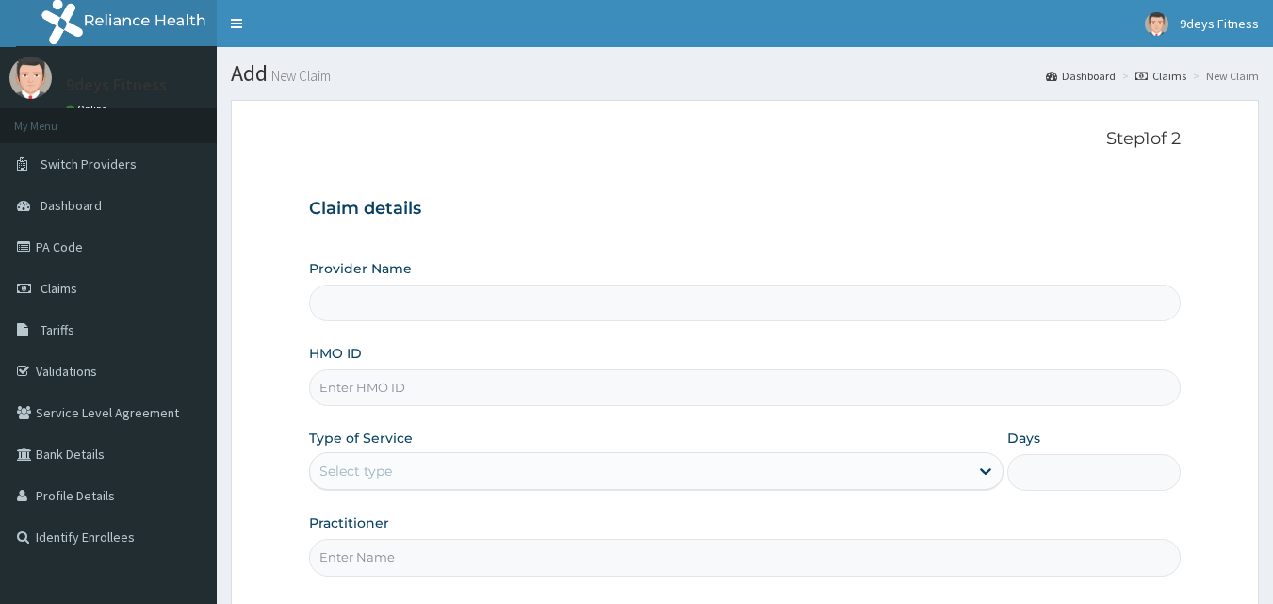
type input "9deys Fitness"
type input "1"
paste input "cam/10187/a"
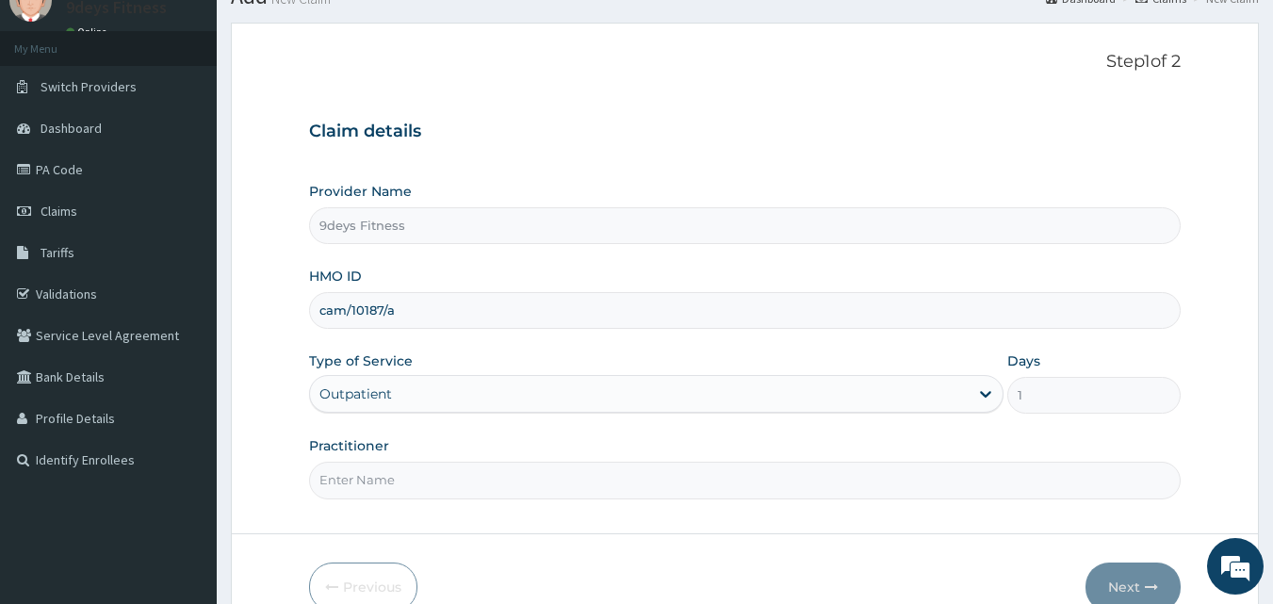
scroll to position [176, 0]
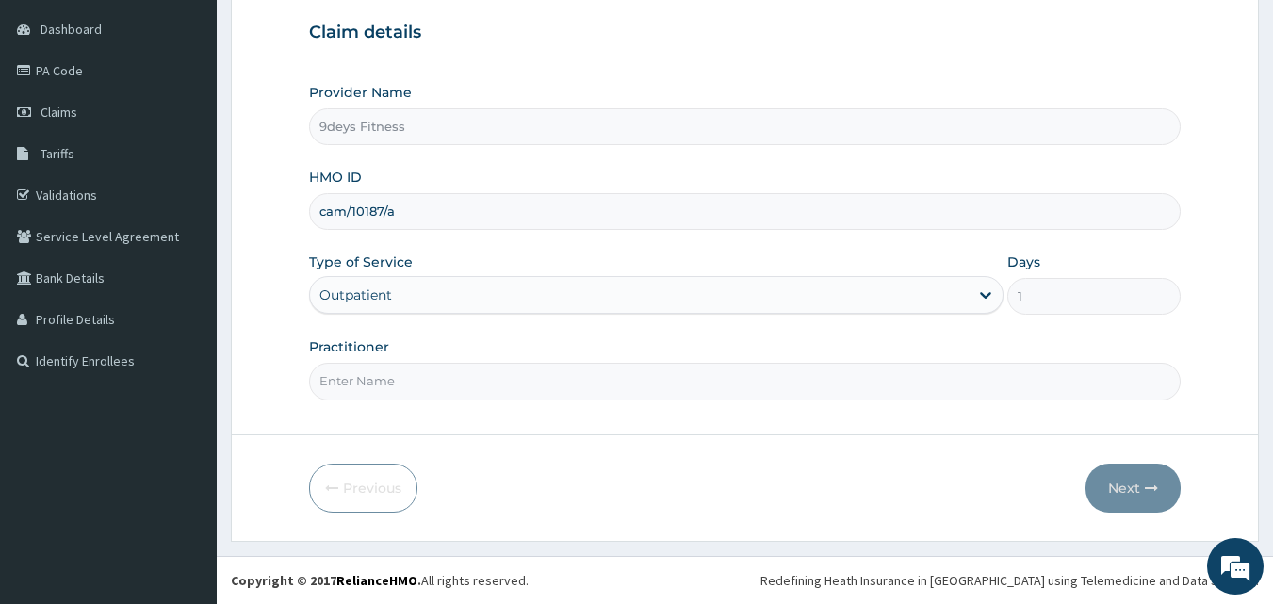
type input "cam/10187/a"
click at [433, 391] on input "Practitioner" at bounding box center [745, 381] width 873 height 37
type input "mr [PERSON_NAME]"
click at [1112, 479] on button "Next" at bounding box center [1133, 488] width 95 height 49
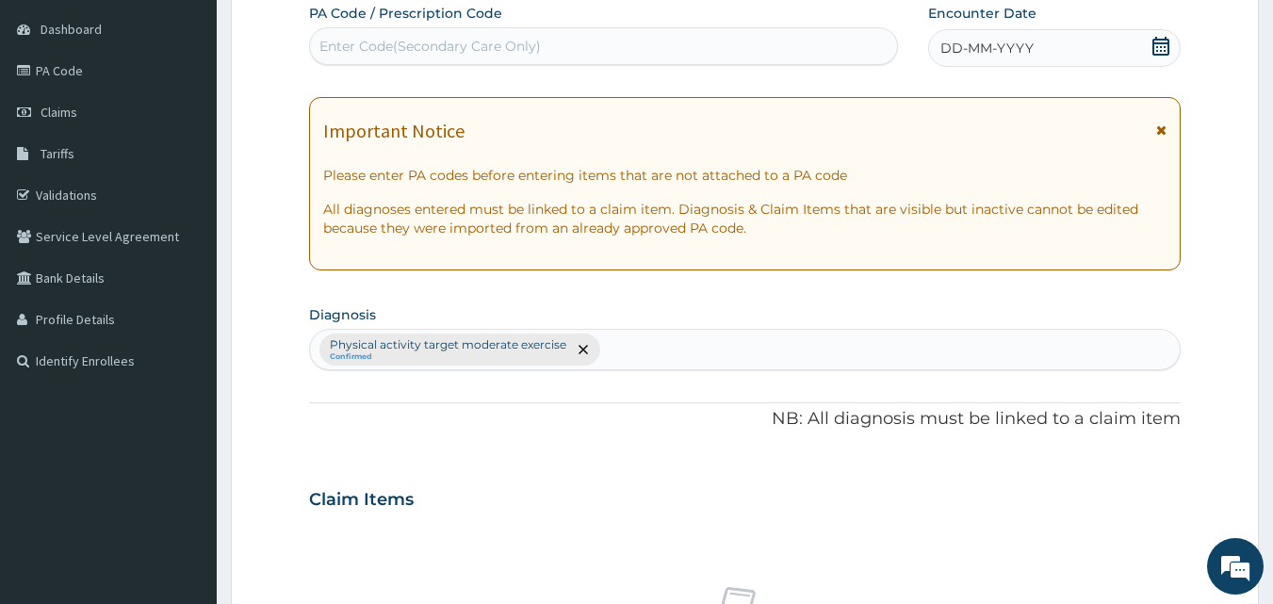
click at [381, 40] on div "Enter Code(Secondary Care Only)" at bounding box center [431, 46] width 222 height 19
click at [389, 42] on div "Enter Code(Secondary Care Only)" at bounding box center [431, 46] width 222 height 19
paste input "PA/F43AFB"
type input "PA/F43AFB"
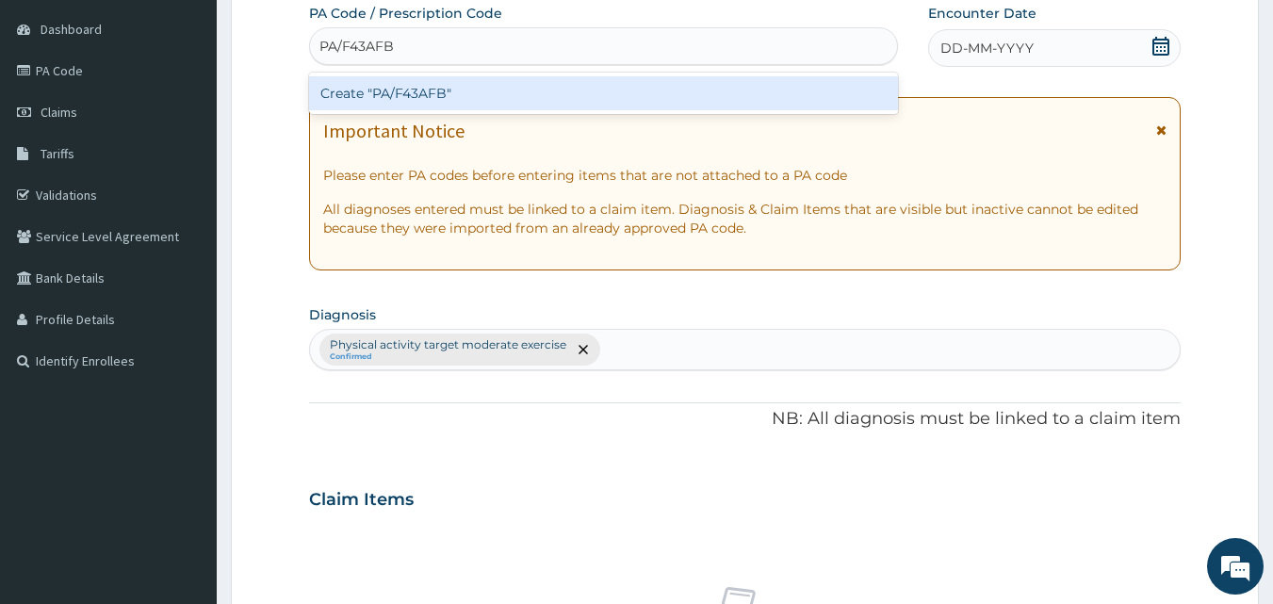
click at [495, 88] on div "Create "PA/F43AFB"" at bounding box center [604, 93] width 590 height 34
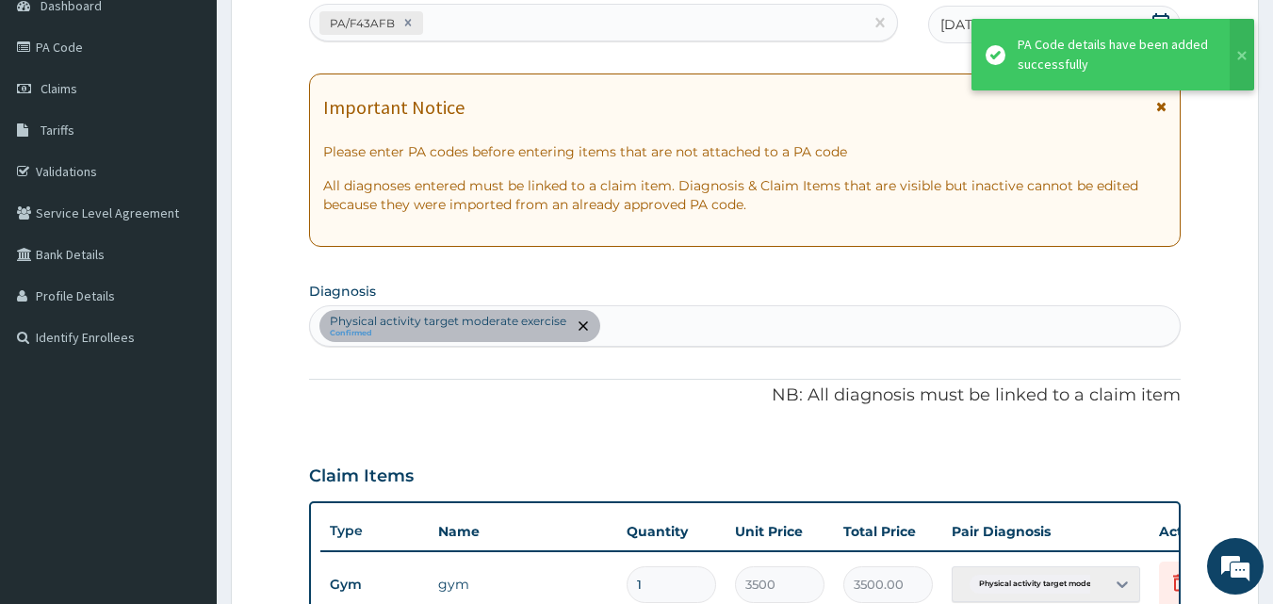
scroll to position [680, 0]
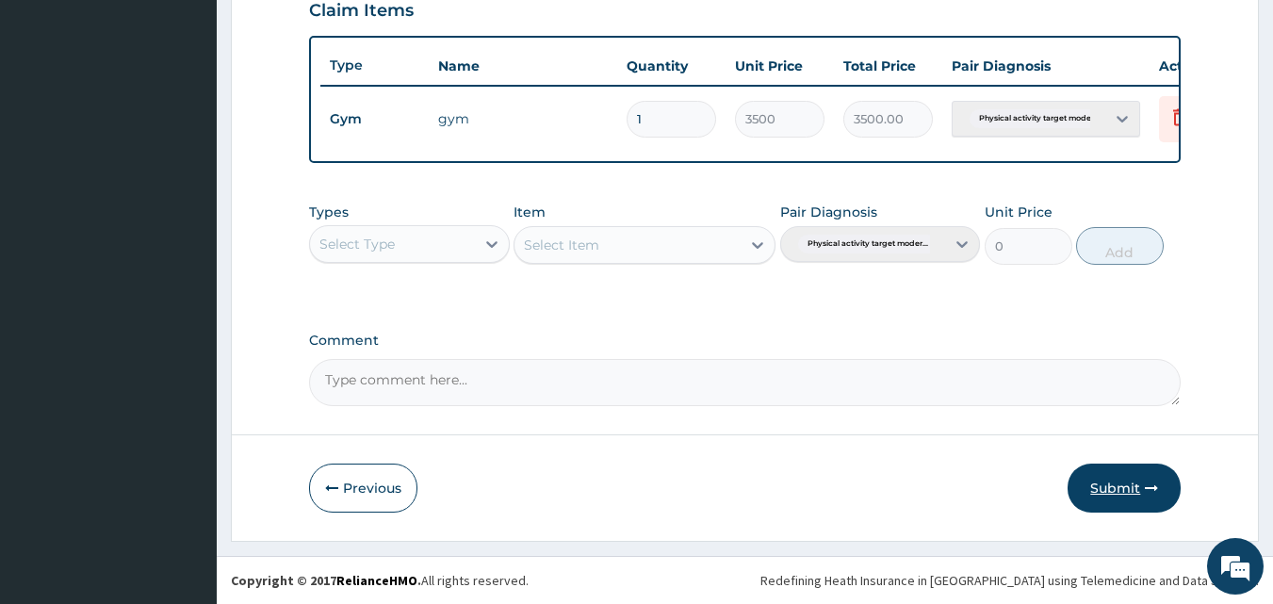
click at [1146, 468] on button "Submit" at bounding box center [1124, 488] width 113 height 49
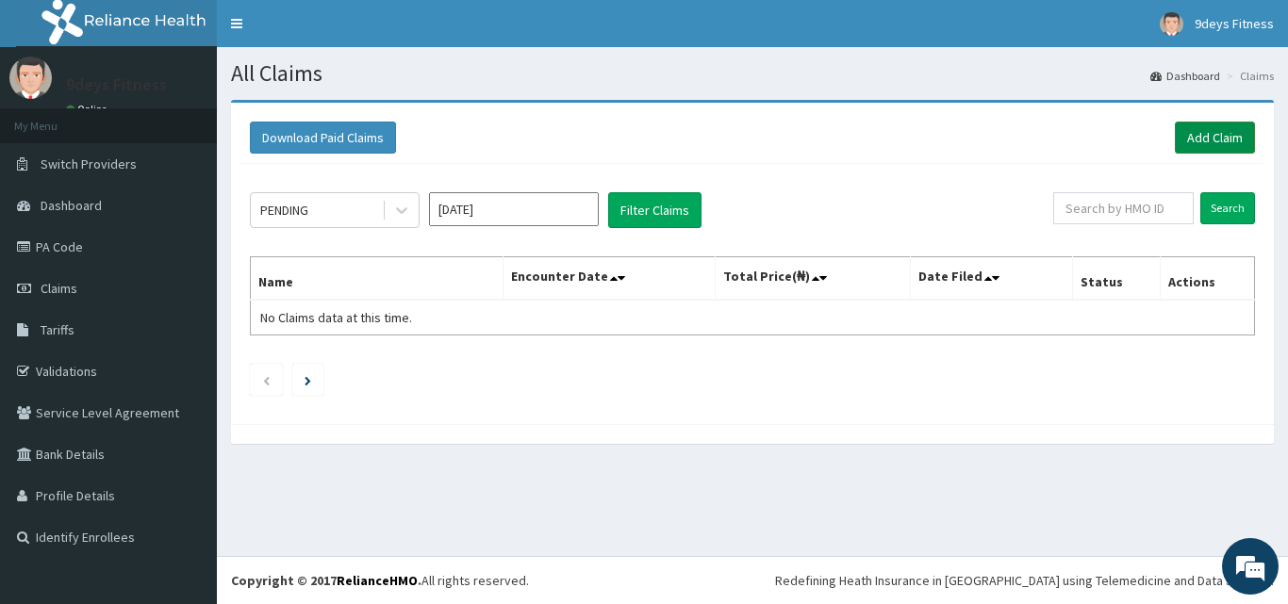
click at [1198, 137] on link "Add Claim" at bounding box center [1215, 138] width 80 height 32
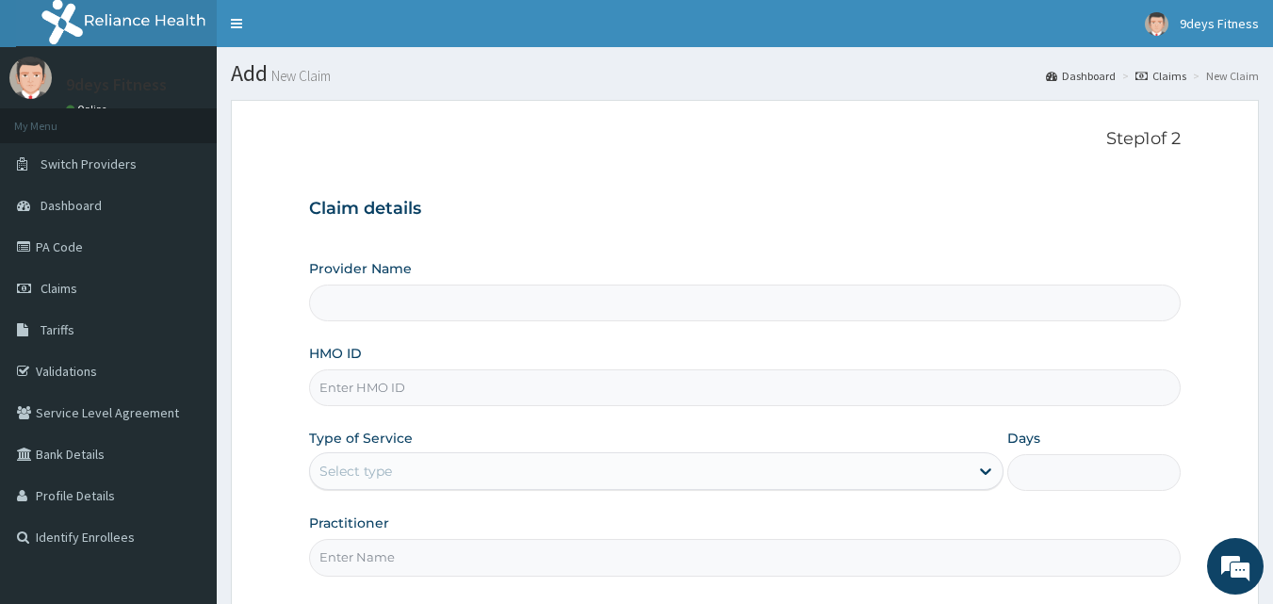
type input "9deys Fitness"
type input "1"
paste input "Ftp/10044/a"
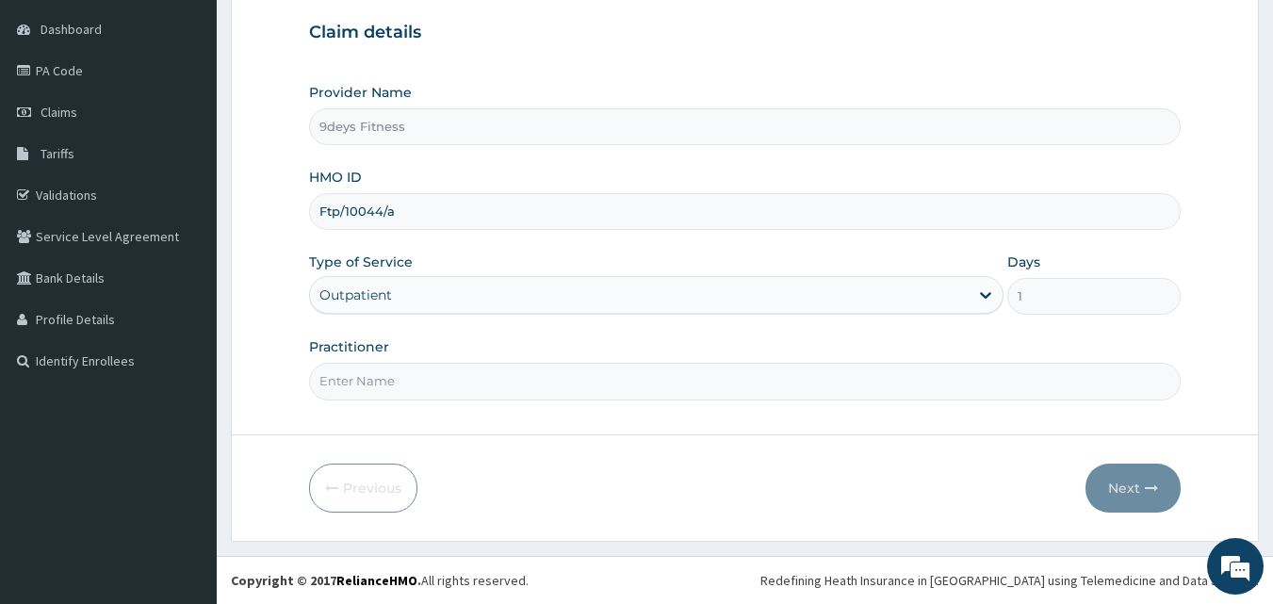
type input "Ftp/10044/a"
click at [411, 384] on input "Practitioner" at bounding box center [745, 381] width 873 height 37
type input "mr [PERSON_NAME]"
click at [1111, 497] on button "Next" at bounding box center [1133, 488] width 95 height 49
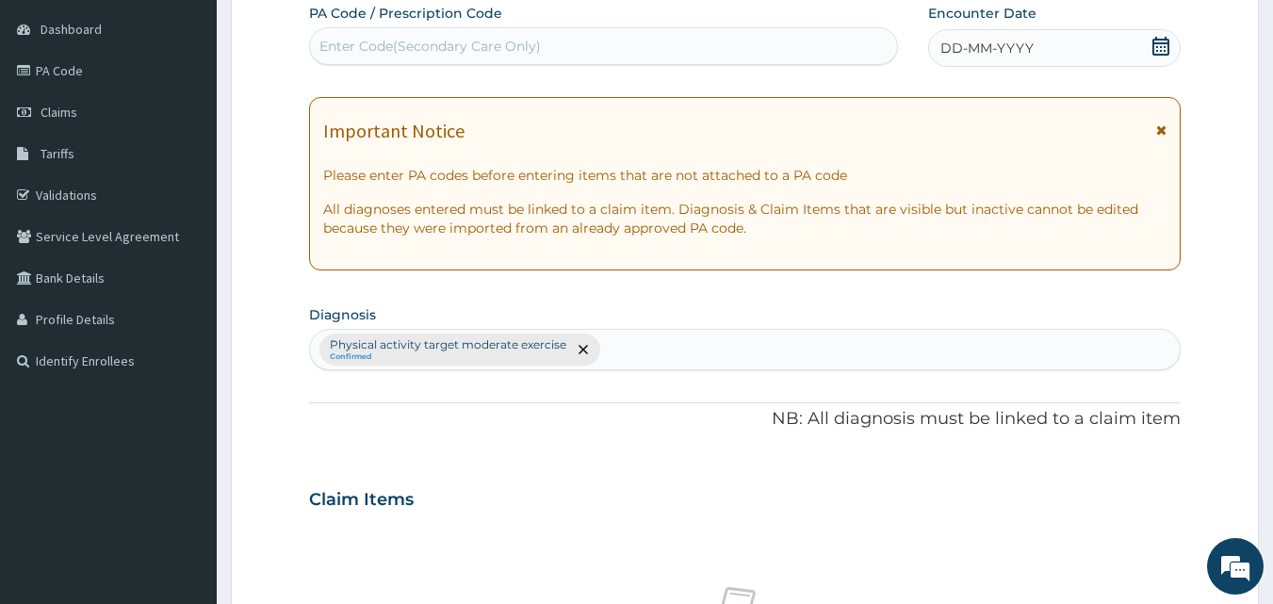
click at [457, 49] on div "Enter Code(Secondary Care Only)" at bounding box center [431, 46] width 222 height 19
paste input "PA/D5E509"
type input "PA/D5E509"
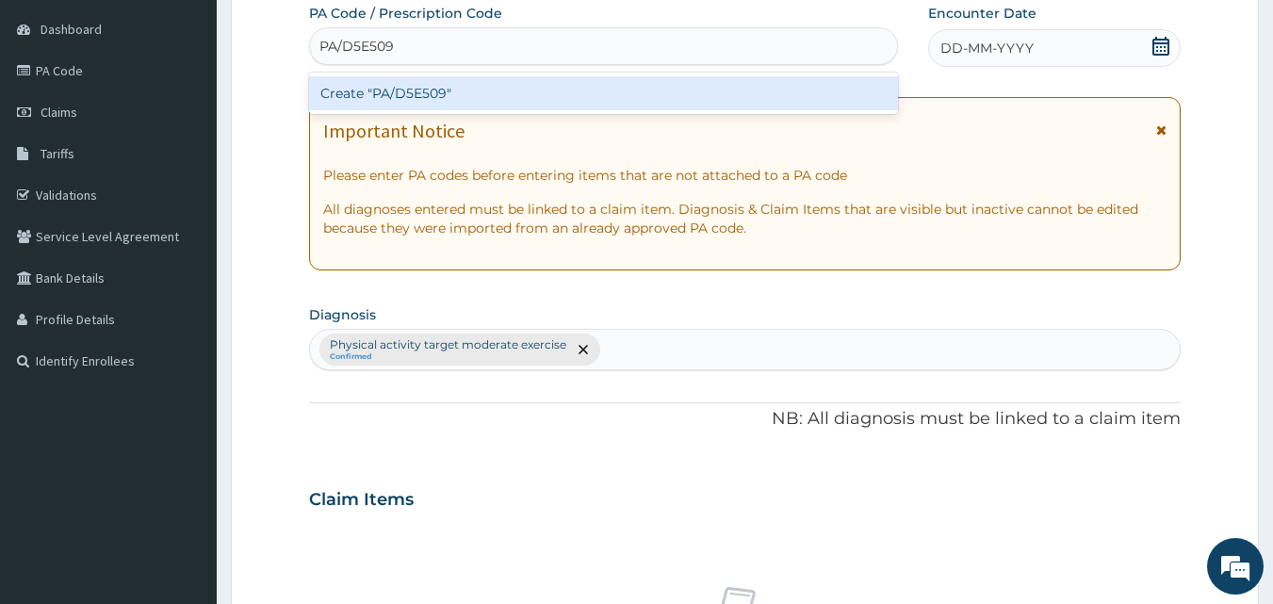
click at [464, 100] on div "Create "PA/D5E509"" at bounding box center [604, 93] width 590 height 34
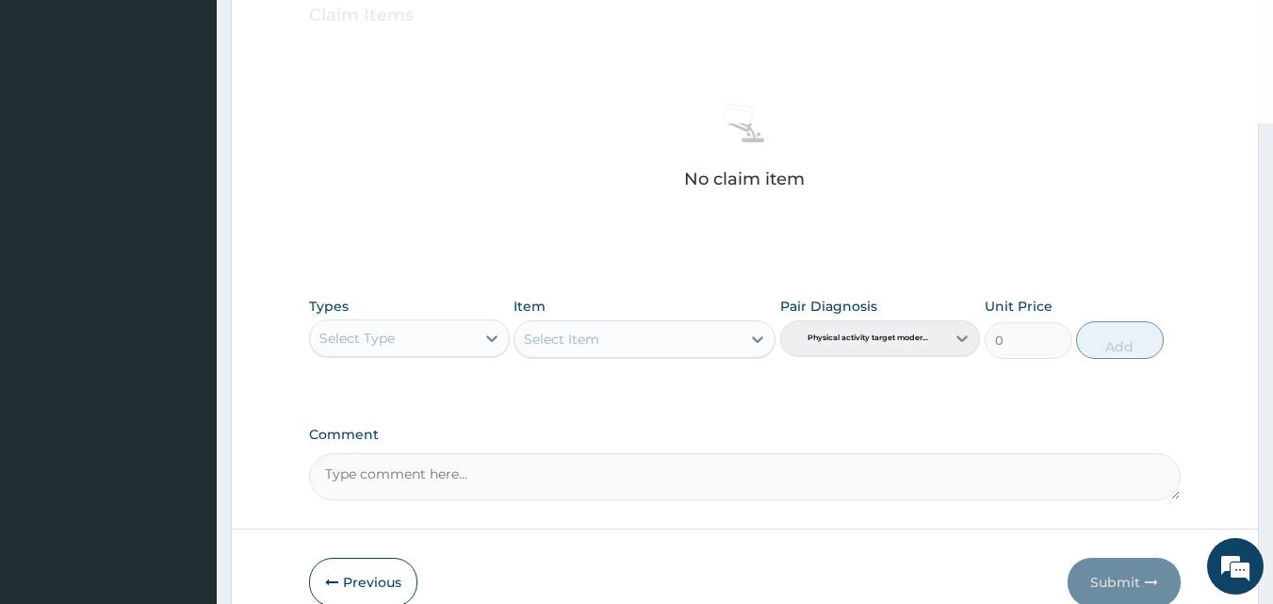
scroll to position [755, 0]
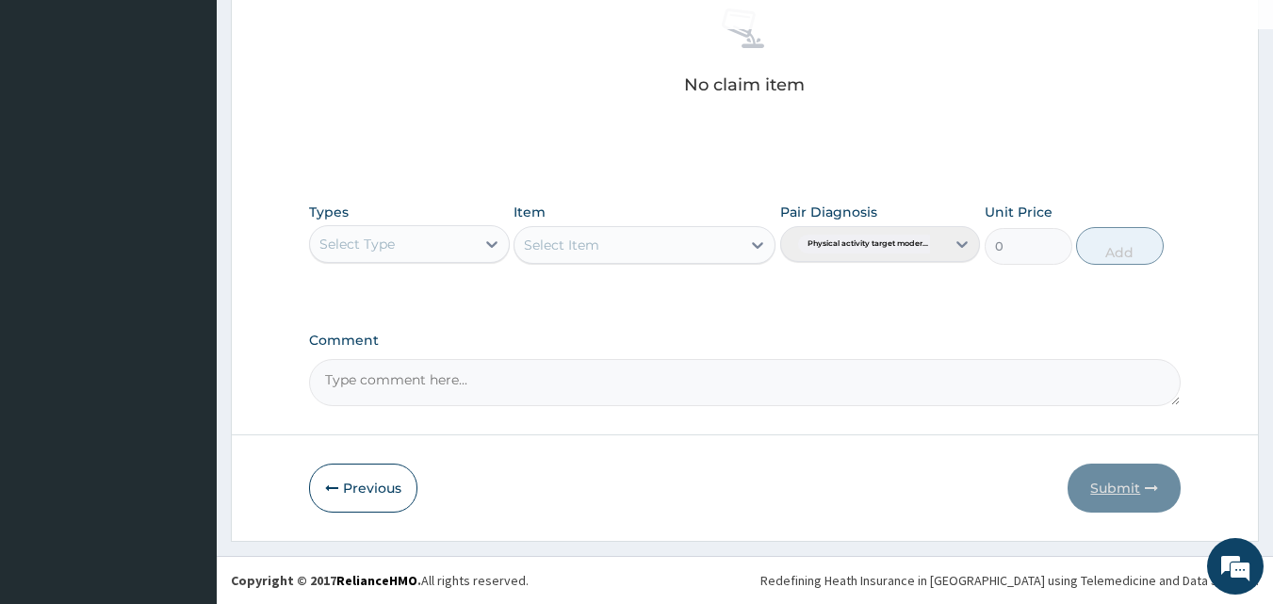
click at [1136, 497] on button "Submit" at bounding box center [1124, 488] width 113 height 49
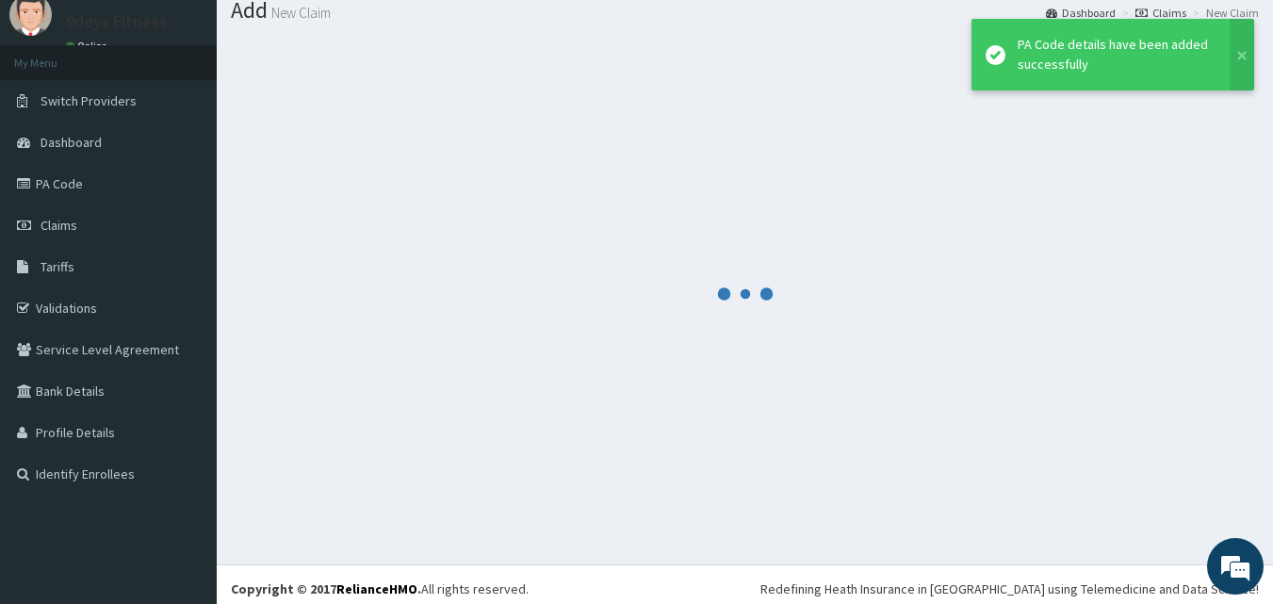
scroll to position [72, 0]
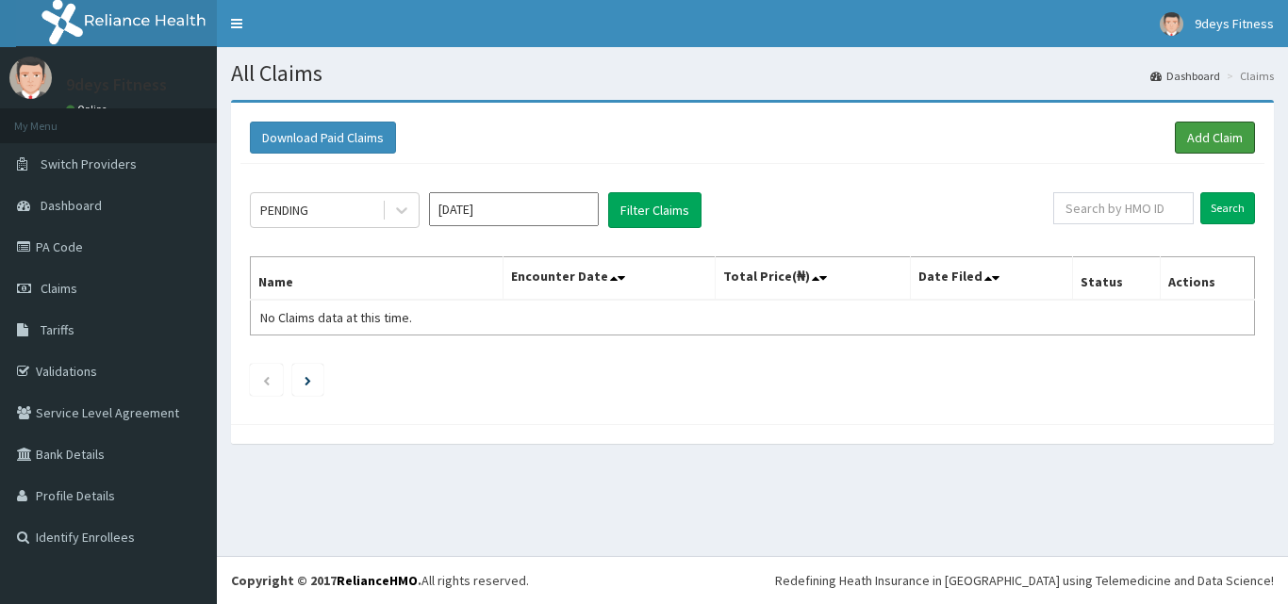
drag, startPoint x: 1235, startPoint y: 134, endPoint x: 175, endPoint y: 106, distance: 1059.9
click at [1235, 134] on link "Add Claim" at bounding box center [1215, 138] width 80 height 32
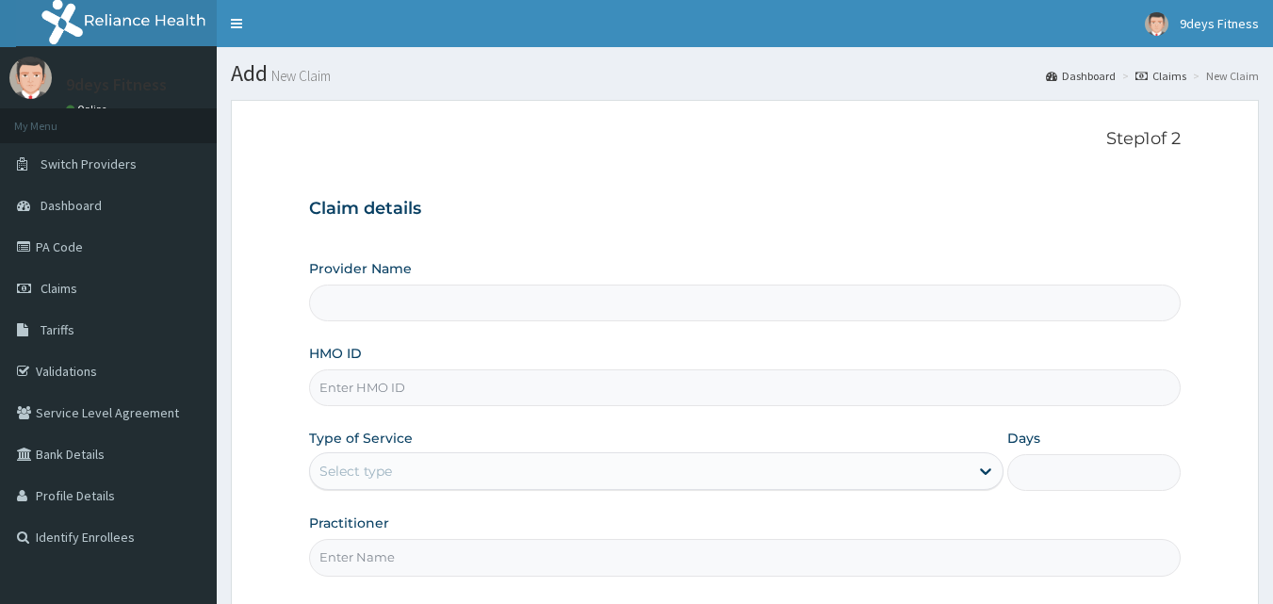
type input "9deys Fitness"
type input "1"
paste input "vDN/10004/A"
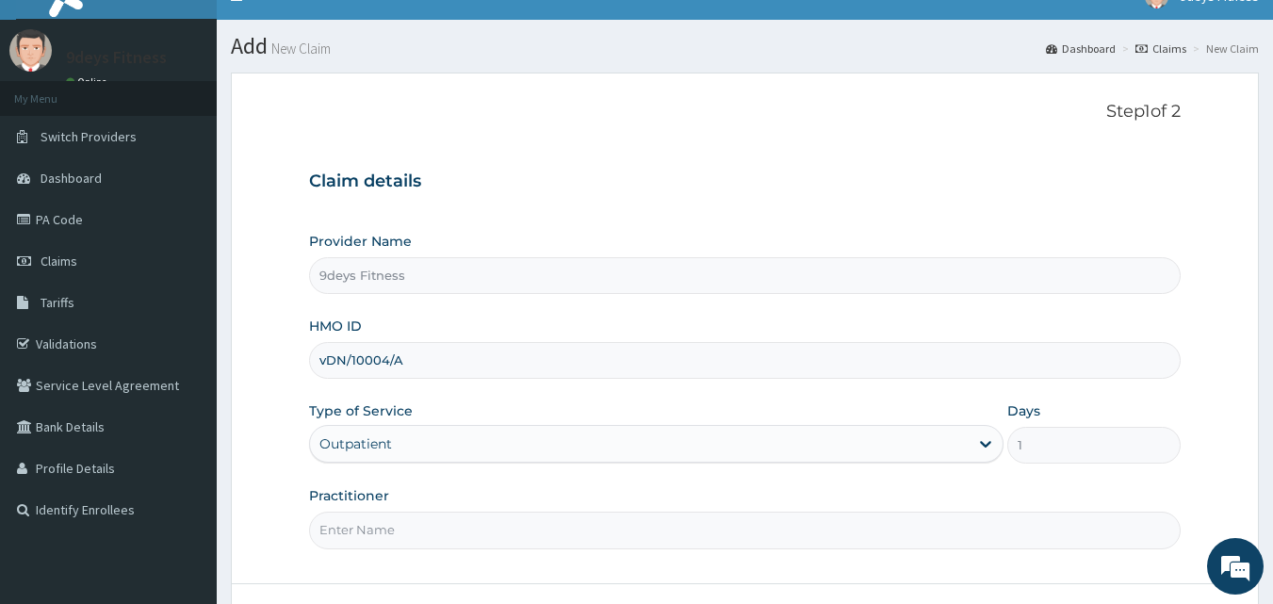
scroll to position [176, 0]
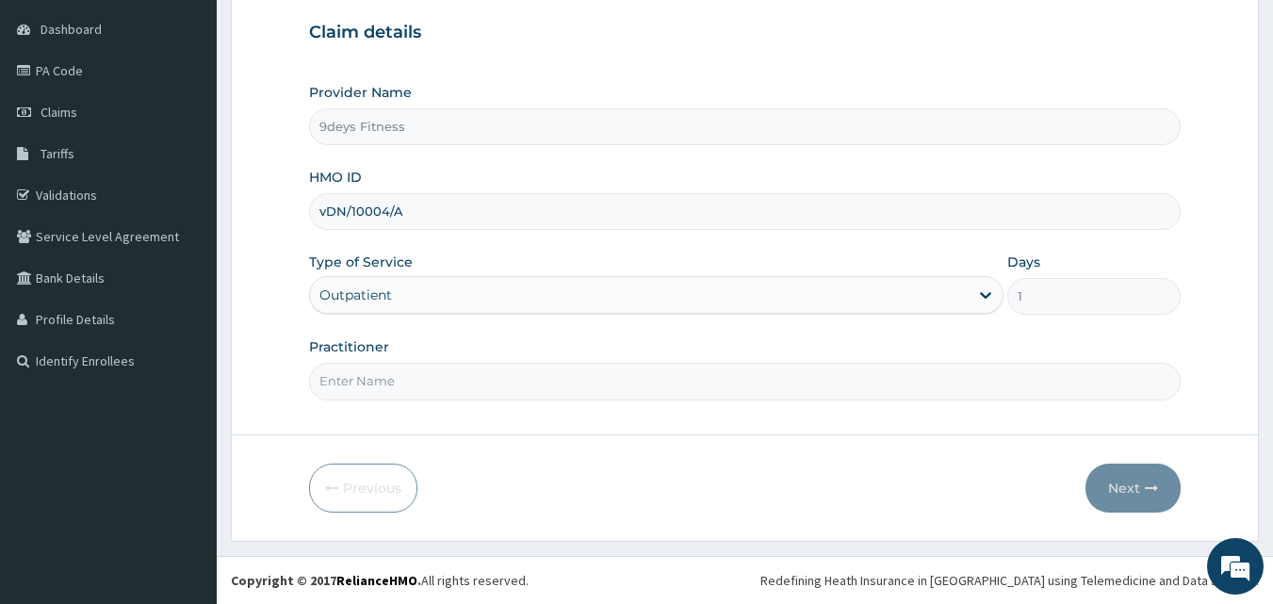
type input "vDN/10004/A"
click at [424, 393] on input "Practitioner" at bounding box center [745, 381] width 873 height 37
type input "mr [PERSON_NAME]"
click at [1156, 498] on button "Next" at bounding box center [1133, 488] width 95 height 49
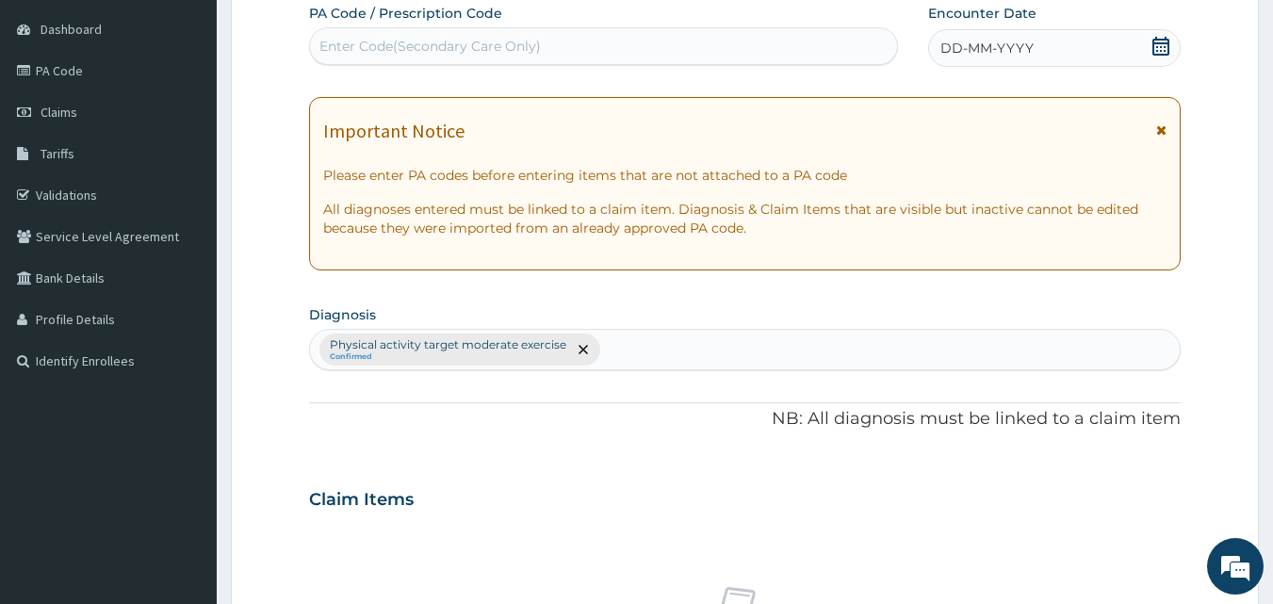
scroll to position [0, 0]
click at [393, 54] on div "Enter Code(Secondary Care Only)" at bounding box center [431, 46] width 222 height 19
paste input "PA/7F8176"
type input "PA/7F8176"
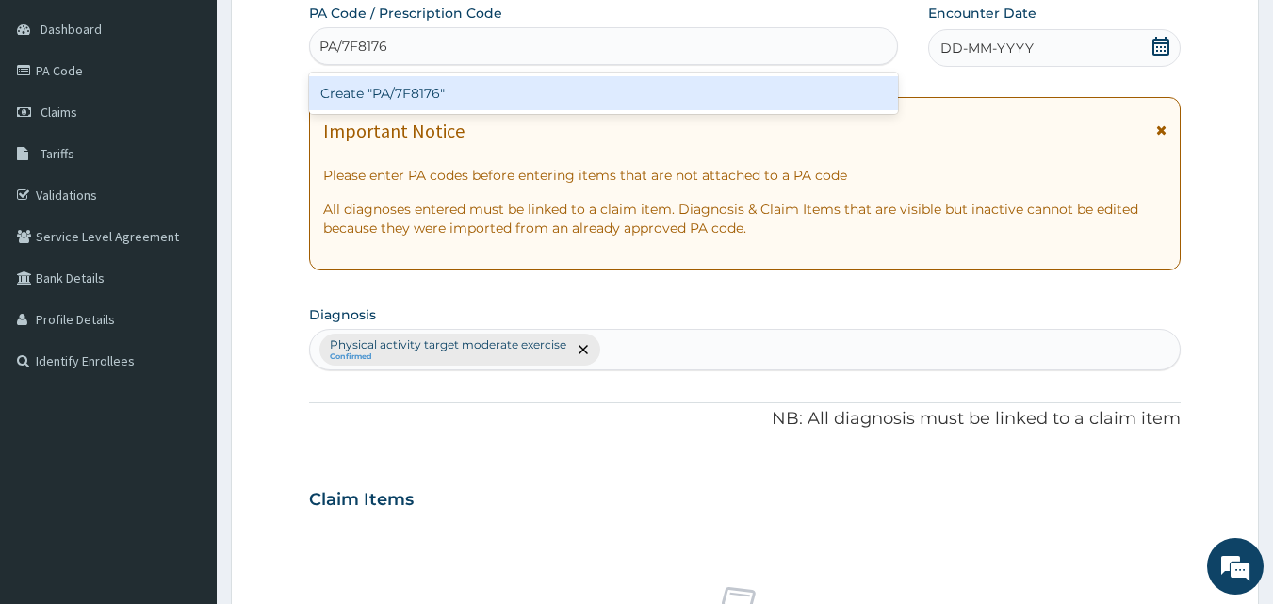
click at [428, 90] on div "Create "PA/7F8176"" at bounding box center [604, 93] width 590 height 34
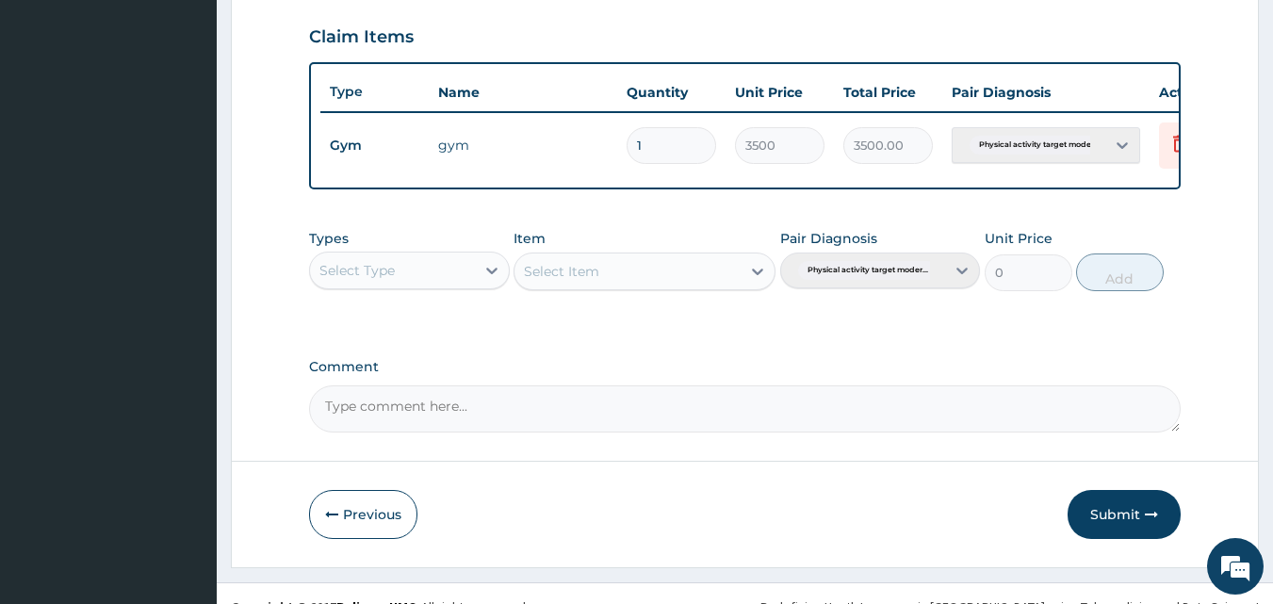
scroll to position [680, 0]
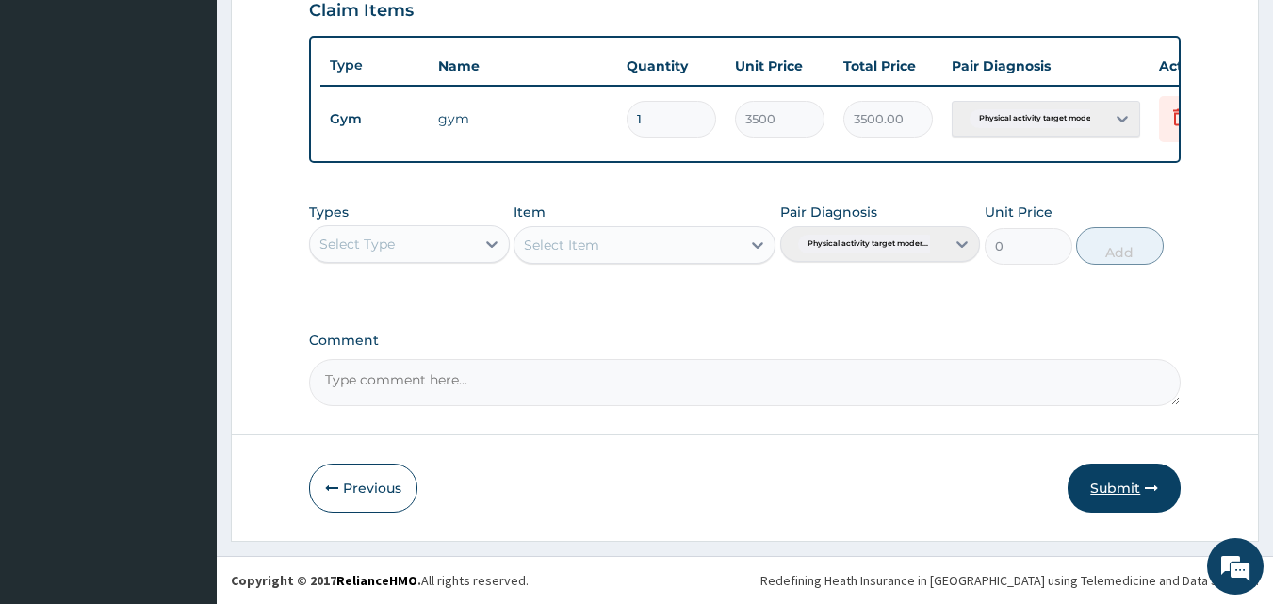
click at [1130, 477] on button "Submit" at bounding box center [1124, 488] width 113 height 49
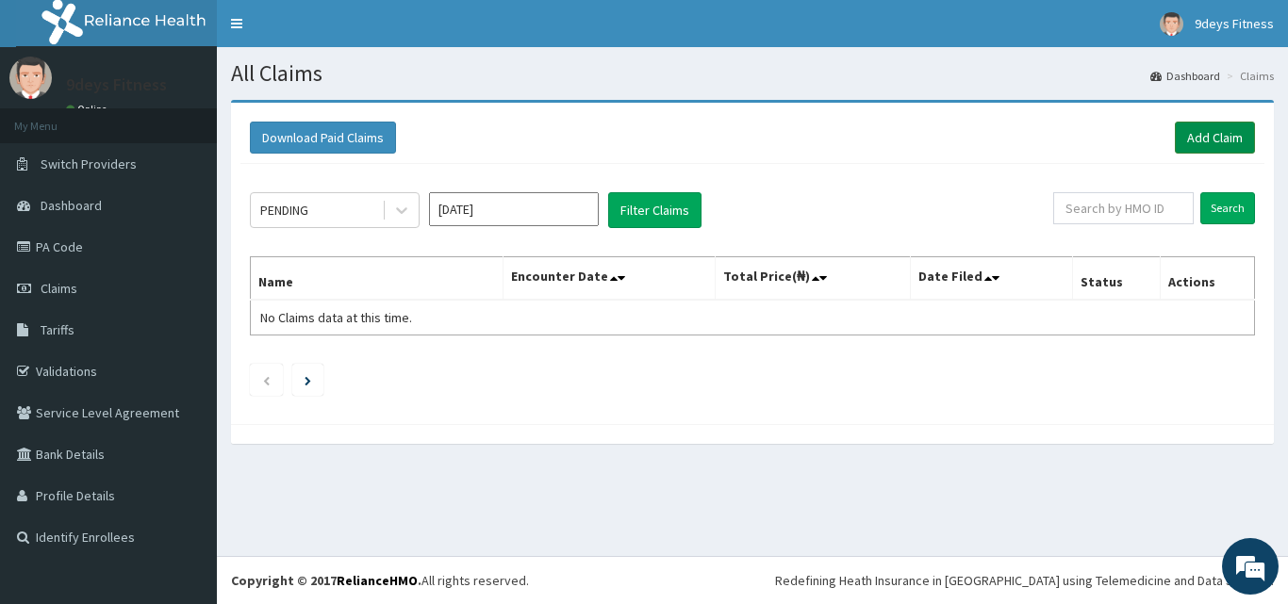
click at [1208, 138] on link "Add Claim" at bounding box center [1215, 138] width 80 height 32
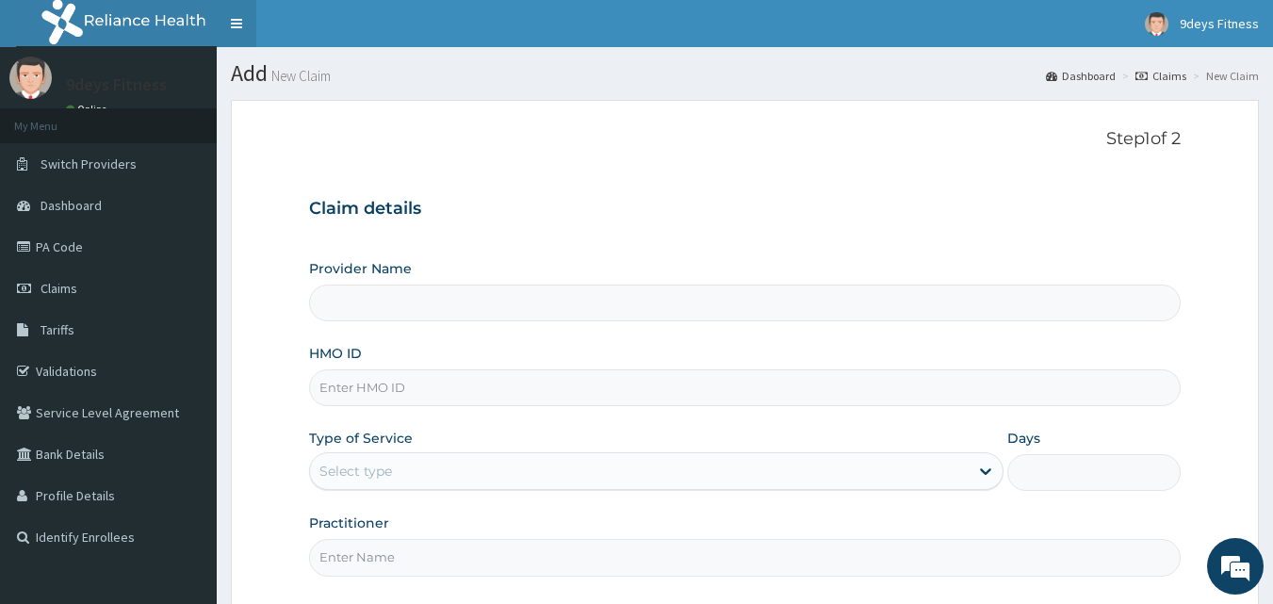
type input "9deys Fitness"
type input "1"
click at [377, 403] on input "HMO ID" at bounding box center [745, 388] width 873 height 37
paste input "ShC/10016/a"
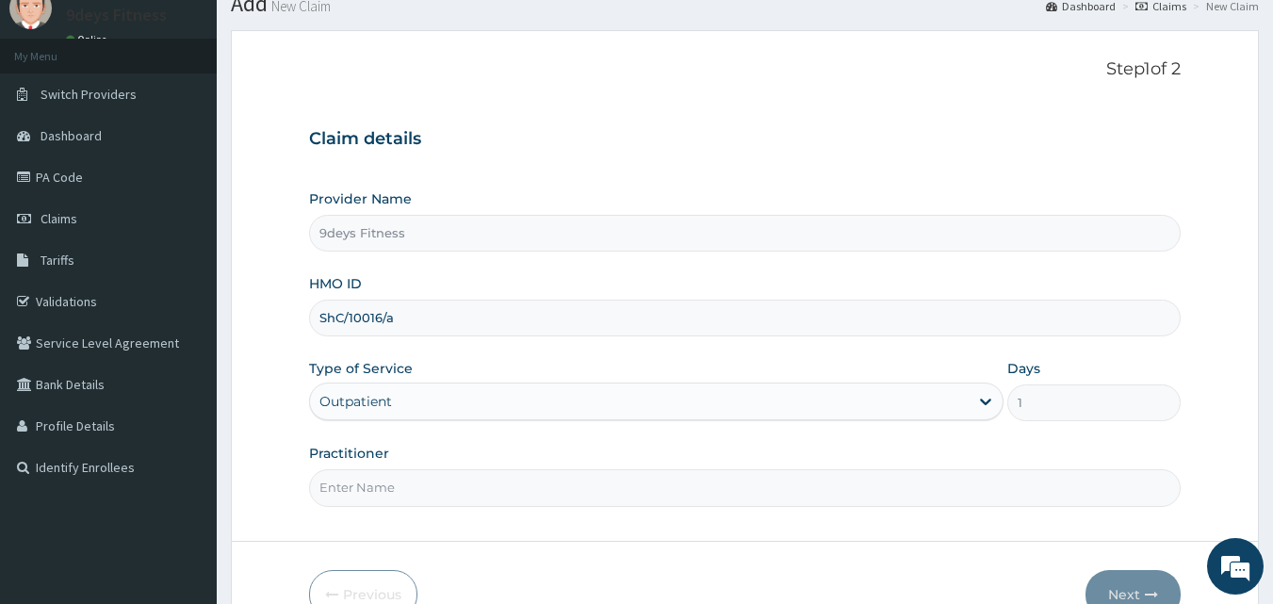
scroll to position [176, 0]
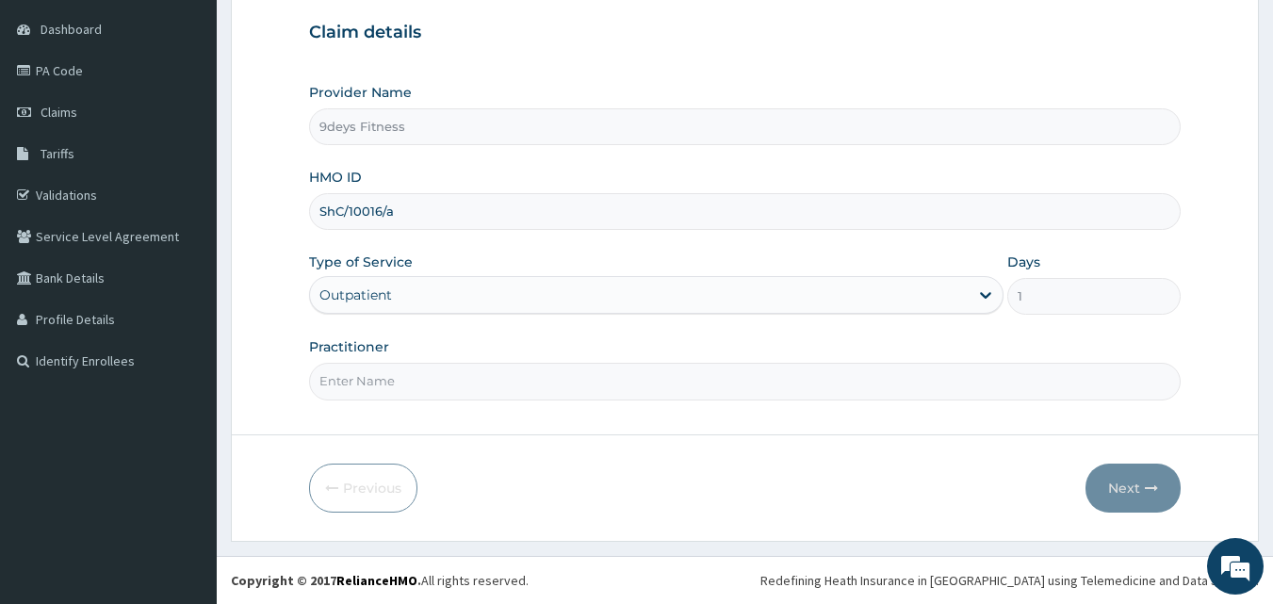
type input "ShC/10016/a"
click at [371, 383] on input "Practitioner" at bounding box center [745, 381] width 873 height 37
type input "mr [PERSON_NAME]"
click at [1123, 482] on button "Next" at bounding box center [1133, 488] width 95 height 49
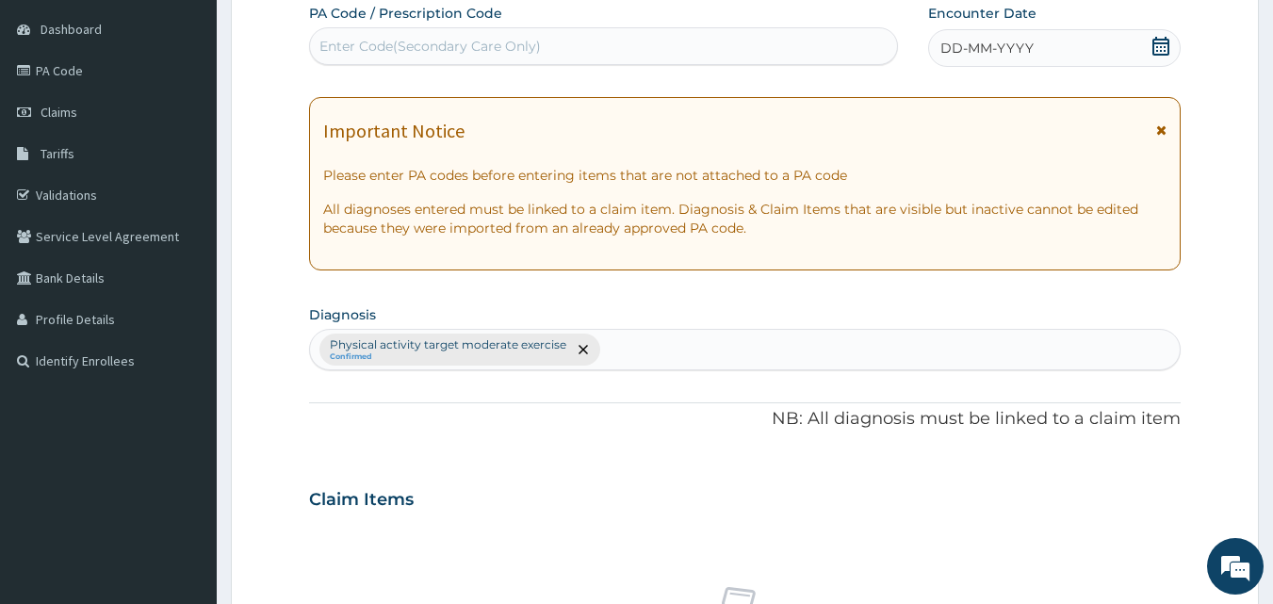
click at [340, 39] on div "Enter Code(Secondary Care Only)" at bounding box center [431, 46] width 222 height 19
paste input "PA/C68A22"
type input "PA/C68A22Q"
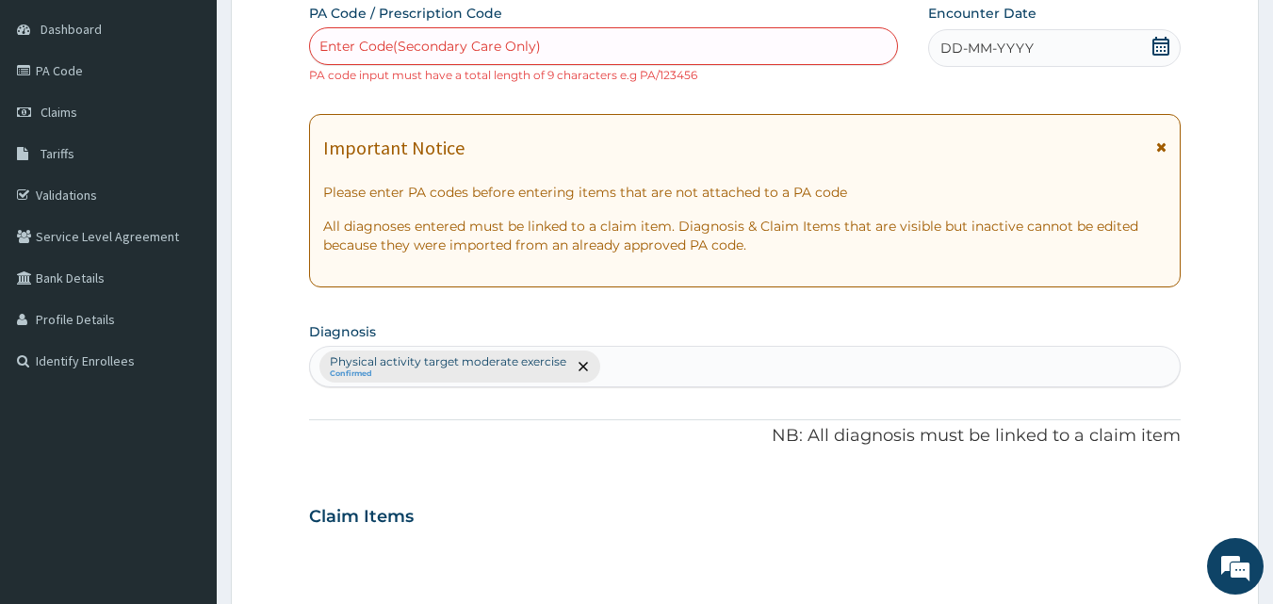
drag, startPoint x: 502, startPoint y: 41, endPoint x: 497, endPoint y: 52, distance: 11.8
click at [502, 43] on div "Enter Code(Secondary Care Only)" at bounding box center [604, 46] width 588 height 30
click at [406, 46] on div "Enter Code(Secondary Care Only)" at bounding box center [431, 46] width 222 height 19
drag, startPoint x: 446, startPoint y: 50, endPoint x: 435, endPoint y: 107, distance: 58.4
click at [445, 51] on div "Enter Code(Secondary Care Only)" at bounding box center [431, 46] width 222 height 19
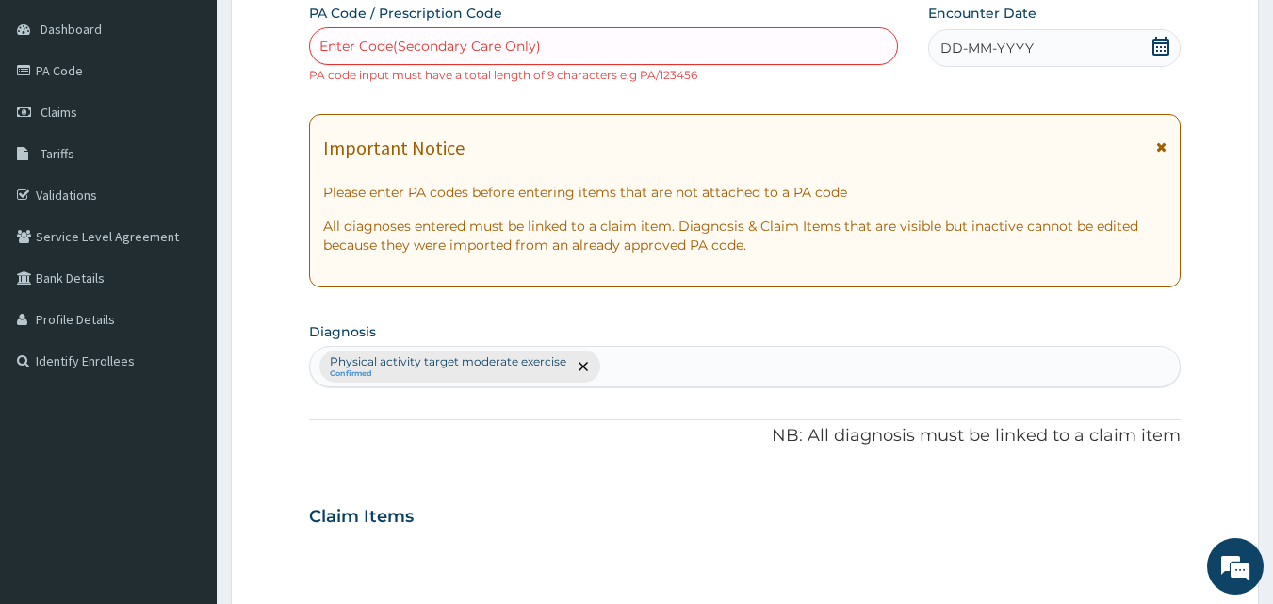
paste input "PA/C68A22"
type input "PA/C68A22"
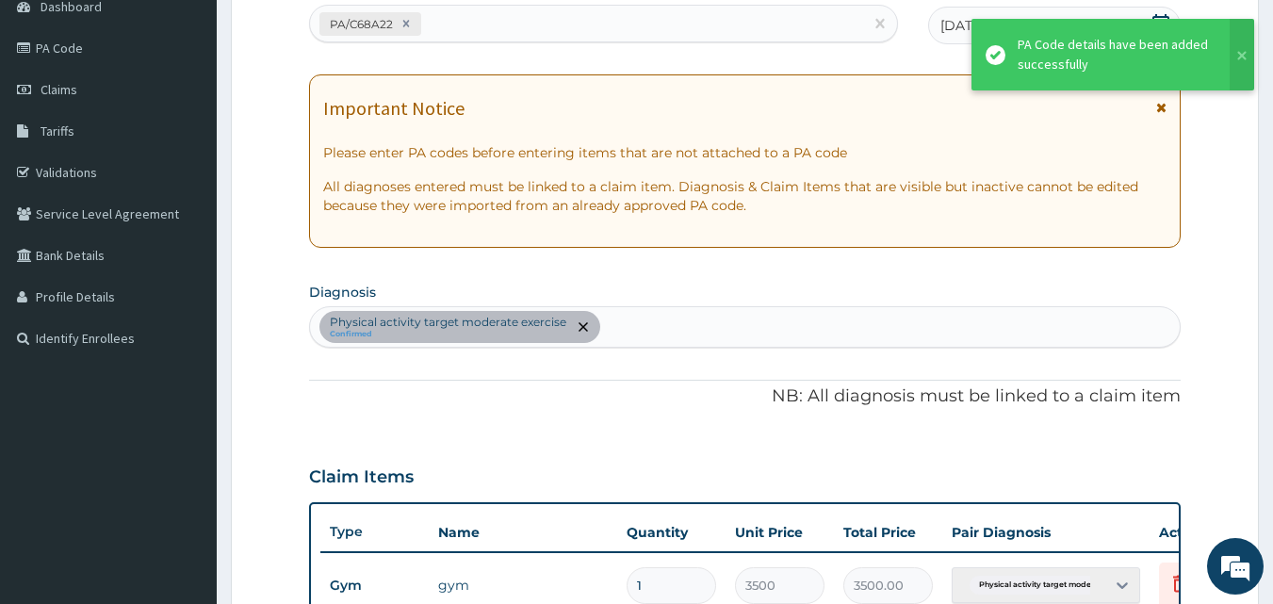
scroll to position [680, 0]
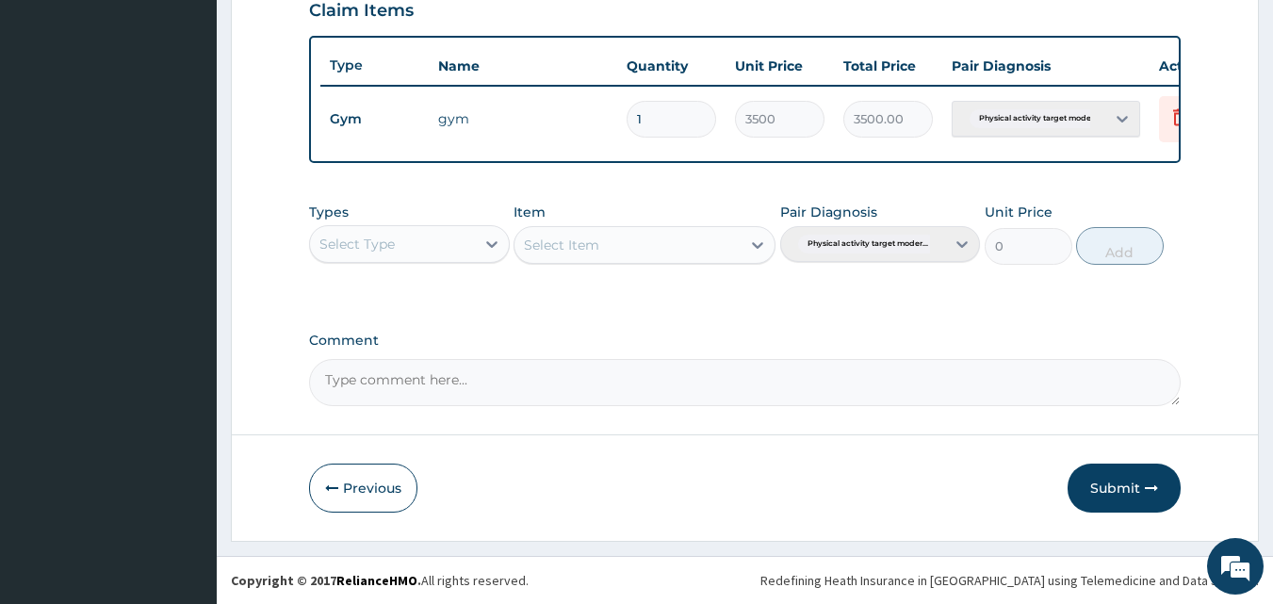
drag, startPoint x: 1117, startPoint y: 478, endPoint x: 1124, endPoint y: 413, distance: 65.4
click at [1117, 475] on button "Submit" at bounding box center [1124, 488] width 113 height 49
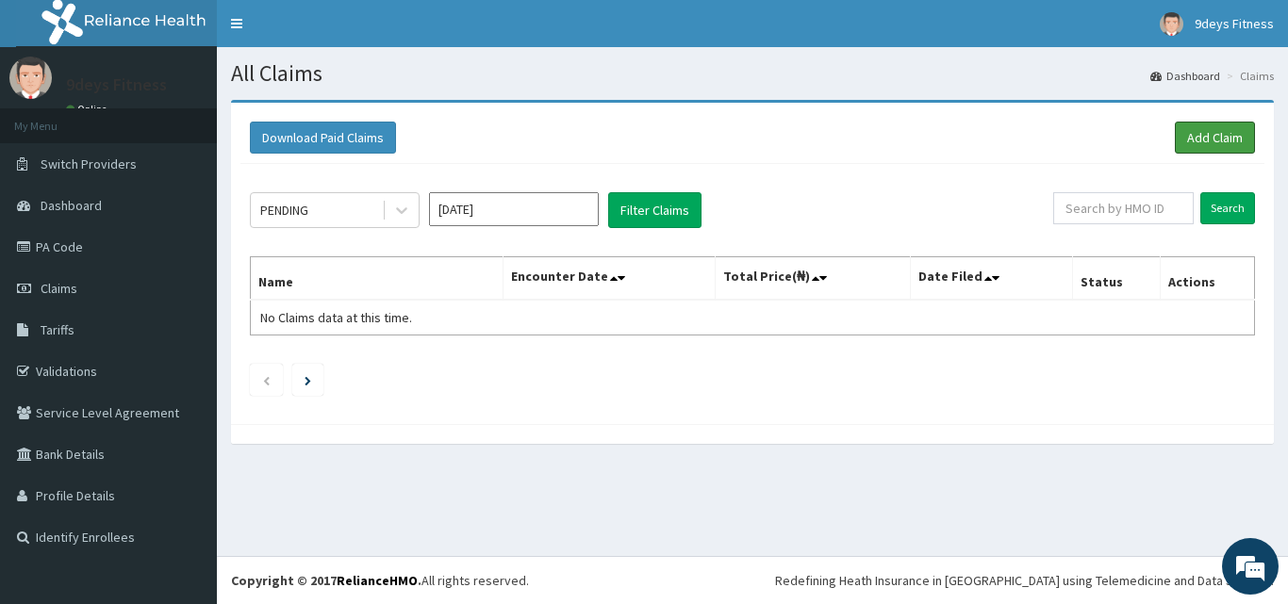
drag, startPoint x: 1210, startPoint y: 144, endPoint x: 1147, endPoint y: 165, distance: 66.5
click at [1211, 143] on link "Add Claim" at bounding box center [1215, 138] width 80 height 32
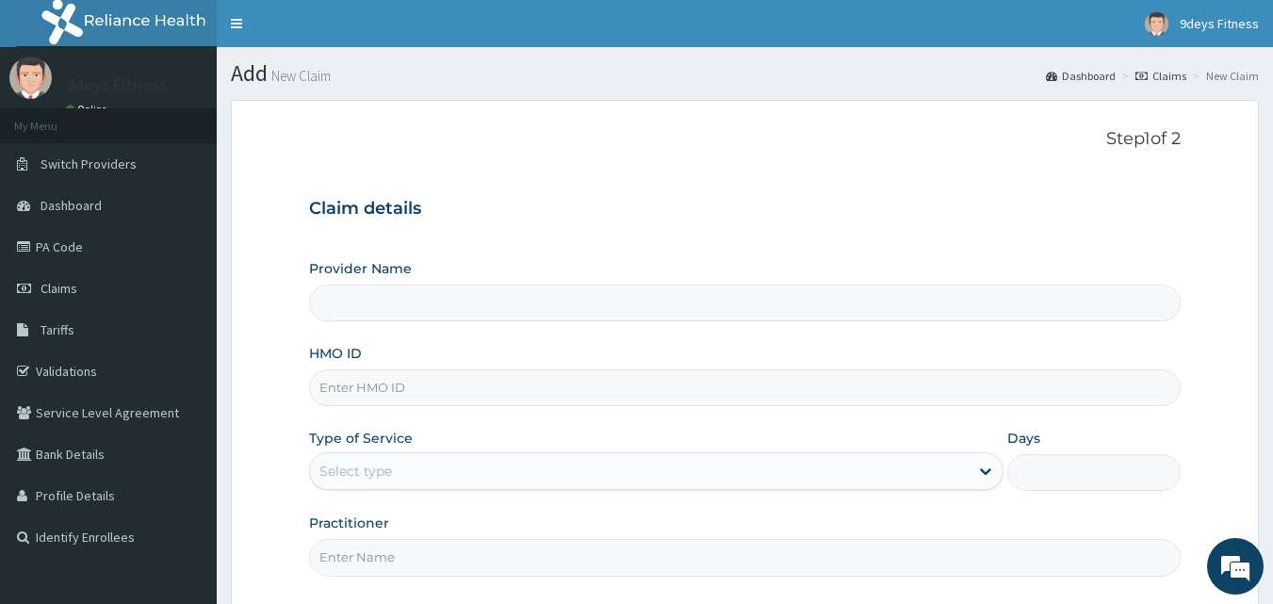
type input "9deys Fitness"
type input "1"
paste input "shC/10016/d"
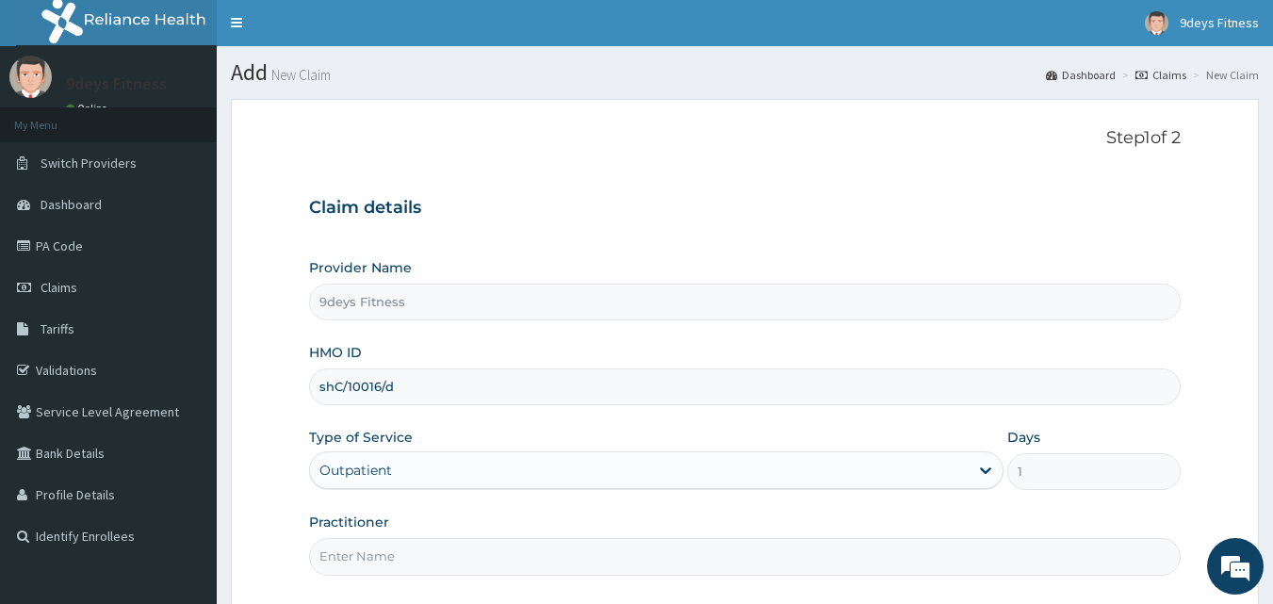
scroll to position [176, 0]
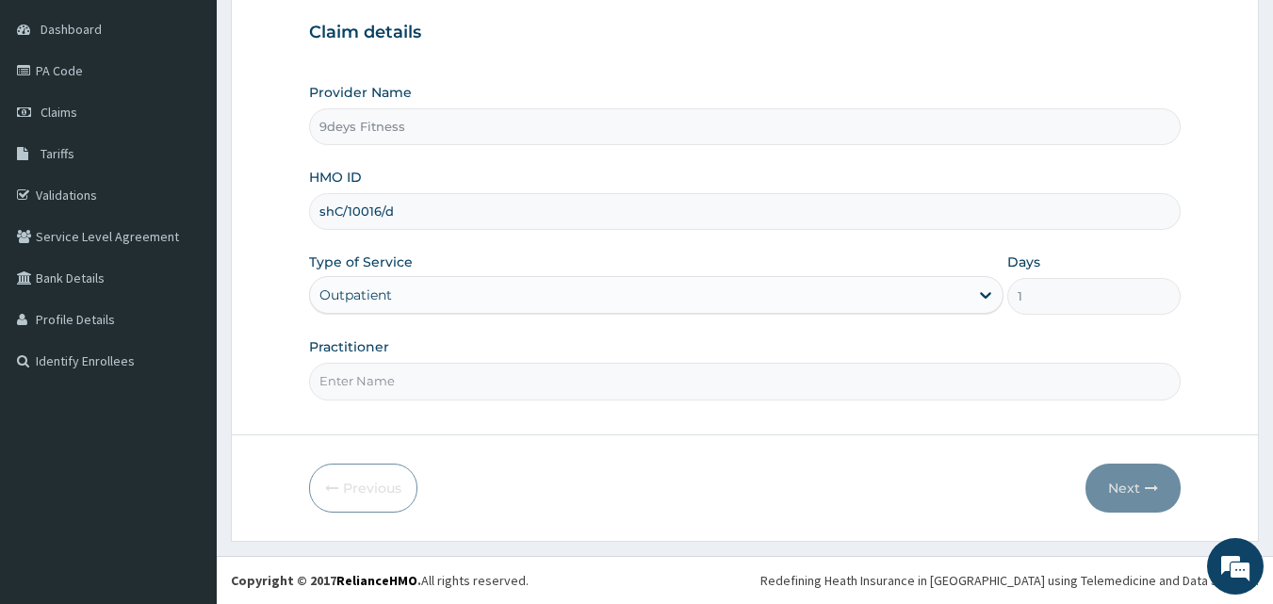
type input "shC/10016/d"
click at [441, 385] on input "Practitioner" at bounding box center [745, 381] width 873 height 37
type input "mr [PERSON_NAME]"
click at [1133, 491] on button "Next" at bounding box center [1133, 488] width 95 height 49
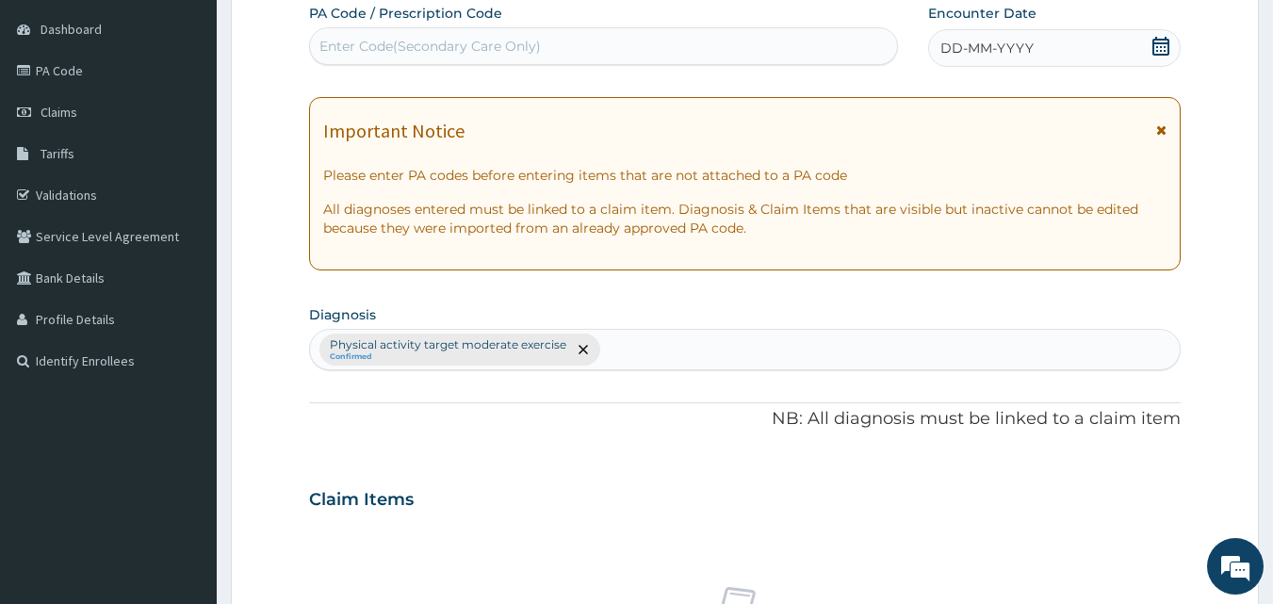
click at [403, 37] on div "Enter Code(Secondary Care Only)" at bounding box center [431, 46] width 222 height 19
paste input "PA/C23B36"
type input "PA/C23B36"
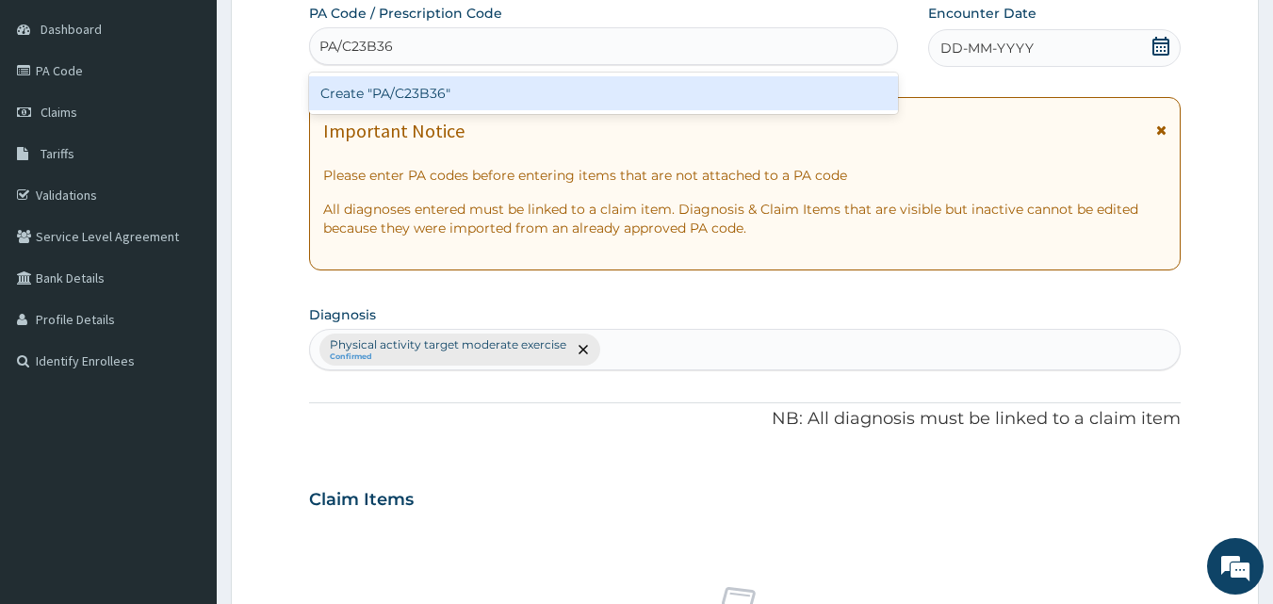
click at [445, 93] on div "Create "PA/C23B36"" at bounding box center [604, 93] width 590 height 34
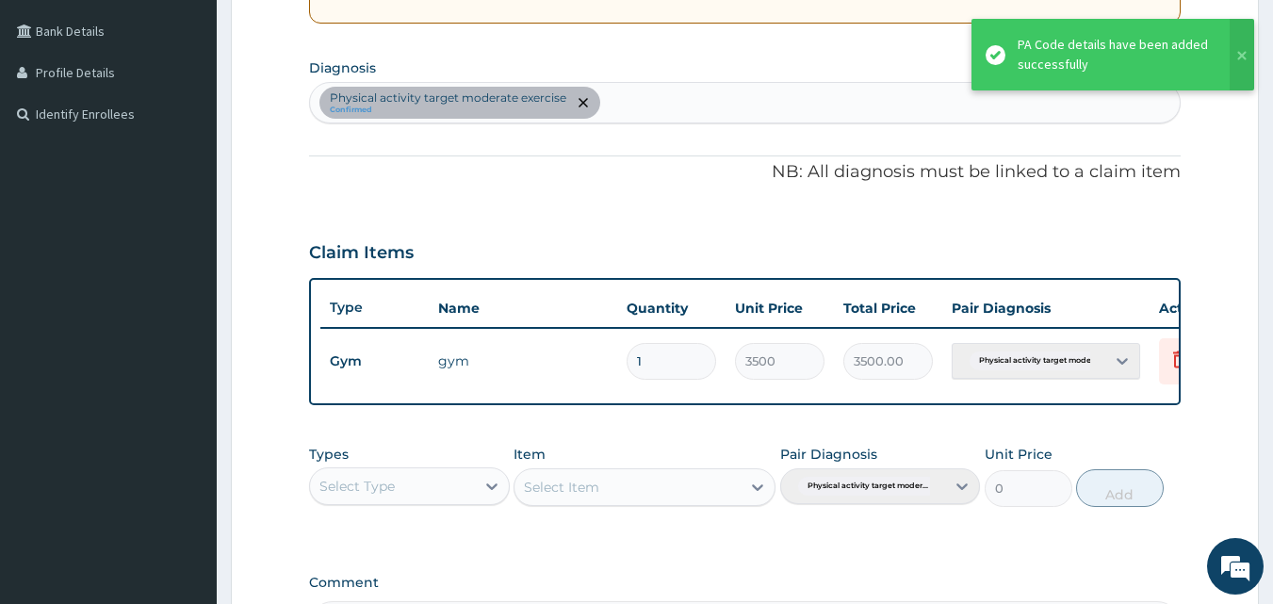
scroll to position [670, 0]
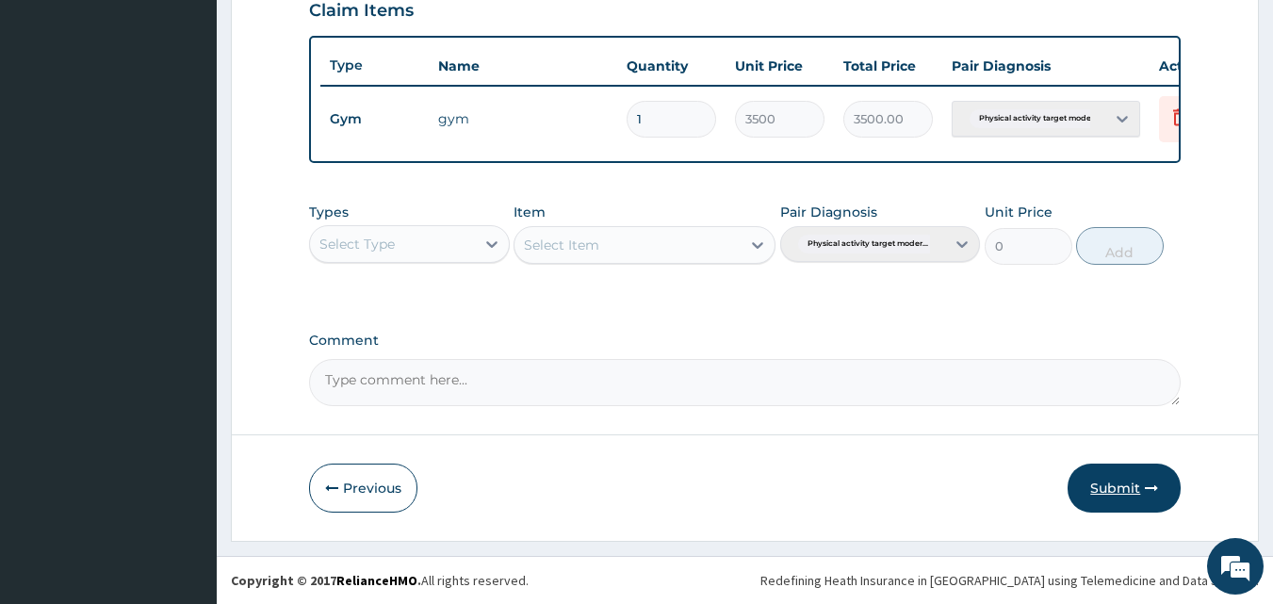
click at [1180, 496] on button "Submit" at bounding box center [1124, 488] width 113 height 49
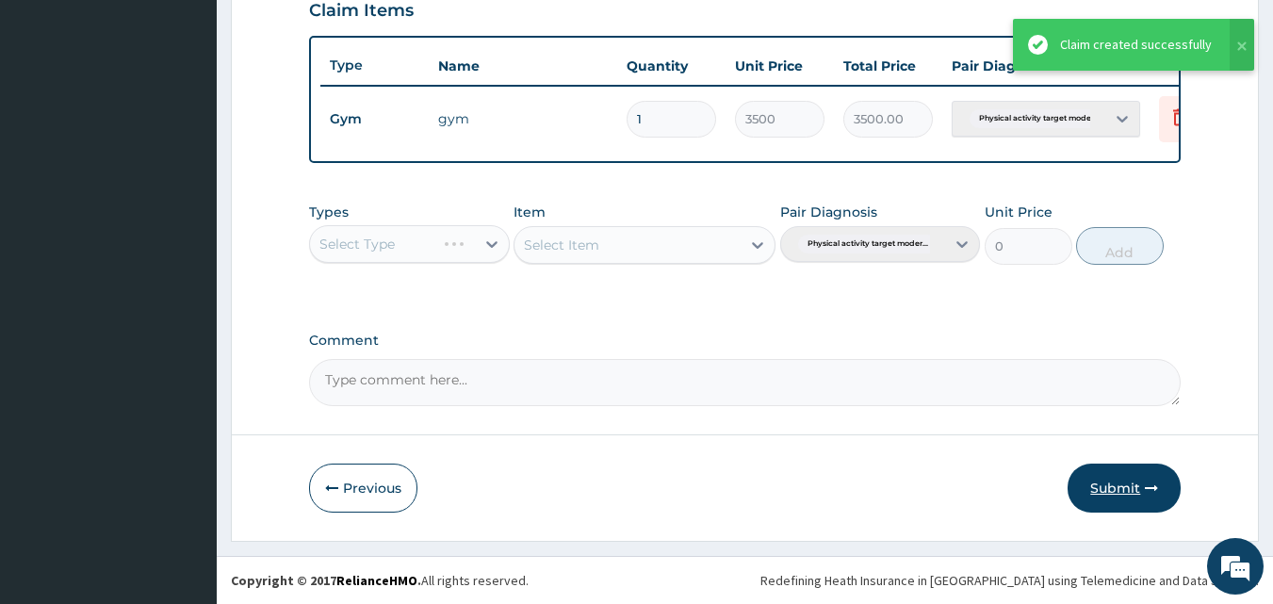
click at [1105, 498] on button "Submit" at bounding box center [1124, 488] width 113 height 49
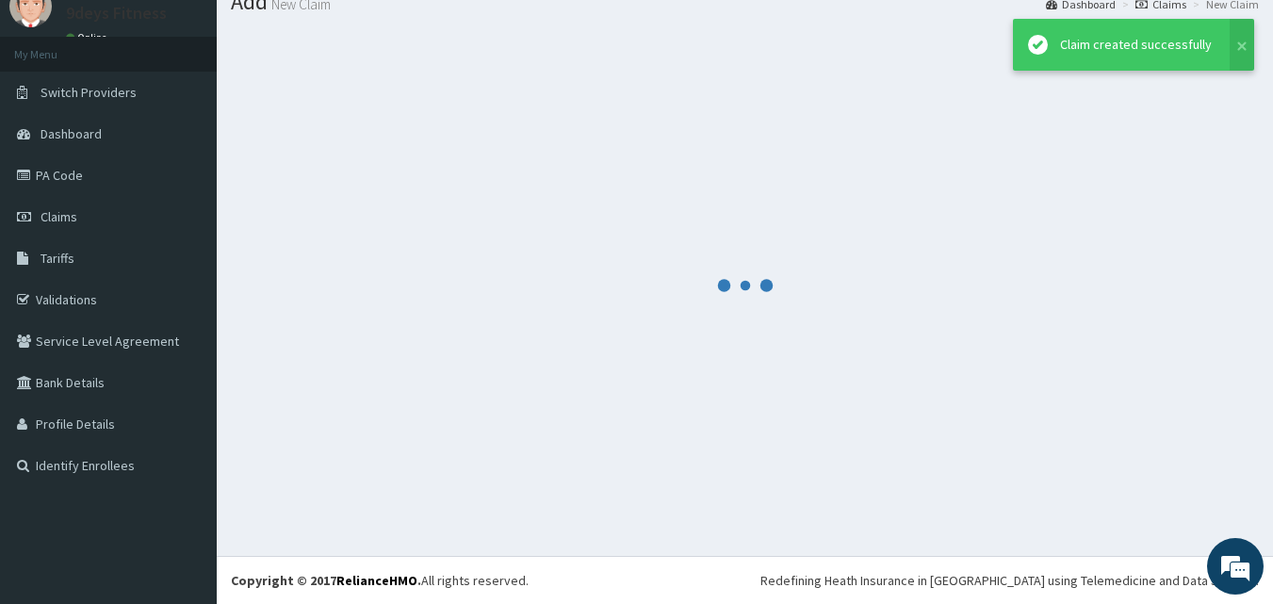
scroll to position [72, 0]
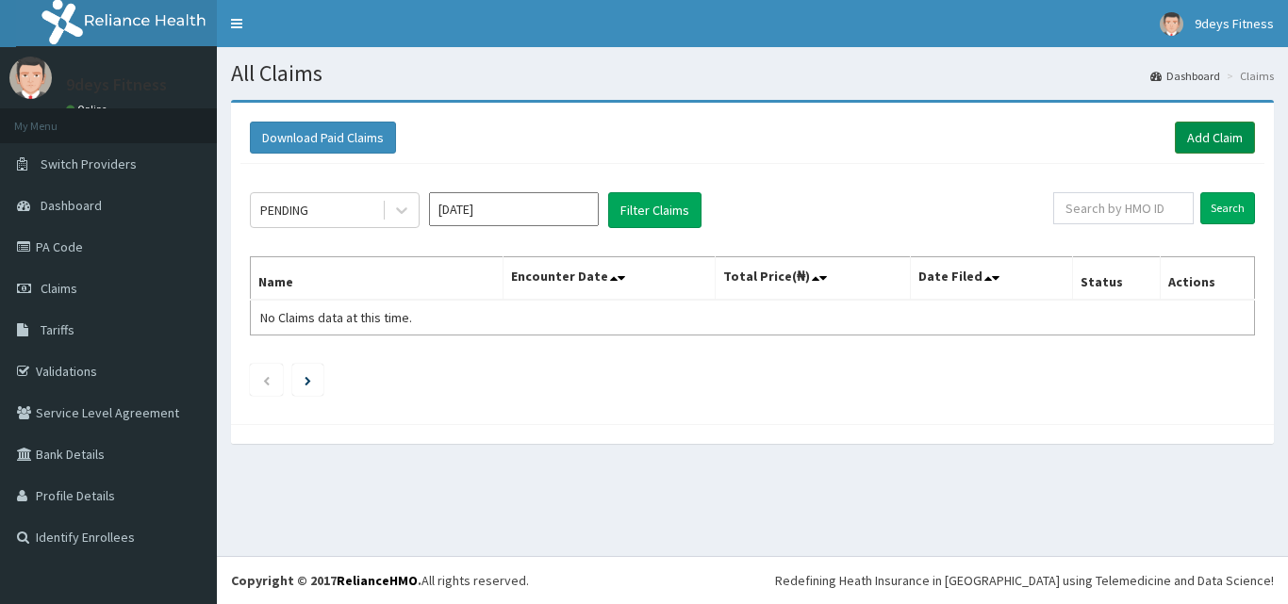
click at [1190, 137] on link "Add Claim" at bounding box center [1215, 138] width 80 height 32
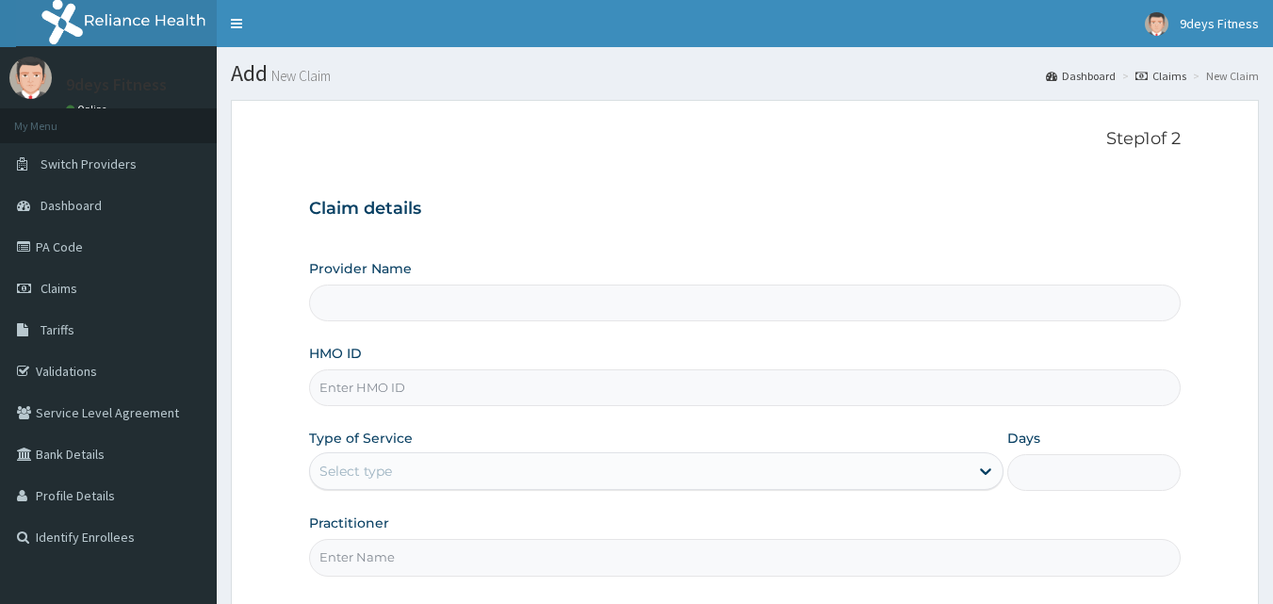
type input "9deys Fitness"
type input "1"
click at [381, 395] on input "HMO ID" at bounding box center [745, 388] width 873 height 37
paste input "shC/10016/e"
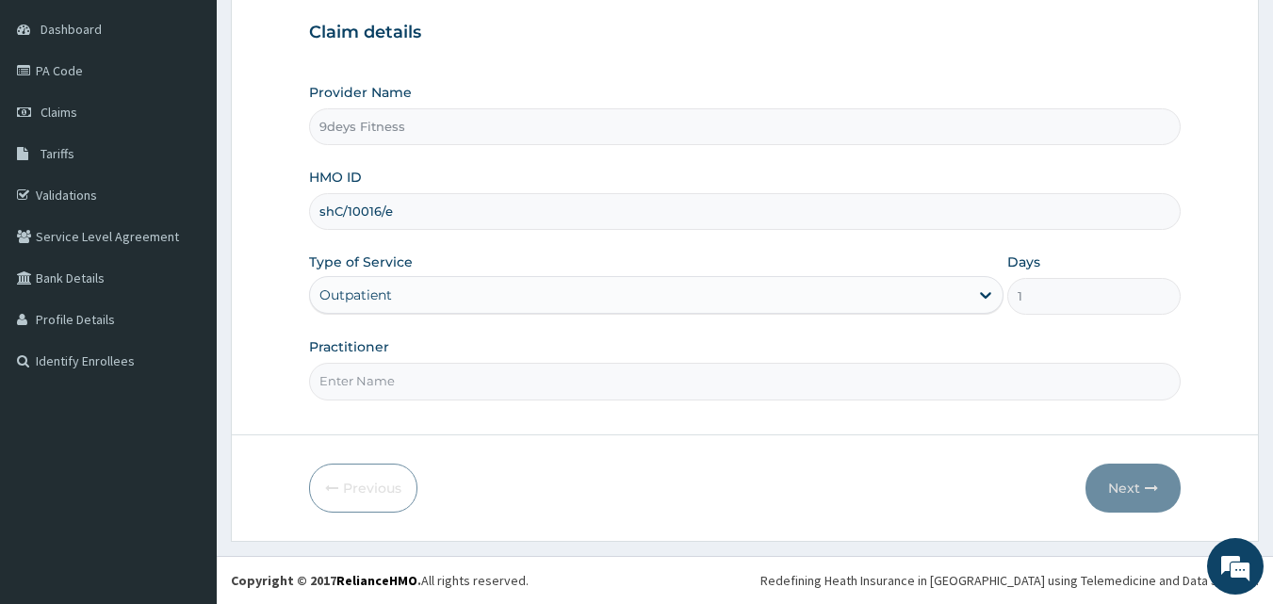
type input "shC/10016/e"
click at [364, 390] on input "Practitioner" at bounding box center [745, 381] width 873 height 37
type input "mr ninedeys"
click at [1128, 497] on button "Next" at bounding box center [1133, 488] width 95 height 49
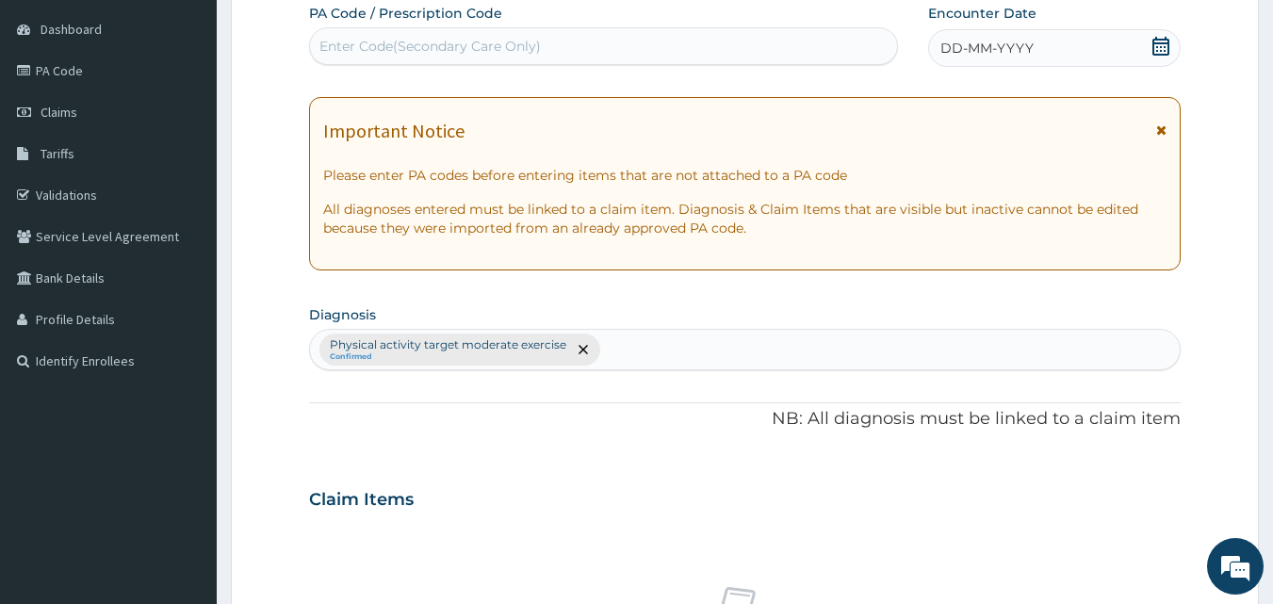
click at [357, 47] on div "Enter Code(Secondary Care Only)" at bounding box center [431, 46] width 222 height 19
paste input "PA/6DB464"
type input "PA/6DB464"
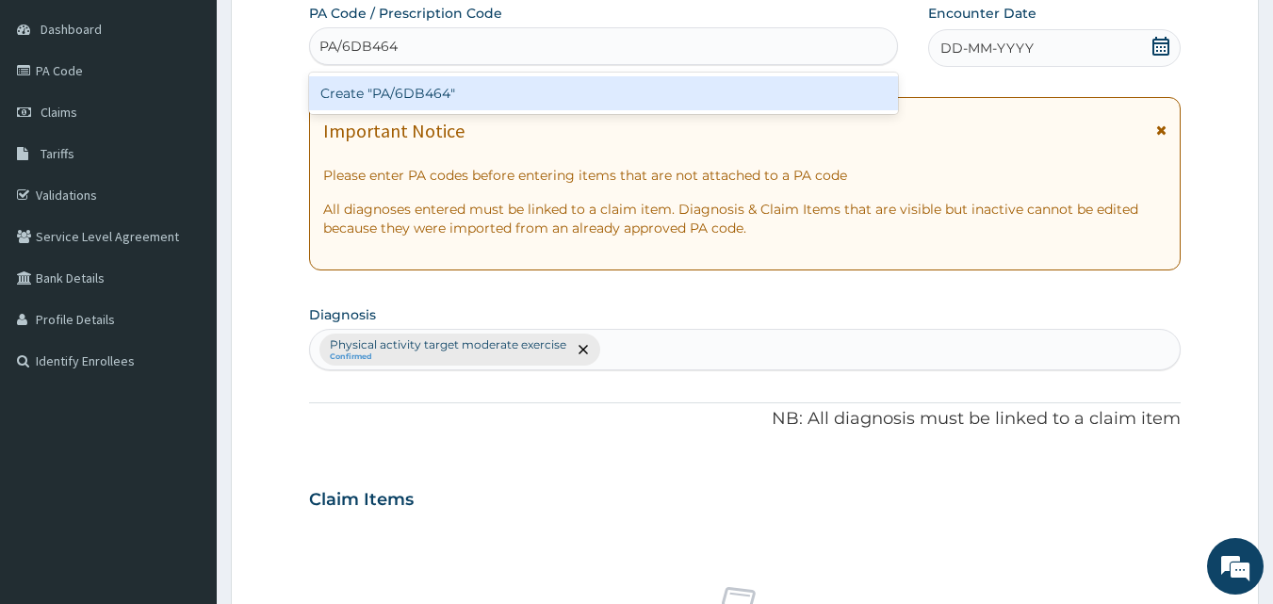
click at [353, 84] on div "Create "PA/6DB464"" at bounding box center [604, 93] width 590 height 34
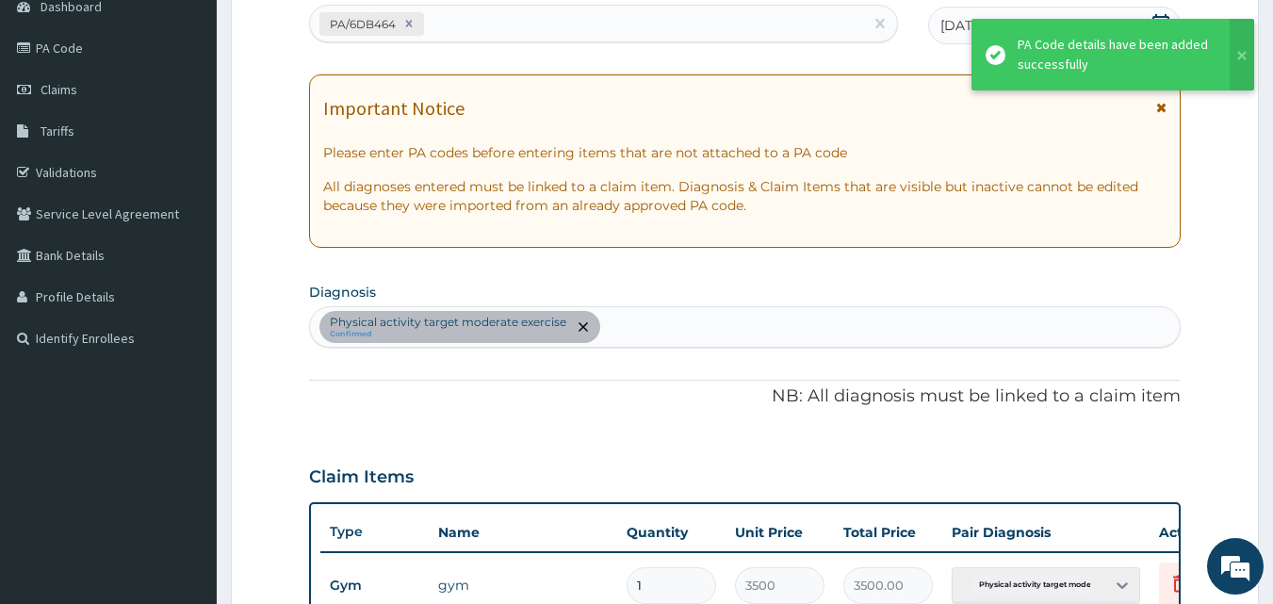
scroll to position [680, 0]
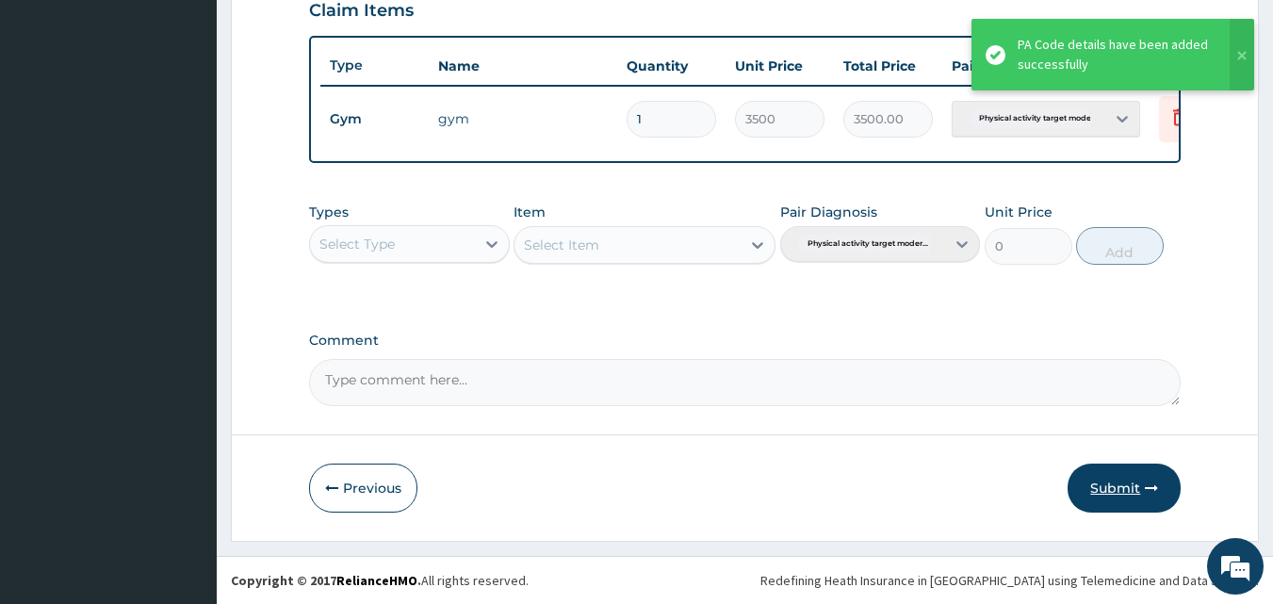
click at [1121, 496] on button "Submit" at bounding box center [1124, 488] width 113 height 49
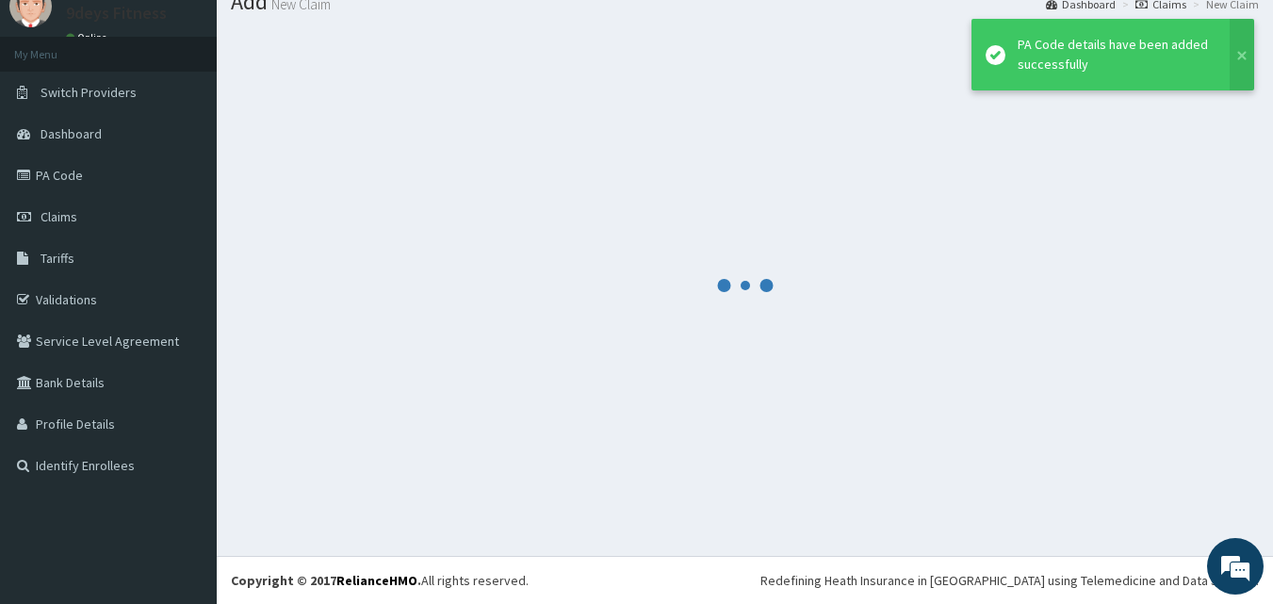
scroll to position [72, 0]
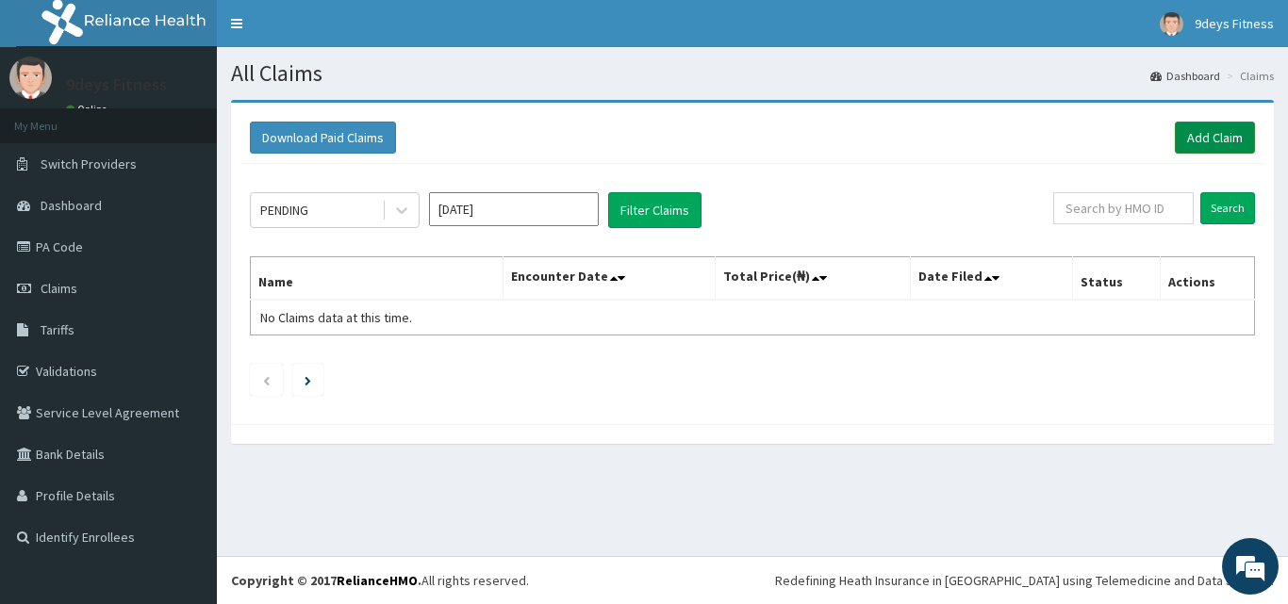
click at [1207, 142] on link "Add Claim" at bounding box center [1215, 138] width 80 height 32
drag, startPoint x: 1213, startPoint y: 147, endPoint x: 1193, endPoint y: 149, distance: 19.9
click at [1214, 147] on link "Add Claim" at bounding box center [1215, 138] width 80 height 32
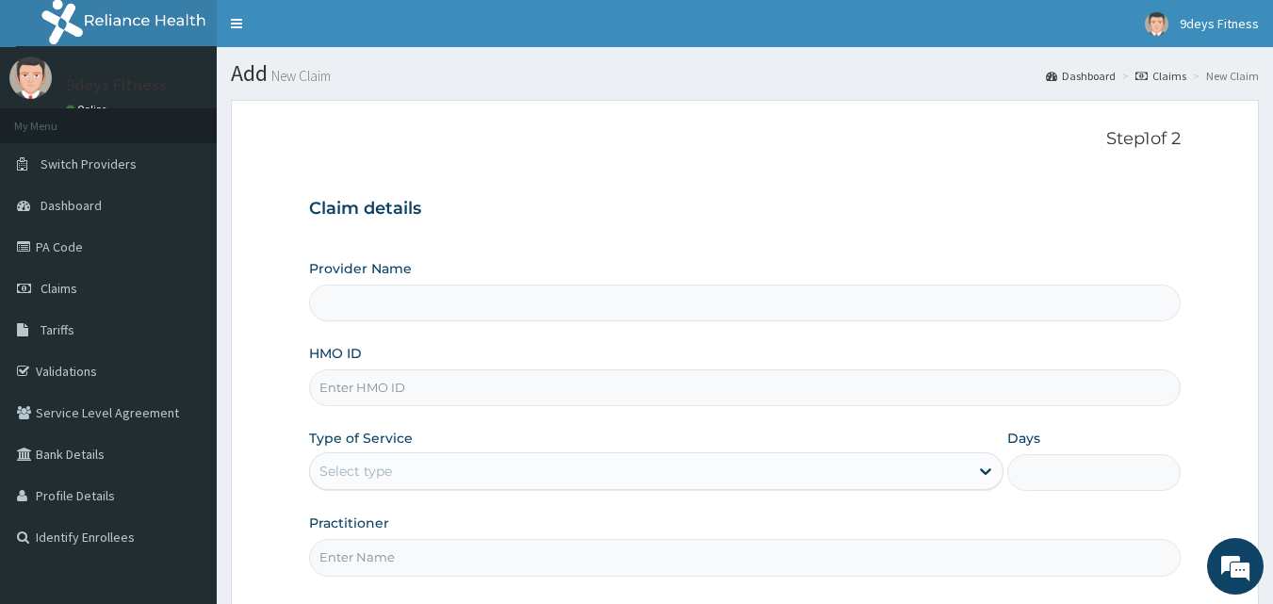
drag, startPoint x: 0, startPoint y: 0, endPoint x: 364, endPoint y: 391, distance: 534.2
paste input "wPP/10109/b"
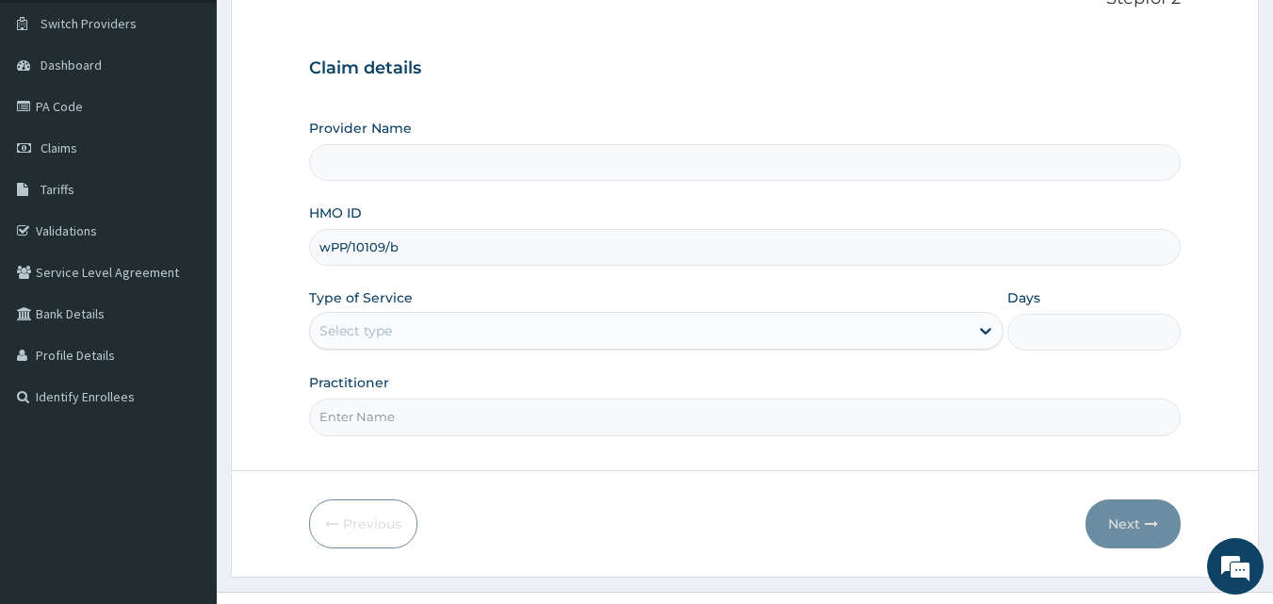
scroll to position [176, 0]
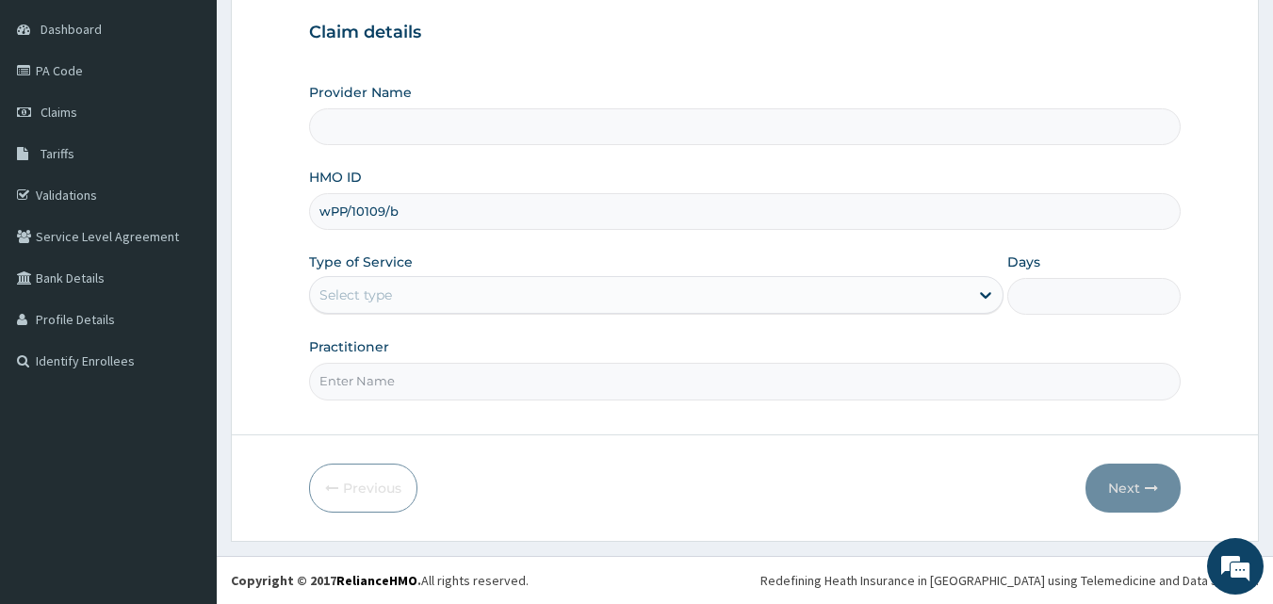
type input "wPP/10109/b"
click at [443, 376] on input "Practitioner" at bounding box center [745, 381] width 873 height 37
type input "mr [PERSON_NAME]"
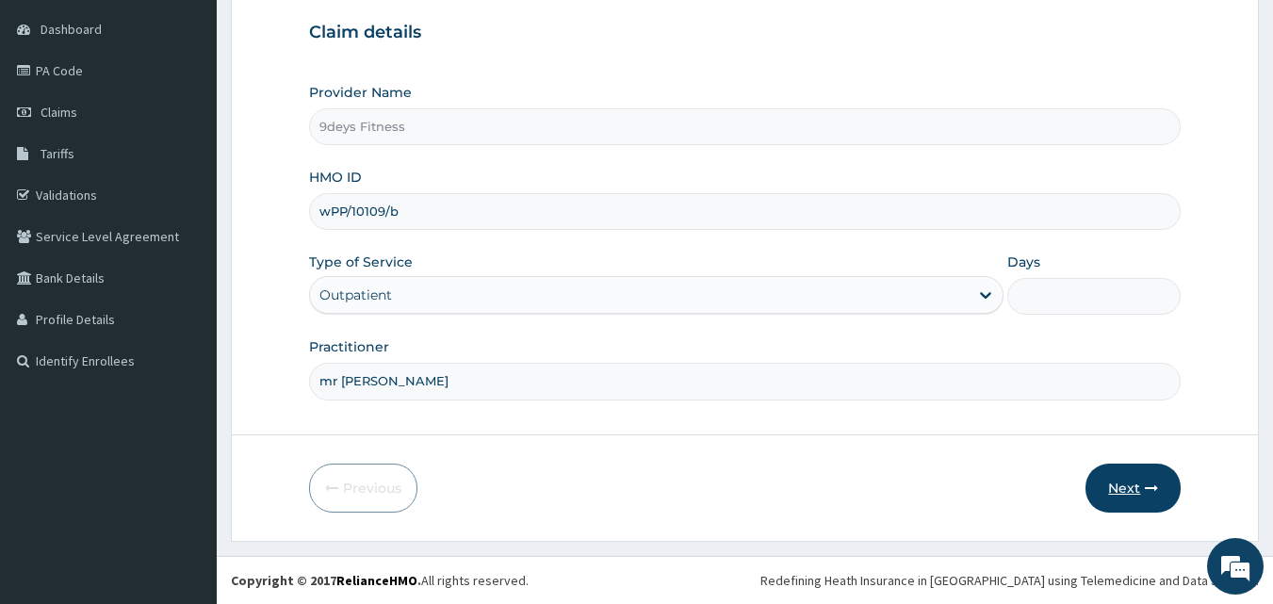
type input "9deys Fitness"
type input "1"
click at [1093, 488] on button "Next" at bounding box center [1133, 488] width 95 height 49
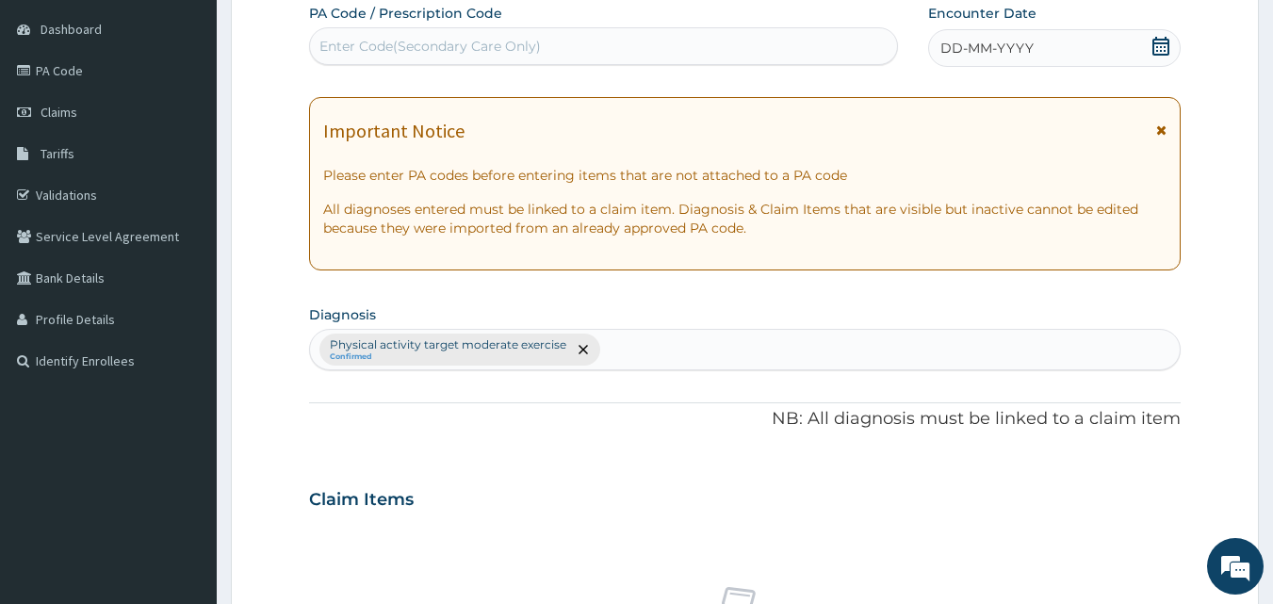
drag, startPoint x: 431, startPoint y: 46, endPoint x: 389, endPoint y: 55, distance: 42.3
click at [389, 55] on div "Enter Code(Secondary Care Only)" at bounding box center [431, 46] width 222 height 19
paste input "PA/A7301D"
type input "PA/A7301D"
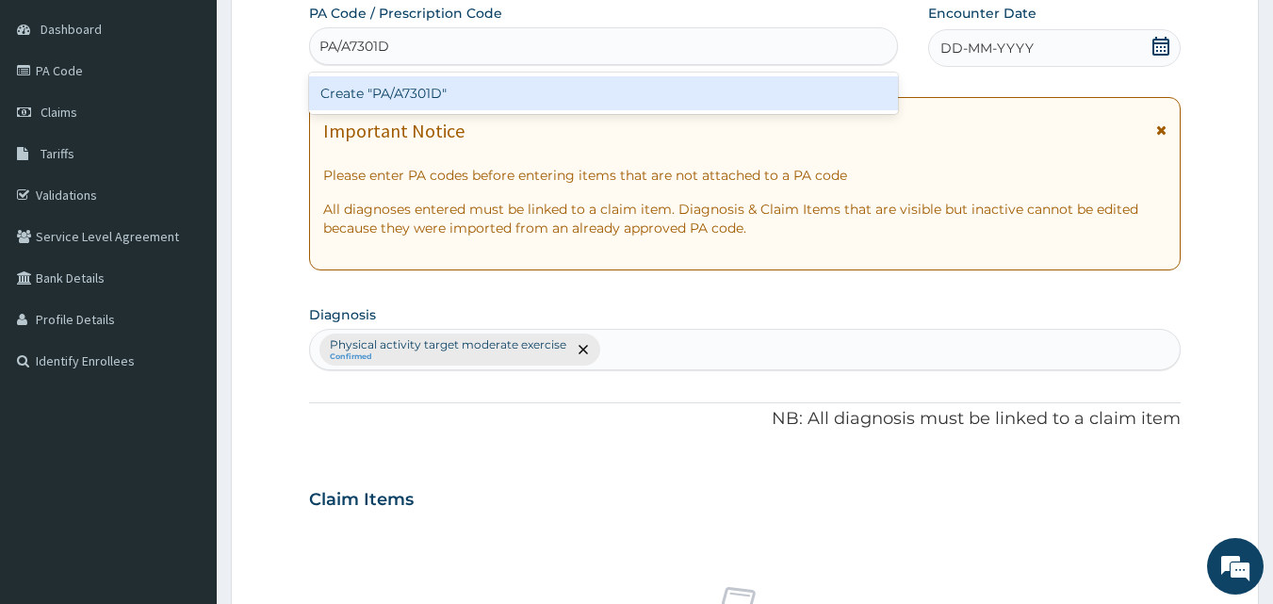
click at [433, 103] on div "Create "PA/A7301D"" at bounding box center [604, 93] width 590 height 34
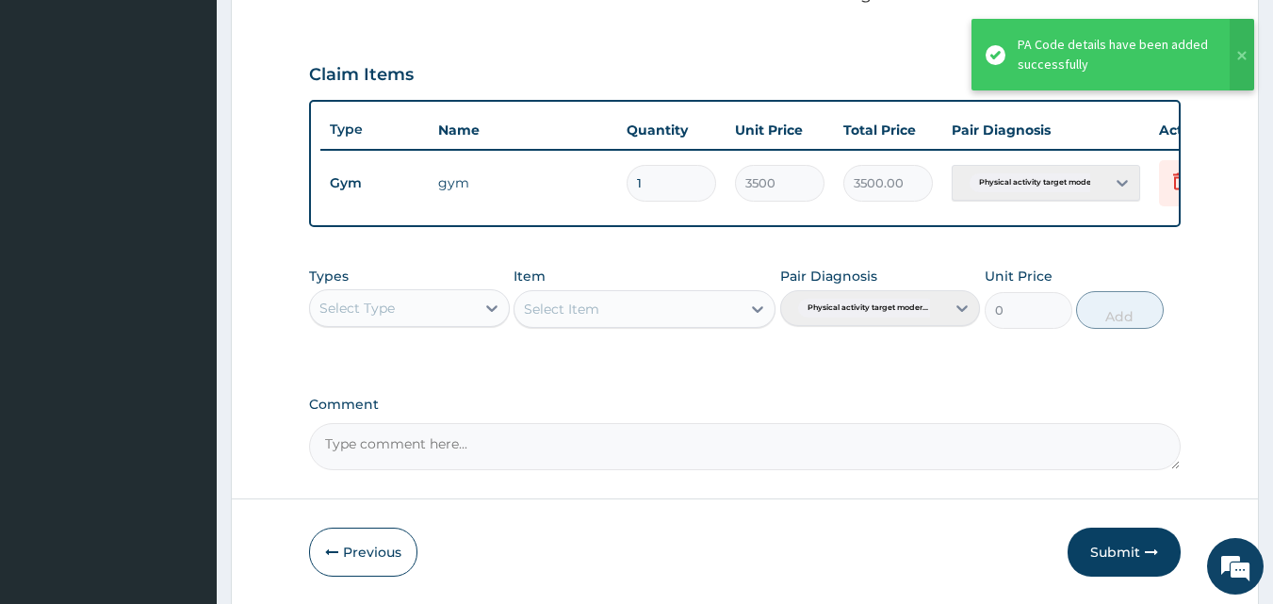
scroll to position [670, 0]
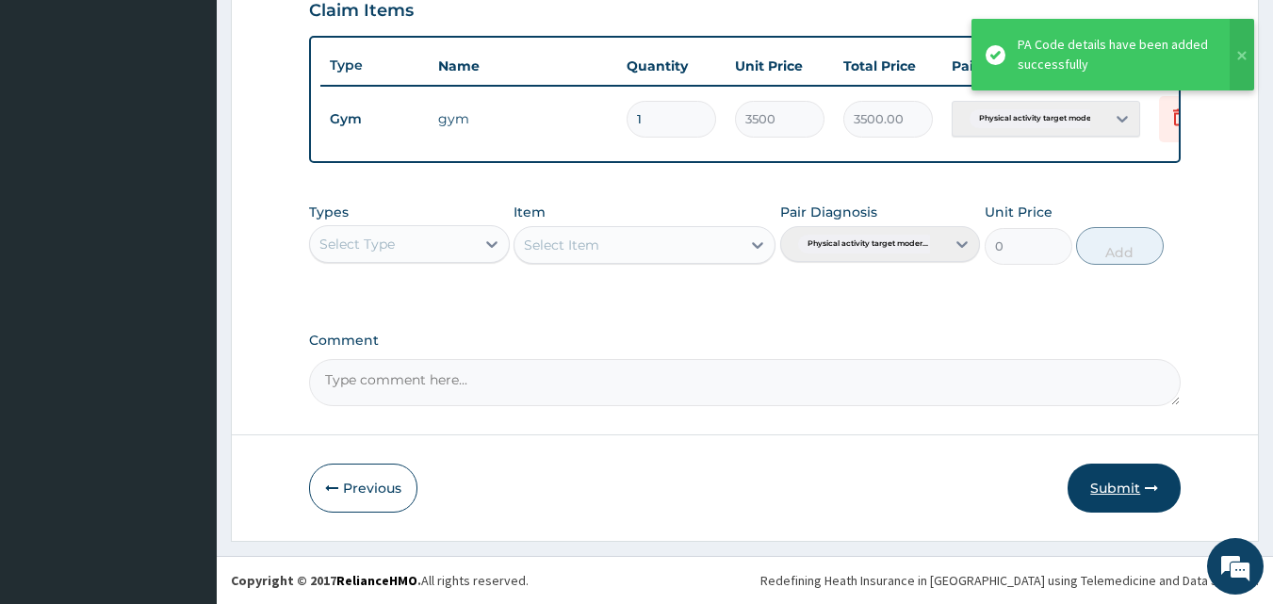
click at [1157, 494] on icon "button" at bounding box center [1151, 488] width 13 height 13
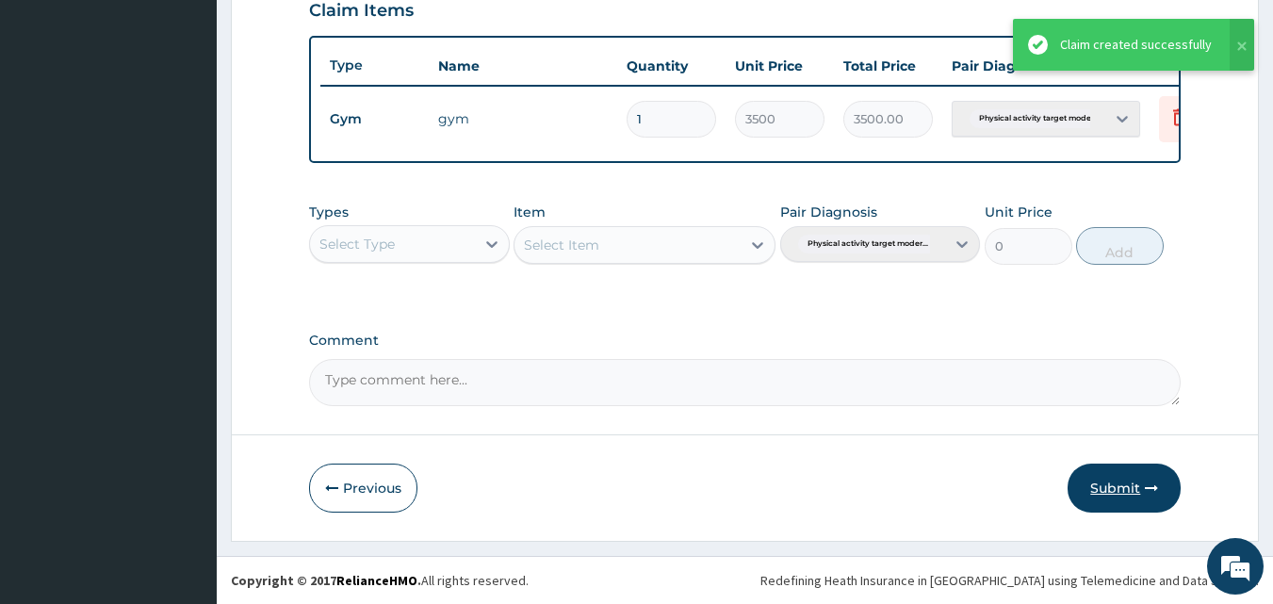
click at [1098, 492] on button "Submit" at bounding box center [1124, 488] width 113 height 49
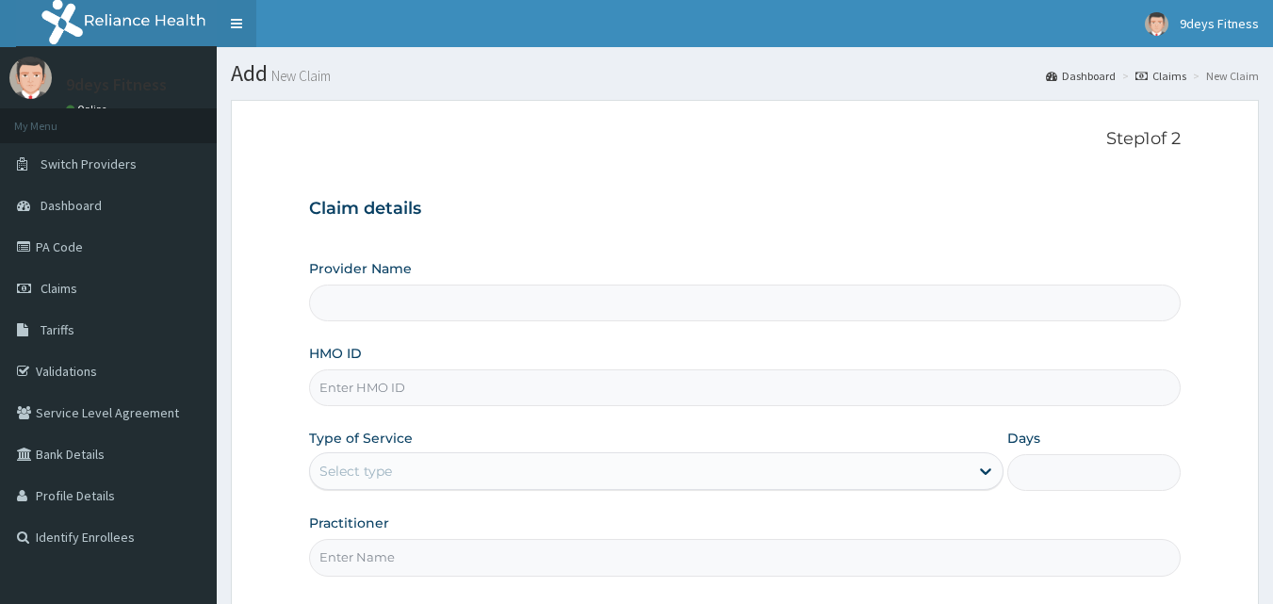
type input "9deys Fitness"
type input "1"
paste input "PA/A7301D"
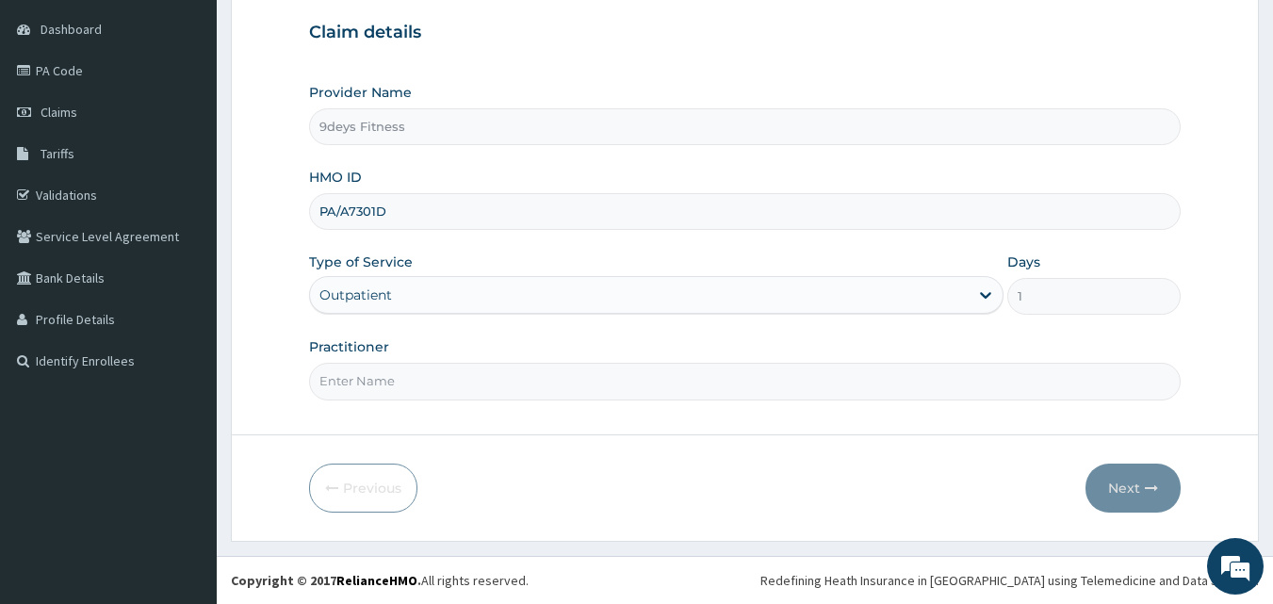
click at [438, 204] on input "PA/A7301D" at bounding box center [745, 211] width 873 height 37
type input "P"
click at [438, 206] on input "HMO ID" at bounding box center [745, 211] width 873 height 37
paste input "wPP/10109/a"
type input "wPP/10109/a"
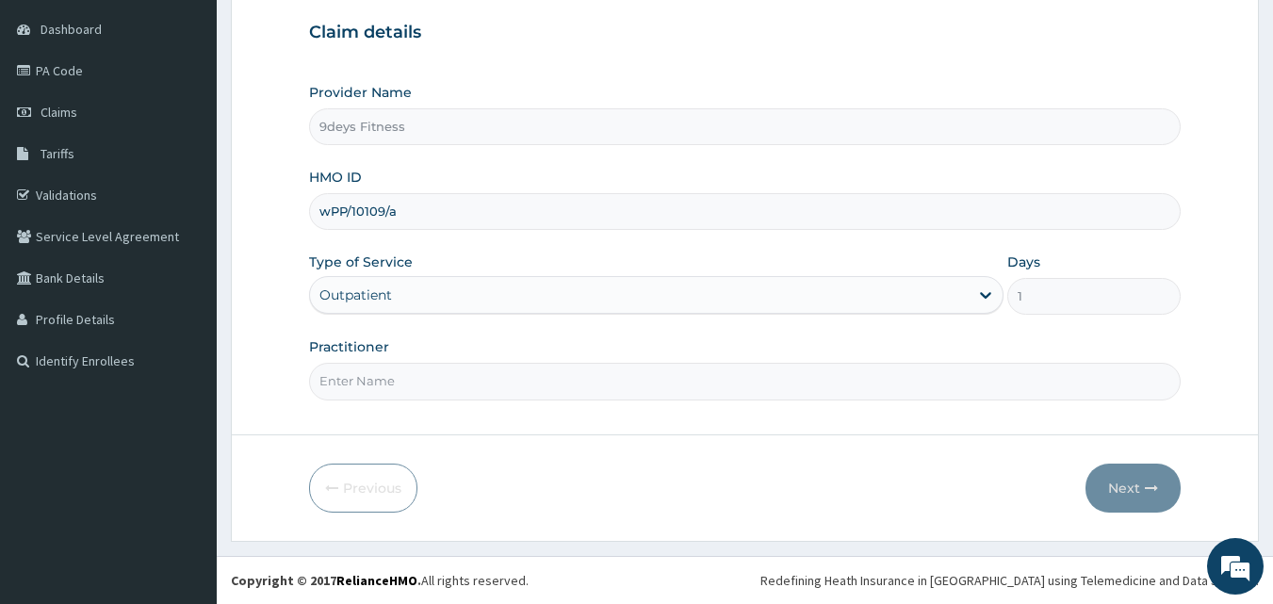
click at [394, 381] on input "Practitioner" at bounding box center [745, 381] width 873 height 37
type input "mr ninedeys"
click at [1137, 490] on button "Next" at bounding box center [1133, 488] width 95 height 49
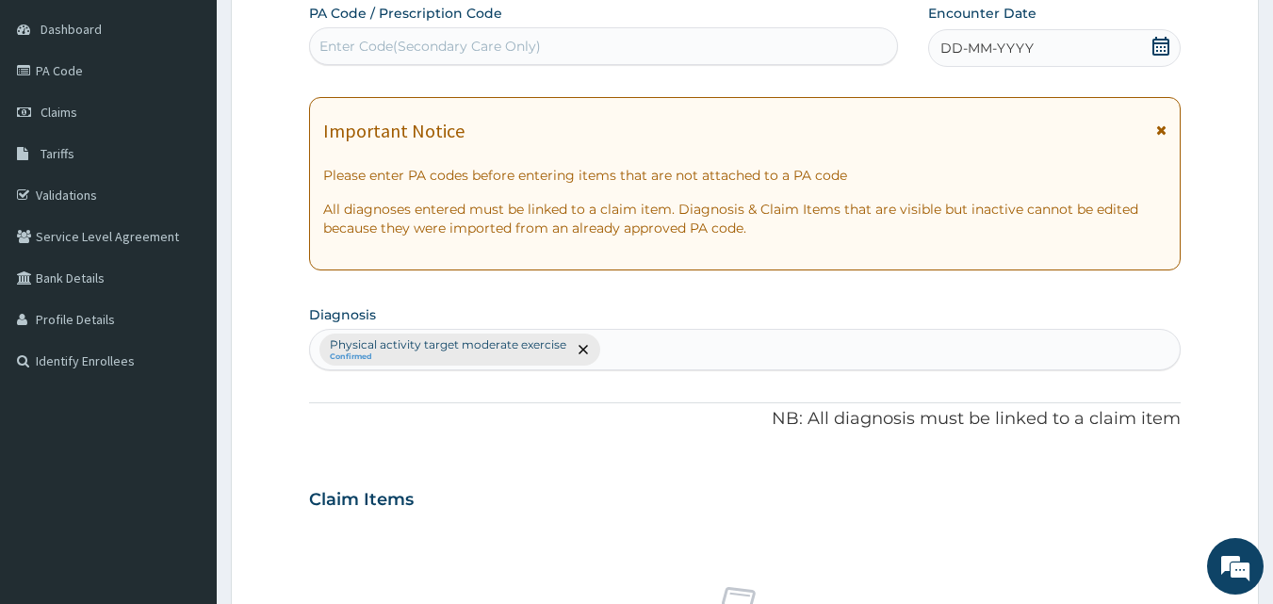
click at [415, 42] on div "Enter Code(Secondary Care Only)" at bounding box center [431, 46] width 222 height 19
paste input "PA/0B39E5"
type input "PA/0B39E5"
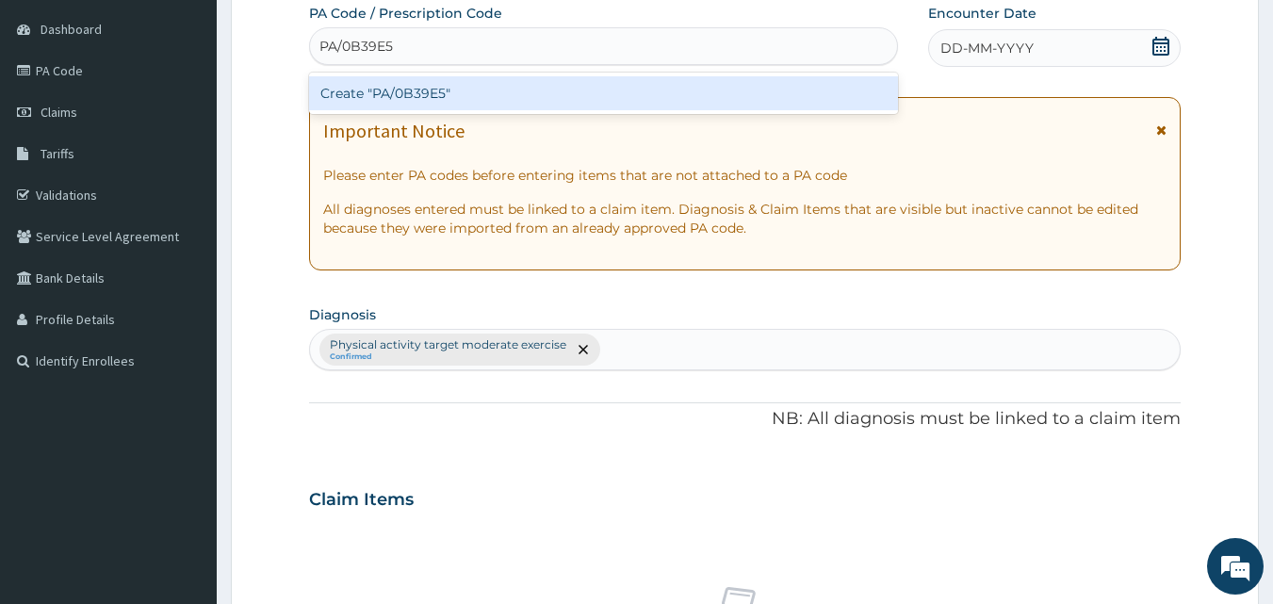
click at [442, 87] on div "Create "PA/0B39E5"" at bounding box center [604, 93] width 590 height 34
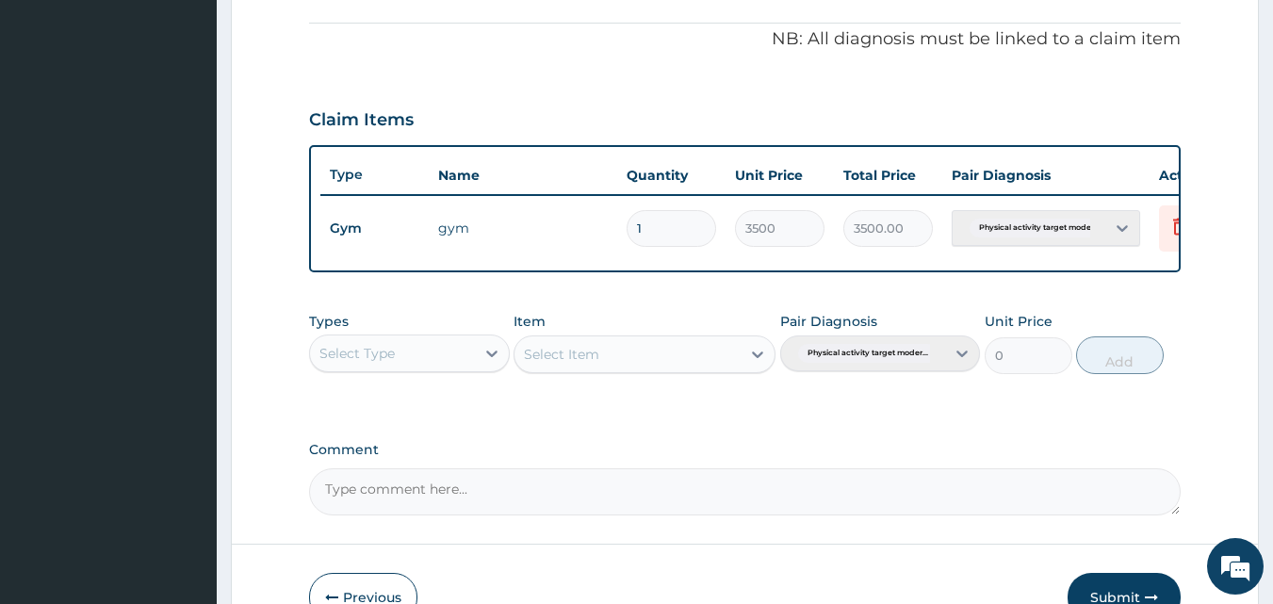
scroll to position [670, 0]
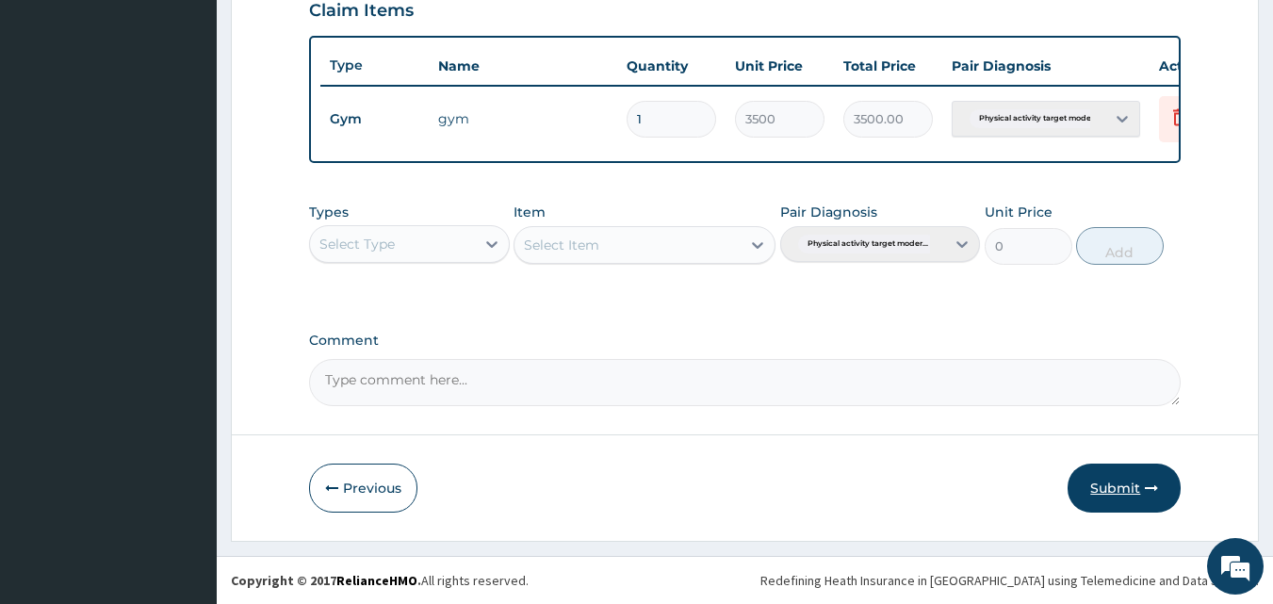
click at [1124, 501] on button "Submit" at bounding box center [1124, 488] width 113 height 49
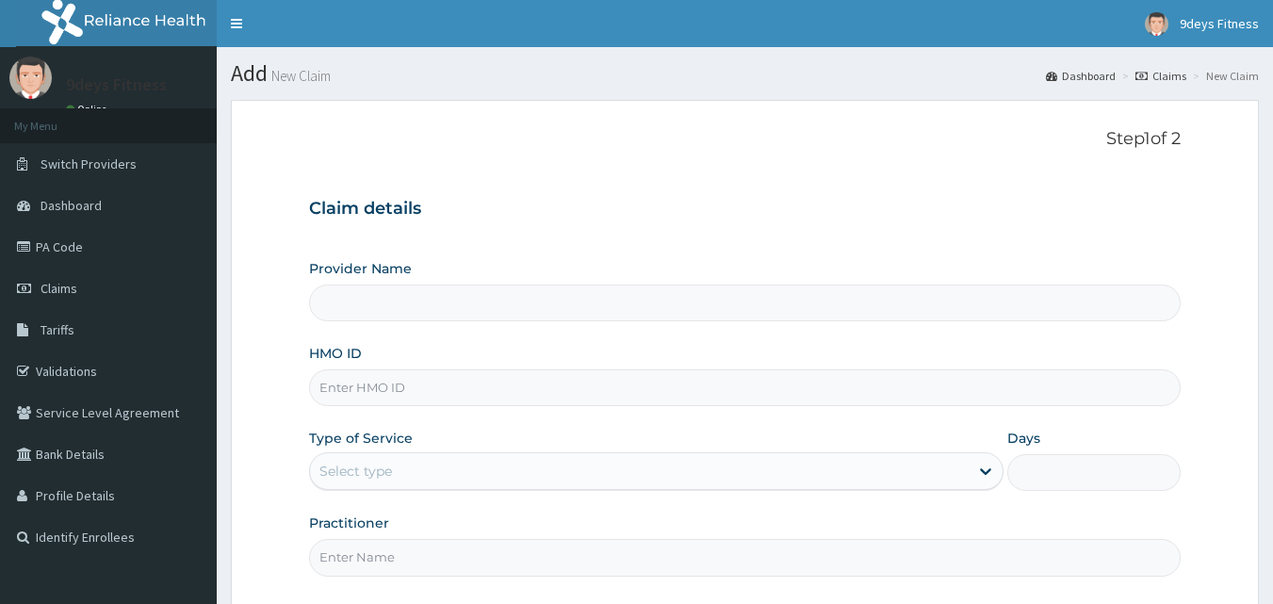
type input "9deys Fitness"
type input "1"
drag, startPoint x: 376, startPoint y: 383, endPoint x: 394, endPoint y: 358, distance: 30.4
click at [379, 382] on input "HMO ID" at bounding box center [745, 388] width 873 height 37
paste input "Wkp/10076/a"
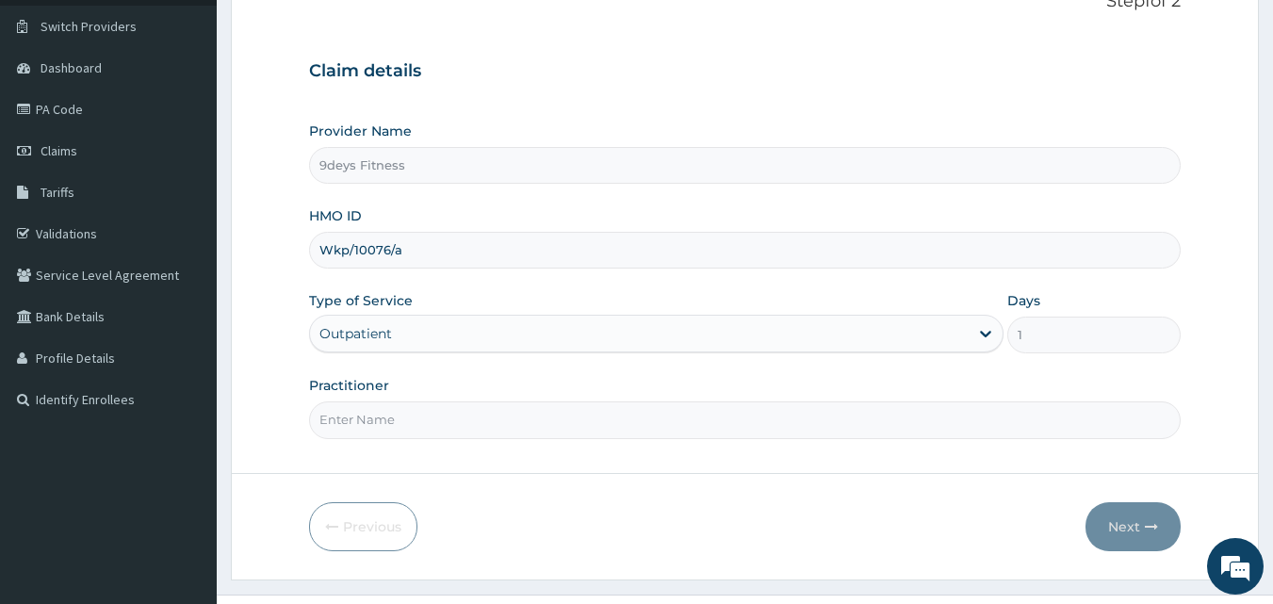
scroll to position [176, 0]
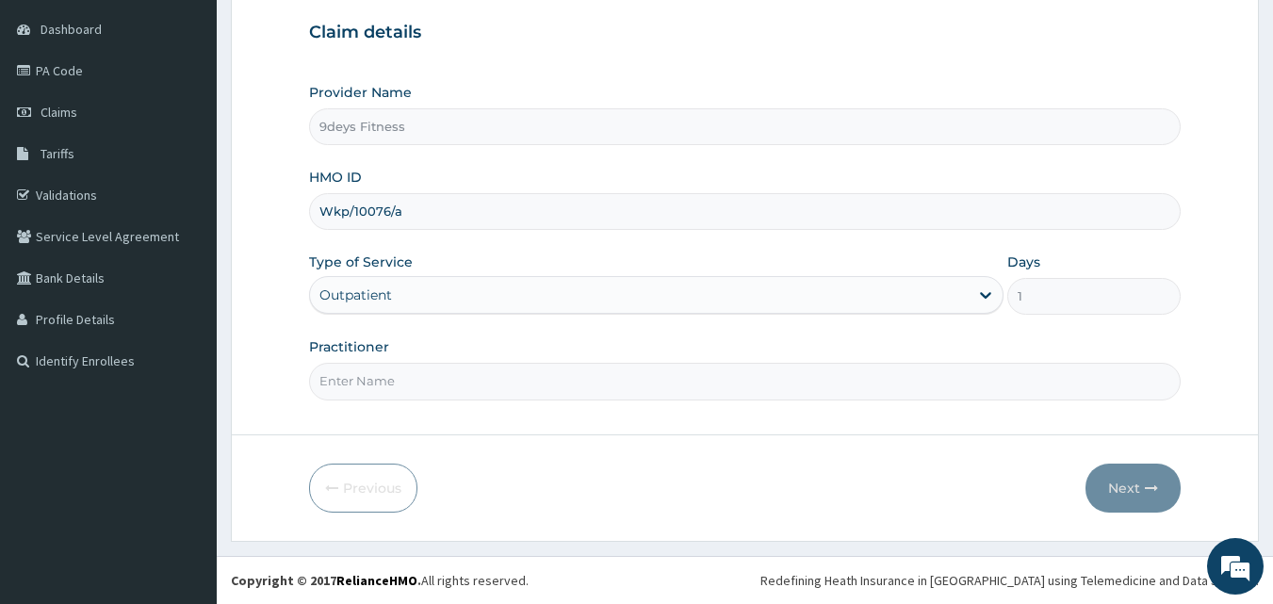
type input "Wkp/10076/a"
click at [501, 382] on input "Practitioner" at bounding box center [745, 381] width 873 height 37
type input "mr [PERSON_NAME]"
click at [1124, 498] on button "Next" at bounding box center [1133, 488] width 95 height 49
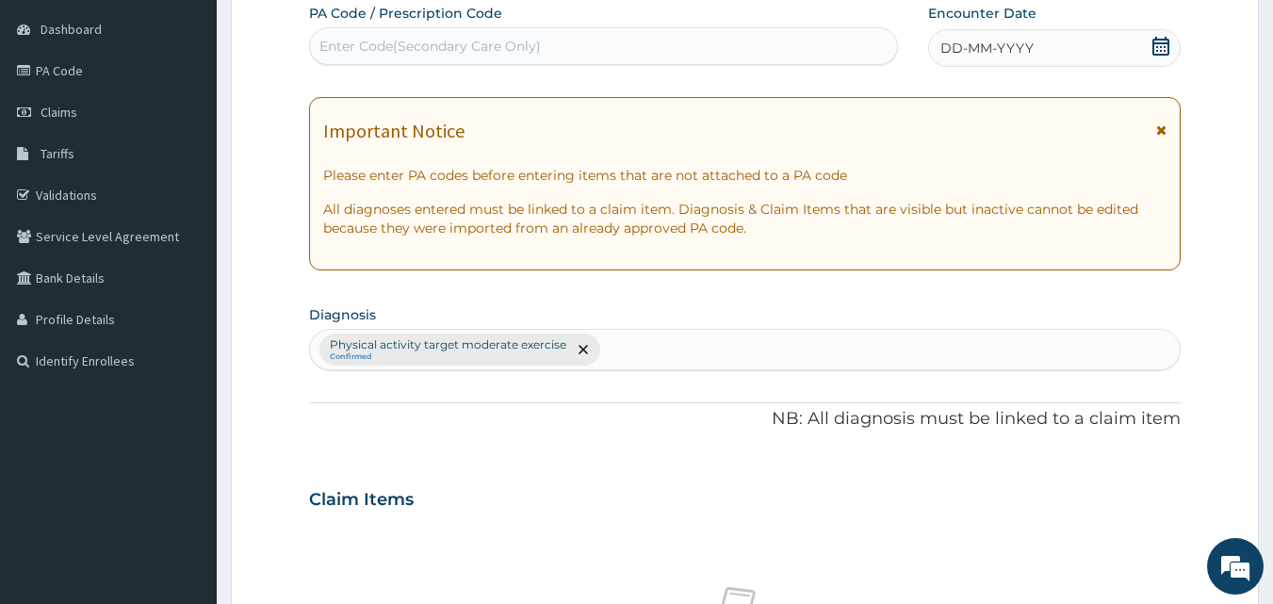
click at [433, 53] on div "Enter Code(Secondary Care Only)" at bounding box center [431, 46] width 222 height 19
click at [422, 59] on div "Enter Code(Secondary Care Only)" at bounding box center [604, 46] width 588 height 30
paste input "PA/F71A00"
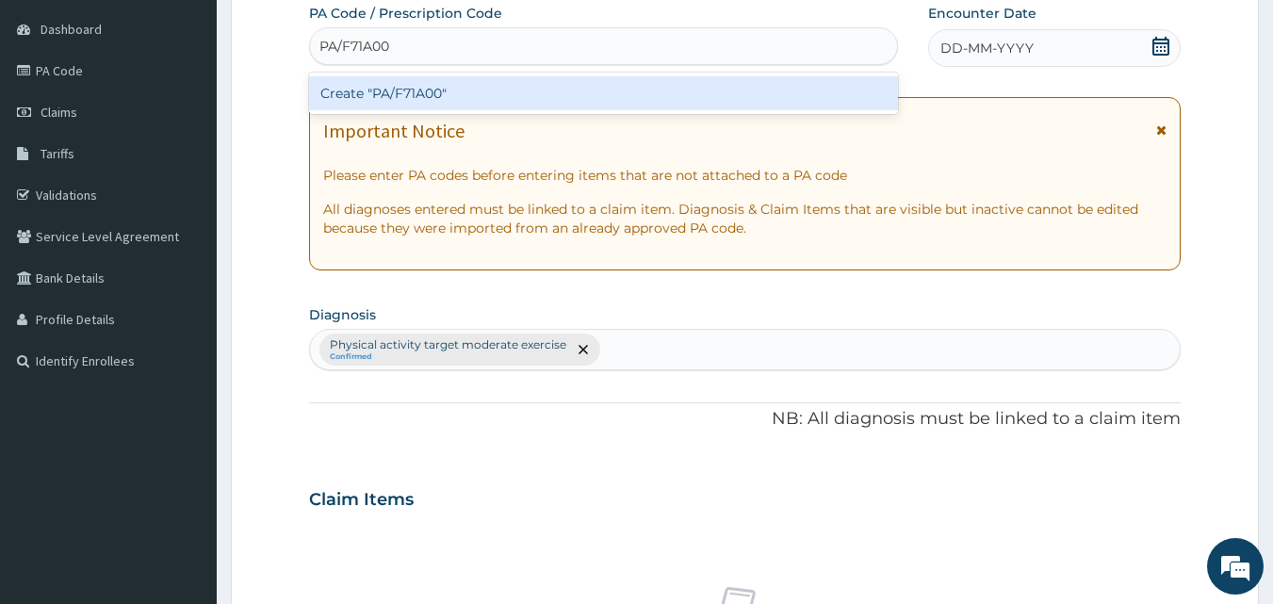
type input "PA/F71A00"
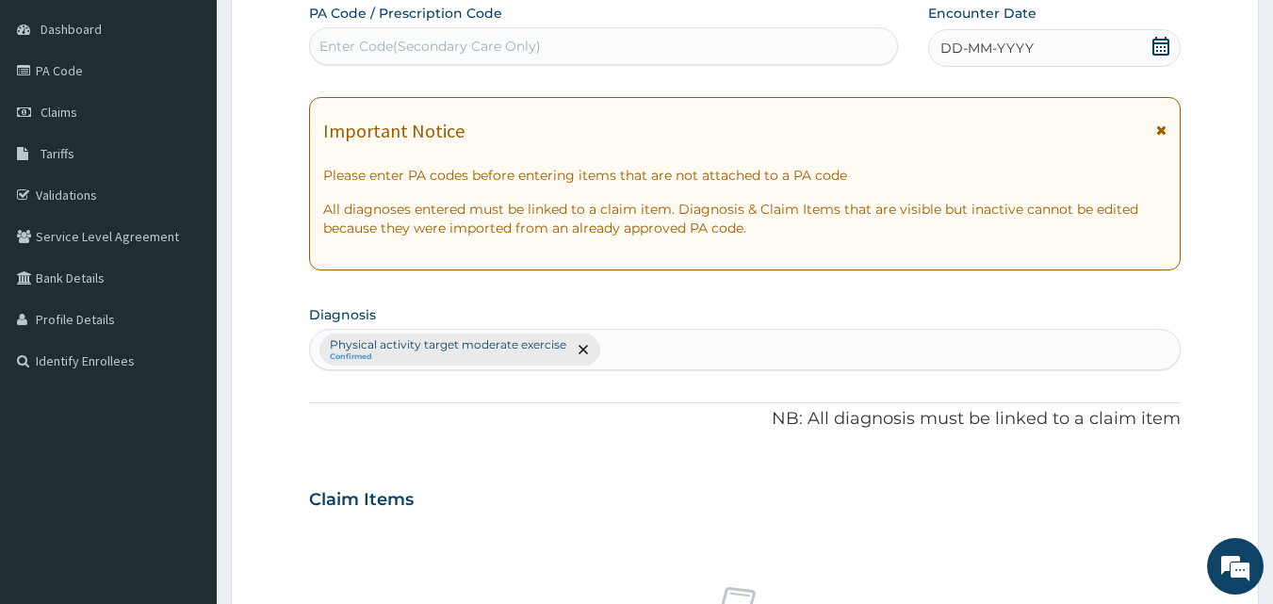
paste input "PA/F71A00"
type input "PA/F71A00"
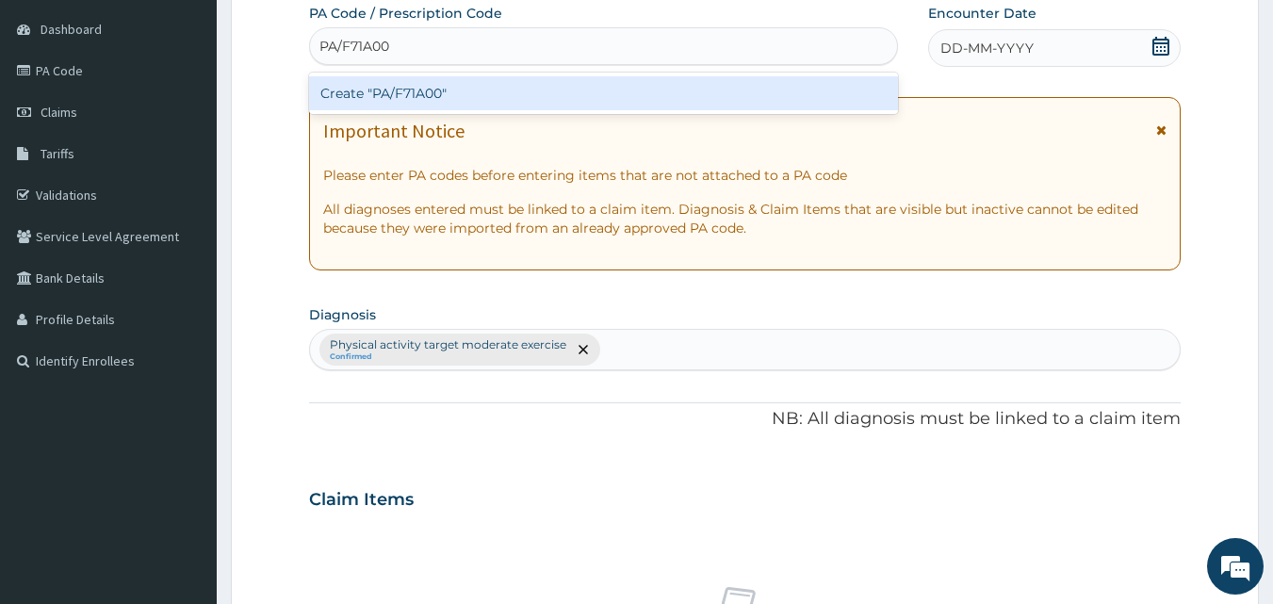
click at [419, 107] on div "Create "PA/F71A00"" at bounding box center [604, 93] width 590 height 34
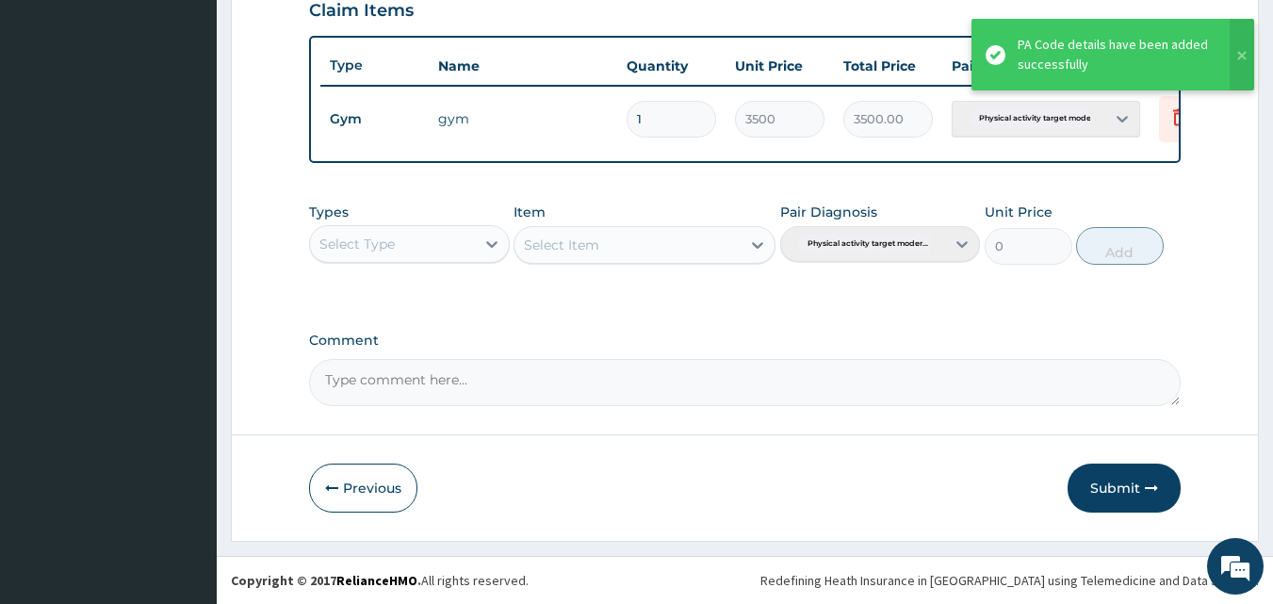
scroll to position [670, 0]
click at [1130, 501] on button "Submit" at bounding box center [1124, 488] width 113 height 49
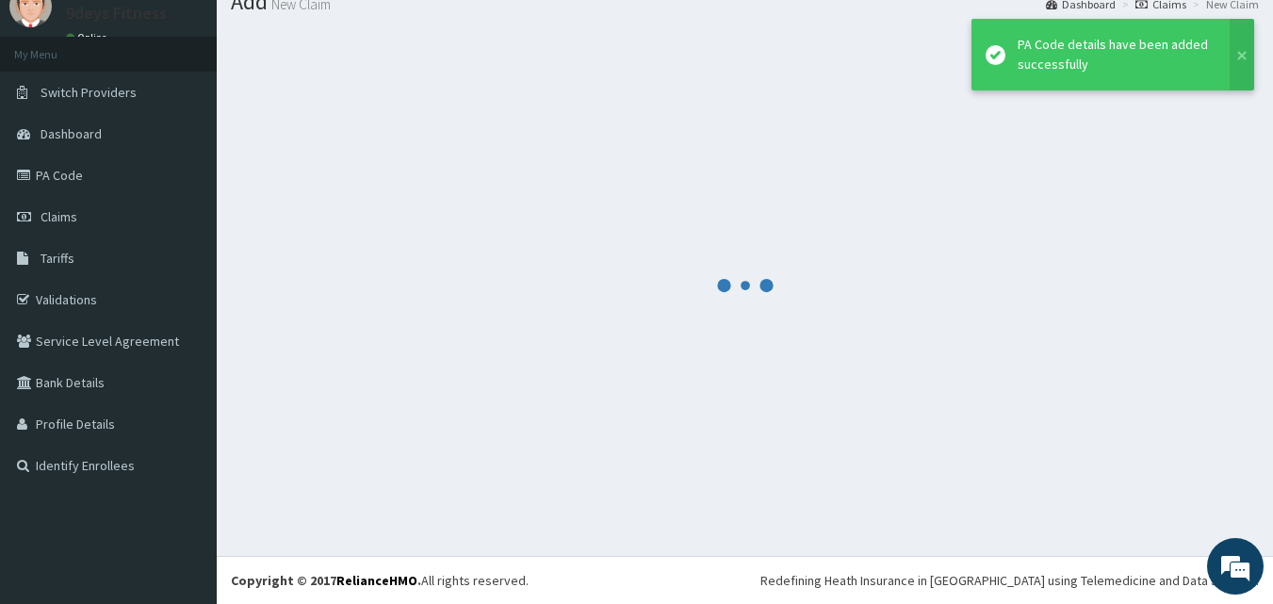
scroll to position [72, 0]
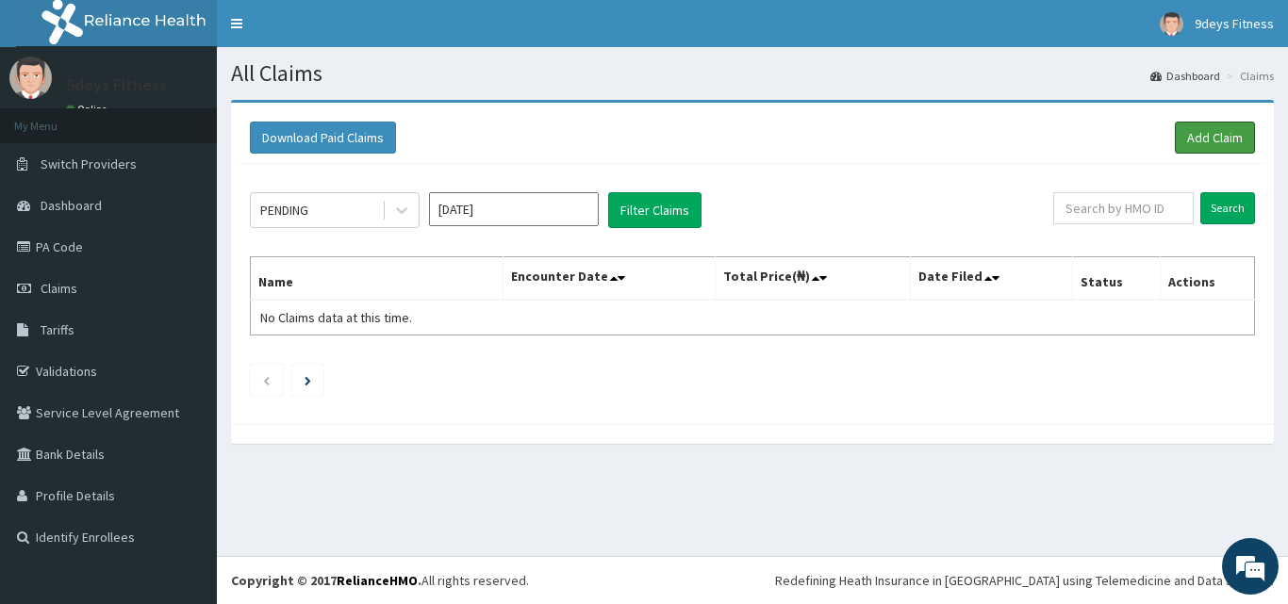
drag, startPoint x: 1200, startPoint y: 133, endPoint x: 1158, endPoint y: 141, distance: 42.3
click at [1200, 135] on link "Add Claim" at bounding box center [1215, 138] width 80 height 32
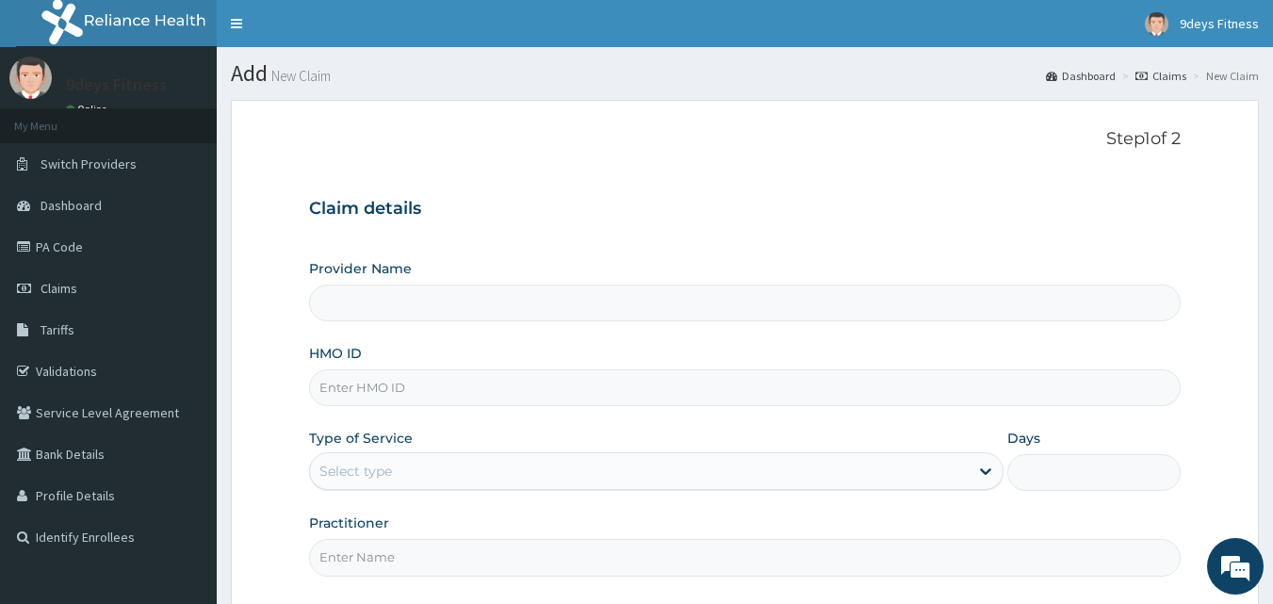
click at [426, 391] on input "HMO ID" at bounding box center [745, 388] width 873 height 37
type input "9deys Fitness"
type input "1"
paste input "ftp/10044/b"
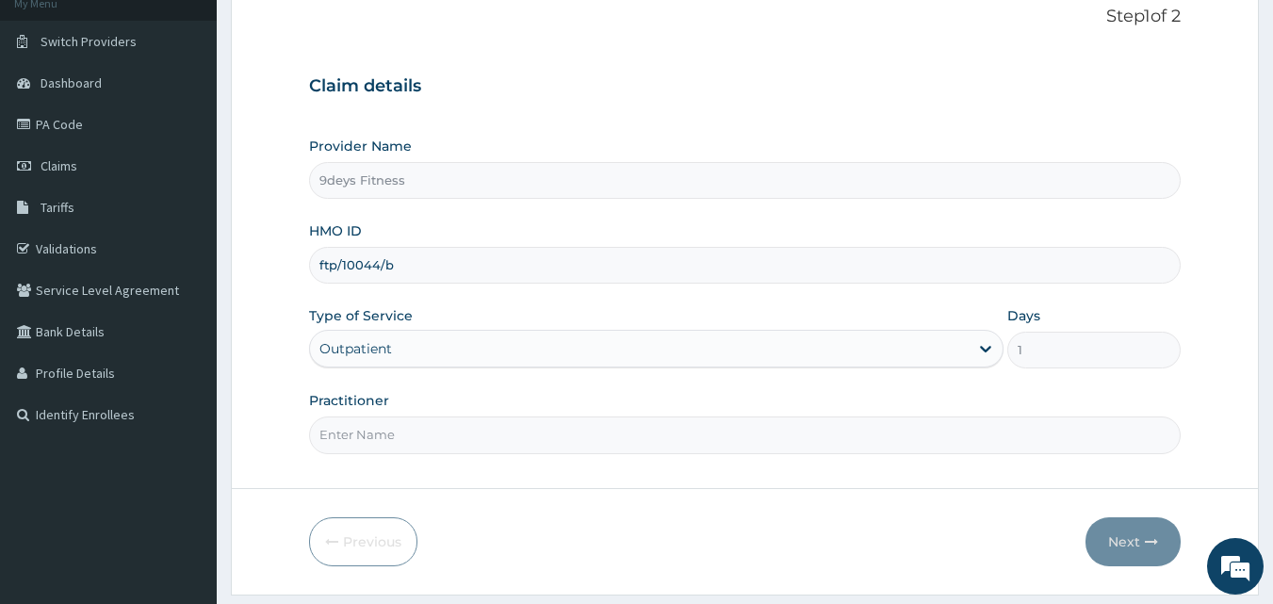
scroll to position [176, 0]
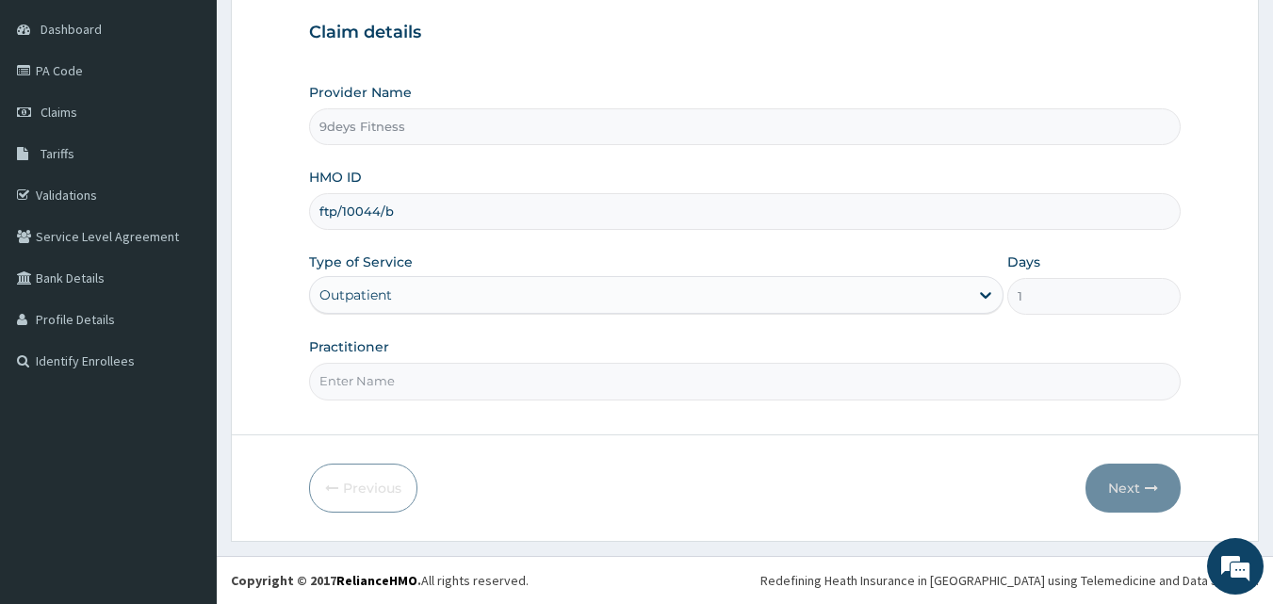
type input "ftp/10044/b"
click at [326, 383] on input "Practitioner" at bounding box center [745, 381] width 873 height 37
type input "mr ninedeys"
click at [1108, 484] on button "Next" at bounding box center [1133, 488] width 95 height 49
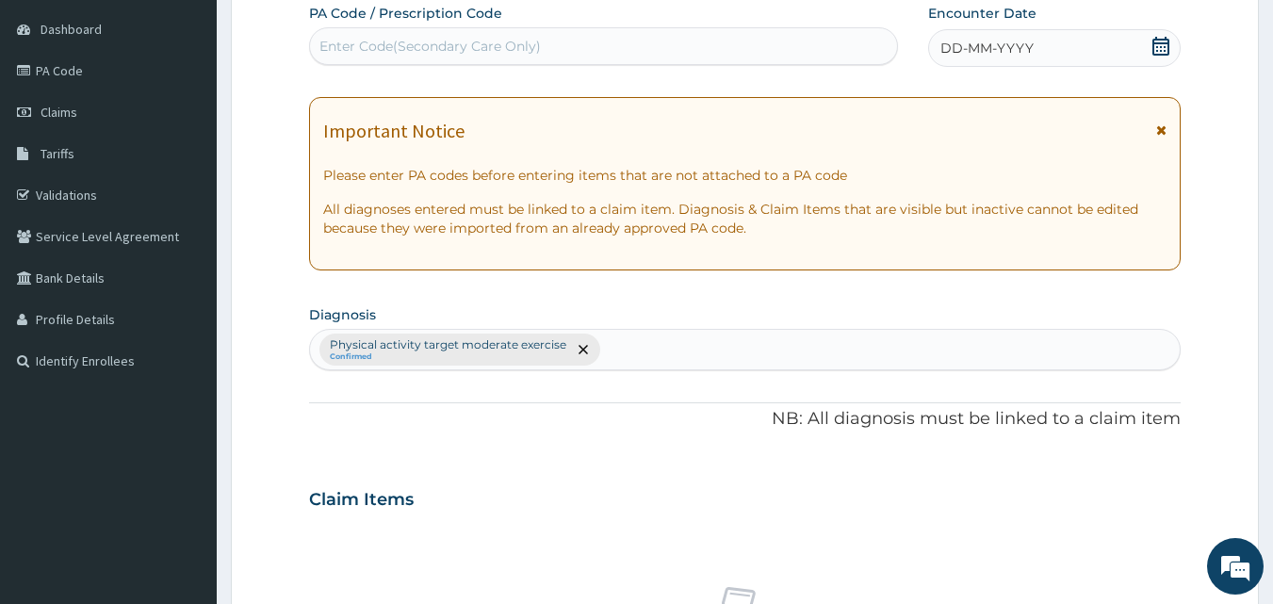
click at [545, 56] on div "Enter Code(Secondary Care Only)" at bounding box center [604, 46] width 588 height 30
paste input "PA/5E8CFC"
type input "PA/5E8CFC"
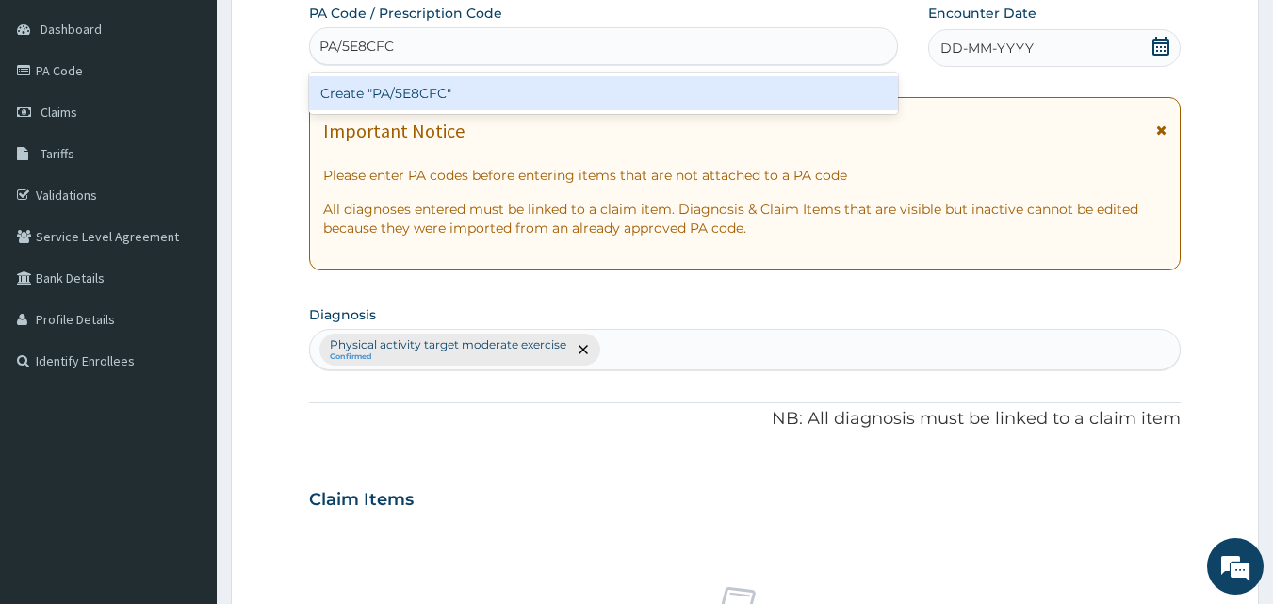
click at [579, 80] on div "Create "PA/5E8CFC"" at bounding box center [604, 93] width 590 height 34
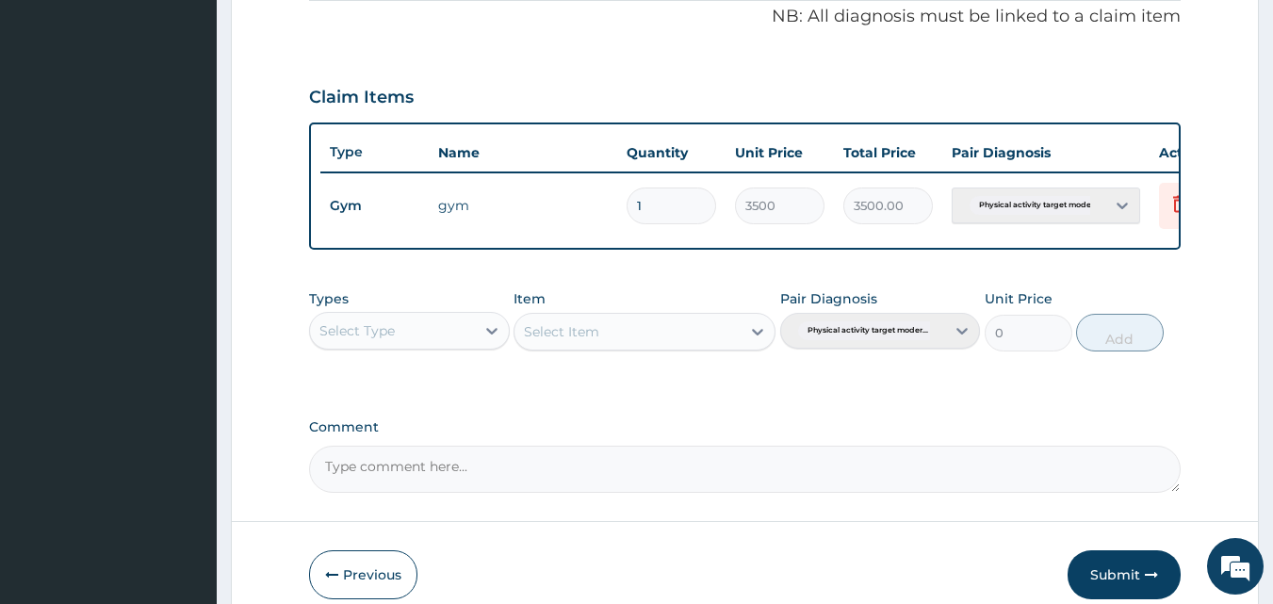
scroll to position [680, 0]
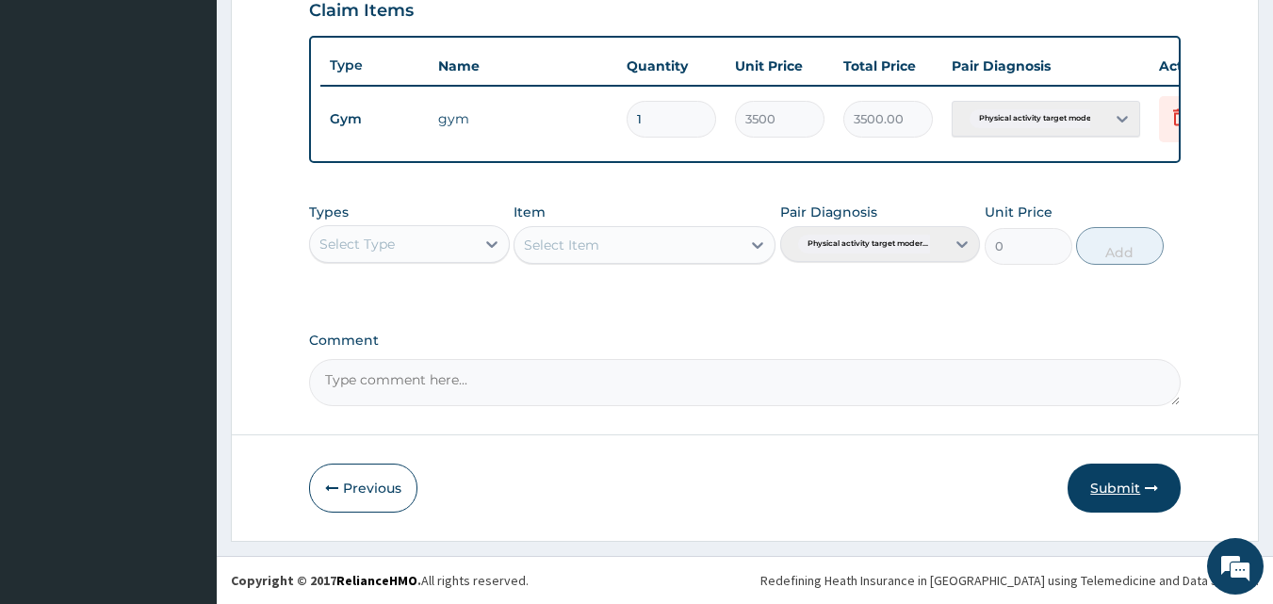
click at [1116, 488] on button "Submit" at bounding box center [1124, 488] width 113 height 49
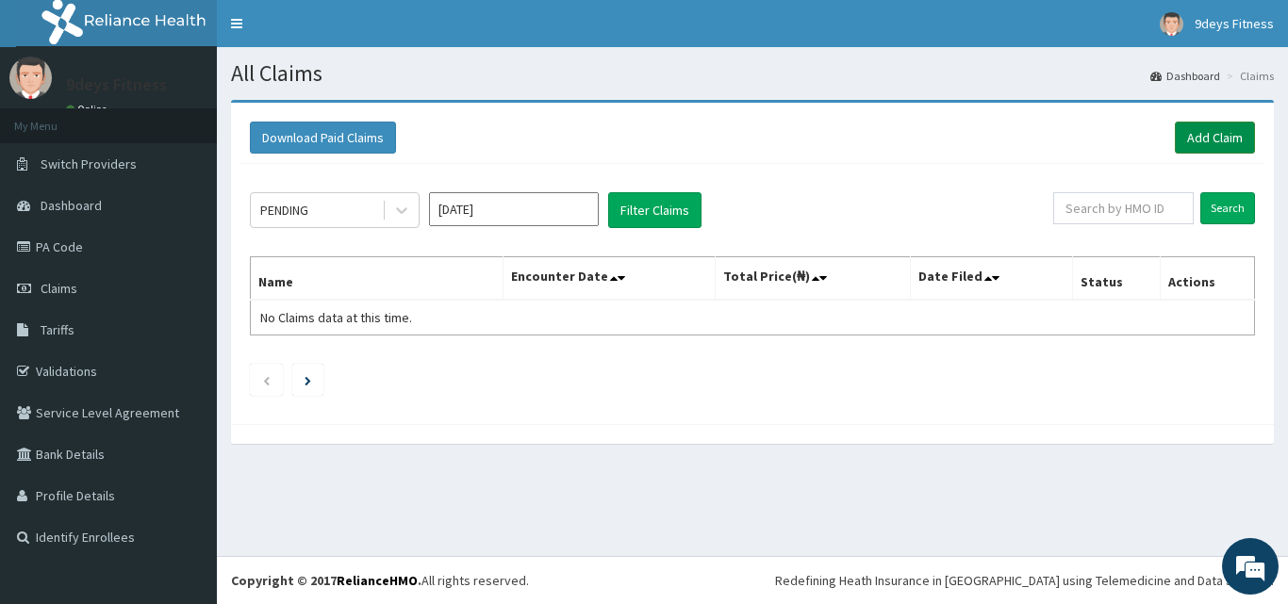
click at [1244, 137] on link "Add Claim" at bounding box center [1215, 138] width 80 height 32
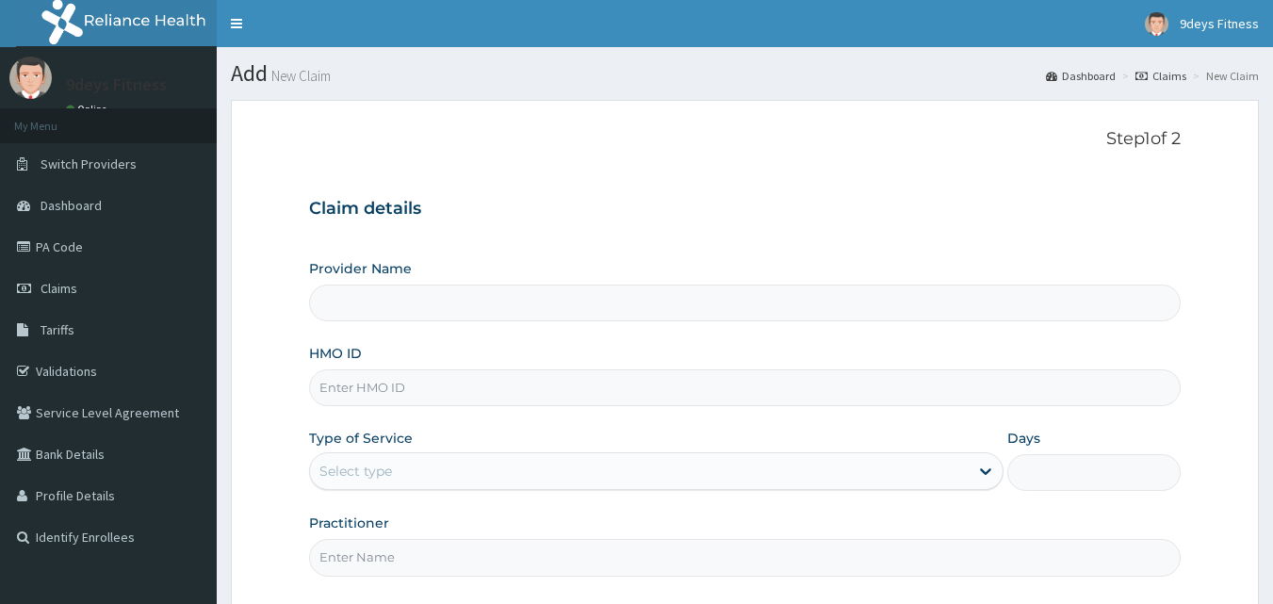
type input "9deys Fitness"
type input "1"
paste input "Ssv/10149/a"
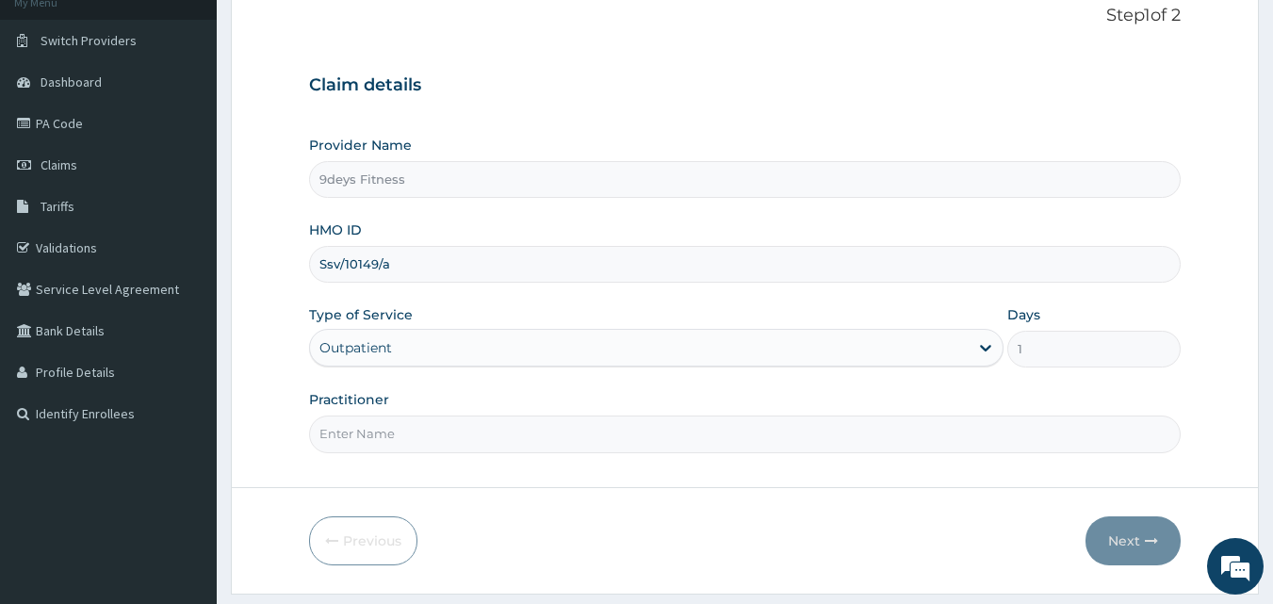
scroll to position [176, 0]
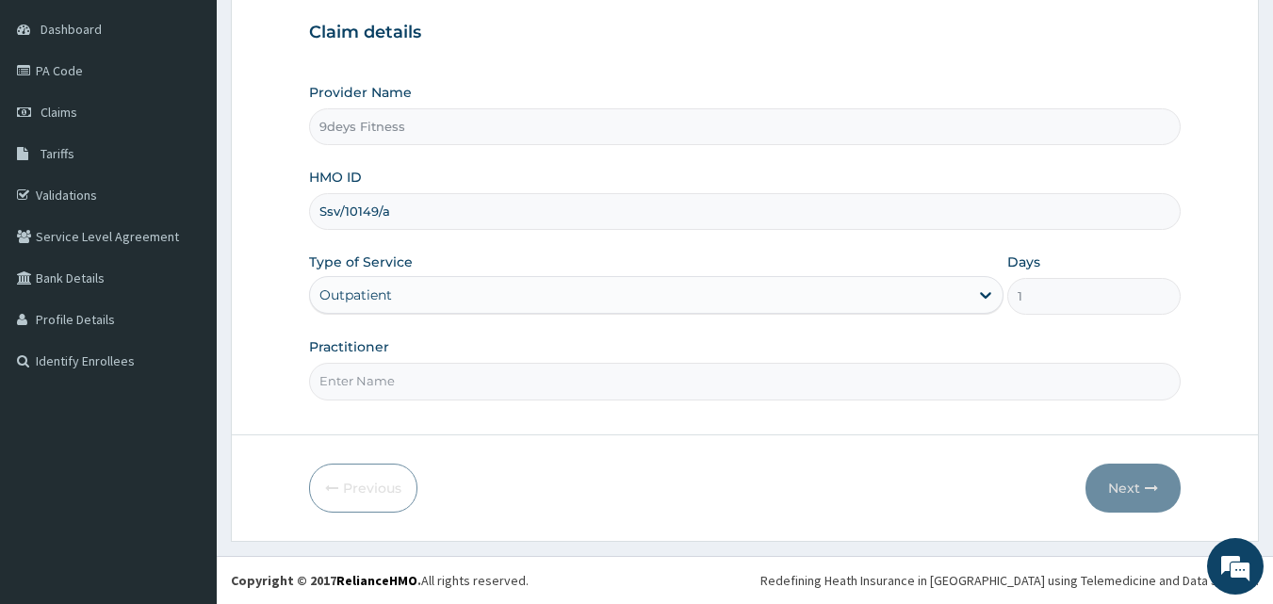
type input "Ssv/10149/a"
click at [457, 372] on input "Practitioner" at bounding box center [745, 381] width 873 height 37
type input "mr [PERSON_NAME]"
click at [1126, 474] on button "Next" at bounding box center [1133, 488] width 95 height 49
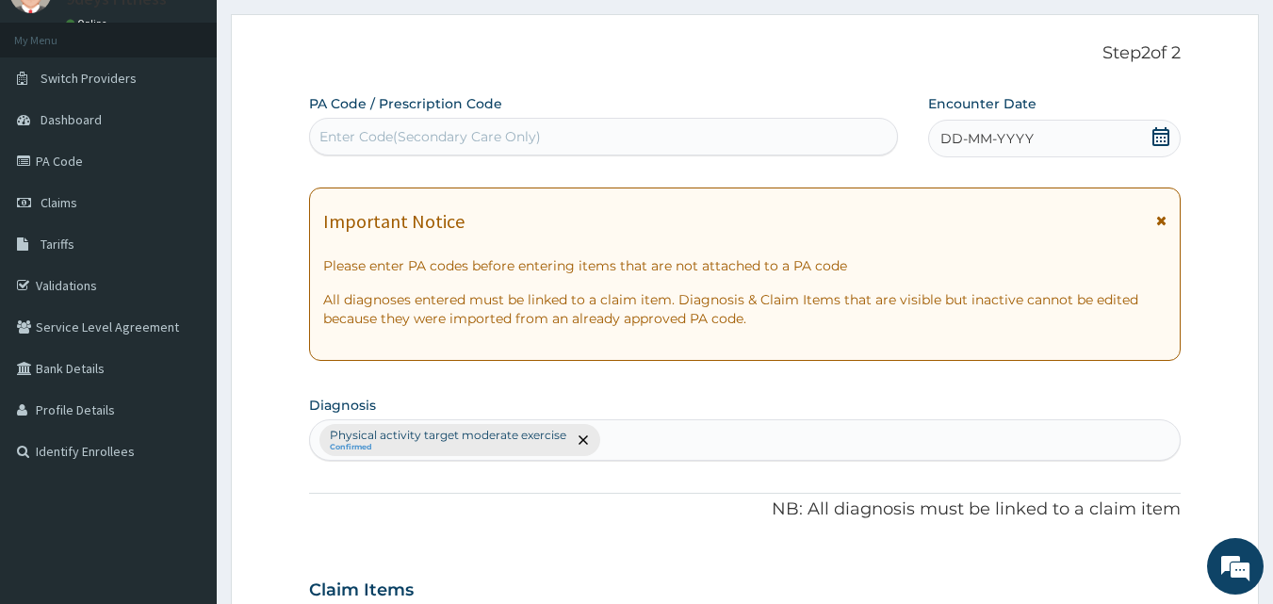
scroll to position [82, 0]
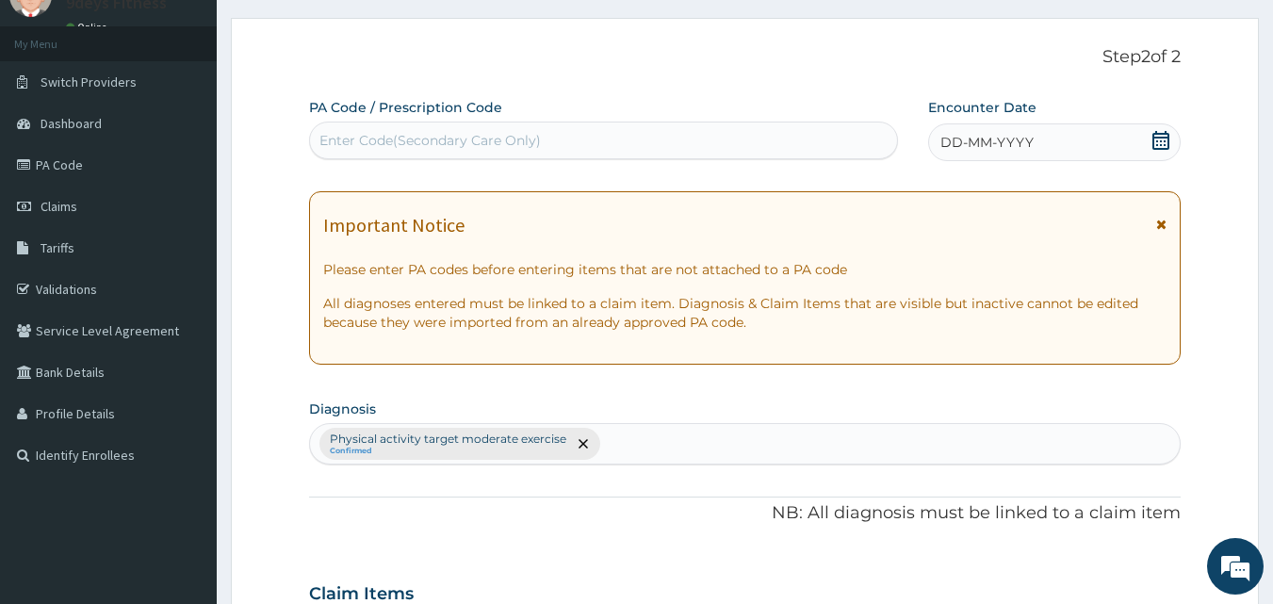
click at [567, 148] on div "Enter Code(Secondary Care Only)" at bounding box center [604, 140] width 588 height 30
paste input "PA/B5FBFD"
type input "PA/B5FBFD"
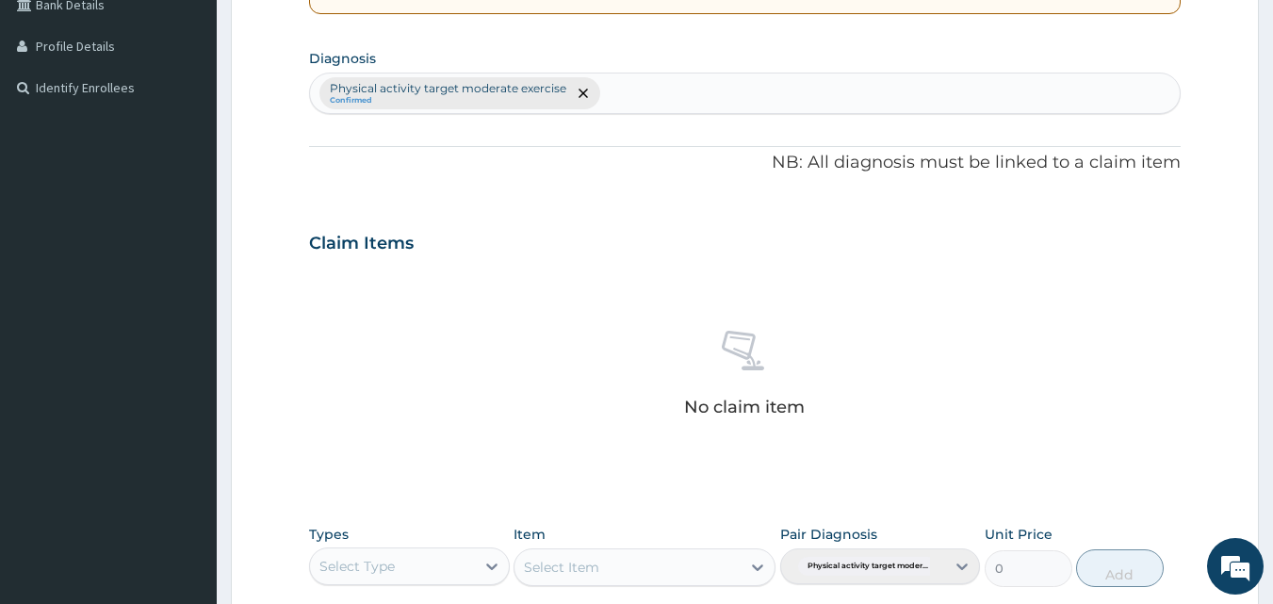
scroll to position [742, 0]
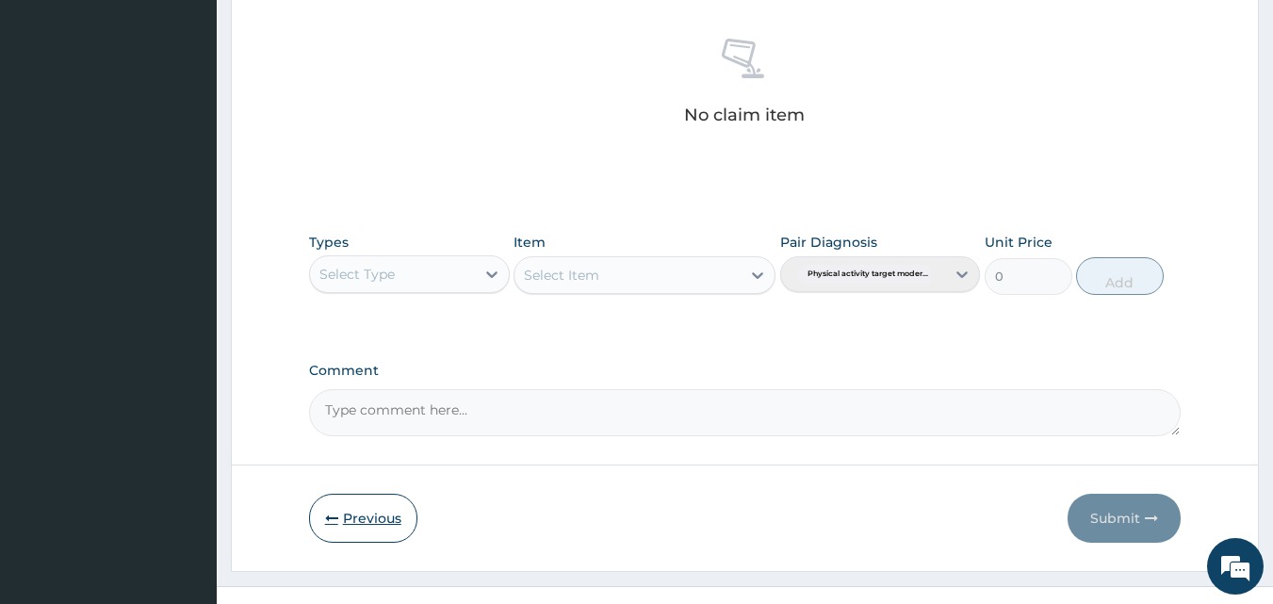
click at [392, 536] on button "Previous" at bounding box center [363, 518] width 108 height 49
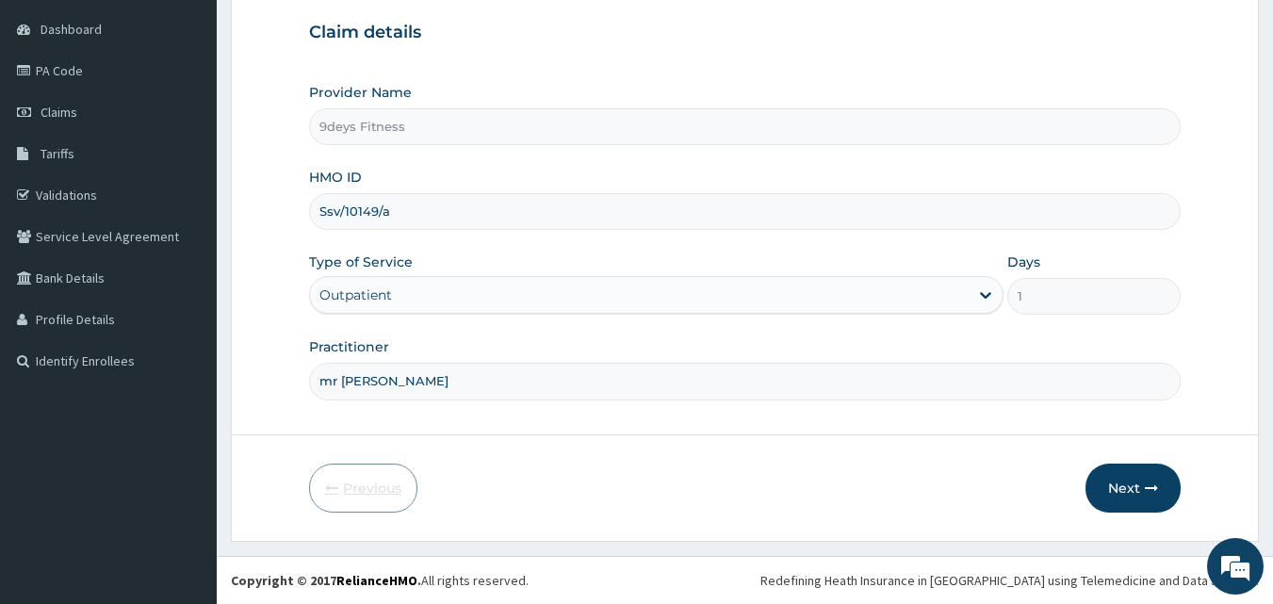
scroll to position [176, 0]
drag, startPoint x: 443, startPoint y: 217, endPoint x: 330, endPoint y: 227, distance: 113.6
click at [330, 227] on input "Ssv/10149/a" at bounding box center [745, 211] width 873 height 37
paste input "shC/10016/C"
type input "shC/10016/C"
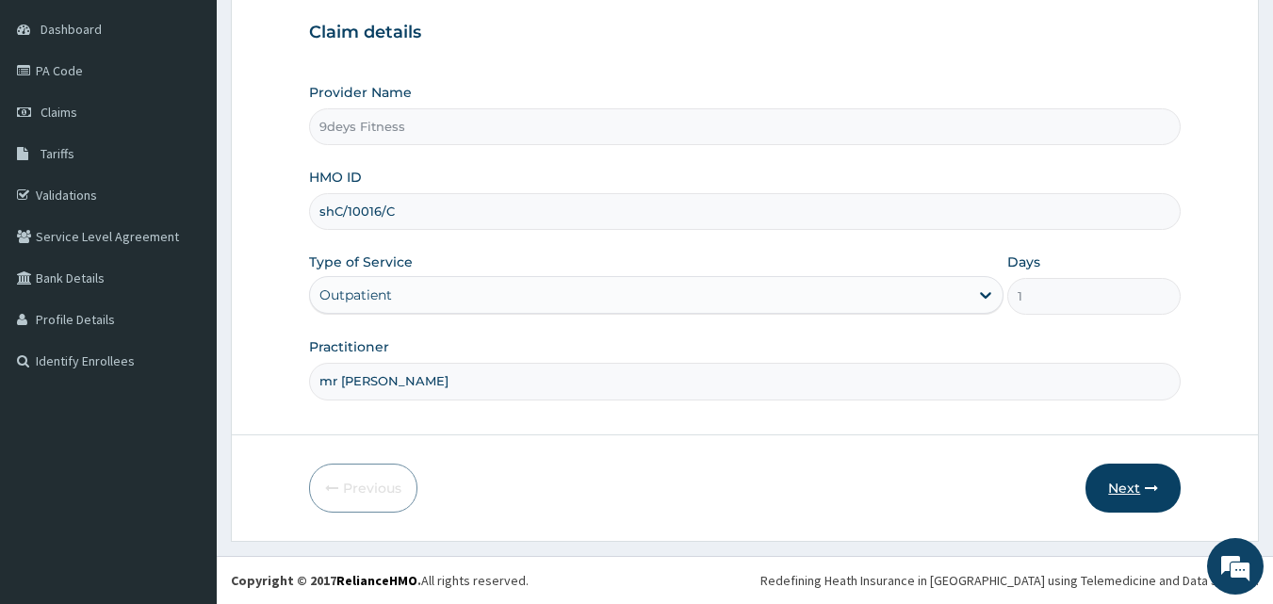
click at [1123, 497] on button "Next" at bounding box center [1133, 488] width 95 height 49
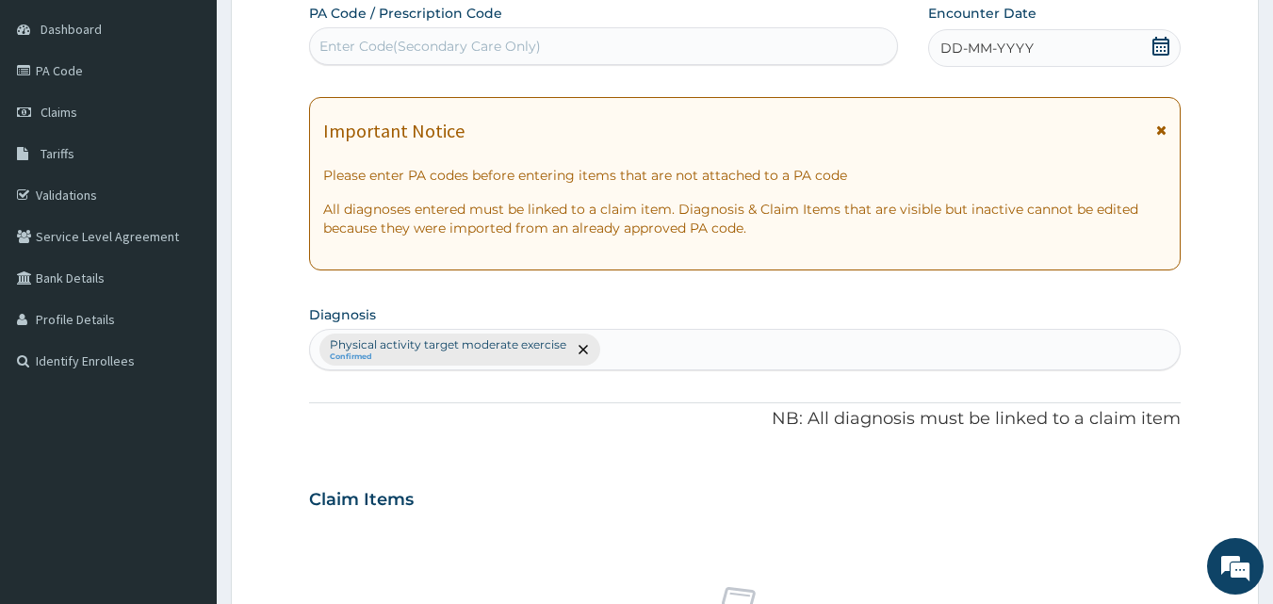
drag, startPoint x: 385, startPoint y: 53, endPoint x: 355, endPoint y: 51, distance: 29.3
click at [355, 51] on div "Enter Code(Secondary Care Only)" at bounding box center [431, 46] width 222 height 19
paste input "PA/B4C98C"
type input "PA/B4C98C"
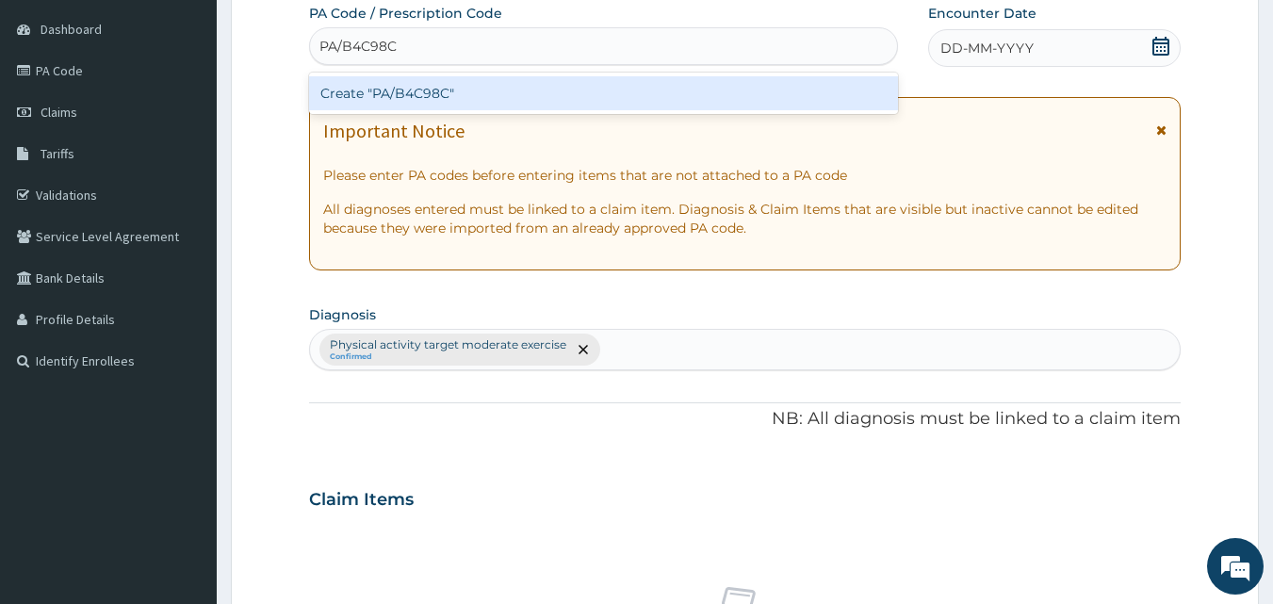
click at [391, 94] on div "Create "PA/B4C98C"" at bounding box center [604, 93] width 590 height 34
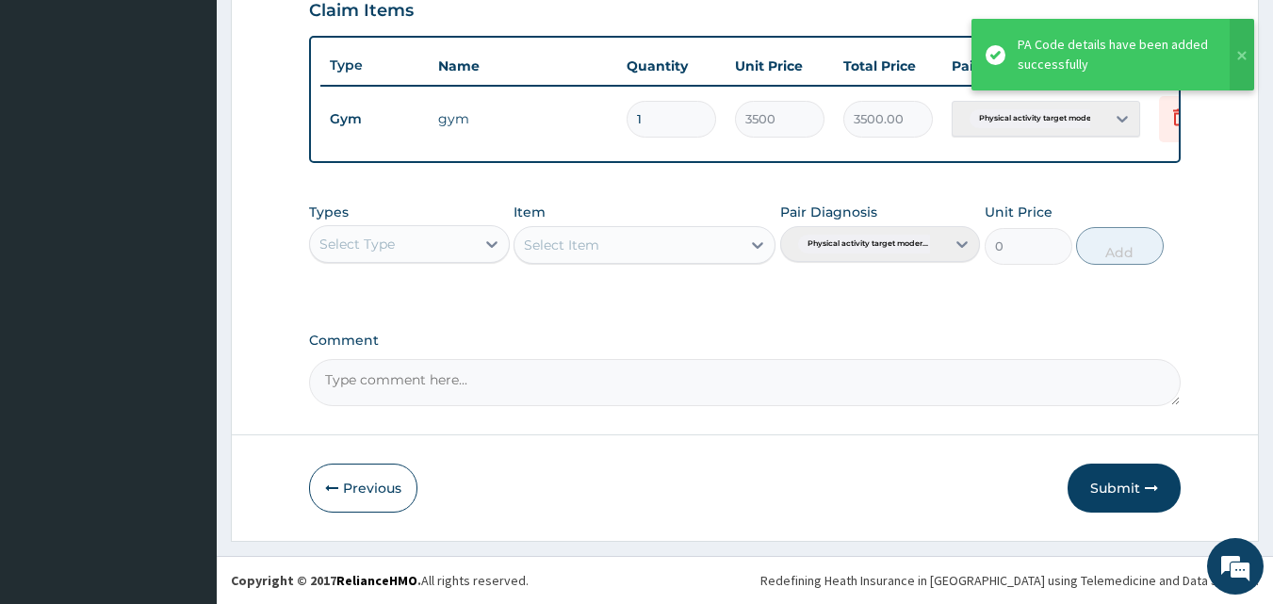
scroll to position [680, 0]
click at [1101, 489] on button "Submit" at bounding box center [1124, 488] width 113 height 49
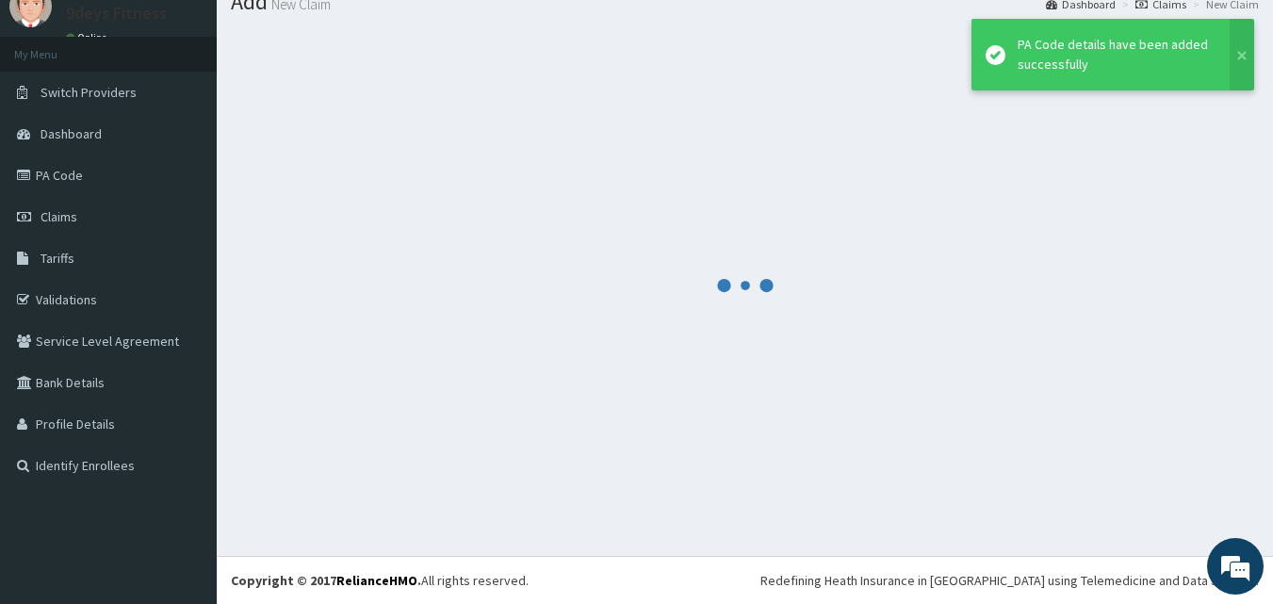
scroll to position [72, 0]
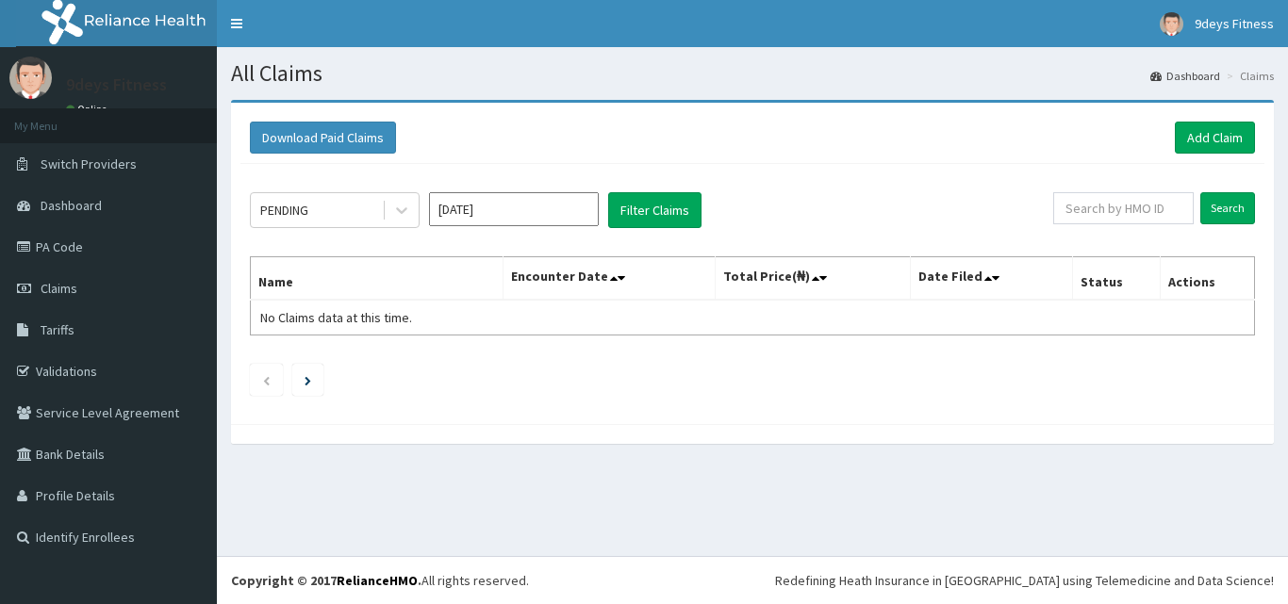
click at [1229, 118] on div "Download Paid Claims Add Claim" at bounding box center [752, 138] width 1024 height 52
click at [1232, 138] on link "Add Claim" at bounding box center [1215, 138] width 80 height 32
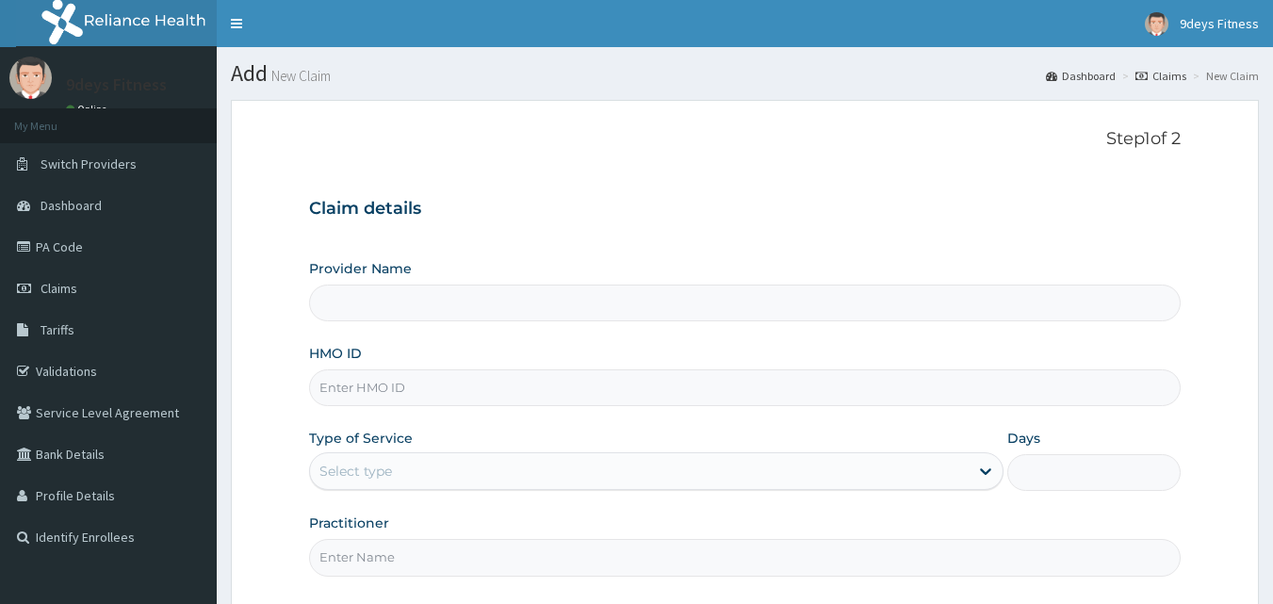
type input "9deys Fitness"
type input "1"
paste input "s0i/10017/a"
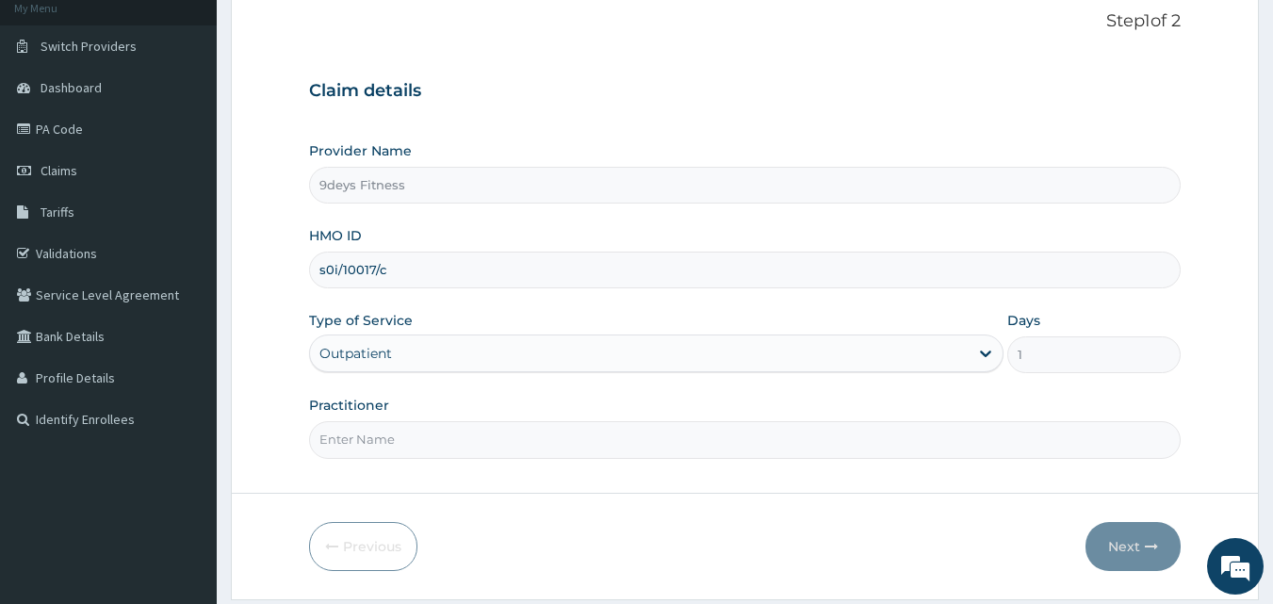
scroll to position [176, 0]
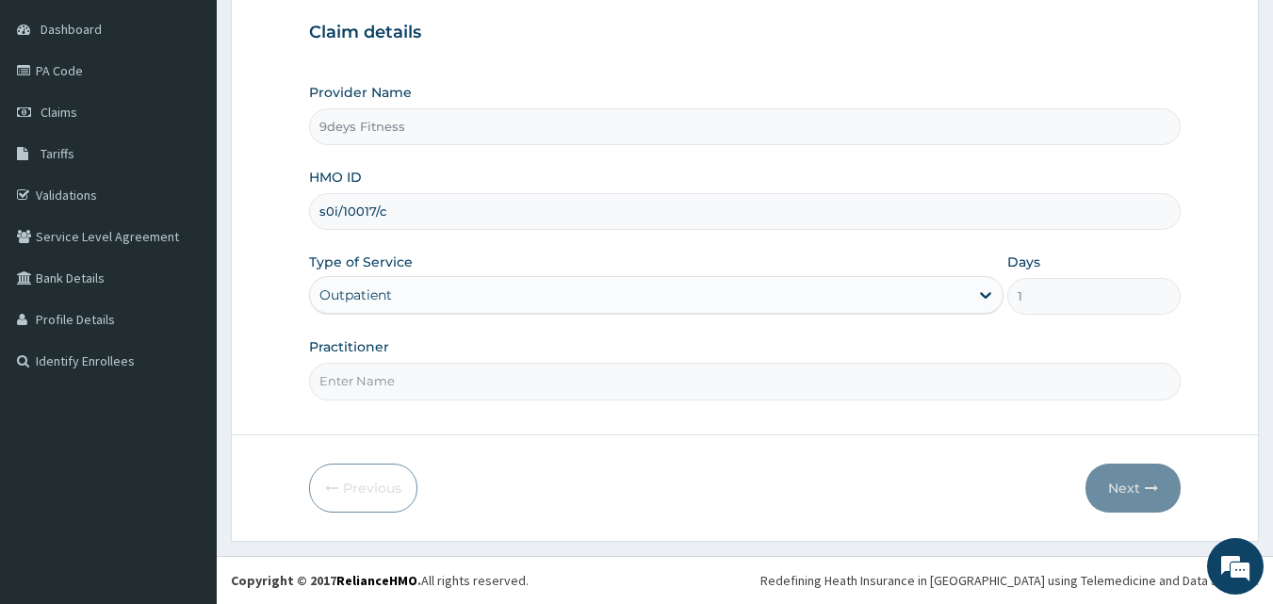
type input "s0i/10017/c"
click at [424, 387] on input "Practitioner" at bounding box center [745, 381] width 873 height 37
type input "mr [PERSON_NAME]"
click at [1157, 489] on icon "button" at bounding box center [1151, 488] width 13 height 13
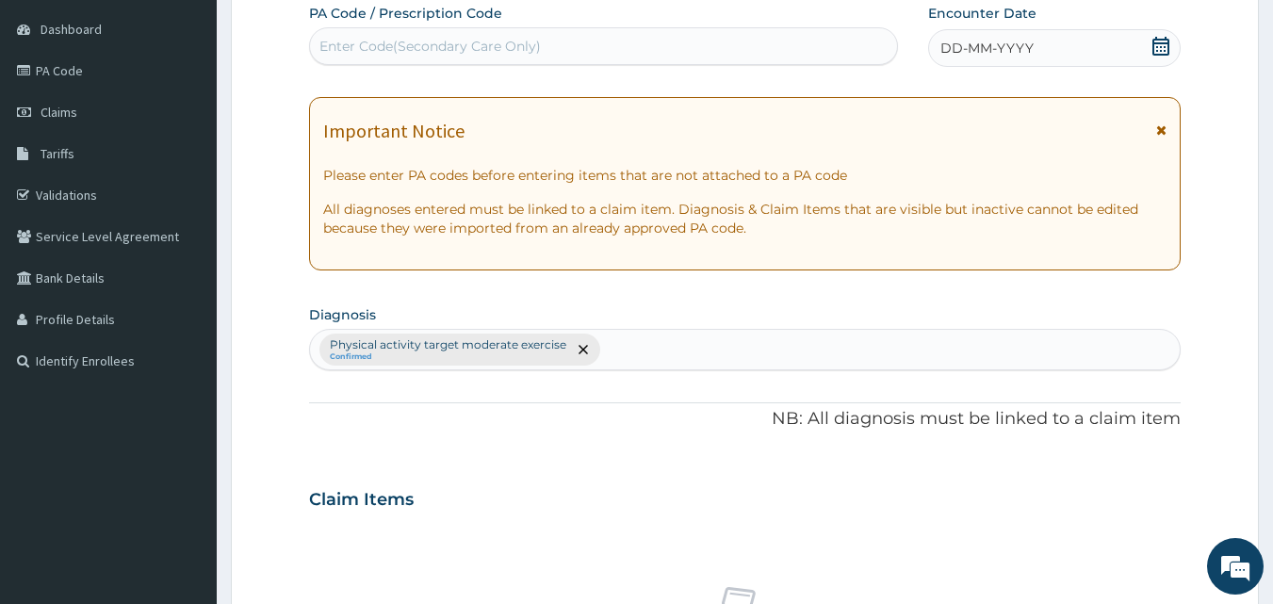
drag, startPoint x: 607, startPoint y: 40, endPoint x: 576, endPoint y: 72, distance: 44.7
click at [607, 41] on div "Enter Code(Secondary Care Only)" at bounding box center [604, 46] width 588 height 30
type input "PA/680881"
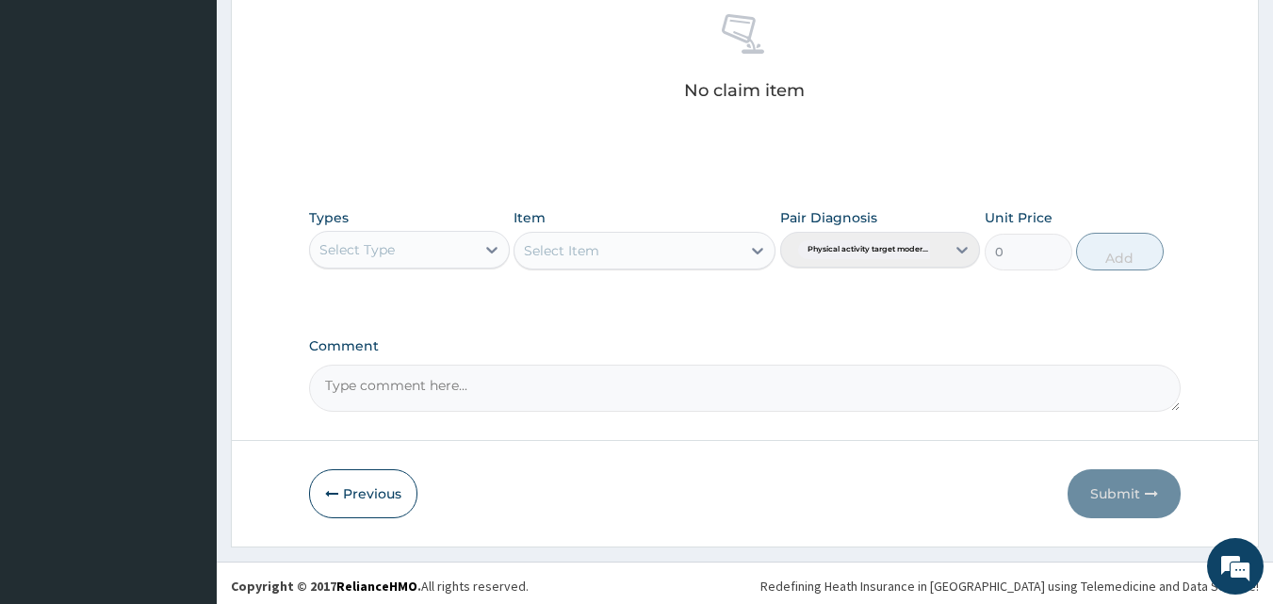
scroll to position [772, 0]
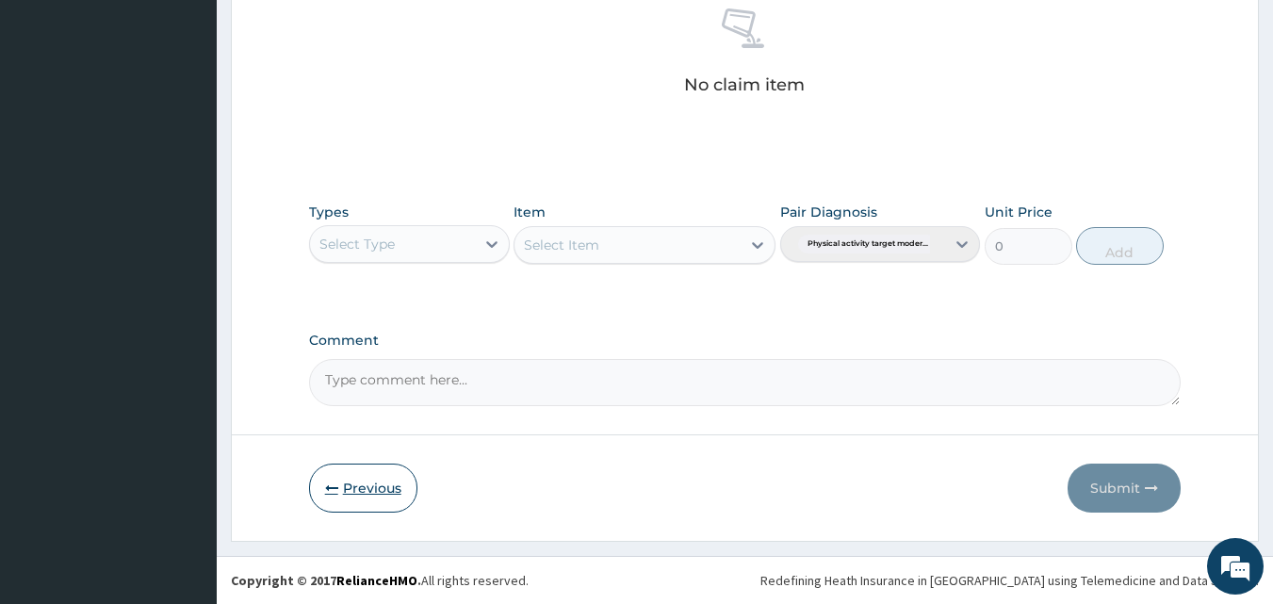
click at [374, 494] on button "Previous" at bounding box center [363, 488] width 108 height 49
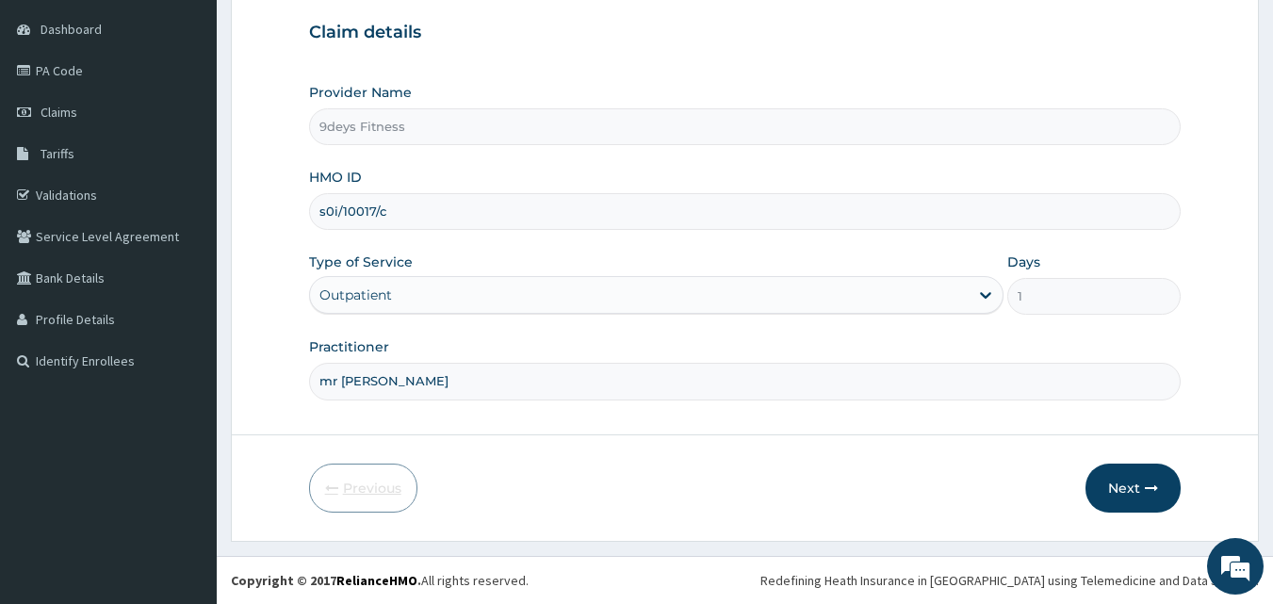
scroll to position [176, 0]
click at [338, 210] on input "s0i/10017/c" at bounding box center [745, 211] width 873 height 37
type input "soi/10017/c"
click at [1116, 467] on button "Next" at bounding box center [1133, 488] width 95 height 49
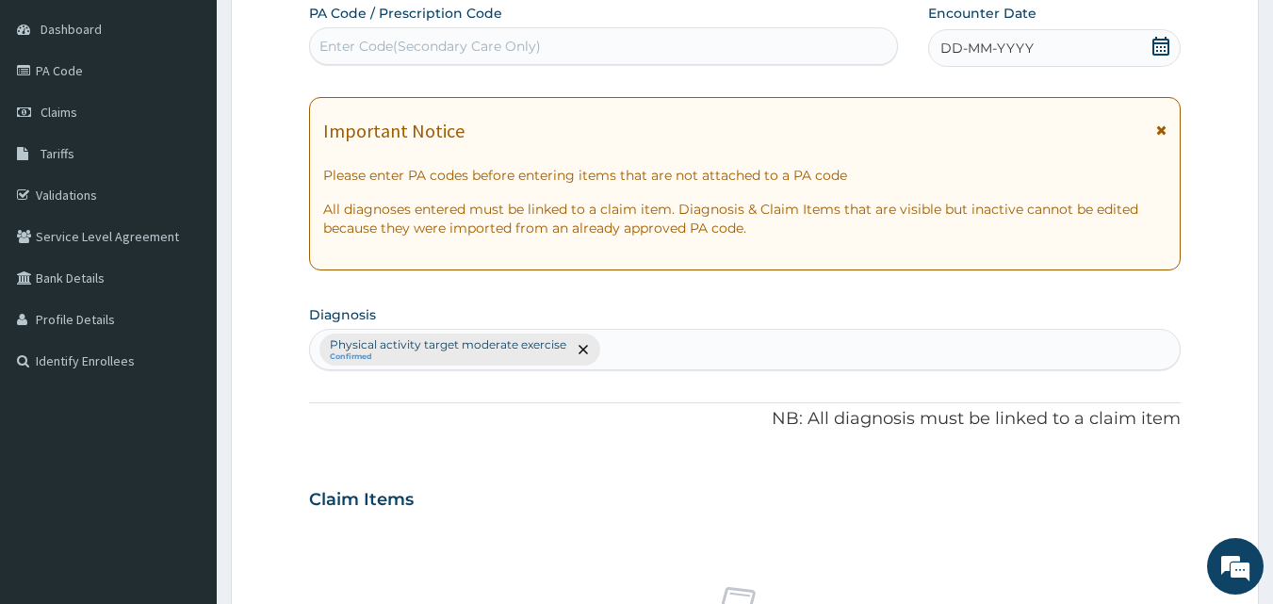
click at [378, 55] on div "Enter Code(Secondary Care Only)" at bounding box center [431, 46] width 222 height 19
type input "PA/680881"
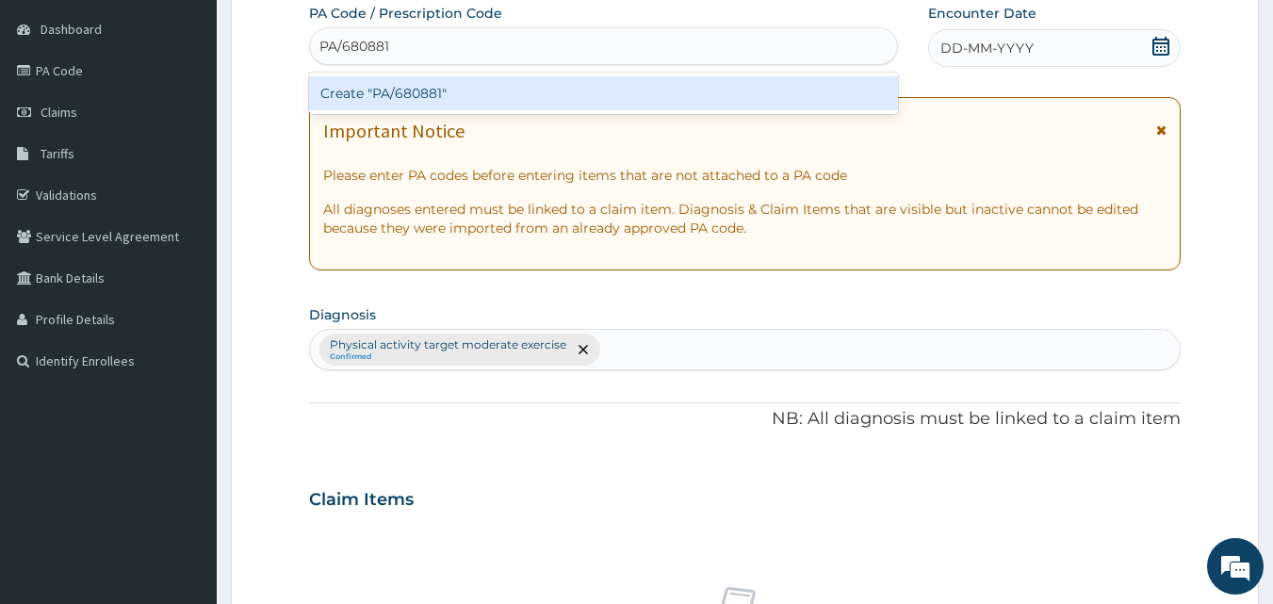
click at [419, 101] on div "Create "PA/680881"" at bounding box center [604, 93] width 590 height 34
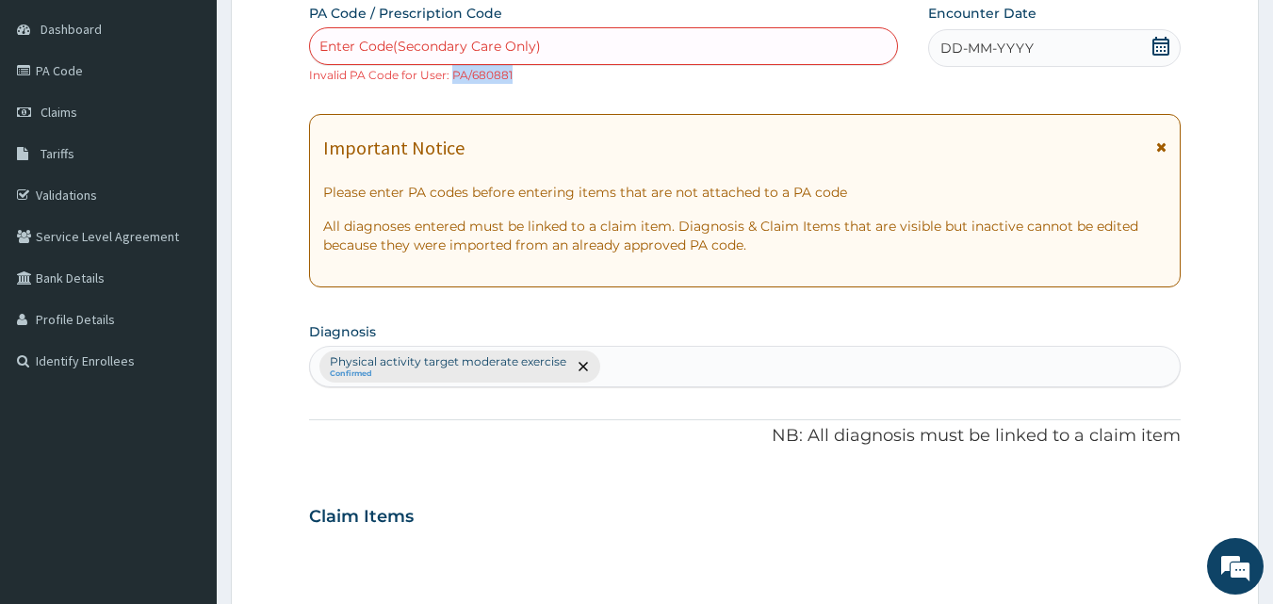
drag, startPoint x: 520, startPoint y: 81, endPoint x: 450, endPoint y: 85, distance: 70.8
click at [450, 85] on div "PA Code / Prescription Code Enter Code(Secondary Care Only) Invalid PA Code for…" at bounding box center [745, 503] width 873 height 998
copy small "PA/680881"
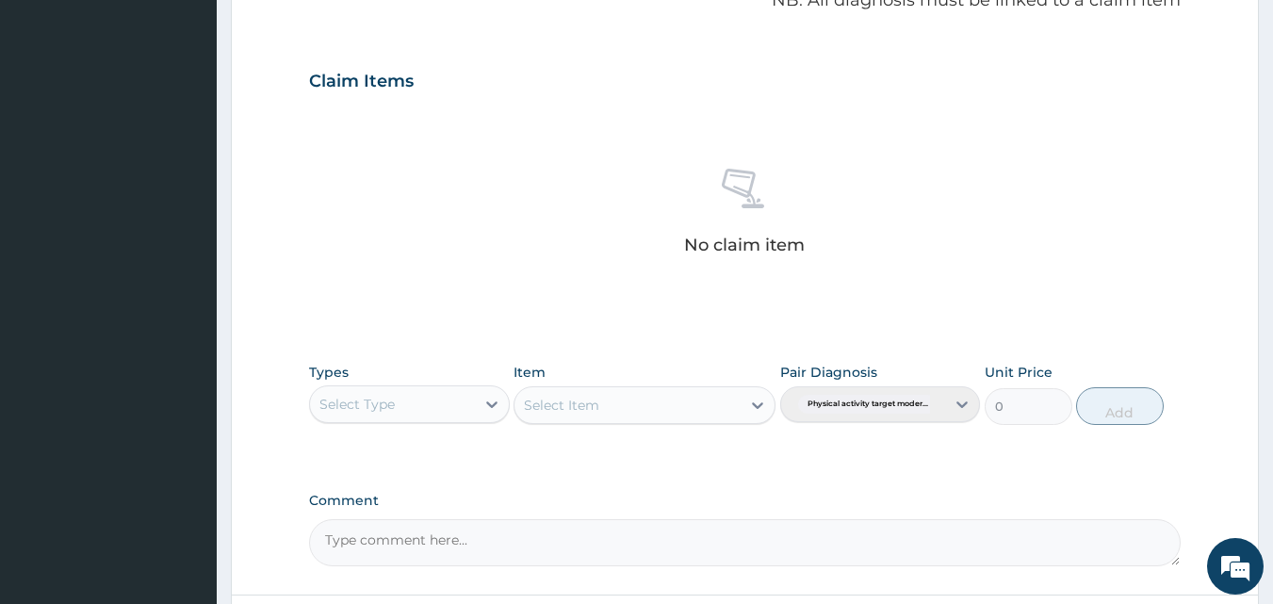
scroll to position [648, 0]
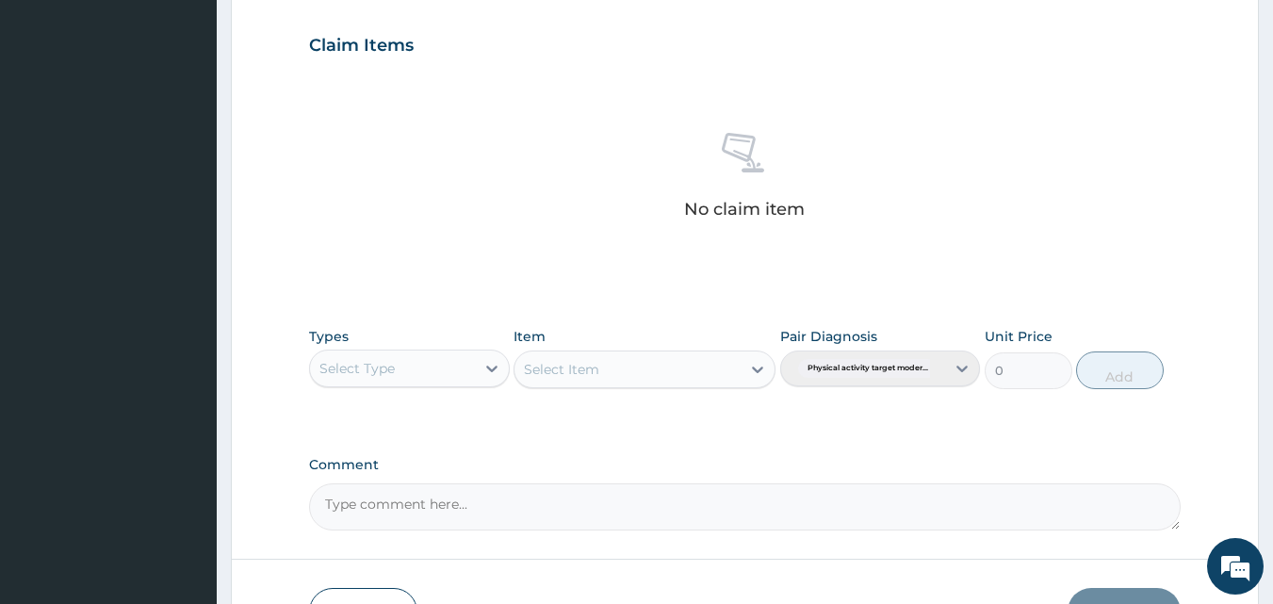
click at [363, 595] on button "Previous" at bounding box center [363, 612] width 108 height 49
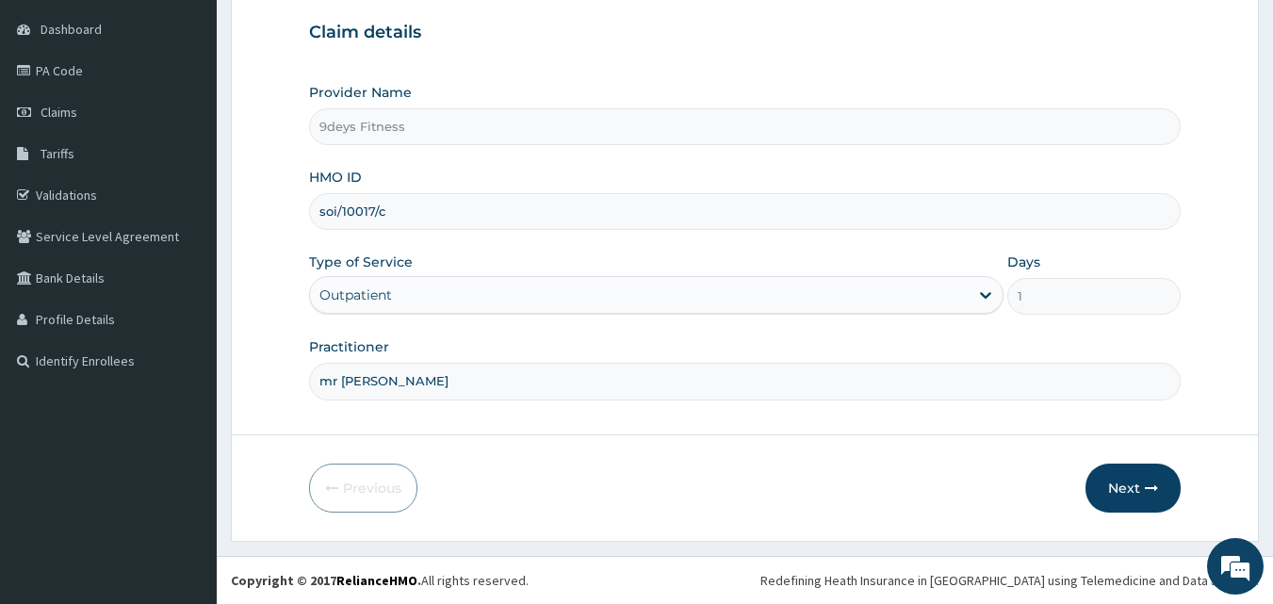
scroll to position [176, 0]
click at [316, 211] on input "soi/10017/c" at bounding box center [745, 211] width 873 height 37
